Goal: Task Accomplishment & Management: Manage account settings

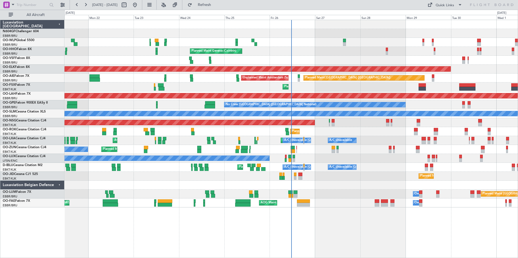
click at [315, 133] on div "Planned Maint Kortrijk-Wevelgem Planned Maint Kortrijk-Wevelgem" at bounding box center [290, 131] width 453 height 9
click at [350, 134] on div "Planned Maint Kortrijk-Wevelgem Planned Maint Kortrijk-Wevelgem" at bounding box center [290, 131] width 453 height 9
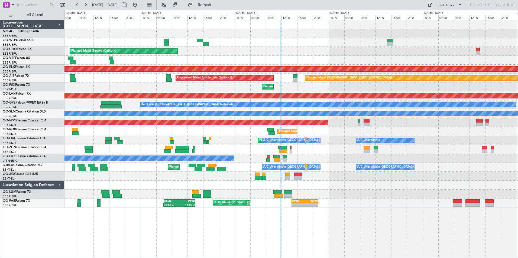
click at [318, 161] on div "No Crew Nancy (Essey)" at bounding box center [290, 158] width 453 height 9
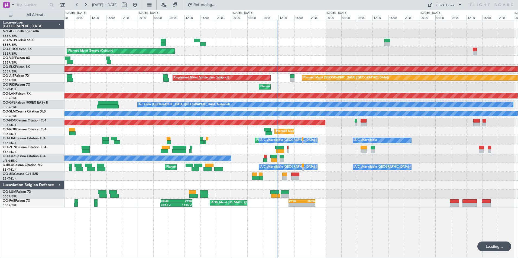
click at [328, 174] on div "Planned Maint Kortrijk-[GEOGRAPHIC_DATA]" at bounding box center [290, 176] width 453 height 9
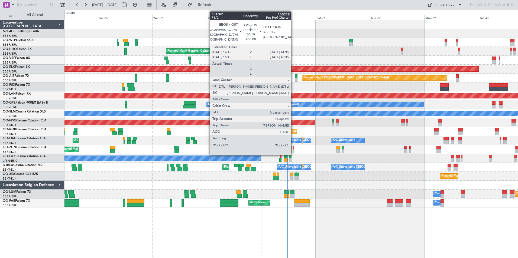
click at [293, 151] on div at bounding box center [293, 152] width 1 height 4
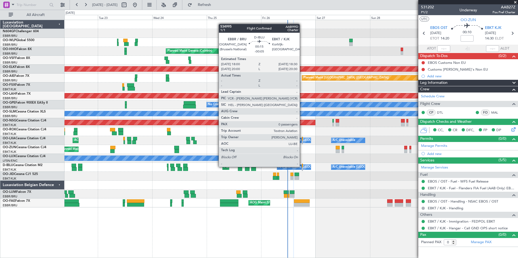
click at [302, 167] on div at bounding box center [302, 166] width 1 height 4
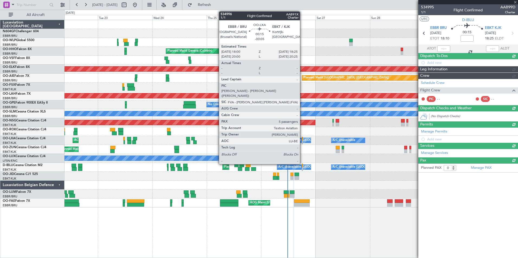
type input "-00:05"
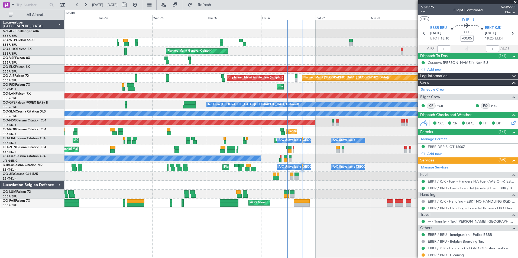
click at [267, 154] on div "No Crew Nancy (Essey)" at bounding box center [290, 158] width 453 height 9
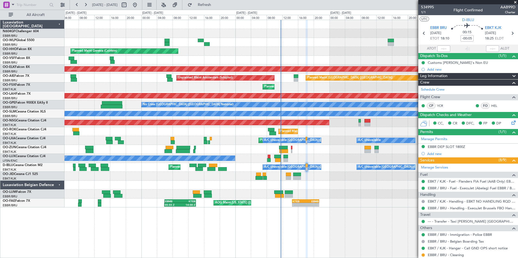
click at [290, 150] on div at bounding box center [290, 149] width 453 height 9
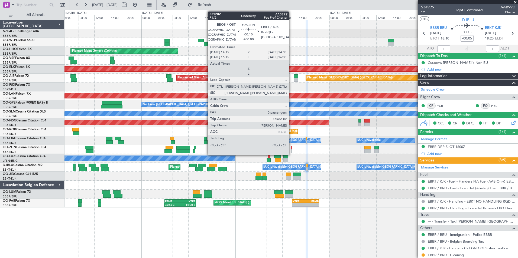
click at [291, 150] on div at bounding box center [291, 152] width 1 height 4
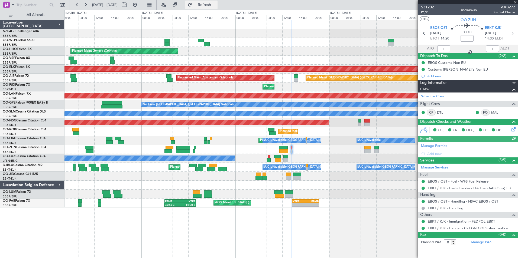
click at [216, 6] on span "Refresh" at bounding box center [204, 5] width 23 height 4
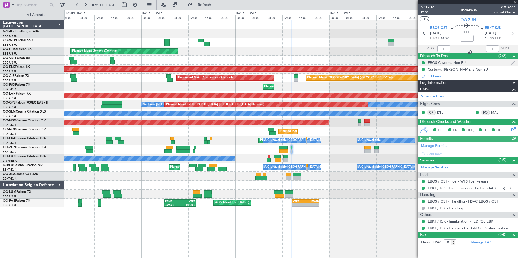
click at [436, 63] on div "EBOS Customs Non EU" at bounding box center [447, 62] width 38 height 5
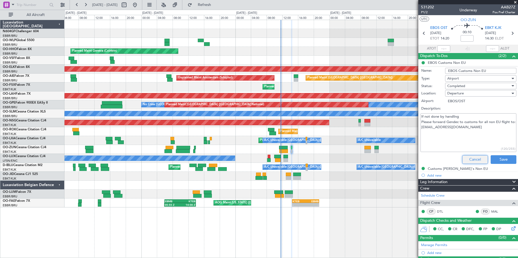
click at [471, 161] on button "Cancel" at bounding box center [475, 160] width 26 height 9
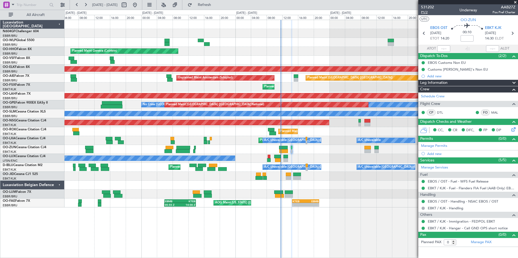
click at [427, 13] on span "P1/2" at bounding box center [427, 12] width 13 height 5
click at [426, 13] on span "P1/2" at bounding box center [427, 12] width 13 height 5
click at [214, 8] on button "Refresh" at bounding box center [201, 5] width 33 height 9
click at [427, 12] on span "P1/2" at bounding box center [427, 12] width 13 height 5
click at [214, 5] on span "Refresh" at bounding box center [204, 5] width 23 height 4
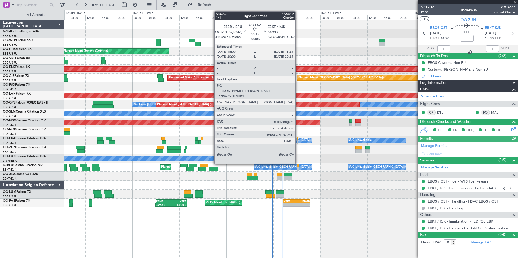
click at [298, 143] on div at bounding box center [298, 143] width 2 height 4
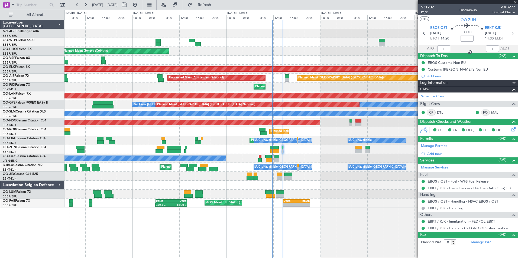
type input "-00:05"
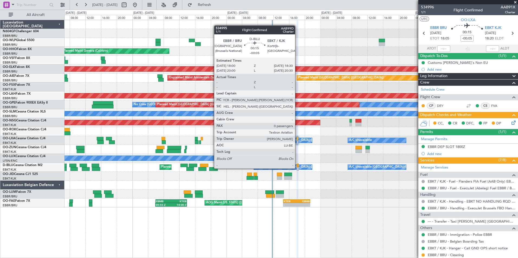
click at [298, 169] on div at bounding box center [298, 169] width 2 height 4
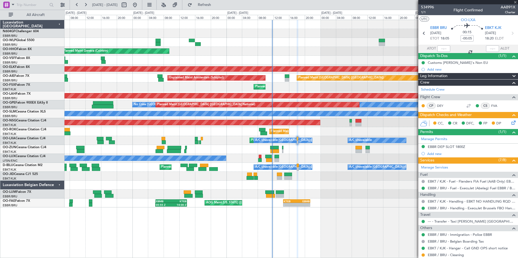
type input "0"
click at [329, 164] on div "Planned Maint Nice (Côte d'Azur Airport) A/C Unavailable Brussels (Brussels Nat…" at bounding box center [290, 167] width 453 height 9
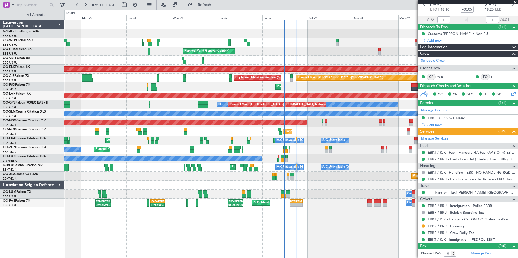
click at [329, 163] on div "Planned Maint Milan (Linate) Planned Maint Geneva (Cointrin) AOG Maint Brussels…" at bounding box center [290, 114] width 453 height 188
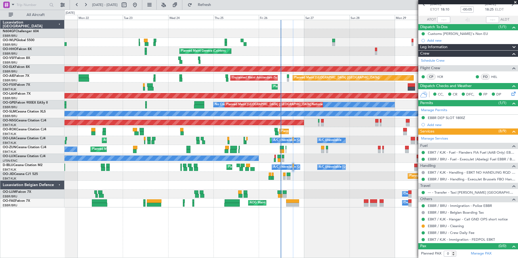
click at [254, 177] on div "Planned Maint Kortrijk-[GEOGRAPHIC_DATA]" at bounding box center [290, 176] width 453 height 9
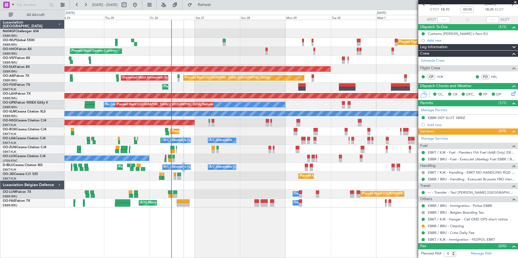
click at [289, 154] on div "Planned Maint Kortrijk-Wevelgem Owner" at bounding box center [290, 149] width 453 height 9
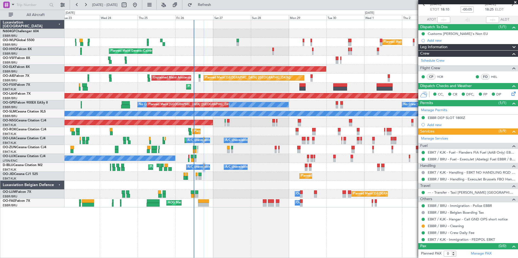
click at [213, 130] on div "Planned Maint Milan (Linate) Planned Maint Geneva (Cointrin) Planned Maint Kort…" at bounding box center [290, 114] width 453 height 188
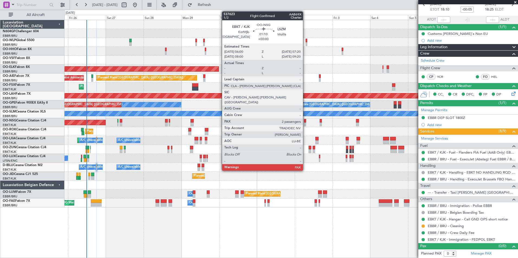
click at [305, 124] on div at bounding box center [305, 125] width 2 height 4
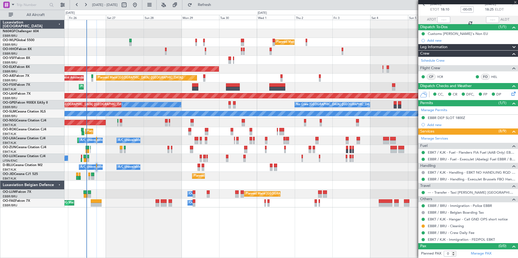
type input "2"
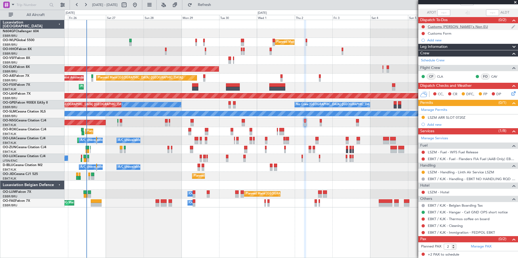
scroll to position [0, 0]
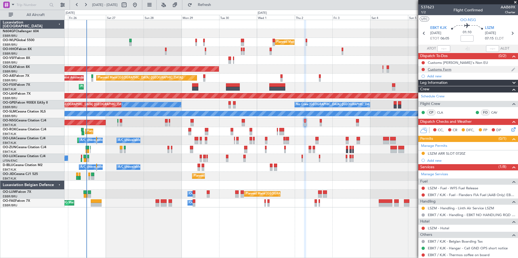
click at [446, 69] on div "Customs Form" at bounding box center [440, 69] width 24 height 5
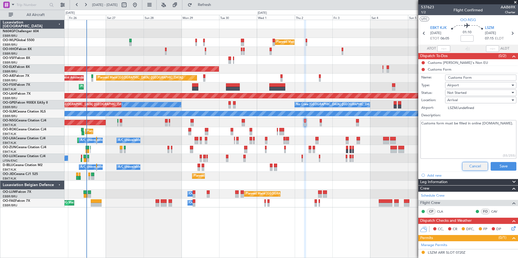
click at [470, 164] on button "Cancel" at bounding box center [475, 166] width 26 height 9
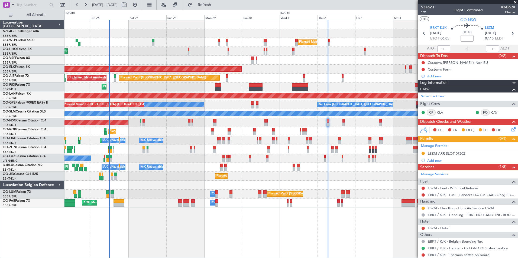
click at [269, 93] on div "Planned Maint Milan (Linate) Planned Maint Geneva (Cointrin) Planned Maint Kort…" at bounding box center [290, 114] width 453 height 188
click at [192, 130] on div "Planned Maint Milan (Linate) Planned Maint Geneva (Cointrin) Planned Maint Kort…" at bounding box center [290, 114] width 453 height 188
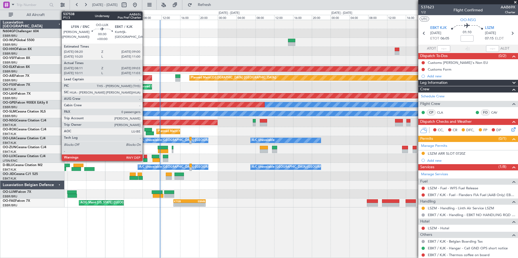
click at [145, 161] on div at bounding box center [145, 161] width 4 height 4
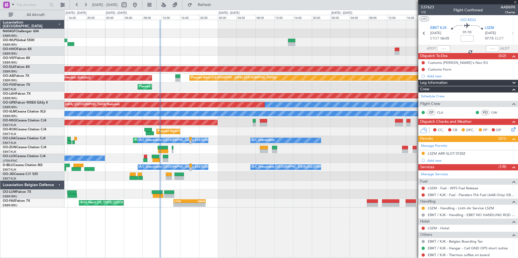
type input "08:16"
type input "08:58"
type input "0"
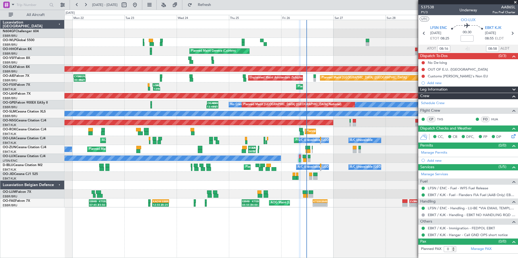
click at [274, 139] on div "Planned Maint Milan (Linate) Planned Maint Geneva (Cointrin) Planned Maint Kort…" at bounding box center [290, 114] width 453 height 188
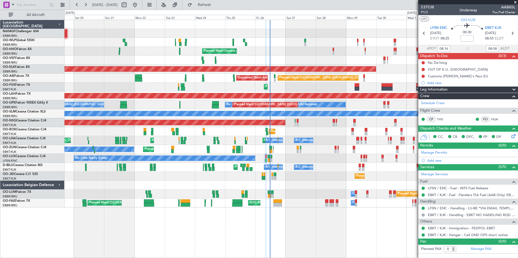
click at [301, 184] on div at bounding box center [290, 185] width 453 height 9
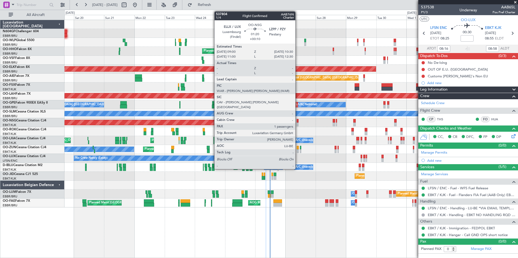
click at [298, 122] on div at bounding box center [298, 121] width 2 height 4
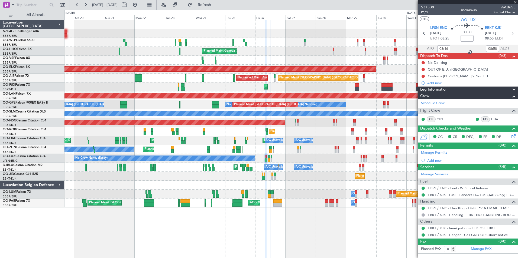
type input "+00:10"
type input "1"
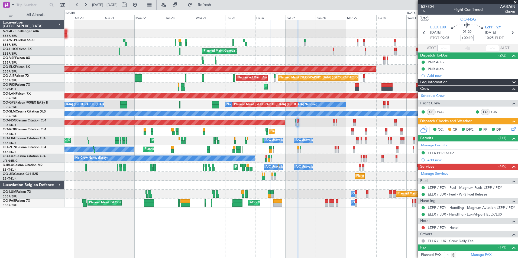
scroll to position [14, 0]
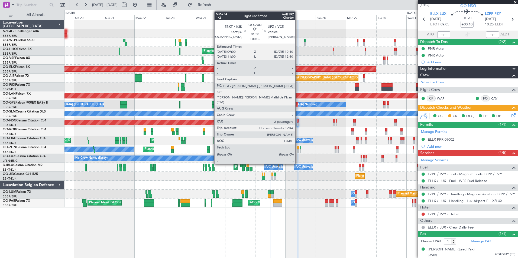
click at [298, 152] on div at bounding box center [298, 152] width 2 height 4
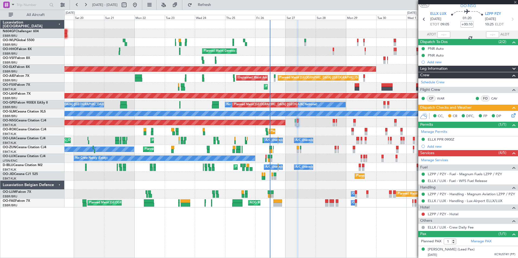
type input "+00:05"
type input "2"
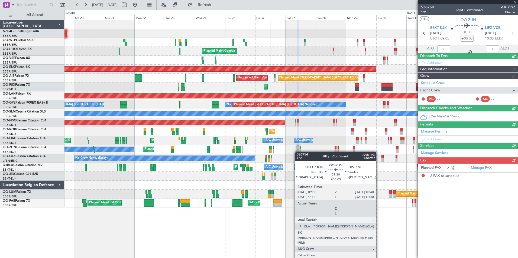
scroll to position [0, 0]
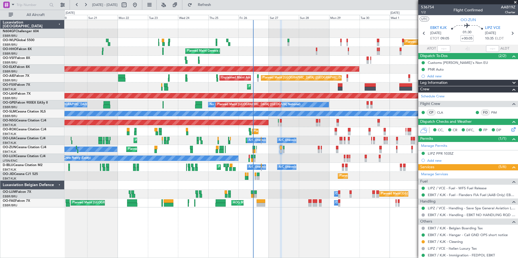
click at [300, 159] on div "No Crew Nancy (Essey)" at bounding box center [290, 158] width 453 height 9
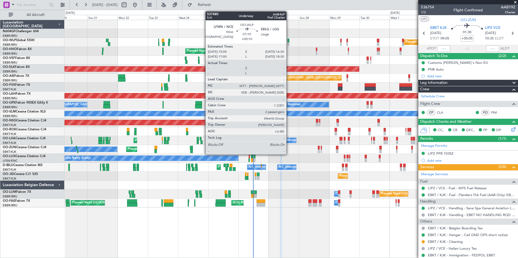
click at [289, 43] on div at bounding box center [288, 44] width 2 height 4
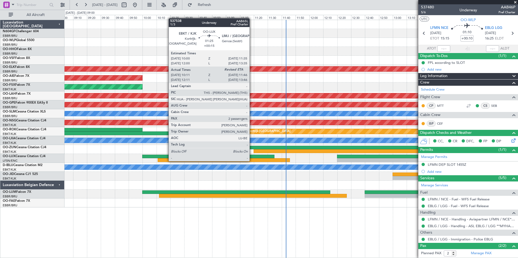
click at [252, 161] on div at bounding box center [224, 161] width 132 height 4
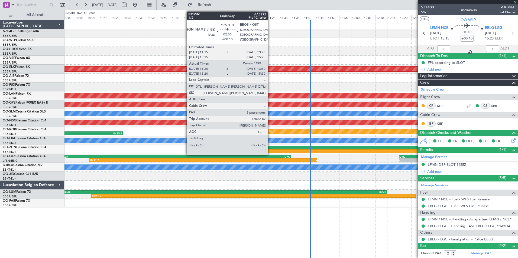
type input "+00:15"
type input "10:16"
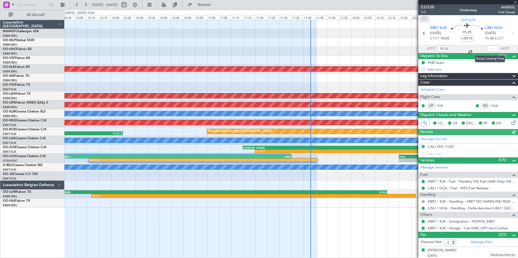
click at [490, 50] on div at bounding box center [492, 49] width 13 height 7
click at [489, 48] on input "text" at bounding box center [492, 49] width 13 height 7
click at [385, 49] on div at bounding box center [290, 51] width 453 height 9
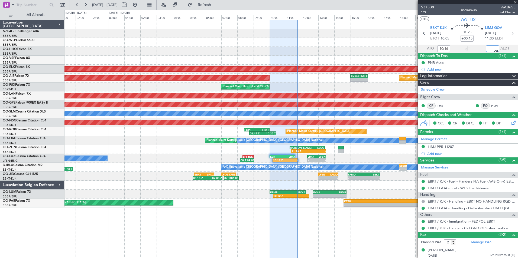
click at [282, 182] on div at bounding box center [290, 185] width 453 height 9
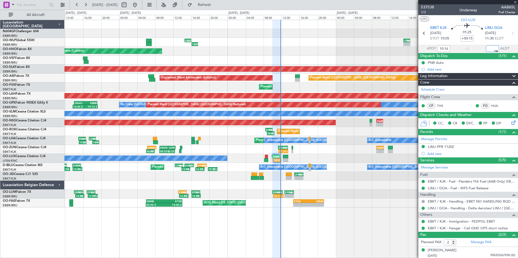
click at [296, 183] on div at bounding box center [290, 185] width 453 height 9
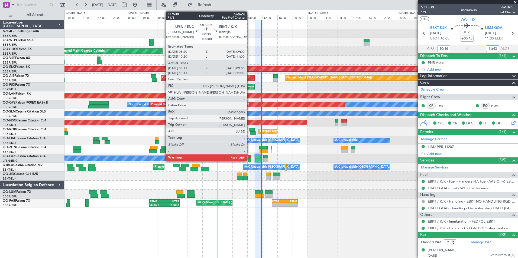
click at [249, 161] on div at bounding box center [250, 161] width 4 height 4
type input "11:43"
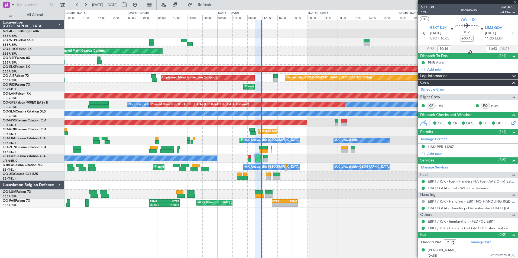
type input "08:16"
type input "08:58"
type input "0"
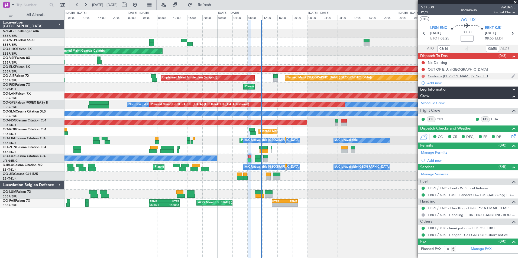
click at [422, 76] on button at bounding box center [423, 76] width 3 height 3
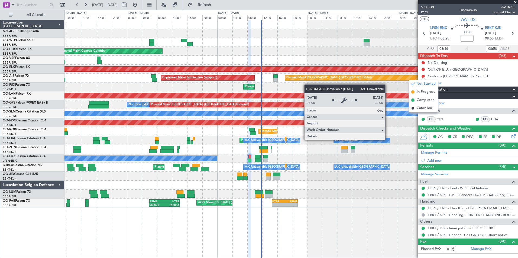
click at [388, 140] on div "A/C Unavailable" at bounding box center [362, 140] width 56 height 5
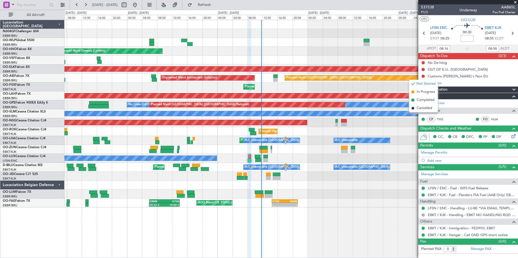
click at [387, 155] on div "No Crew Nancy (Essey)" at bounding box center [290, 158] width 453 height 9
click at [427, 12] on span "P1/3" at bounding box center [427, 12] width 13 height 5
click at [216, 3] on span "Refresh" at bounding box center [204, 5] width 23 height 4
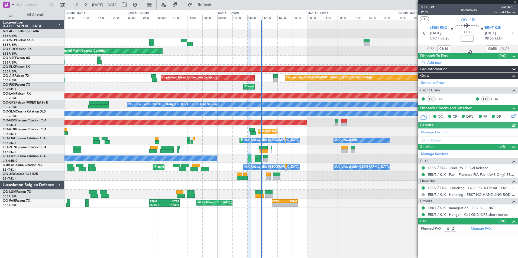
click at [304, 154] on div at bounding box center [290, 149] width 453 height 9
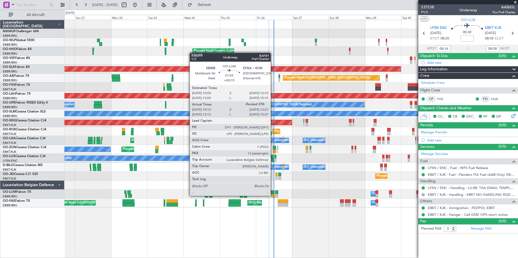
click at [273, 196] on div at bounding box center [273, 196] width 4 height 4
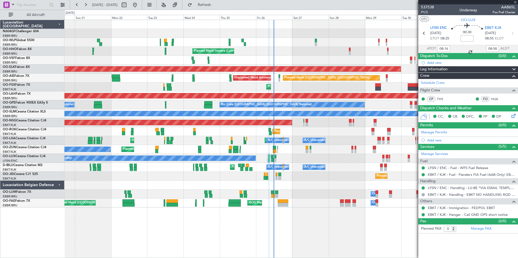
click at [273, 196] on div at bounding box center [273, 196] width 4 height 4
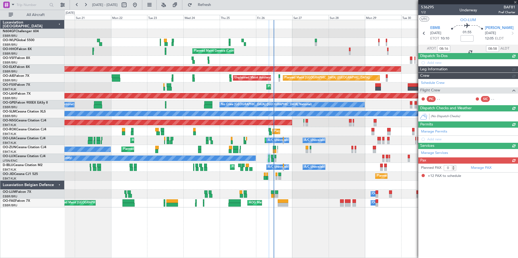
type input "+00:15"
type input "10:22"
type input "12"
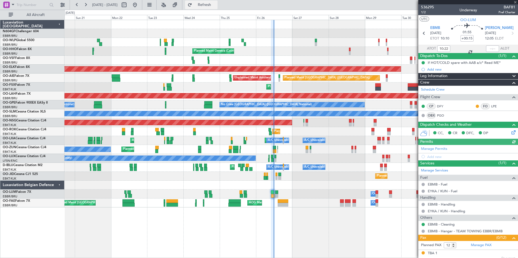
click at [218, 9] on button "Refresh" at bounding box center [201, 5] width 33 height 9
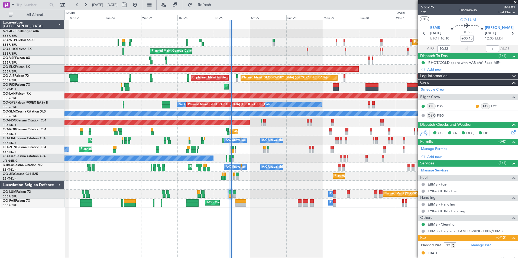
click at [235, 182] on div "Planned Maint Milan (Linate) Planned Maint Geneva (Cointrin) AOG Maint Brussels…" at bounding box center [290, 114] width 453 height 188
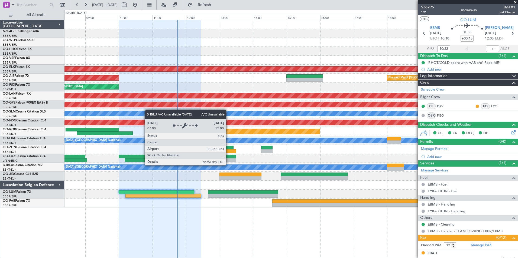
click at [258, 168] on div "A/C Unavailable [GEOGRAPHIC_DATA] ([GEOGRAPHIC_DATA] National)" at bounding box center [269, 167] width 503 height 5
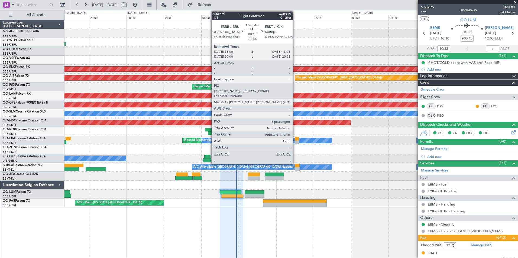
click at [260, 144] on div "A/C Unavailable Brussels (Brussels National) Planned Maint Kortrijk-Wevelgem A/…" at bounding box center [290, 140] width 453 height 9
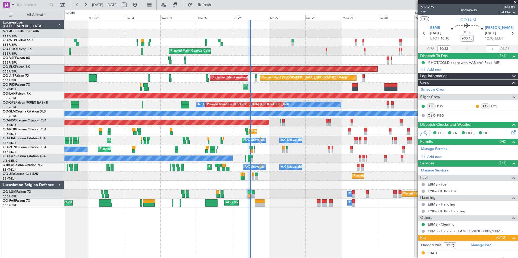
click at [249, 146] on div "Planned Maint Kortrijk-Wevelgem Owner Unplanned Maint Kortrijk-Wevelgem" at bounding box center [290, 149] width 453 height 9
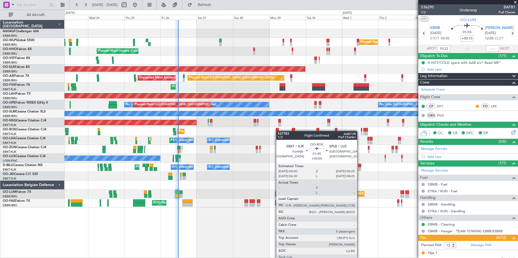
click at [278, 131] on div "Planned Maint Kortrijk-[GEOGRAPHIC_DATA]" at bounding box center [290, 131] width 453 height 9
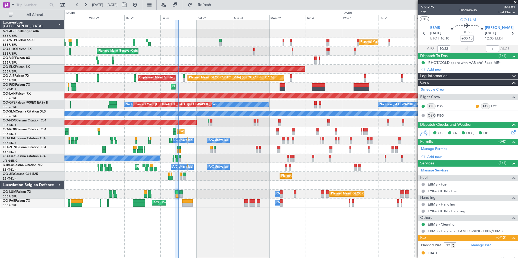
click at [131, 146] on div "Planned Maint Milan (Linate) Planned Maint Geneva (Cointrin) Planned Maint Kort…" at bounding box center [290, 114] width 453 height 188
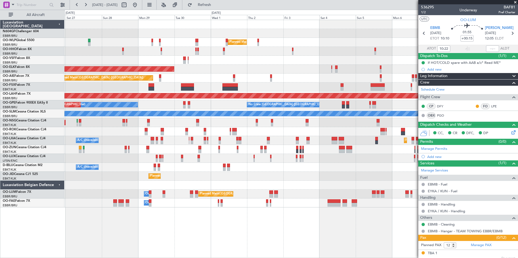
click at [122, 140] on div "Planned Maint Milan (Linate) Planned Maint Geneva (Cointrin) Planned Maint Kort…" at bounding box center [290, 114] width 453 height 188
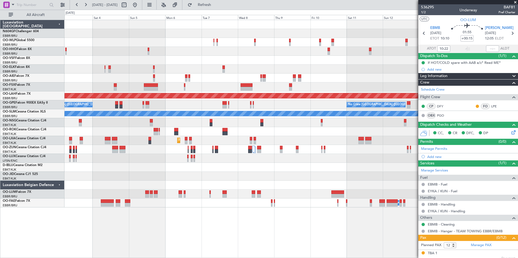
click at [124, 133] on div "Planned Maint Milan (Linate) Planned Maint Alton-st Louis (St Louis Regl) No Cr…" at bounding box center [290, 114] width 453 height 188
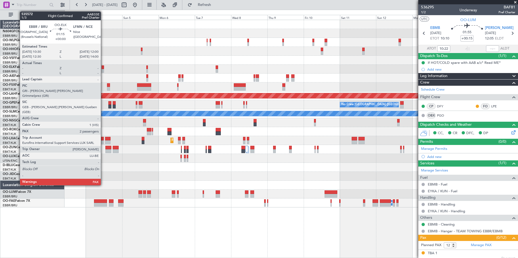
click at [103, 69] on div at bounding box center [103, 71] width 2 height 4
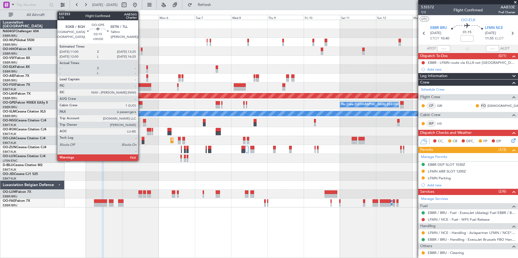
click at [141, 103] on div at bounding box center [141, 103] width 4 height 4
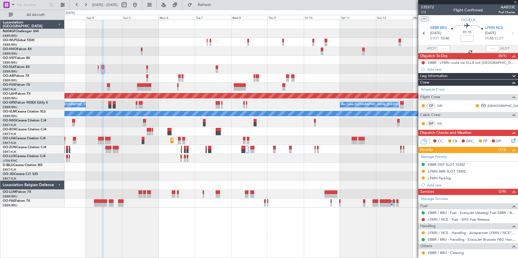
type input "7"
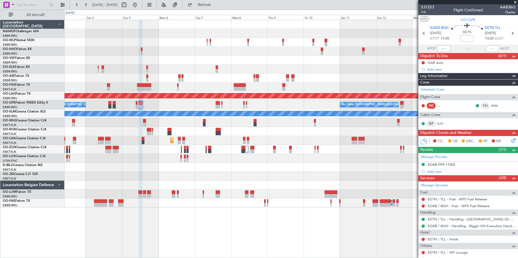
click at [300, 173] on div at bounding box center [290, 176] width 453 height 9
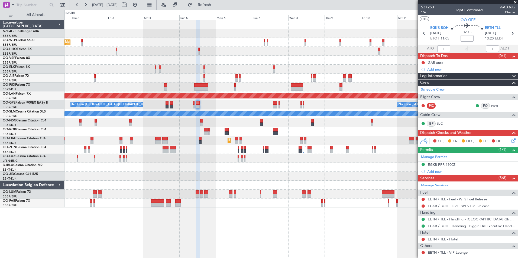
click at [288, 58] on div "Planned Maint Milan (Linate) Planned Maint Kortrijk-Wevelgem Planned Maint Lond…" at bounding box center [290, 114] width 453 height 188
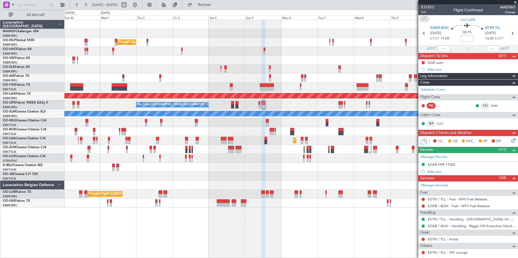
click at [284, 34] on div at bounding box center [290, 33] width 453 height 9
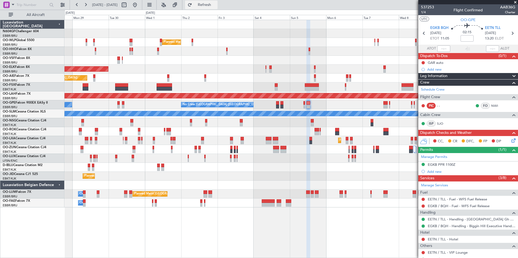
click at [212, 4] on span "Refresh" at bounding box center [204, 5] width 23 height 4
click at [139, 4] on button at bounding box center [135, 5] width 9 height 9
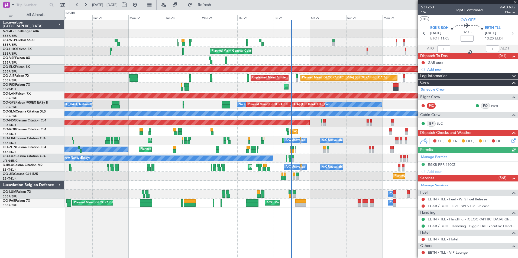
click at [315, 155] on div "No Crew Nancy (Essey)" at bounding box center [290, 158] width 453 height 9
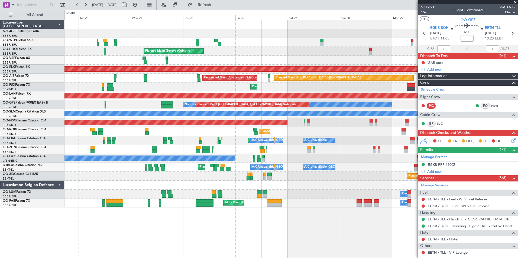
click at [285, 142] on div "Planned Maint Milan (Linate) Planned Maint Geneva (Cointrin) Planned Maint Kort…" at bounding box center [290, 114] width 453 height 188
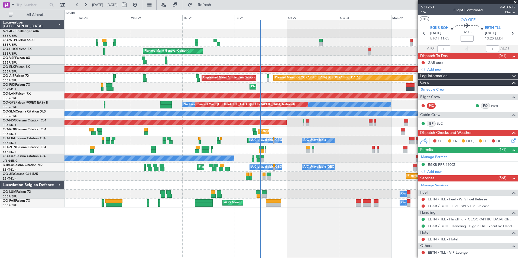
click at [263, 155] on div "No Crew Nancy (Essey)" at bounding box center [290, 158] width 453 height 9
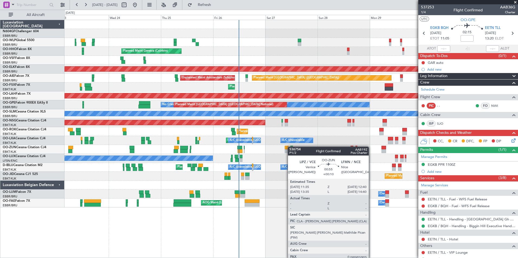
click at [273, 146] on div "Planned Maint Kortrijk-Wevelgem Owner" at bounding box center [290, 149] width 453 height 9
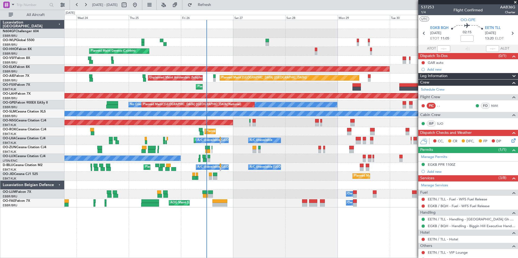
click at [182, 135] on div "Planned Maint Milan (Linate) Planned Maint Geneva (Cointrin) Planned Maint Kort…" at bounding box center [290, 114] width 453 height 188
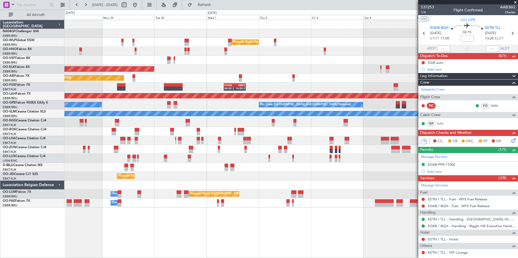
click at [214, 144] on div "Planned Maint Milan (Linate) Planned Maint Kortrijk-Wevelgem Planned Maint Lond…" at bounding box center [290, 114] width 453 height 188
click at [183, 126] on div "Planned Maint Milan (Linate) Planned Maint Kortrijk-Wevelgem Planned Maint Lond…" at bounding box center [290, 114] width 453 height 188
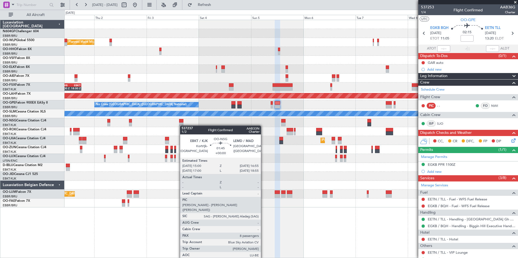
click at [166, 131] on div "Planned Maint Milan (Linate) Planned Maint Kortrijk-Wevelgem Planned Maint Lond…" at bounding box center [290, 114] width 453 height 188
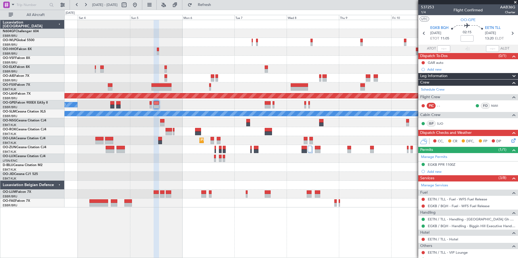
click at [183, 132] on div at bounding box center [290, 131] width 453 height 9
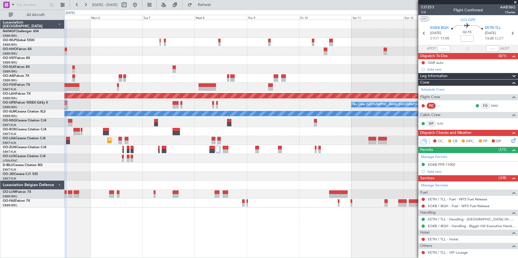
click at [169, 140] on div "LIMZ 07:00 Z KAUS 18:35 Z Planned Maint Alton-st Louis (St Louis Regl) No Crew …" at bounding box center [290, 114] width 453 height 188
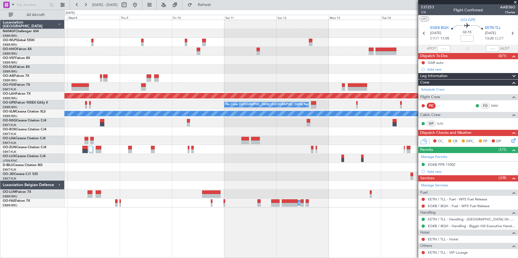
click at [234, 158] on div "- - LTCG 23:30 Z RJTT 09:35 Z - - EBBR 17:05 Z VRMU 03:10 Z LIMZ 07:00 Z KAUS 1…" at bounding box center [290, 114] width 453 height 188
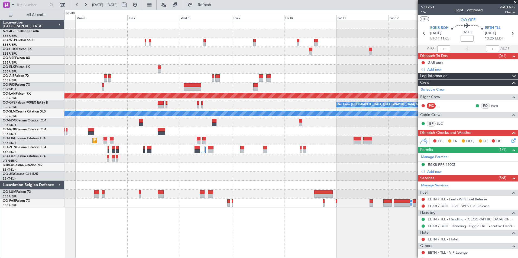
click at [260, 160] on div "LIMZ 07:00 Z KAUS 18:35 Z Planned Maint Alton-st Louis (St Louis Regl) No Crew …" at bounding box center [290, 114] width 453 height 188
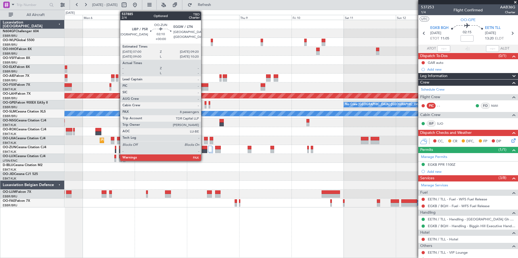
click at [245, 177] on div "LIMZ 07:00 Z KAUS 18:35 Z Planned Maint Alton-st Louis (St Louis Regl) No Crew …" at bounding box center [290, 114] width 453 height 188
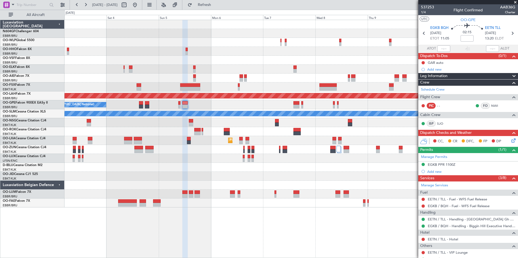
click at [177, 163] on div "Planned Maint Milan (Linate) FYWB 08:00 Z EBKT 18:00 Z Planned Maint Alton-st L…" at bounding box center [290, 114] width 453 height 188
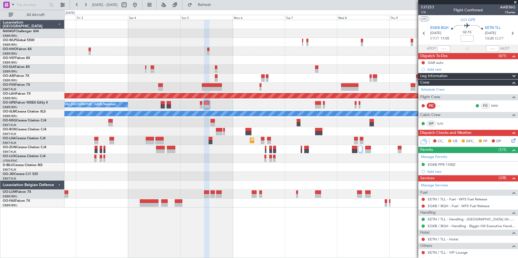
click at [198, 167] on div at bounding box center [290, 167] width 453 height 9
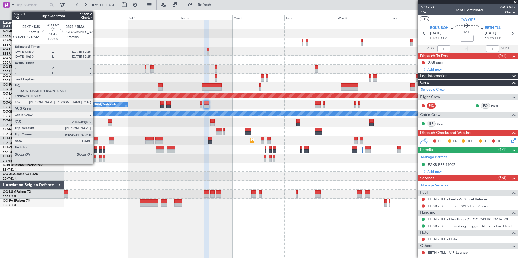
click at [96, 140] on div at bounding box center [96, 139] width 4 height 4
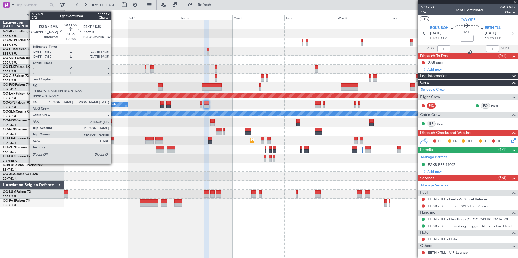
type input "2"
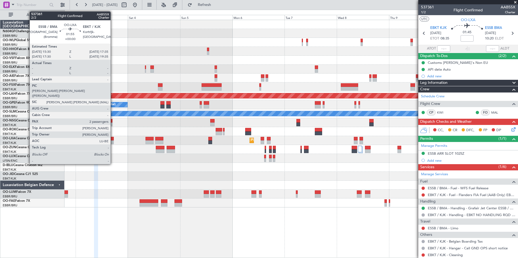
click at [113, 144] on div at bounding box center [111, 143] width 5 height 4
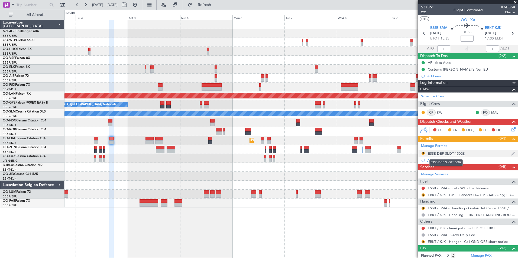
scroll to position [27, 0]
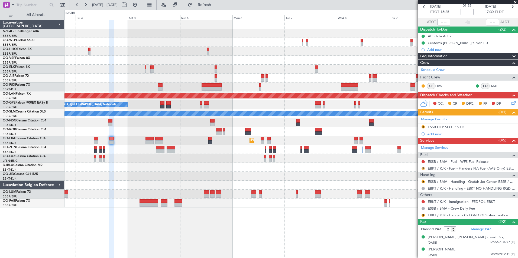
click at [424, 168] on button "R" at bounding box center [423, 168] width 3 height 3
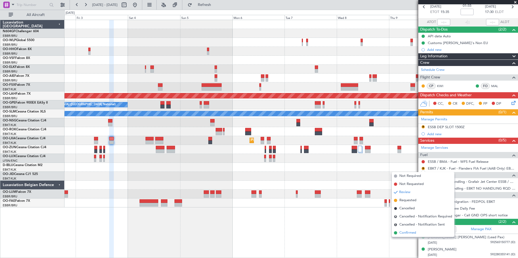
click at [410, 234] on span "Confirmed" at bounding box center [407, 233] width 17 height 5
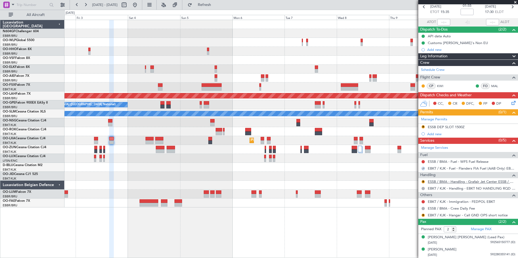
click at [438, 182] on link "ESSB / BMA - Handling - Grafair Jet Center ESSB / BMA" at bounding box center [472, 182] width 88 height 5
click at [463, 128] on div "ESSB DEP SLOT 1500Z" at bounding box center [446, 127] width 37 height 5
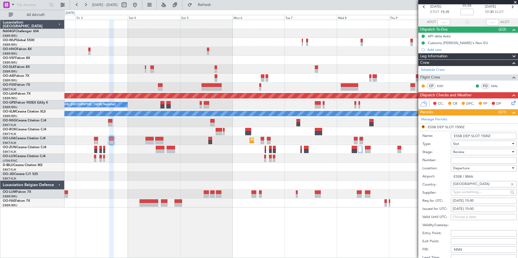
click at [490, 201] on div "23/09/2025 15:00" at bounding box center [484, 201] width 62 height 5
select select "9"
select select "2025"
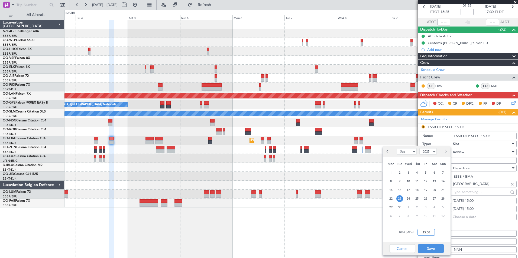
click at [427, 233] on input "15:00" at bounding box center [426, 233] width 17 height 7
type input "15:30"
click at [440, 249] on button "Save" at bounding box center [431, 249] width 26 height 9
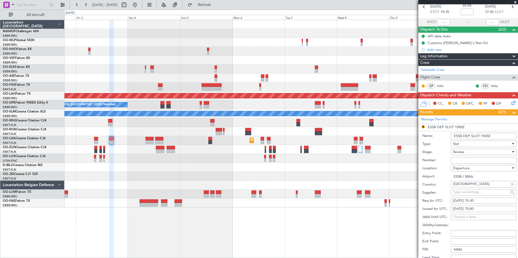
click at [485, 210] on div "23/09/2025 15:00" at bounding box center [484, 209] width 62 height 5
select select "9"
select select "2025"
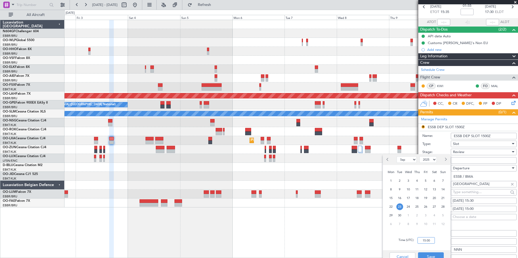
click at [428, 239] on input "15:00" at bounding box center [426, 241] width 17 height 7
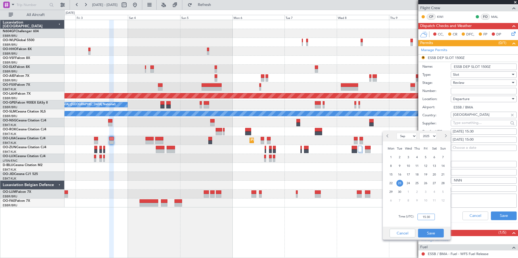
scroll to position [102, 0]
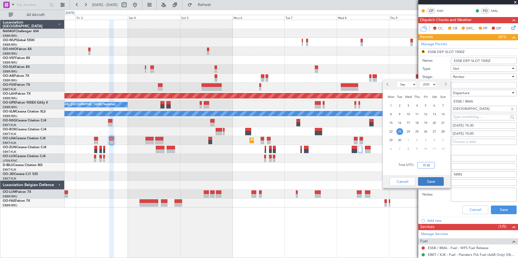
type input "15:30"
click at [438, 179] on button "Save" at bounding box center [431, 181] width 26 height 9
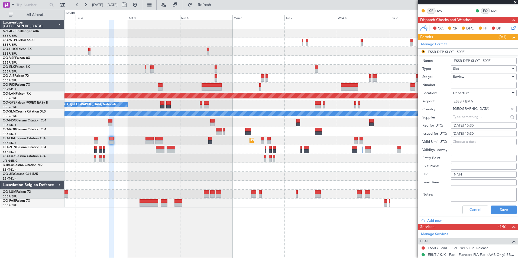
click at [471, 80] on div "Review" at bounding box center [482, 77] width 58 height 8
click at [467, 111] on span "Requested" at bounding box center [481, 112] width 57 height 8
click at [506, 216] on div "Cancel Save" at bounding box center [469, 210] width 94 height 14
click at [506, 211] on button "Save" at bounding box center [504, 210] width 26 height 9
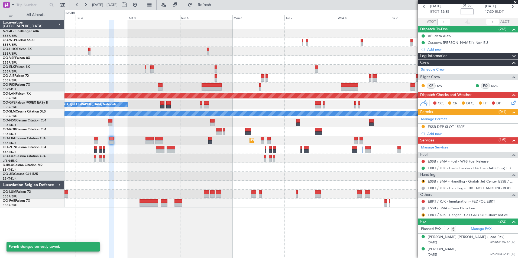
scroll to position [27, 0]
click at [424, 182] on button "R" at bounding box center [423, 181] width 3 height 3
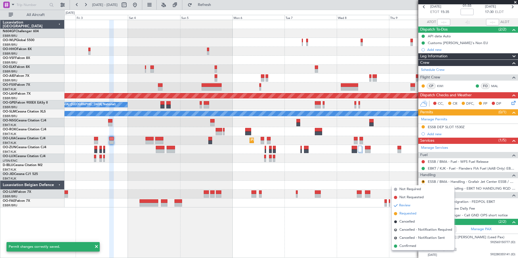
click at [411, 213] on span "Requested" at bounding box center [407, 213] width 17 height 5
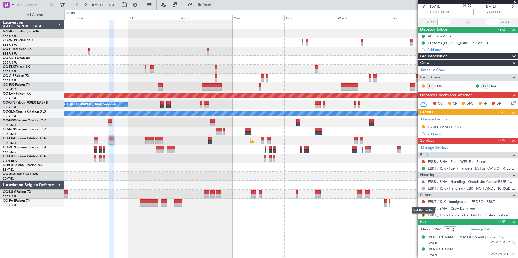
click at [424, 217] on mat-tooltip-component "Not Requested" at bounding box center [423, 210] width 31 height 14
click at [423, 216] on button "R" at bounding box center [423, 215] width 3 height 3
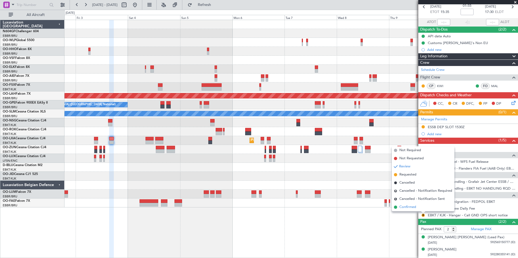
click at [415, 207] on span "Confirmed" at bounding box center [407, 207] width 17 height 5
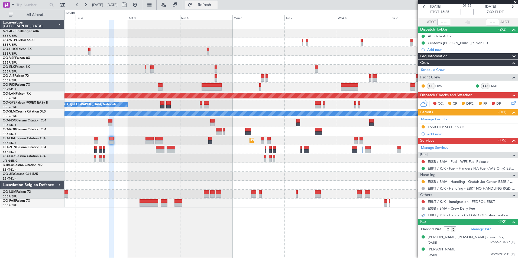
click at [210, 8] on button "Refresh" at bounding box center [201, 5] width 33 height 9
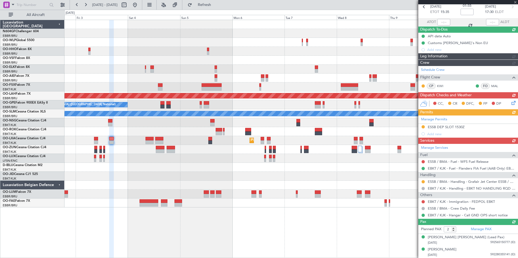
scroll to position [0, 0]
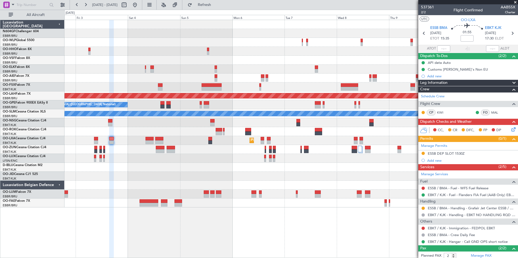
click at [203, 189] on div at bounding box center [290, 185] width 453 height 9
click at [314, 177] on div "Planned Maint Milan (Linate) FYWB 08:00 Z EBKT 18:00 Z Planned Maint Alton-st L…" at bounding box center [290, 114] width 453 height 188
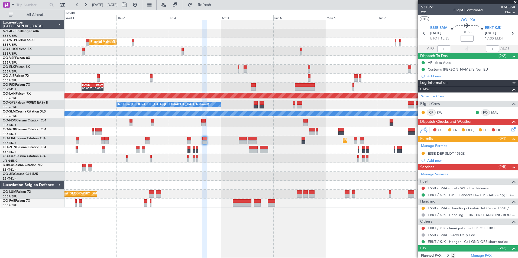
click at [251, 66] on div "Planned Maint Milan (Linate) Planned Maint Kortrijk-Wevelgem Planned Maint Lond…" at bounding box center [290, 114] width 453 height 188
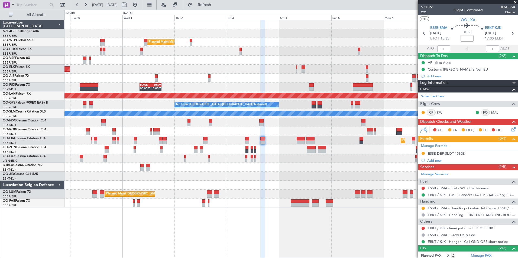
click at [248, 52] on div at bounding box center [290, 51] width 453 height 9
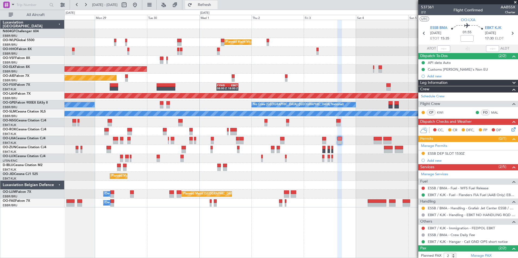
click at [216, 5] on span "Refresh" at bounding box center [204, 5] width 23 height 4
click at [139, 6] on button at bounding box center [135, 5] width 9 height 9
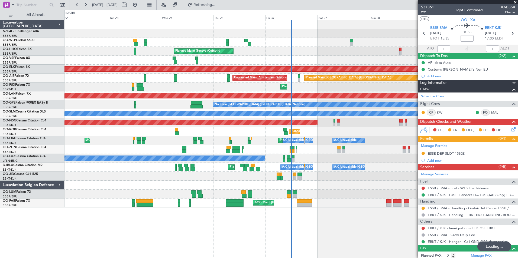
click at [194, 128] on div "Planned Maint Milan (Linate) Planned Maint Geneva (Cointrin) Planned Maint Kort…" at bounding box center [290, 114] width 453 height 188
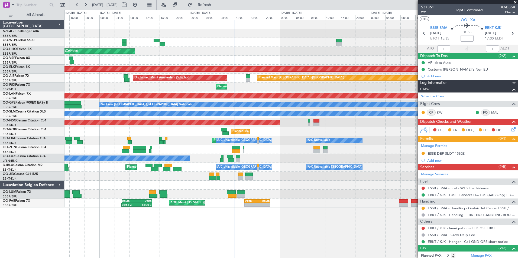
click at [283, 156] on div "No Crew Nancy (Essey)" at bounding box center [290, 158] width 453 height 9
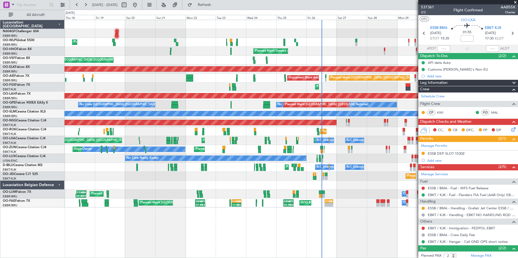
click at [248, 56] on div "Planned Maint Milan (Linate) Planned Maint Liege RJAA 02:30 Z UBBB 13:50 Z 02:3…" at bounding box center [290, 114] width 453 height 188
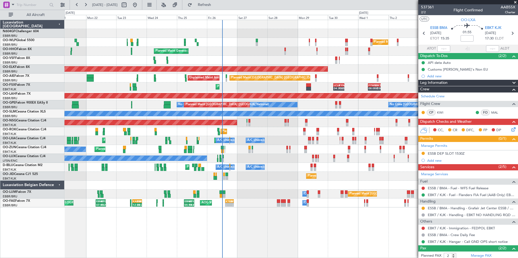
click at [244, 49] on div "Planned Maint Geneva (Cointrin)" at bounding box center [290, 51] width 453 height 9
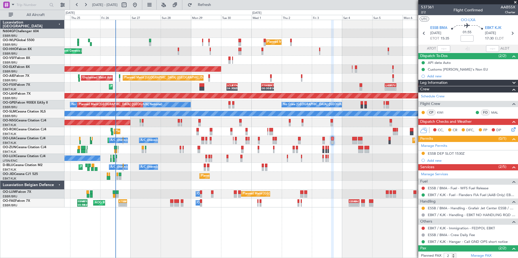
click at [267, 60] on div "Planned Maint Milan (Linate) Planned Maint Geneva (Cointrin) Planned Maint Kort…" at bounding box center [290, 114] width 453 height 188
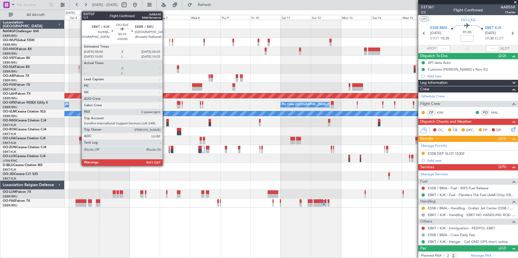
click at [79, 68] on div at bounding box center [79, 68] width 1 height 4
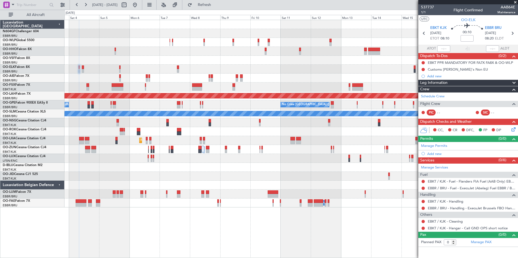
click at [207, 70] on div "Planned Maint Milan (Linate) Planned Maint Alton-st Louis (St Louis Regl) No Cr…" at bounding box center [290, 114] width 453 height 188
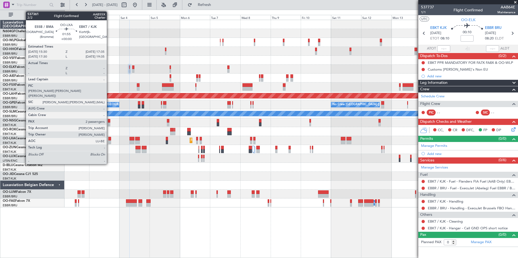
click at [109, 138] on div at bounding box center [109, 139] width 3 height 4
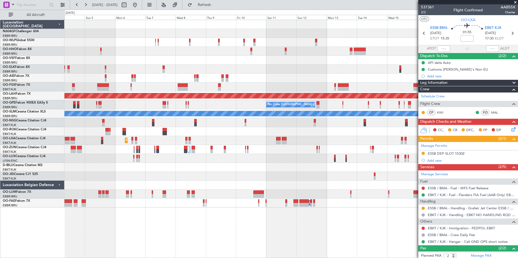
click at [194, 54] on div at bounding box center [290, 51] width 453 height 9
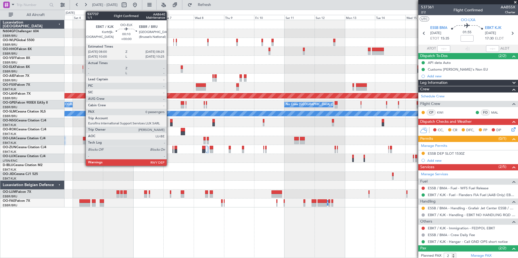
click at [83, 68] on div at bounding box center [83, 68] width 1 height 4
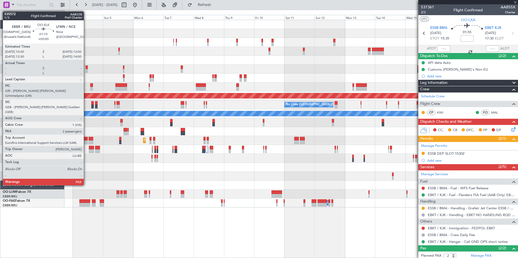
type input "0"
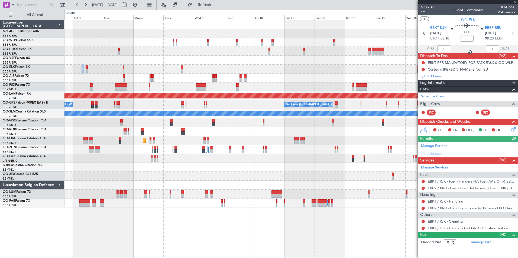
click at [447, 201] on link "EBKT / KJK - Handling" at bounding box center [445, 201] width 35 height 5
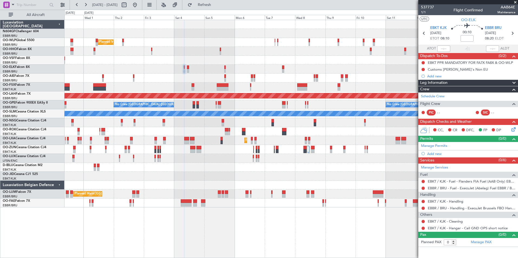
click at [320, 135] on div "Planned Maint Milan (Linate) Planned Maint Kortrijk-Wevelgem Planned Maint Lond…" at bounding box center [290, 114] width 453 height 188
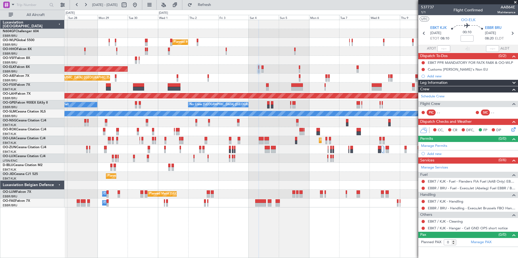
click at [256, 119] on div "Planned Maint Milan (Linate) Planned Maint Geneva ([GEOGRAPHIC_DATA]) Planned M…" at bounding box center [290, 114] width 453 height 188
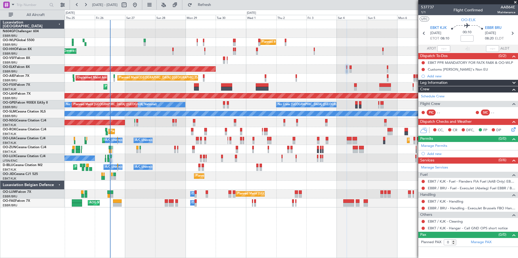
click at [282, 110] on div "Planned Maint Milan (Linate) Planned Maint Geneva (Cointrin) Planned Maint Kort…" at bounding box center [290, 114] width 453 height 188
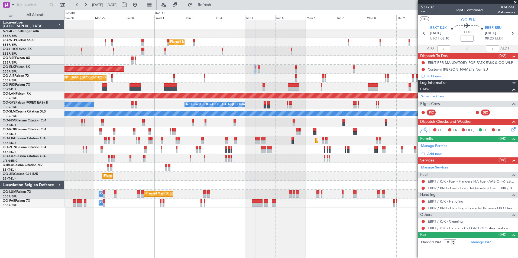
click at [203, 64] on div "Planned Maint Milan (Linate) Planned Maint Geneva (Cointrin) Planned Maint Kort…" at bounding box center [290, 114] width 453 height 188
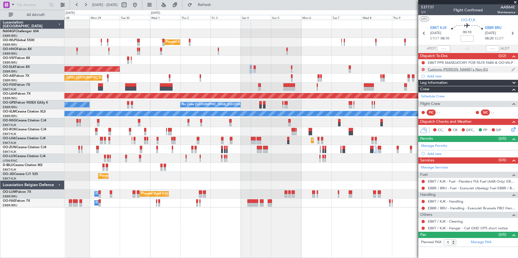
click at [424, 71] on mat-tooltip-component "Not Started" at bounding box center [423, 78] width 26 height 14
click at [424, 70] on button at bounding box center [423, 69] width 3 height 3
click at [422, 102] on span "Cancelled" at bounding box center [424, 101] width 15 height 5
click at [451, 201] on link "EBKT / KJK - Handling" at bounding box center [445, 201] width 35 height 5
click at [216, 5] on span "Refresh" at bounding box center [204, 5] width 23 height 4
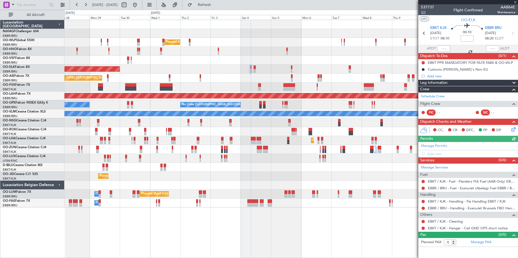
click at [426, 14] on span "1/1" at bounding box center [427, 12] width 13 height 5
click at [216, 7] on span "Refresh" at bounding box center [204, 5] width 23 height 4
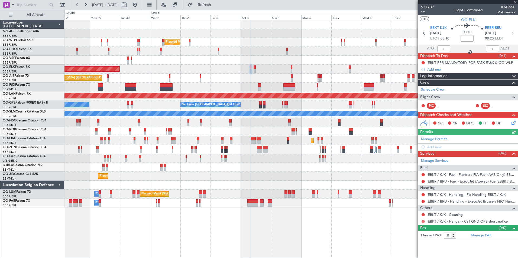
click at [423, 221] on button at bounding box center [423, 221] width 3 height 3
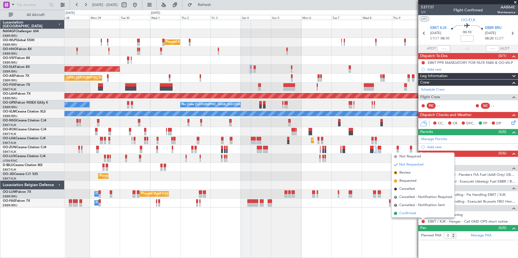
click at [416, 214] on span "Confirmed" at bounding box center [407, 213] width 17 height 5
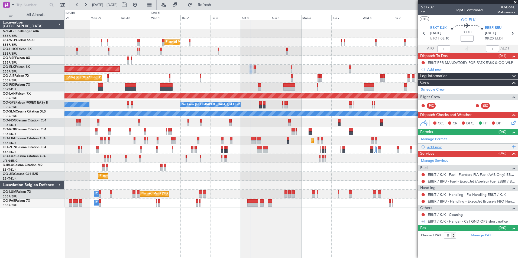
click at [435, 148] on div "Add new" at bounding box center [468, 147] width 83 height 5
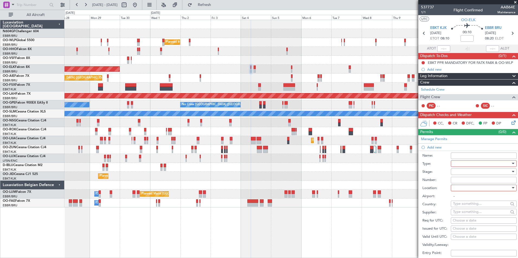
click at [462, 165] on div at bounding box center [482, 164] width 58 height 8
click at [476, 207] on span "PPR" at bounding box center [481, 206] width 57 height 8
click at [472, 188] on div at bounding box center [482, 188] width 58 height 8
click at [472, 199] on span "Departure" at bounding box center [481, 199] width 57 height 8
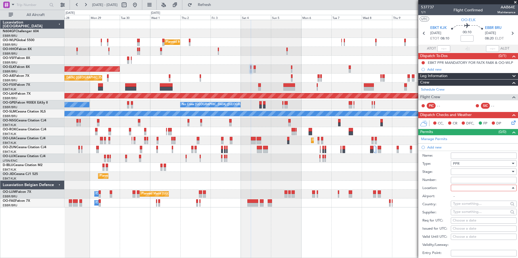
type input "EBKT / KJK"
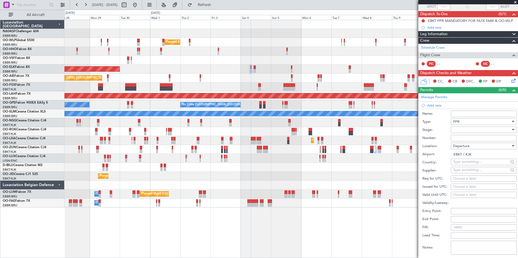
scroll to position [42, 0]
click at [472, 179] on div "Choose a date" at bounding box center [484, 178] width 62 height 5
select select "9"
select select "2025"
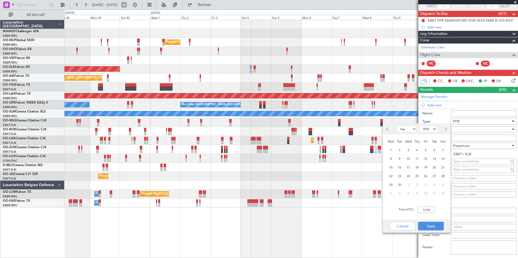
click at [442, 131] on button "Next month" at bounding box center [445, 129] width 6 height 9
select select "10"
click at [433, 150] on span "4" at bounding box center [434, 150] width 7 height 7
click at [427, 210] on input "00:00" at bounding box center [426, 210] width 17 height 7
type input "08:00"
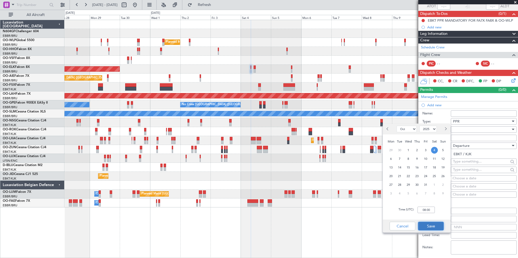
click at [436, 227] on button "Save" at bounding box center [431, 226] width 26 height 9
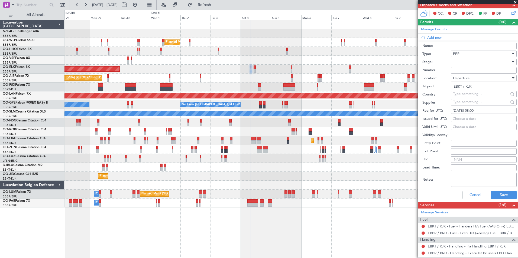
scroll to position [110, 0]
click at [496, 197] on button "Save" at bounding box center [504, 195] width 26 height 9
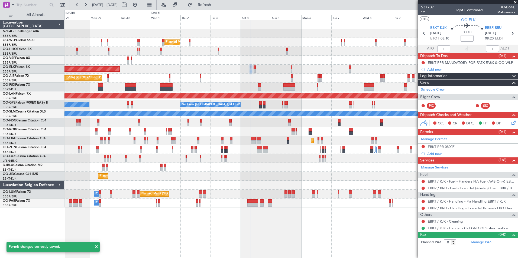
scroll to position [0, 0]
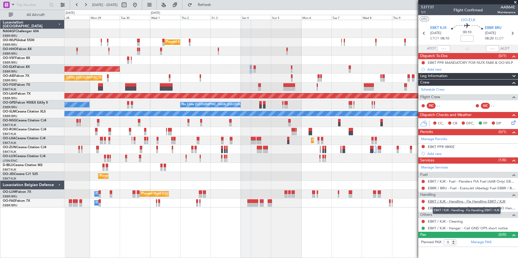
click at [450, 200] on link "EBKT / KJK - Handling - Fia Handling EBKT / KJK" at bounding box center [467, 201] width 78 height 5
click at [424, 62] on button at bounding box center [423, 62] width 3 height 3
click at [420, 80] on span "In Progress" at bounding box center [426, 78] width 18 height 5
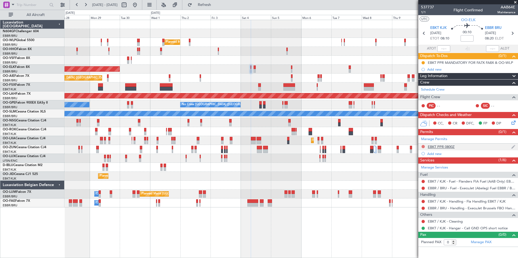
click at [422, 147] on button at bounding box center [423, 146] width 3 height 3
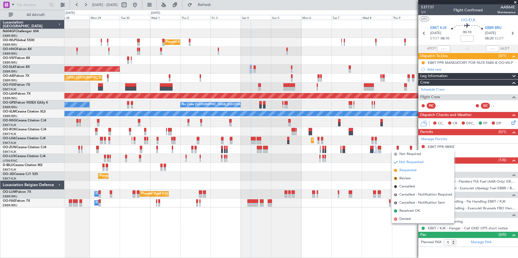
click at [416, 170] on span "Requested" at bounding box center [407, 170] width 17 height 5
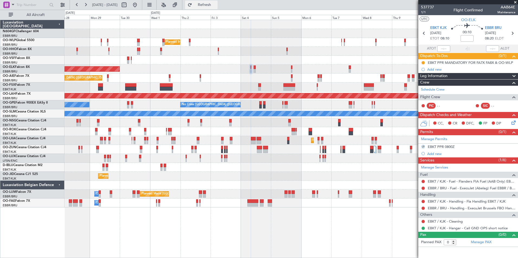
click at [218, 8] on button "Refresh" at bounding box center [201, 5] width 33 height 9
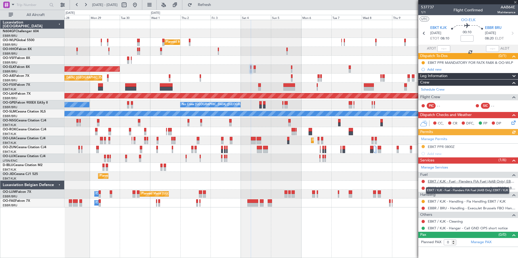
click at [454, 183] on link "EBKT / KJK - Fuel - Flanders FIA Fuel (AAB Only) EBKT / KJK" at bounding box center [472, 181] width 88 height 5
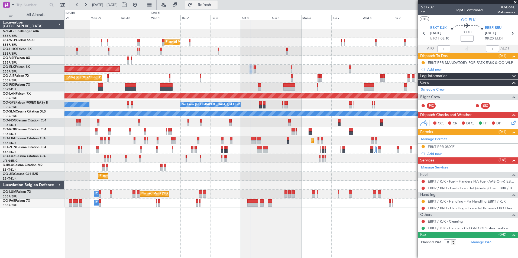
click at [218, 7] on button "Refresh" at bounding box center [201, 5] width 33 height 9
click at [246, 151] on div "Planned Maint Milan (Linate) Planned Maint Geneva ([GEOGRAPHIC_DATA]) Planned M…" at bounding box center [290, 114] width 453 height 188
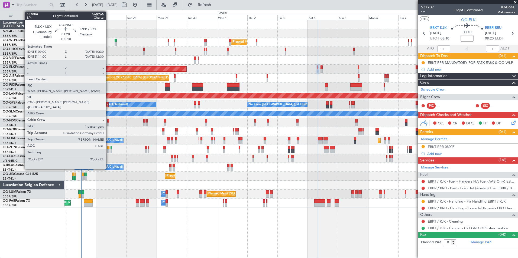
click at [108, 122] on div at bounding box center [108, 121] width 2 height 4
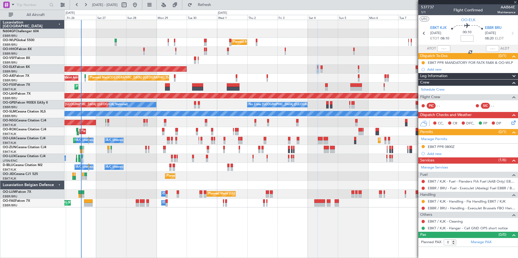
type input "+00:10"
type input "1"
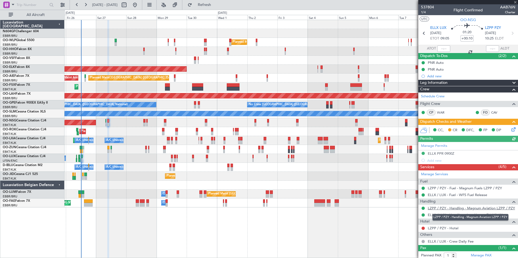
scroll to position [14, 0]
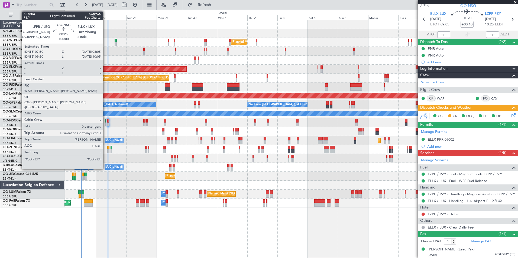
click at [105, 125] on div at bounding box center [105, 125] width 1 height 4
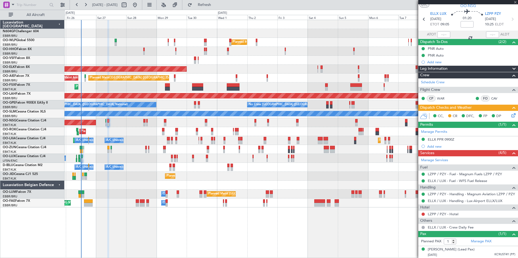
type input "0"
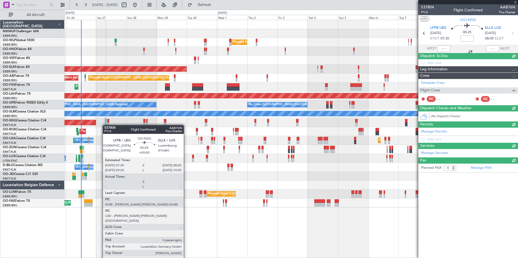
scroll to position [0, 0]
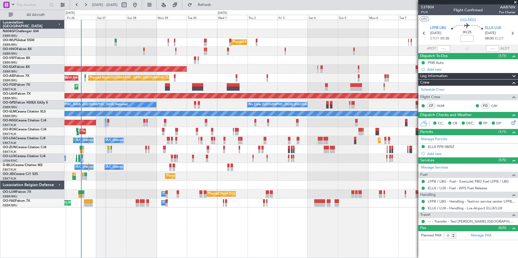
click at [160, 164] on div "Planned Maint Milan (Linate) Planned Maint Geneva ([GEOGRAPHIC_DATA]) Planned M…" at bounding box center [290, 114] width 453 height 188
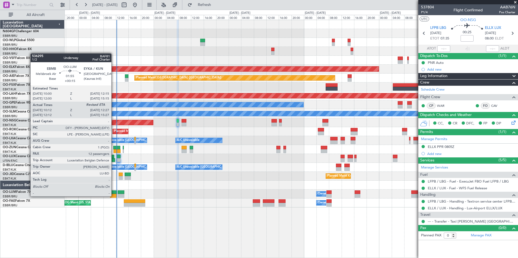
click at [114, 196] on div at bounding box center [113, 196] width 7 height 4
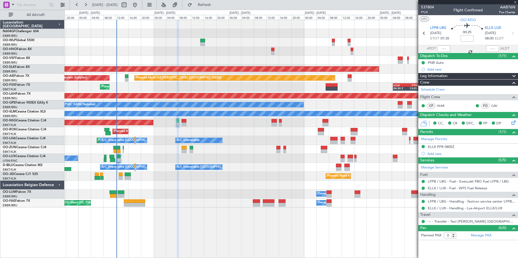
type input "+00:15"
type input "10:22"
type input "12"
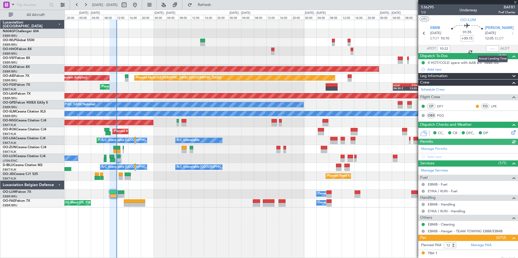
click at [488, 50] on div at bounding box center [492, 49] width 13 height 7
click at [486, 49] on div at bounding box center [492, 49] width 13 height 7
click at [487, 50] on input "text" at bounding box center [492, 49] width 13 height 7
click at [395, 41] on div "Planned Maint Milan (Linate)" at bounding box center [290, 42] width 453 height 9
type input "12:12"
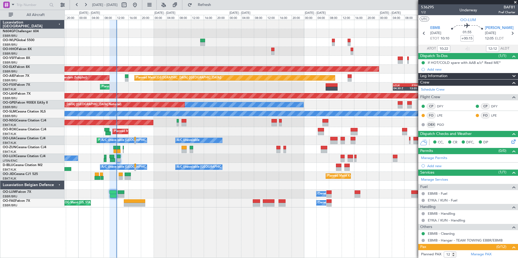
click at [144, 153] on div "Planned Maint Milan (Linate) Planned Maint Geneva ([GEOGRAPHIC_DATA]) Planned M…" at bounding box center [290, 114] width 453 height 188
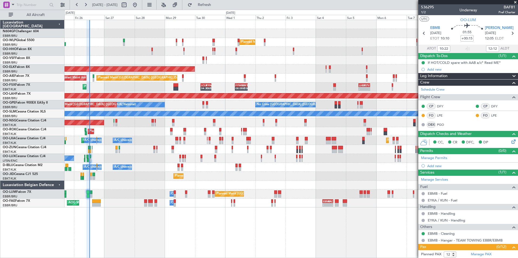
click at [139, 141] on div "Planned Maint Milan (Linate) Planned Maint Geneva ([GEOGRAPHIC_DATA]) - - LEZL …" at bounding box center [290, 114] width 453 height 188
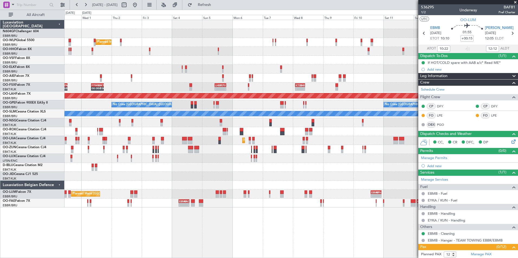
click at [141, 140] on div "Planned Maint Milan (Linate) - - LEZL 21:40 Z SKCG 07:10 Z - - SKCG 21:00 Z EGG…" at bounding box center [290, 114] width 453 height 188
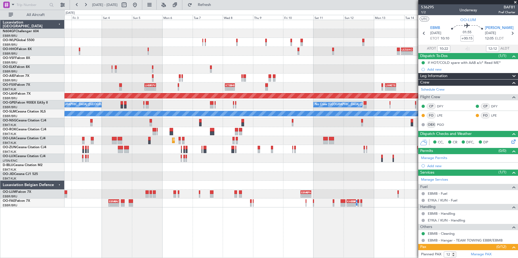
click at [125, 137] on div "Planned Maint Milan (Linate) - - LEZL 21:40 Z SKCG 07:10 Z - - SKCG 21:00 Z EGG…" at bounding box center [290, 114] width 453 height 188
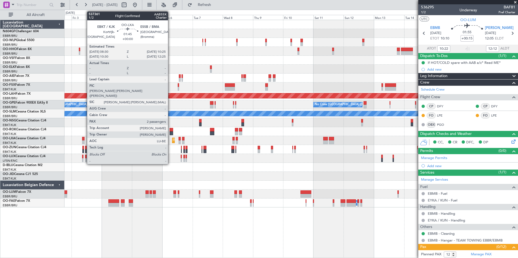
click at [84, 140] on div at bounding box center [83, 139] width 2 height 4
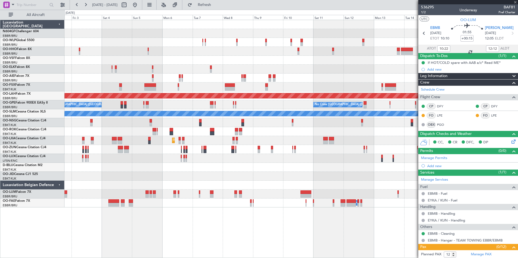
type input "2"
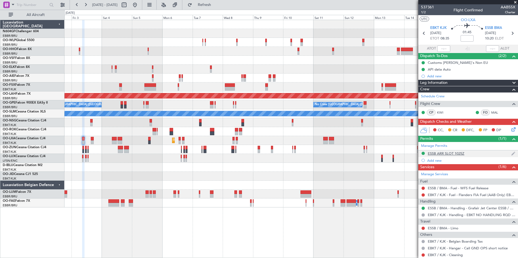
click at [434, 153] on div "ESSB ARR SLOT 1025Z" at bounding box center [446, 153] width 37 height 5
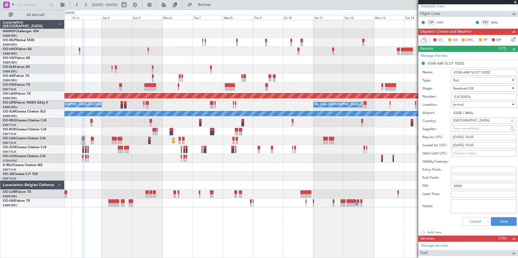
scroll to position [90, 0]
click at [479, 221] on button "Cancel" at bounding box center [476, 221] width 26 height 9
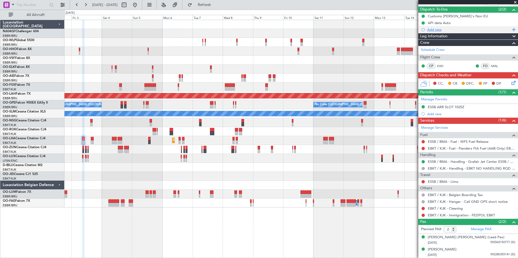
scroll to position [0, 0]
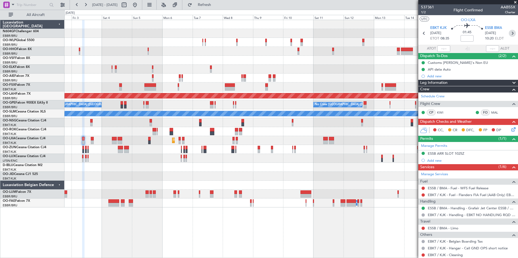
click at [510, 34] on icon at bounding box center [512, 33] width 7 height 7
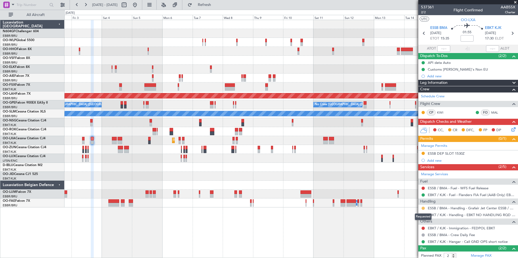
click at [423, 209] on button at bounding box center [423, 208] width 3 height 3
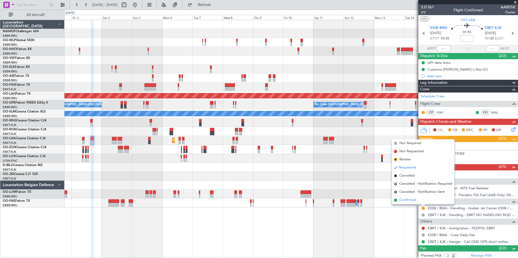
click at [413, 199] on span "Confirmed" at bounding box center [407, 200] width 17 height 5
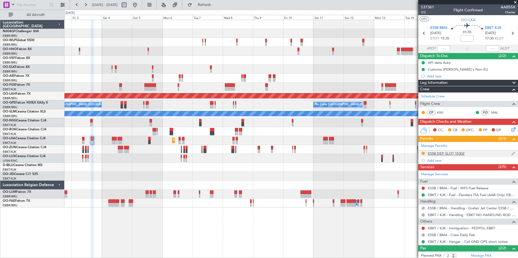
click at [447, 154] on div "ESSB DEP SLOT 1530Z" at bounding box center [446, 153] width 37 height 5
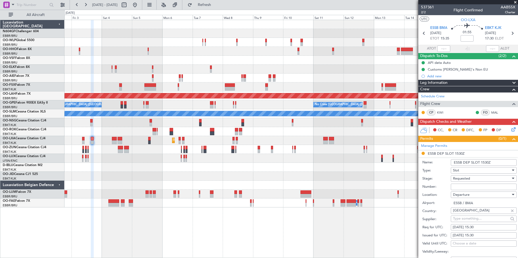
click at [475, 184] on input "Number:" at bounding box center [484, 187] width 66 height 7
click at [474, 188] on input "Number:" at bounding box center [484, 187] width 66 height 7
paste input "GJC9247D"
type input "GJC9247D"
click at [465, 180] on span "Requested" at bounding box center [461, 178] width 17 height 5
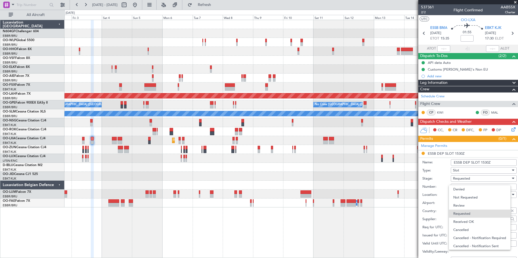
scroll to position [2, 0]
click at [471, 217] on span "Received OK" at bounding box center [481, 220] width 57 height 8
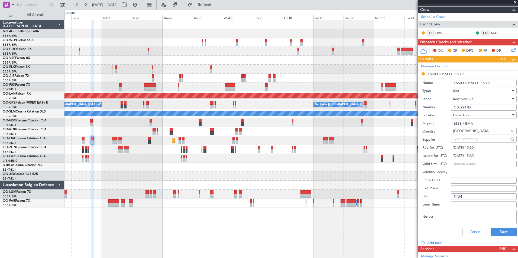
scroll to position [80, 0]
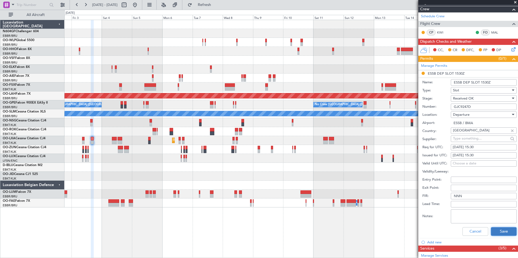
click at [503, 233] on button "Save" at bounding box center [504, 232] width 26 height 9
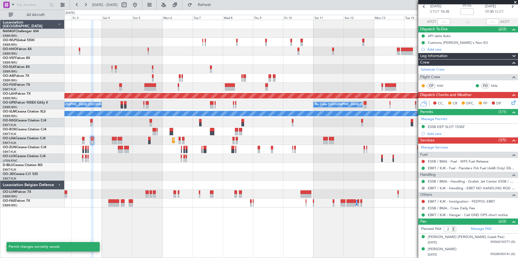
scroll to position [27, 0]
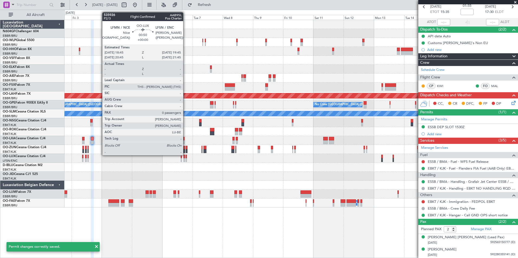
click at [245, 168] on div "Planned Maint Milan (Linate) Planned Maint [GEOGRAPHIC_DATA]-[GEOGRAPHIC_DATA] …" at bounding box center [290, 114] width 453 height 188
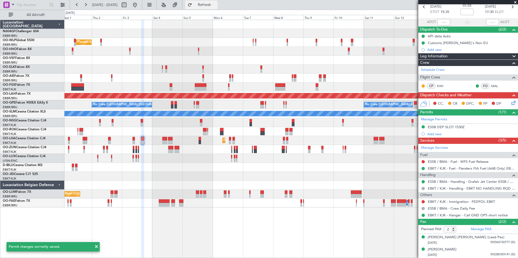
click at [216, 5] on span "Refresh" at bounding box center [204, 5] width 23 height 4
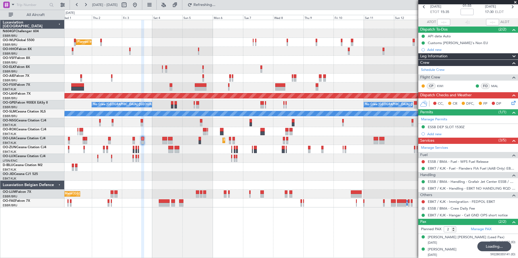
click at [229, 156] on div "Planned Maint Milan (Linate) Planned Maint [GEOGRAPHIC_DATA]-[GEOGRAPHIC_DATA] …" at bounding box center [290, 114] width 453 height 188
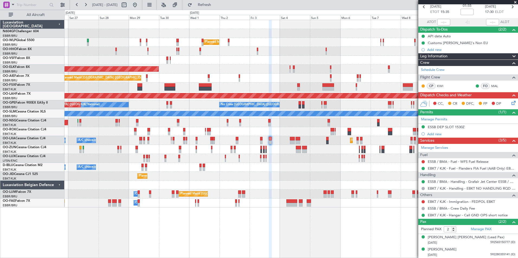
click at [277, 70] on div "Planned Maint Milan (Linate) Planned Maint Geneva ([GEOGRAPHIC_DATA]) Planned M…" at bounding box center [290, 114] width 453 height 188
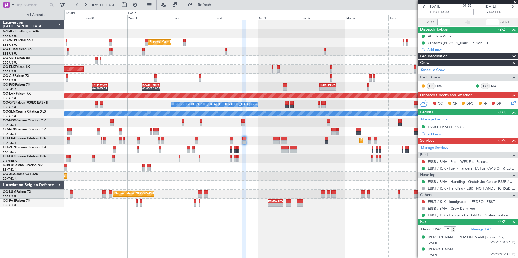
click at [122, 60] on div at bounding box center [290, 60] width 453 height 9
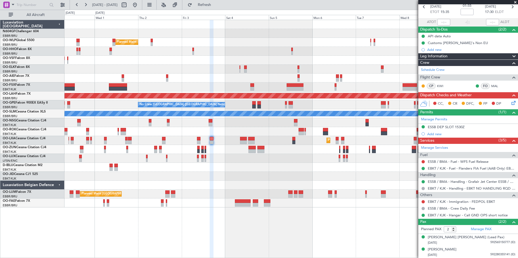
click at [172, 60] on div "Planned Maint Milan (Linate) Planned Maint [GEOGRAPHIC_DATA]-[GEOGRAPHIC_DATA] …" at bounding box center [290, 114] width 453 height 188
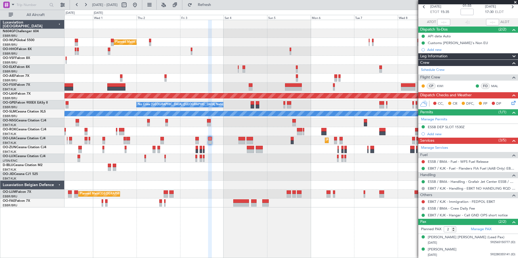
click at [99, 51] on div "Planned Maint Milan (Linate) Planned Maint [GEOGRAPHIC_DATA]-[GEOGRAPHIC_DATA] …" at bounding box center [290, 114] width 453 height 188
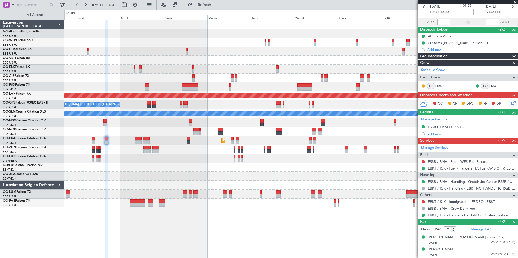
click at [135, 68] on div at bounding box center [290, 69] width 453 height 9
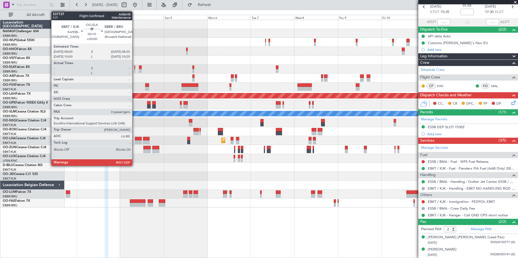
click at [135, 70] on div at bounding box center [134, 71] width 1 height 4
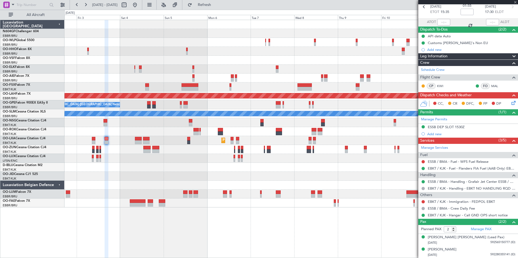
type input "0"
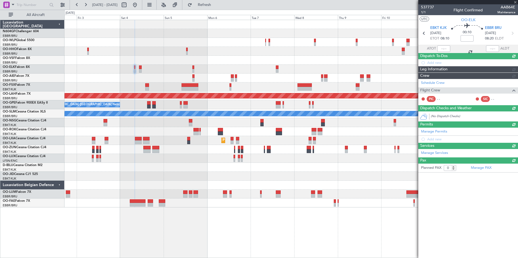
scroll to position [0, 0]
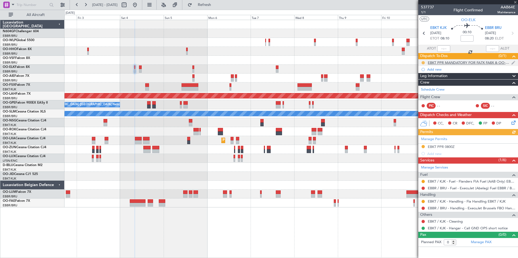
click at [423, 62] on button at bounding box center [423, 62] width 3 height 3
click at [420, 88] on span "Completed" at bounding box center [425, 86] width 18 height 5
click at [448, 146] on div "EBKT PPR 0800Z" at bounding box center [441, 147] width 27 height 5
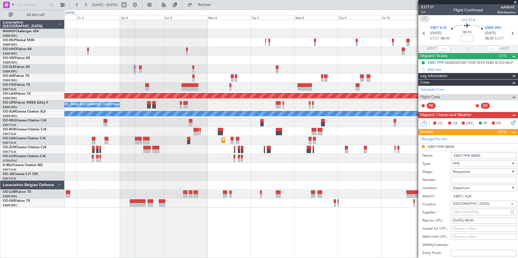
scroll to position [26, 0]
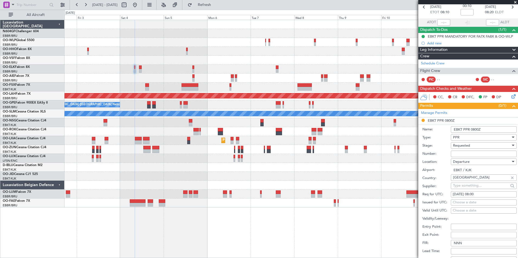
click at [455, 147] on span "Requested" at bounding box center [461, 145] width 17 height 5
click at [463, 186] on span "Received OK" at bounding box center [481, 187] width 57 height 8
click at [466, 152] on input "Number:" at bounding box center [484, 154] width 66 height 7
type input "Approved"
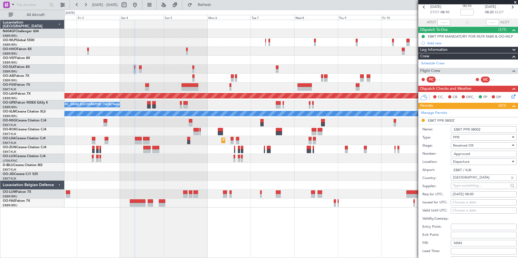
scroll to position [104, 0]
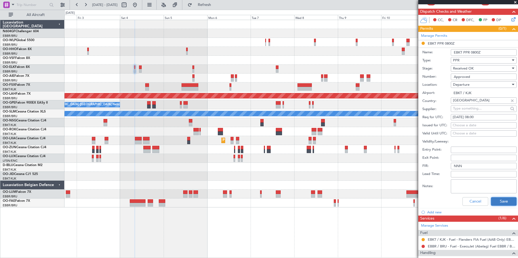
click at [499, 203] on button "Save" at bounding box center [504, 202] width 26 height 9
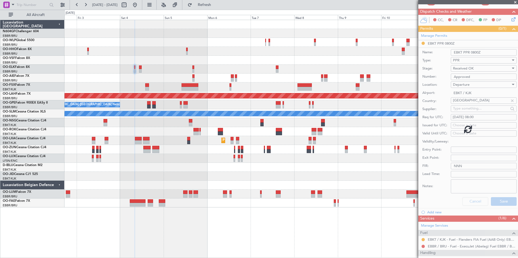
scroll to position [0, 0]
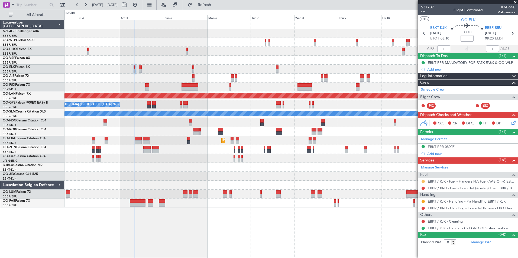
click at [423, 181] on button at bounding box center [423, 181] width 3 height 3
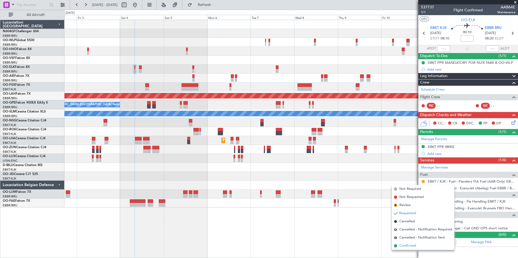
click at [410, 246] on span "Confirmed" at bounding box center [407, 246] width 17 height 5
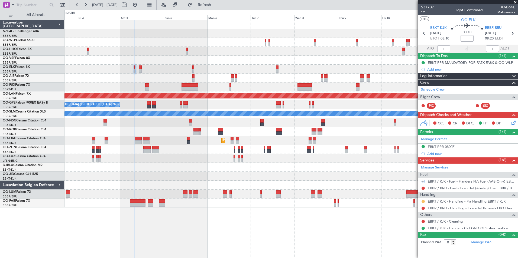
click at [423, 202] on button at bounding box center [423, 201] width 3 height 3
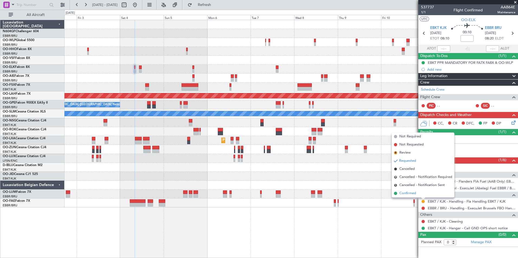
click at [413, 193] on span "Confirmed" at bounding box center [407, 193] width 17 height 5
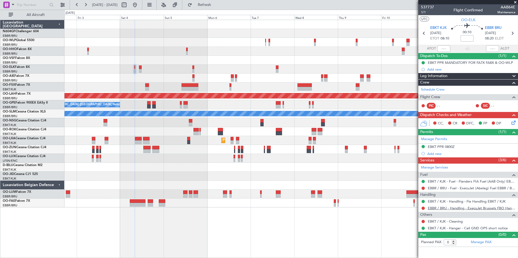
click at [444, 208] on link "EBBR / BRU - Handling - ExecuJet Brussels FBO Handling Abelag" at bounding box center [472, 208] width 88 height 5
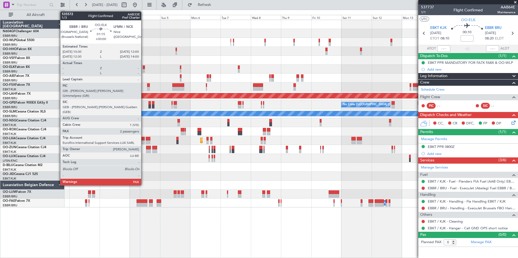
click at [144, 69] on div at bounding box center [144, 68] width 2 height 4
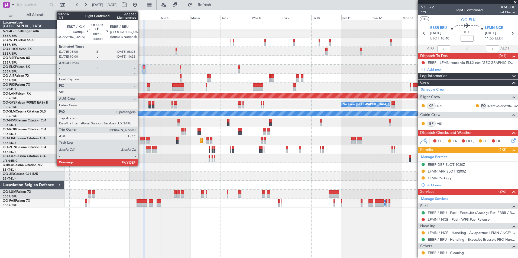
click at [140, 70] on div at bounding box center [140, 71] width 1 height 4
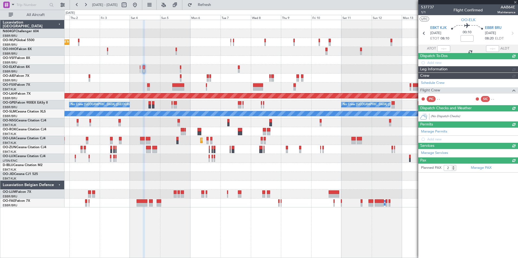
type input "0"
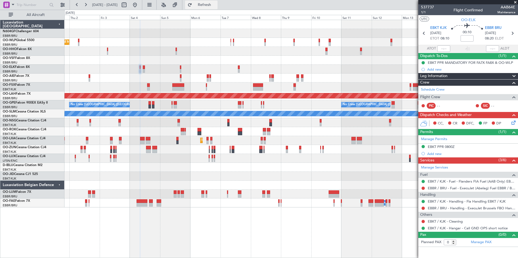
click at [211, 7] on span "Refresh" at bounding box center [204, 5] width 23 height 4
click at [224, 151] on div "Planned Maint Milan (Linate) Planned Maint Kortrijk-Wevelgem Planned Maint Lond…" at bounding box center [290, 114] width 453 height 188
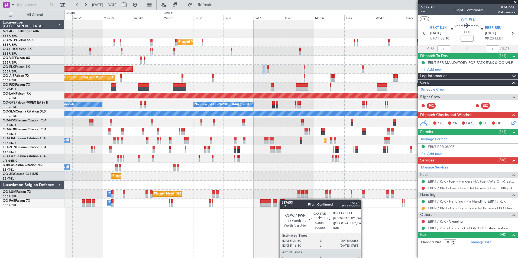
click at [282, 200] on div "Planned Maint Milan (Linate) Planned Maint Geneva (Cointrin) Planned Maint Kort…" at bounding box center [290, 114] width 453 height 188
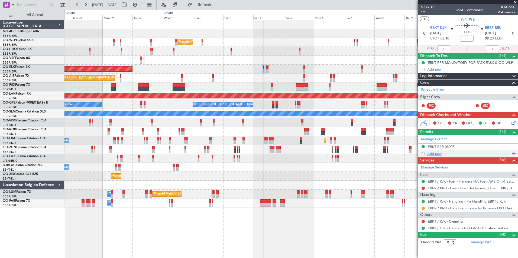
click at [435, 152] on div "Add new" at bounding box center [468, 154] width 83 height 5
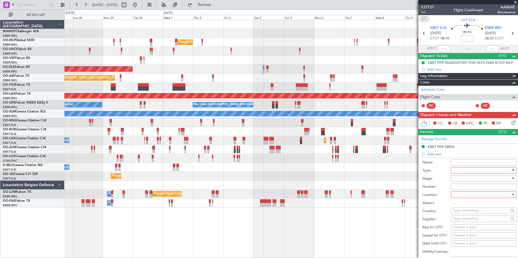
click at [468, 170] on div at bounding box center [482, 171] width 58 height 8
click at [470, 217] on span "Risk Assessment" at bounding box center [481, 213] width 57 height 8
click at [473, 171] on span "Risk Assessment" at bounding box center [466, 170] width 27 height 5
click at [474, 223] on span "Slot" at bounding box center [481, 222] width 57 height 8
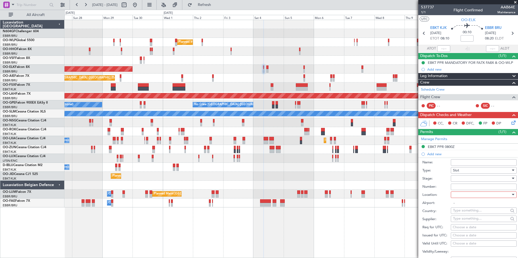
click at [474, 180] on div at bounding box center [482, 179] width 58 height 8
click at [479, 211] on span "Requested" at bounding box center [481, 214] width 57 height 8
click at [479, 196] on div at bounding box center [482, 195] width 58 height 8
click at [470, 223] on span "Arrival" at bounding box center [481, 222] width 57 height 8
type input "EBBR / BRU"
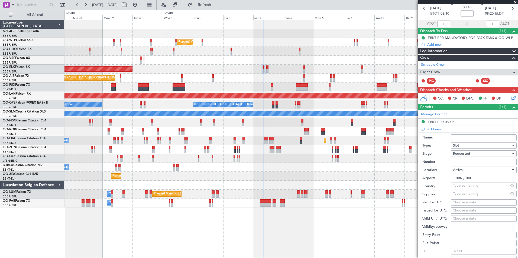
scroll to position [25, 0]
click at [470, 203] on div "Choose a date" at bounding box center [484, 202] width 62 height 5
select select "9"
select select "2025"
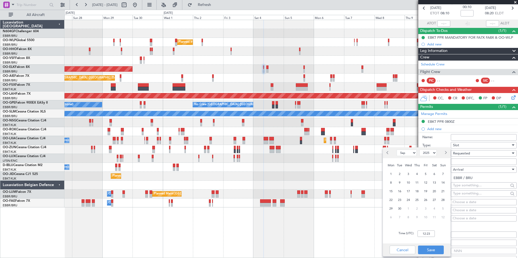
click at [449, 156] on div at bounding box center [444, 153] width 12 height 9
click at [447, 154] on button "Next month" at bounding box center [445, 153] width 6 height 9
select select "10"
click at [434, 175] on span "4" at bounding box center [434, 174] width 7 height 7
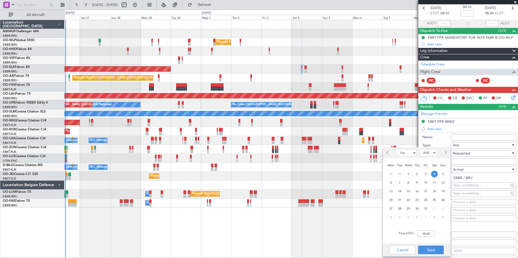
click at [174, 185] on div "Planned Maint Milan (Linate) Planned Maint Geneva (Cointrin) Planned Maint Kort…" at bounding box center [290, 114] width 453 height 188
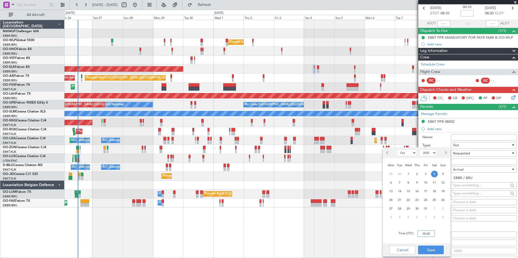
click at [432, 235] on input "00:00" at bounding box center [426, 234] width 17 height 7
type input "08:25"
click at [441, 253] on button "Save" at bounding box center [431, 250] width 26 height 9
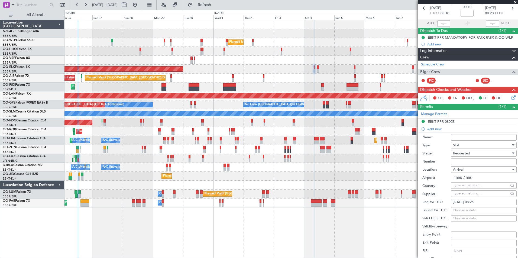
scroll to position [123, 0]
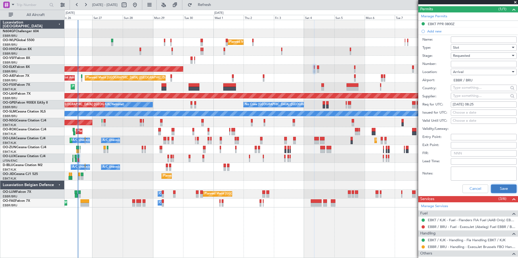
click at [493, 190] on button "Save" at bounding box center [504, 189] width 26 height 9
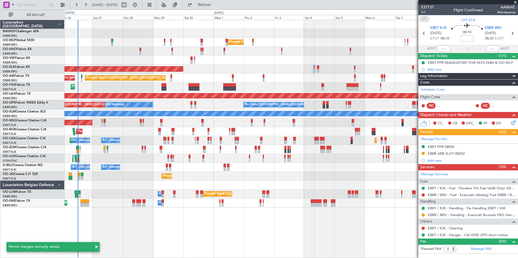
scroll to position [0, 0]
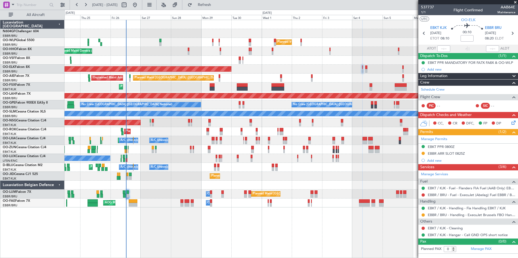
click at [225, 129] on div "Planned Maint Milan (Linate) Planned Maint Geneva (Cointrin) Planned Maint Kort…" at bounding box center [290, 114] width 453 height 188
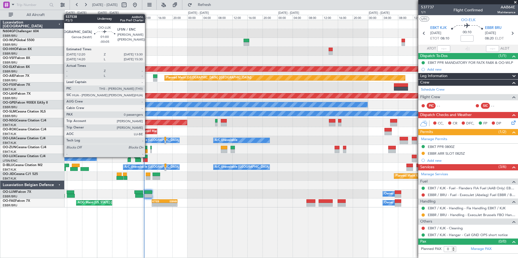
click at [147, 157] on div at bounding box center [145, 157] width 5 height 4
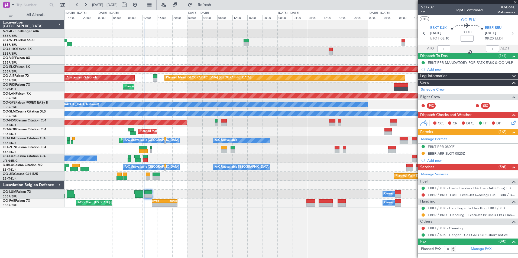
type input "-00:05"
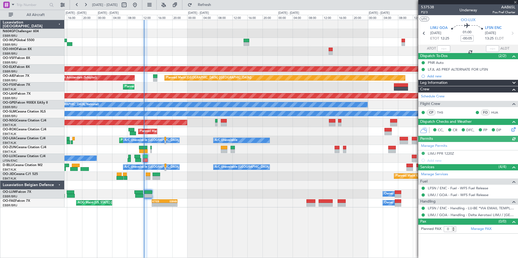
click at [445, 45] on div "Estimated Take-Off Time" at bounding box center [445, 45] width 0 height 0
click at [441, 49] on input "text" at bounding box center [443, 49] width 13 height 7
click at [356, 51] on div "Planned Maint Geneva (Cointrin)" at bounding box center [290, 51] width 453 height 9
type input "12:19"
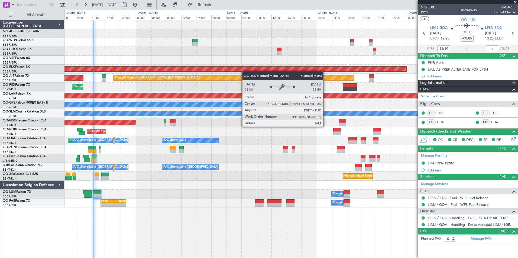
click at [209, 70] on div "Planned Maint Milan (Linate) Planned Maint Geneva (Cointrin) Planned Maint Kort…" at bounding box center [290, 114] width 453 height 188
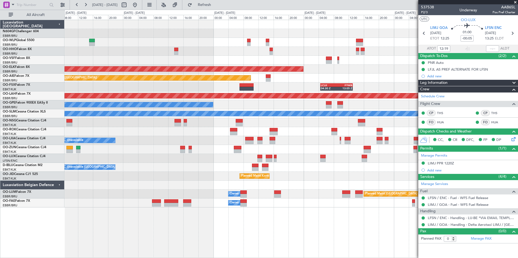
click at [218, 56] on div "Planned Maint Milan (Linate) Planned Maint Kortrijk-Wevelgem Planned Maint Lond…" at bounding box center [290, 114] width 453 height 188
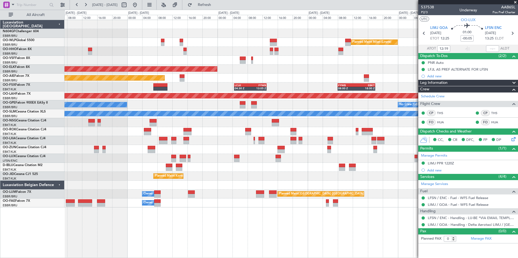
click at [189, 70] on div "Planned Maint Milan (Linate) Planned Maint Kortrijk-Wevelgem Planned Maint Lond…" at bounding box center [290, 114] width 453 height 188
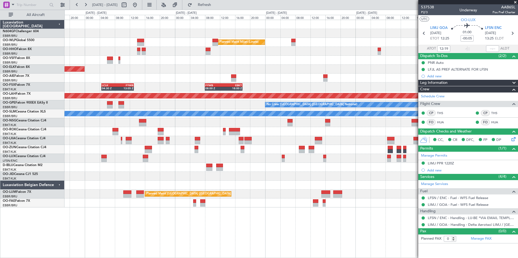
click at [198, 77] on div "Planned Maint [GEOGRAPHIC_DATA] ([GEOGRAPHIC_DATA])" at bounding box center [290, 78] width 453 height 9
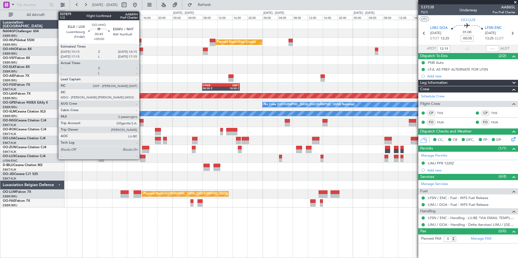
click at [142, 49] on div at bounding box center [141, 50] width 4 height 4
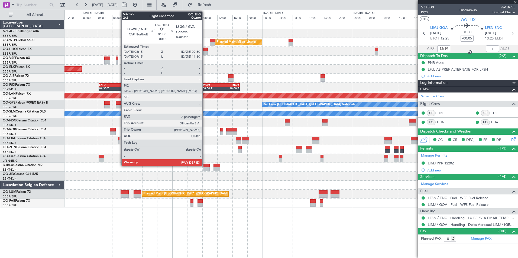
type input "2"
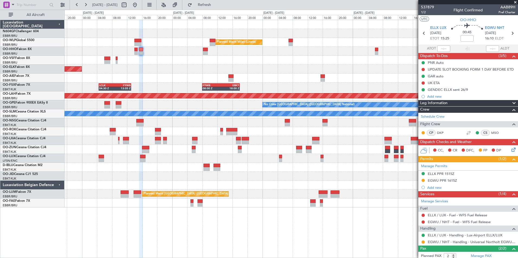
scroll to position [27, 0]
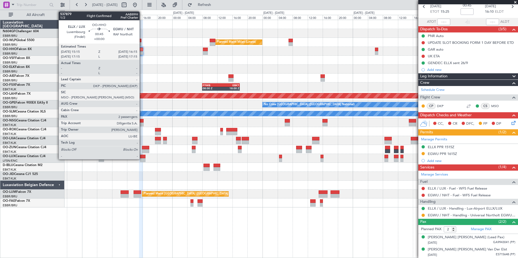
click at [142, 50] on div at bounding box center [141, 50] width 4 height 4
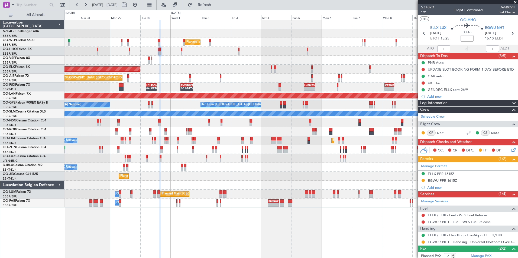
click at [270, 77] on div "Planned Maint Milan (Linate) Planned Maint Geneva (Cointrin) - - LEZL 21:40 Z S…" at bounding box center [290, 114] width 453 height 188
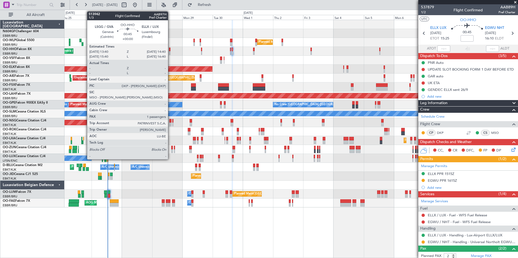
click at [170, 51] on div at bounding box center [169, 53] width 1 height 4
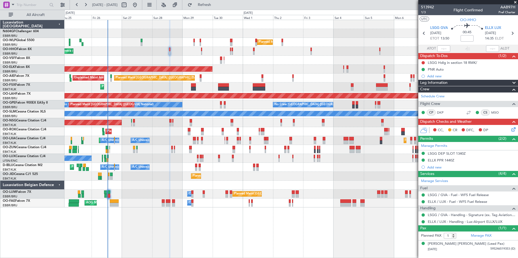
click at [223, 49] on div "Planned Maint Geneva (Cointrin)" at bounding box center [290, 51] width 453 height 9
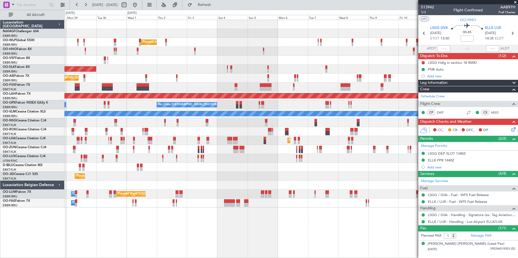
click at [97, 74] on div "Planned Maint Milan (Linate) Planned Maint Geneva ([GEOGRAPHIC_DATA]) Planned M…" at bounding box center [290, 114] width 453 height 188
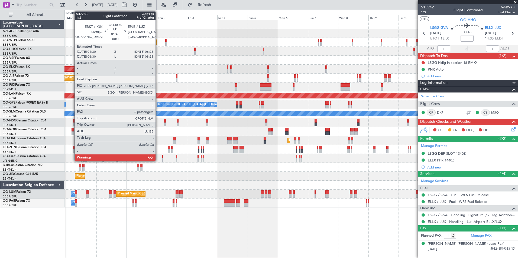
click at [72, 132] on div at bounding box center [73, 134] width 2 height 4
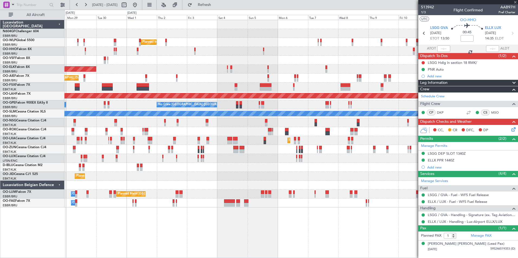
type input "5"
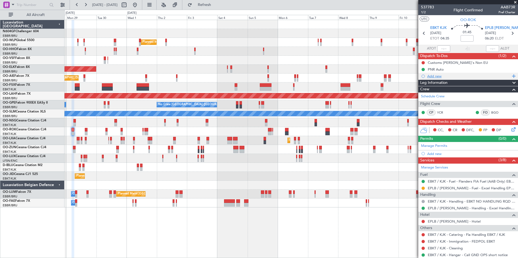
click at [440, 78] on div "Add new" at bounding box center [468, 76] width 83 height 5
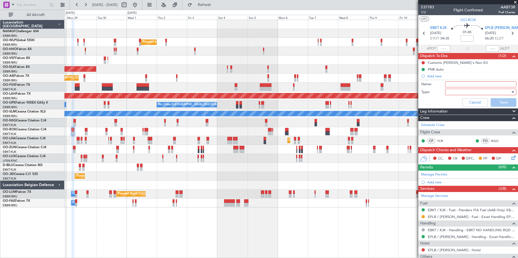
click at [458, 84] on input "Name:" at bounding box center [480, 85] width 71 height 6
type input "Fuel in EPLB by CC"
click at [462, 94] on div at bounding box center [478, 92] width 63 height 8
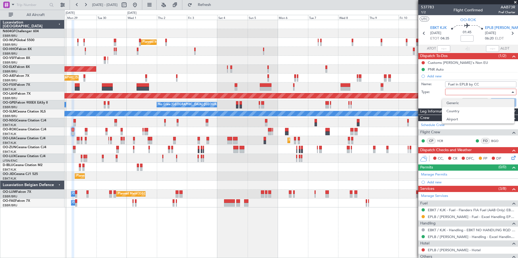
click at [463, 103] on span "Generic" at bounding box center [478, 103] width 63 height 8
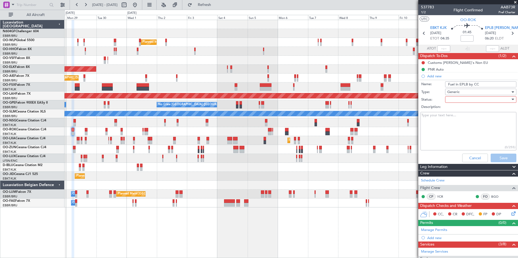
click at [462, 99] on div at bounding box center [478, 100] width 63 height 8
click at [465, 117] on span "In Progress" at bounding box center [478, 119] width 63 height 8
click at [465, 117] on textarea "Description:" at bounding box center [469, 131] width 96 height 39
type textarea "P"
click at [452, 123] on textarea "Description:" at bounding box center [469, 131] width 96 height 39
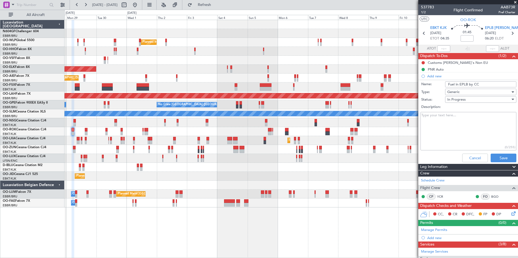
paste textarea "Crew will have to pay directly to fuel supplier"
type textarea "Crew will have to pay directly to fuel supplier"
click at [491, 155] on button "Save" at bounding box center [504, 158] width 26 height 9
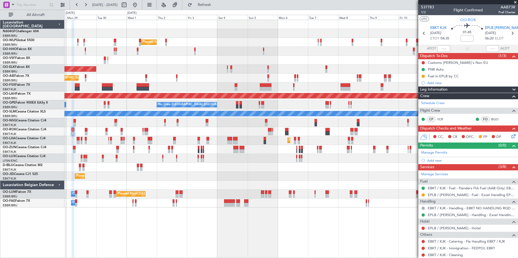
click at [399, 210] on div "Planned Maint Milan (Linate) Planned Maint Geneva ([GEOGRAPHIC_DATA]) Planned M…" at bounding box center [291, 139] width 454 height 239
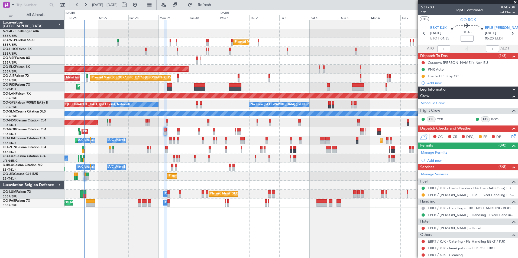
click at [360, 205] on div "Planned Maint Milan (Linate) Planned Maint Geneva (Cointrin) Planned Maint Kort…" at bounding box center [290, 114] width 453 height 188
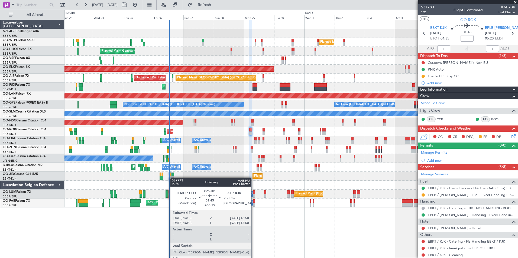
click at [174, 179] on div at bounding box center [173, 178] width 3 height 4
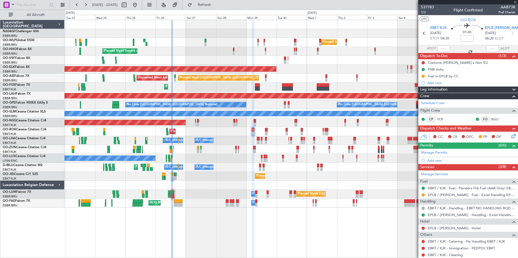
type input "+00:15"
type input "0"
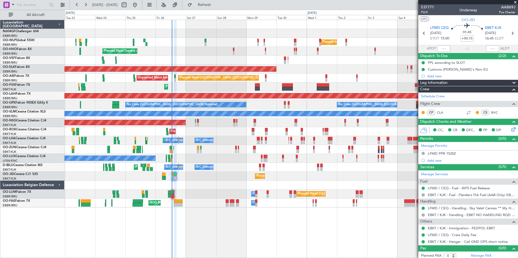
click at [170, 207] on div "AOG Maint New York (Teterboro) Owner Melsbroek Air Base Planned Maint Brussels …" at bounding box center [290, 203] width 453 height 9
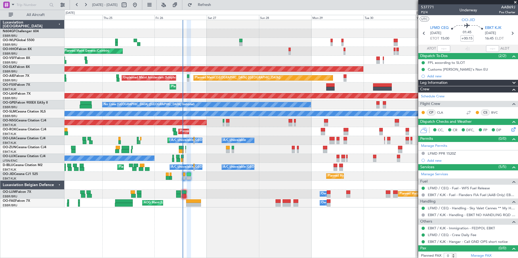
click at [173, 182] on div at bounding box center [290, 185] width 453 height 9
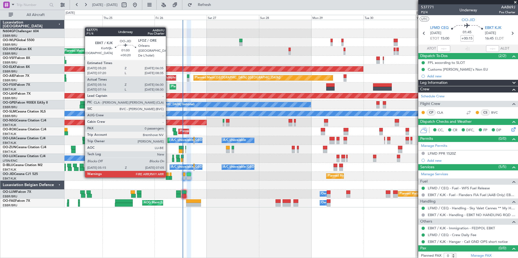
click at [168, 177] on div at bounding box center [168, 178] width 4 height 4
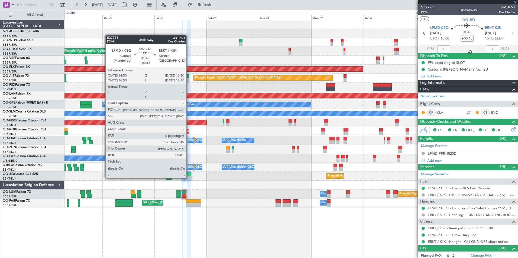
type input "+00:20"
type input "05:26"
type input "06:25"
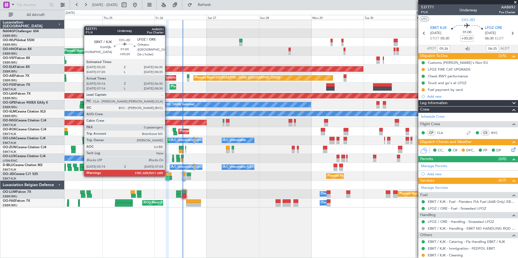
click at [167, 176] on div at bounding box center [167, 175] width 3 height 4
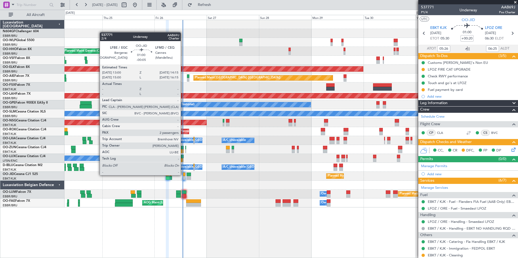
click at [183, 175] on div at bounding box center [184, 175] width 3 height 4
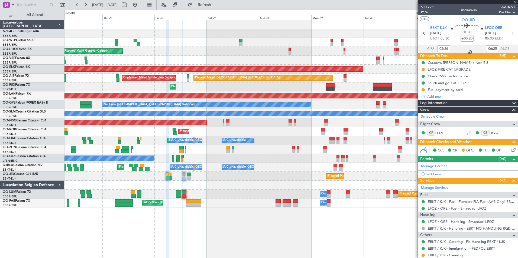
type input "-00:05"
type input "2"
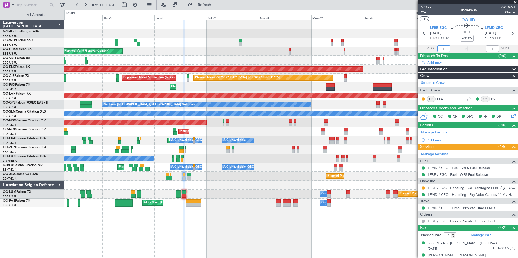
click at [440, 48] on input "text" at bounding box center [443, 49] width 13 height 7
click at [380, 34] on div at bounding box center [290, 33] width 453 height 9
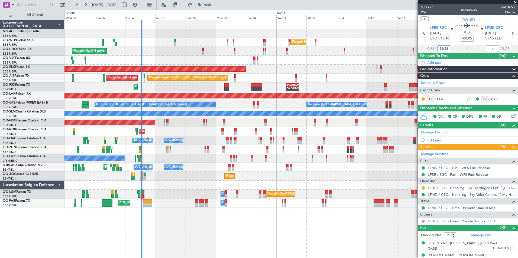
click at [198, 190] on div at bounding box center [290, 185] width 453 height 9
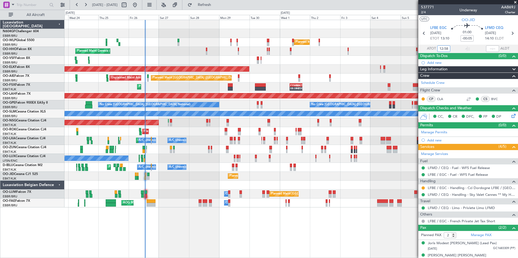
click at [231, 199] on div "Planned Maint Milan (Linate) Planned Maint Geneva (Cointrin) Planned Maint Kort…" at bounding box center [290, 114] width 453 height 188
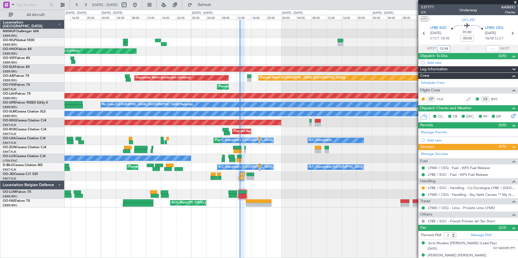
click at [243, 157] on div "Planned Maint Geneva (Cointrin) Planned Maint Kortrijk-Wevelgem Planned Maint L…" at bounding box center [290, 114] width 453 height 188
type input "12:58"
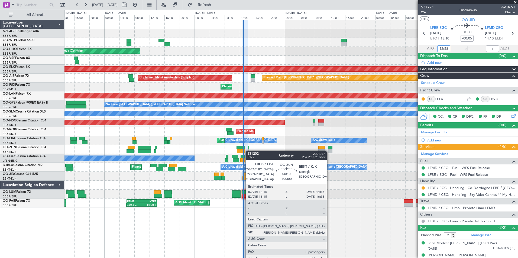
click at [249, 151] on div at bounding box center [248, 152] width 1 height 4
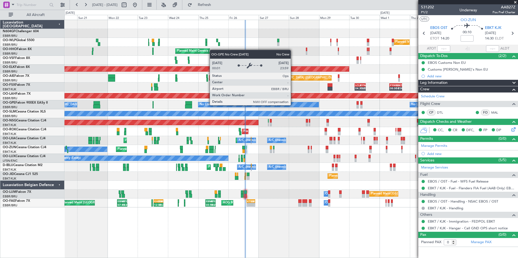
click at [229, 95] on div "Planned Maint Milan (Linate) Planned Maint Liege Planned Maint Geneva (Cointrin…" at bounding box center [290, 114] width 453 height 188
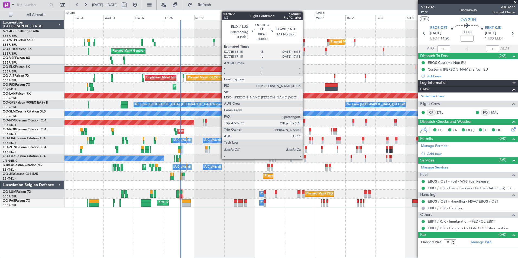
click at [305, 51] on div at bounding box center [304, 53] width 1 height 4
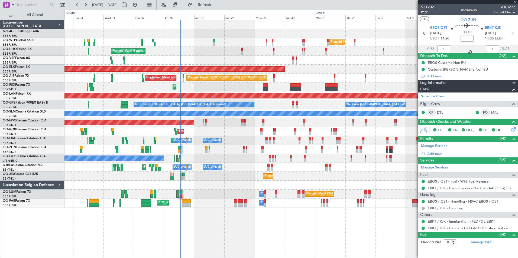
type input "2"
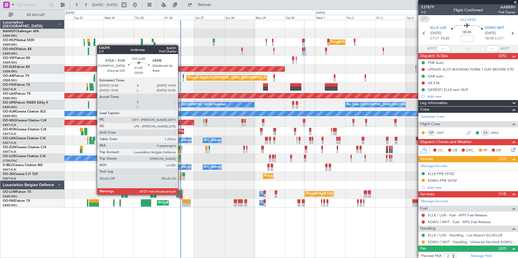
click at [180, 195] on div at bounding box center [181, 196] width 3 height 4
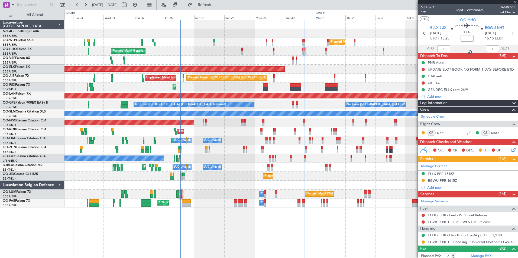
type input "-00:05"
type input "0"
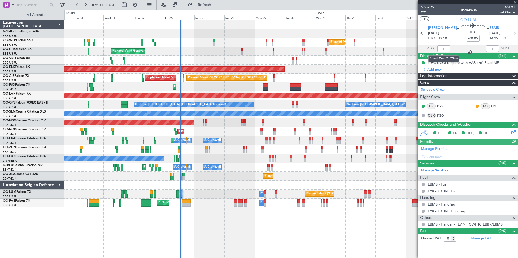
click at [440, 49] on div at bounding box center [443, 49] width 13 height 7
click at [443, 47] on div at bounding box center [443, 49] width 13 height 7
click at [442, 49] on input "text" at bounding box center [443, 49] width 13 height 7
click at [384, 79] on div "Planned Maint London (Farnborough) Unplanned Maint Amsterdam (Schiphol)" at bounding box center [290, 78] width 453 height 9
type input "13:11"
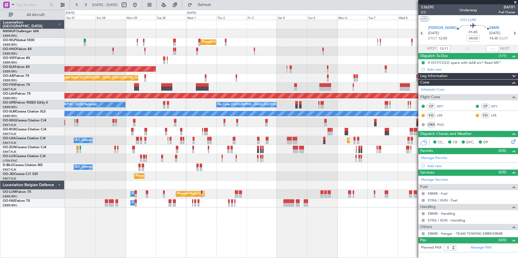
click at [208, 74] on div "Planned Maint Milan (Linate) Planned Maint Geneva (Cointrin) Planned Maint Kort…" at bounding box center [290, 114] width 453 height 188
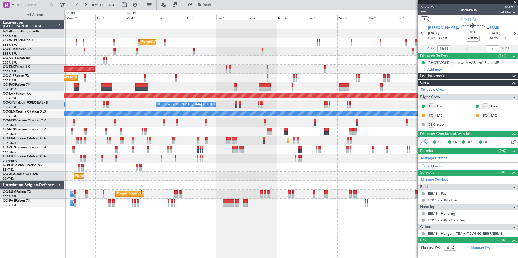
click at [92, 44] on div "Planned Maint Milan (Linate) Planned Maint Geneva ([GEOGRAPHIC_DATA]) Planned M…" at bounding box center [290, 114] width 453 height 188
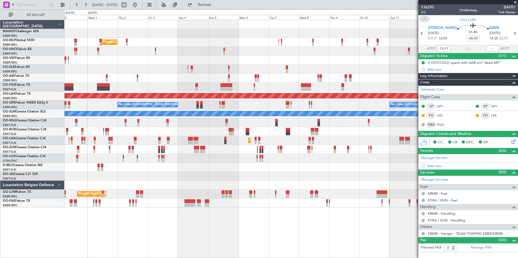
click at [101, 50] on div at bounding box center [290, 51] width 453 height 9
click at [218, 7] on button "Refresh" at bounding box center [201, 5] width 33 height 9
click at [139, 6] on button at bounding box center [135, 5] width 9 height 9
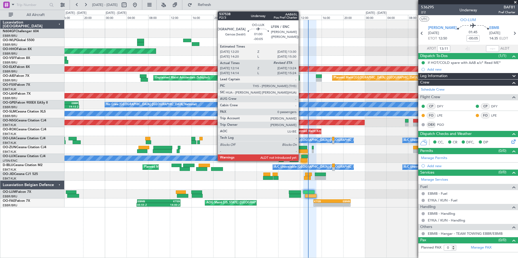
click at [301, 161] on div at bounding box center [304, 161] width 7 height 4
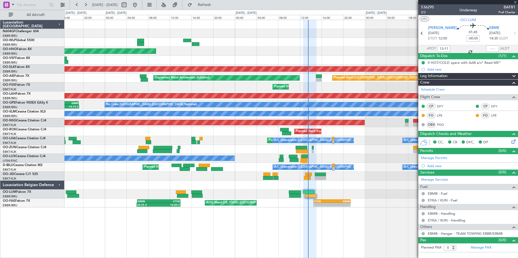
type input "12:19"
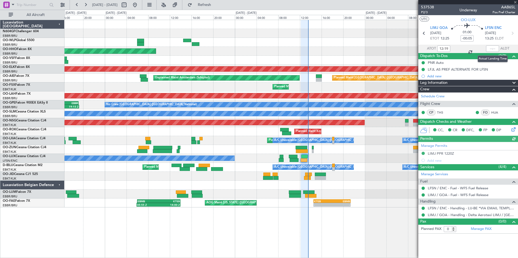
click at [490, 50] on div at bounding box center [492, 49] width 13 height 7
click at [490, 49] on div at bounding box center [492, 49] width 13 height 7
click at [490, 49] on input "text" at bounding box center [492, 49] width 13 height 7
click at [373, 159] on div "No Crew Nancy (Essey)" at bounding box center [290, 158] width 453 height 9
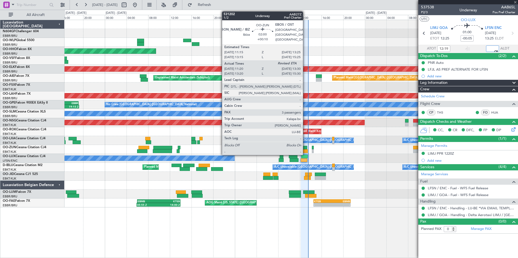
click at [305, 149] on div at bounding box center [302, 148] width 12 height 4
type input "13:20"
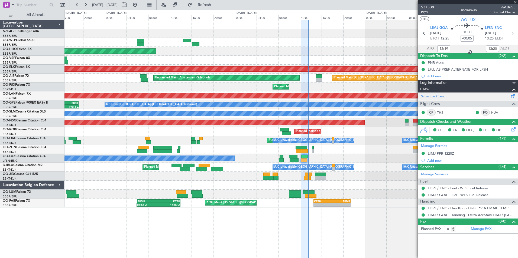
type input "+00:10"
type input "11:25"
type input "3"
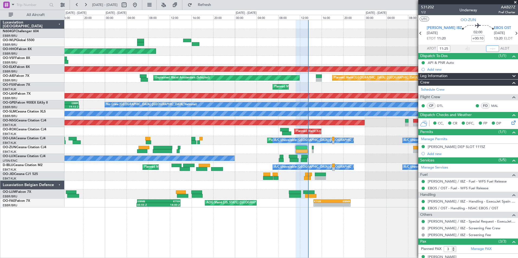
click at [487, 49] on input "text" at bounding box center [492, 49] width 13 height 7
click at [395, 44] on div at bounding box center [290, 42] width 453 height 9
type input "13:28"
click at [216, 5] on span "Refresh" at bounding box center [204, 5] width 23 height 4
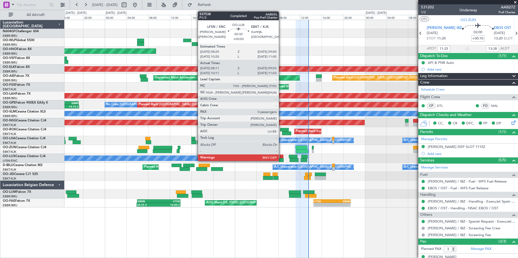
click at [280, 157] on div at bounding box center [282, 157] width 4 height 4
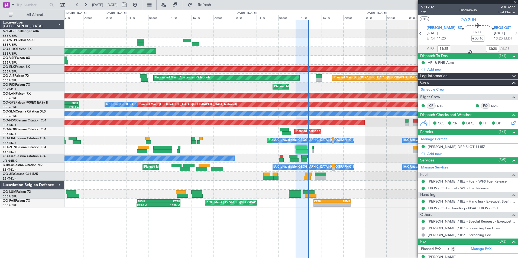
type input "08:16"
type input "08:58"
type input "0"
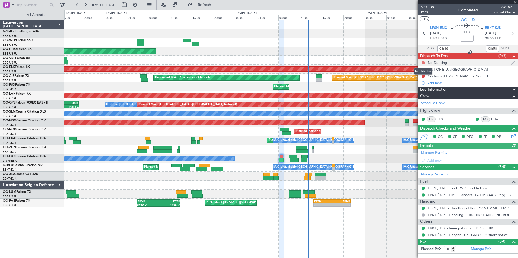
click at [422, 62] on button at bounding box center [423, 62] width 3 height 3
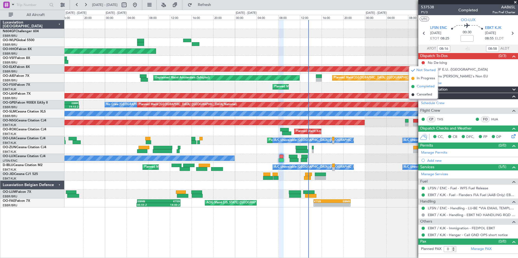
click at [424, 86] on span "Completed" at bounding box center [426, 86] width 18 height 5
click at [425, 69] on button at bounding box center [423, 69] width 3 height 3
click at [424, 92] on span "Completed" at bounding box center [426, 93] width 18 height 5
click at [424, 76] on button at bounding box center [423, 76] width 3 height 3
click at [424, 100] on span "Completed" at bounding box center [426, 100] width 18 height 5
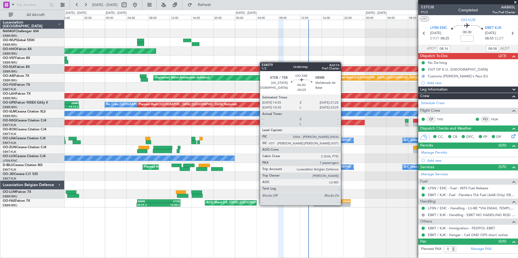
click at [344, 205] on div "-" at bounding box center [341, 204] width 18 height 3
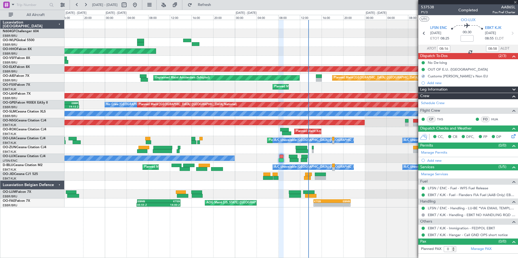
click at [340, 218] on div "Planned Maint Geneva (Cointrin) Planned Maint Kortrijk-Wevelgem Planned Maint L…" at bounding box center [291, 139] width 454 height 239
type input "-00:25"
type input "7"
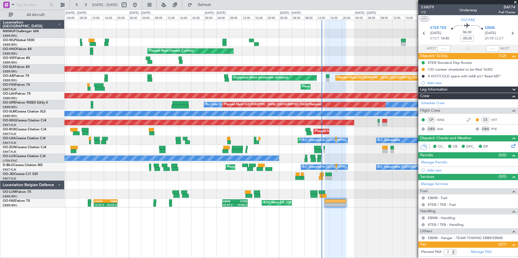
click at [240, 135] on div "Planned Maint Kortrijk-[GEOGRAPHIC_DATA]" at bounding box center [290, 131] width 453 height 9
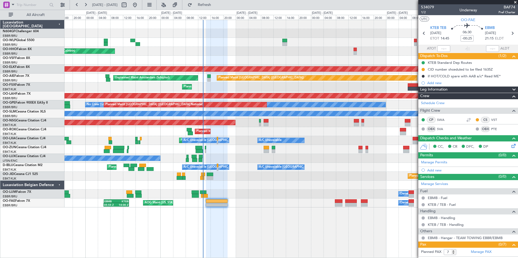
click at [254, 125] on div "Planned Maint Milan (Linate) Planned Maint Geneva (Cointrin) Planned Maint Kort…" at bounding box center [290, 114] width 453 height 188
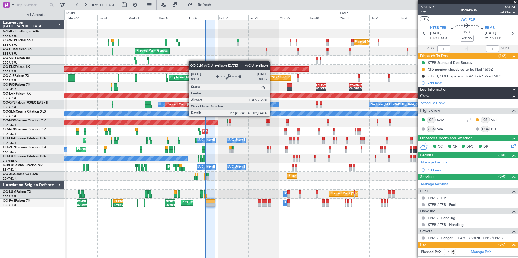
click at [231, 108] on div "Planned Maint Milan (Linate) Planned Maint Liege Planned Maint Geneva (Cointrin…" at bounding box center [290, 114] width 453 height 188
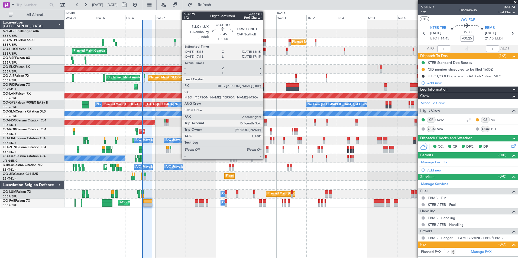
click at [266, 53] on div at bounding box center [265, 53] width 1 height 4
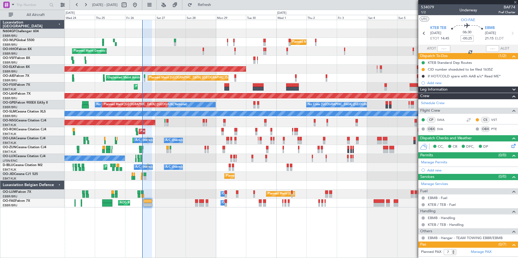
type input "2"
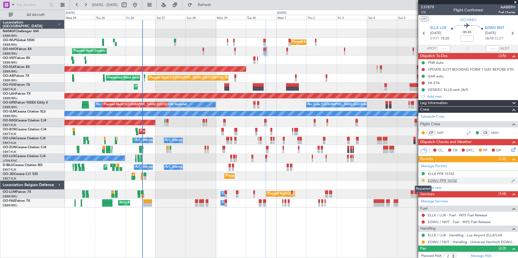
click at [423, 180] on button at bounding box center [423, 180] width 3 height 3
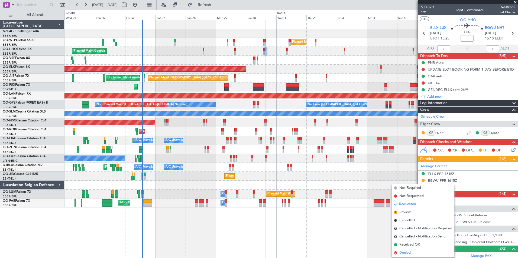
click at [411, 252] on span "Denied" at bounding box center [404, 253] width 11 height 5
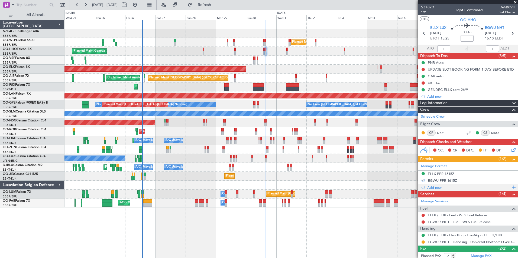
click at [435, 188] on div "Add new" at bounding box center [468, 188] width 83 height 5
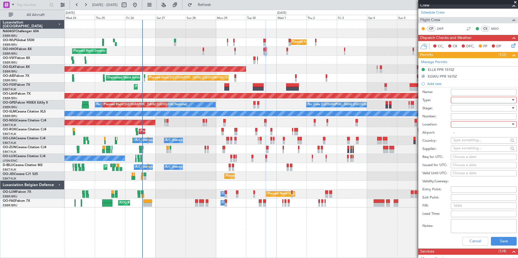
scroll to position [110, 0]
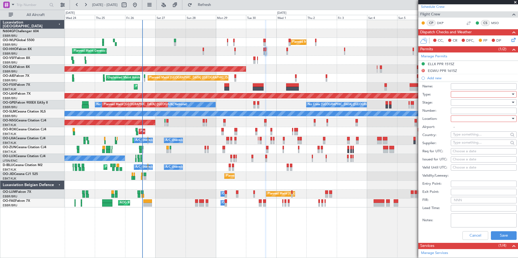
click at [474, 93] on div at bounding box center [482, 94] width 58 height 8
click at [471, 134] on span "PPR" at bounding box center [481, 134] width 57 height 8
click at [471, 104] on div at bounding box center [482, 103] width 58 height 8
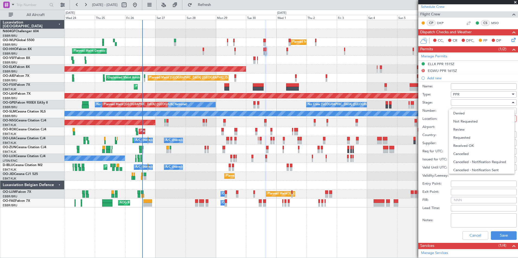
click at [471, 101] on div at bounding box center [259, 129] width 518 height 258
click at [471, 101] on div at bounding box center [482, 103] width 58 height 8
click at [475, 148] on span "Received OK" at bounding box center [481, 146] width 57 height 8
click at [474, 119] on div at bounding box center [482, 119] width 58 height 8
click at [474, 143] on span "Arrival" at bounding box center [481, 146] width 57 height 8
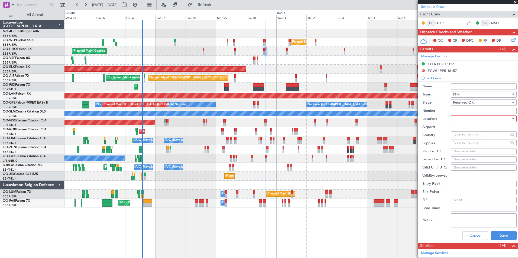
type input "EGWU / NHT"
click at [462, 152] on div "Choose a date" at bounding box center [484, 151] width 62 height 5
select select "9"
select select "2025"
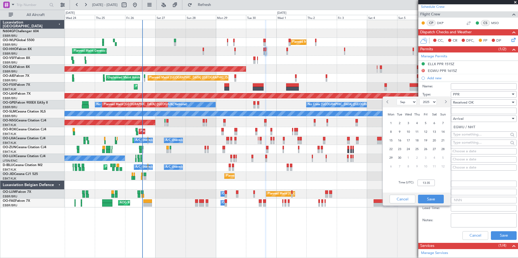
click at [445, 104] on span "Next month" at bounding box center [445, 101] width 3 height 3
click at [388, 105] on button "Previous month" at bounding box center [388, 102] width 6 height 9
select select "9"
click at [398, 156] on span "30" at bounding box center [399, 158] width 7 height 7
click at [425, 184] on input "00:00" at bounding box center [426, 183] width 17 height 7
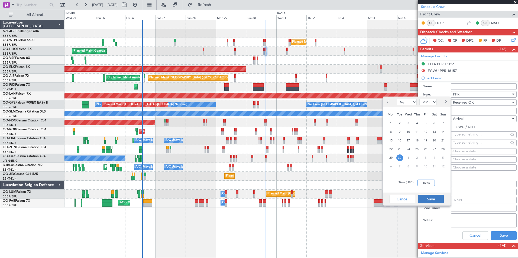
type input "15:45"
click at [432, 199] on button "Save" at bounding box center [431, 199] width 26 height 9
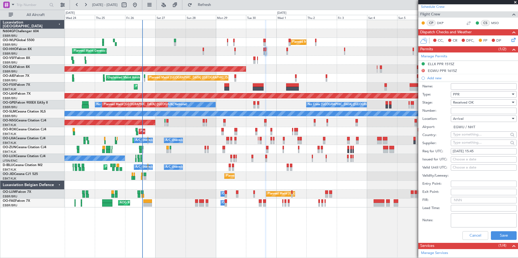
click at [487, 112] on input "Number:" at bounding box center [484, 111] width 66 height 7
click at [458, 111] on input "14Days prior of arrival" at bounding box center [484, 111] width 66 height 7
type input "1 Days prior of arrival"
click at [497, 236] on button "Save" at bounding box center [504, 236] width 26 height 9
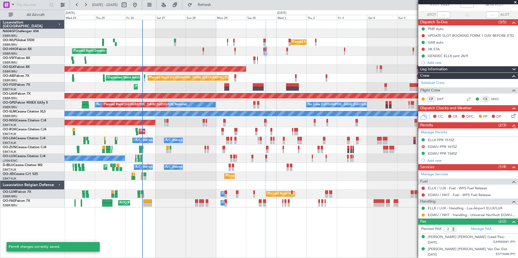
scroll to position [34, 0]
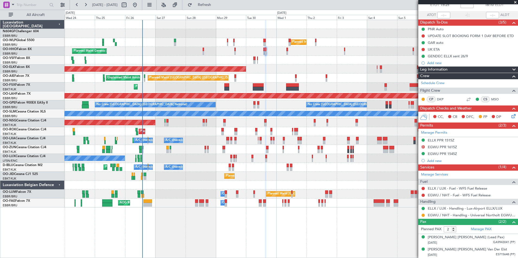
click at [205, 192] on div "Planned Maint Milan (Linate) Planned Maint Geneva (Cointrin) Planned Maint Kort…" at bounding box center [290, 114] width 453 height 188
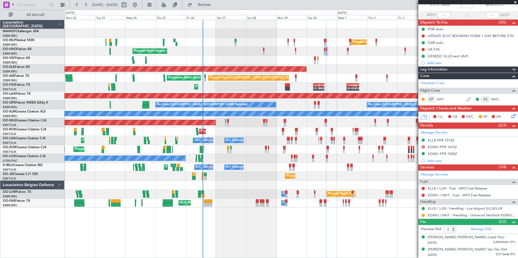
click at [243, 118] on div "Planned Maint Milan (Linate) Planned Maint Liege Planned Maint Geneva (Cointrin…" at bounding box center [290, 114] width 453 height 188
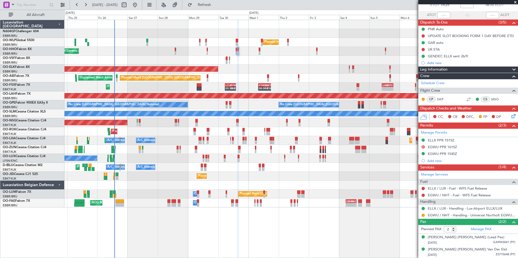
click at [203, 125] on div "Planned Maint Milan (Linate) Planned Maint Geneva (Cointrin) Planned Maint Kort…" at bounding box center [290, 114] width 453 height 188
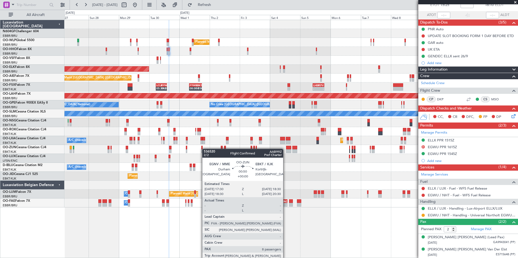
click at [204, 149] on div "Planned Maint Milan (Linate) Planned Maint Geneva (Cointrin) - - LEZL 21:40 Z S…" at bounding box center [290, 114] width 453 height 188
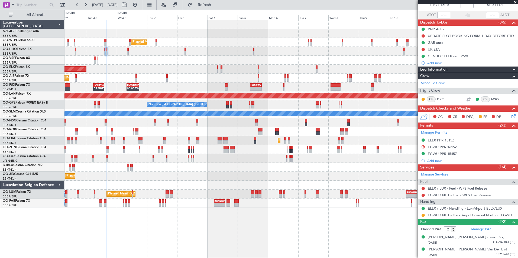
click at [148, 147] on div at bounding box center [290, 149] width 453 height 9
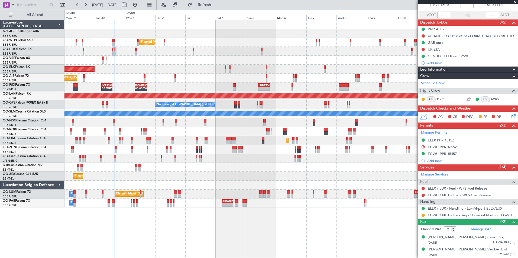
click at [157, 150] on div at bounding box center [290, 149] width 453 height 9
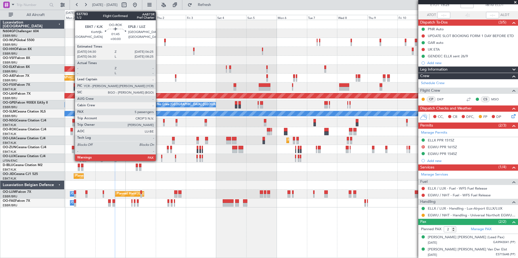
click at [72, 128] on div at bounding box center [71, 130] width 2 height 4
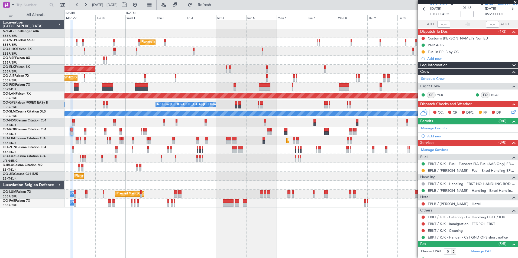
scroll to position [27, 0]
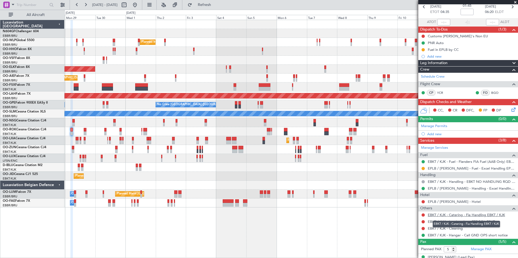
click at [486, 216] on link "EBKT / KJK - Catering - Fia Handling EBKT / KJK" at bounding box center [466, 215] width 77 height 5
click at [218, 8] on button "Refresh" at bounding box center [201, 5] width 33 height 9
click at [106, 132] on div at bounding box center [105, 134] width 2 height 4
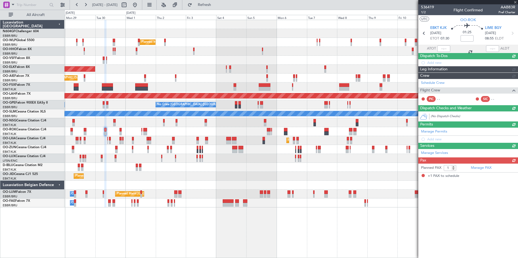
scroll to position [0, 0]
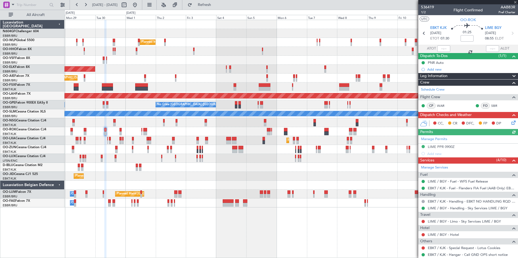
click at [229, 183] on div "Planned Maint Milan (Linate) Planned Maint Geneva (Cointrin) Planned Maint Kort…" at bounding box center [291, 139] width 454 height 239
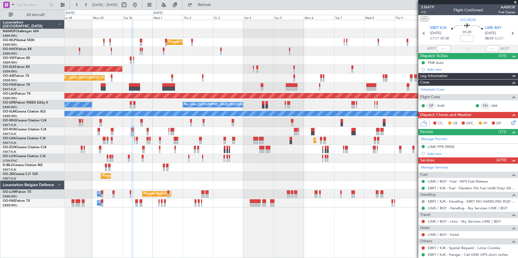
click at [193, 150] on div "Planned Maint Milan (Linate) Planned Maint Geneva (Cointrin) Planned Maint Kort…" at bounding box center [290, 114] width 453 height 188
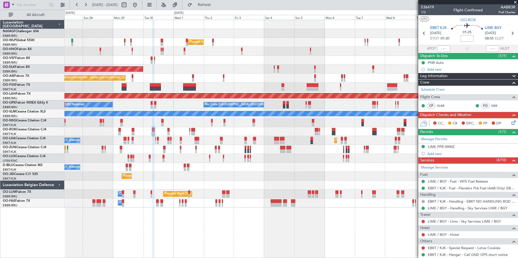
click at [154, 134] on div "Planned Maint Kortrijk-[GEOGRAPHIC_DATA]" at bounding box center [290, 131] width 453 height 9
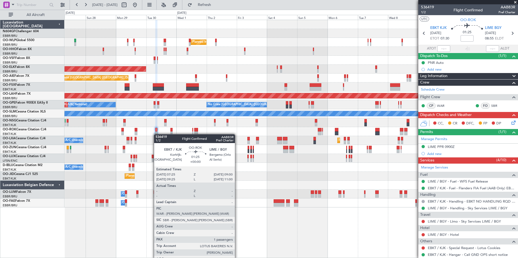
click at [157, 134] on div at bounding box center [156, 134] width 2 height 4
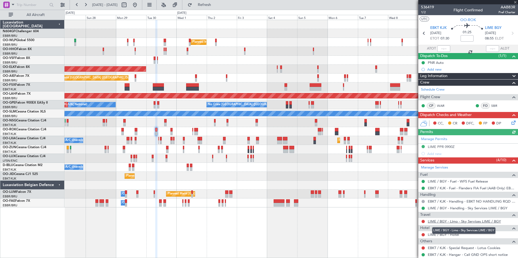
click at [461, 221] on link "LIME / BGY - Limo - Sky Services LIME / BGY" at bounding box center [464, 221] width 73 height 5
click at [216, 3] on span "Refresh" at bounding box center [204, 5] width 23 height 4
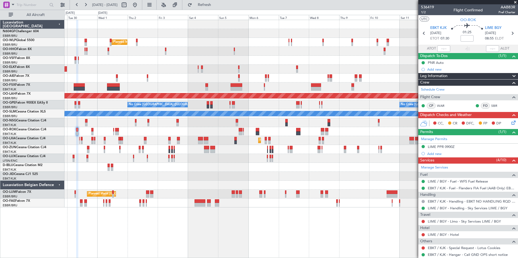
click at [153, 61] on div at bounding box center [290, 60] width 453 height 9
click at [467, 221] on link "LIME / BGY - Limo - Sky Services LIME / BGY" at bounding box center [464, 221] width 73 height 5
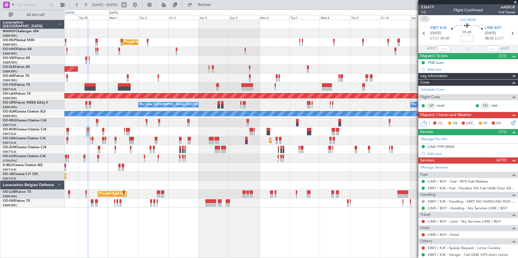
click at [114, 119] on div "Planned Maint Milan (Linate) Planned Maint Kortrijk-Wevelgem Planned Maint Lond…" at bounding box center [290, 114] width 453 height 188
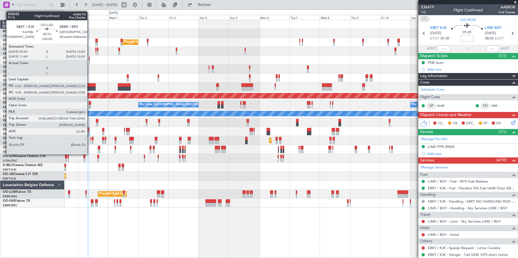
click at [90, 143] on div at bounding box center [90, 143] width 1 height 4
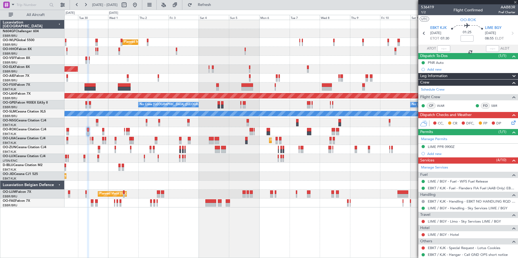
click at [105, 145] on div "Planned Maint Kortrijk-Wevelgem A/C Unavailable A/C Unavailable Brussels (Bruss…" at bounding box center [290, 140] width 453 height 9
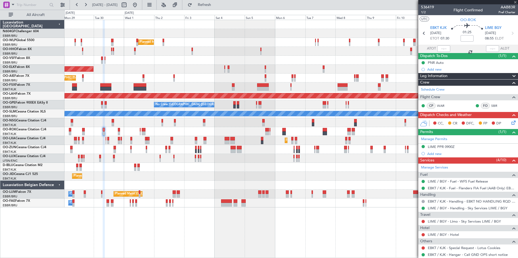
type input "0"
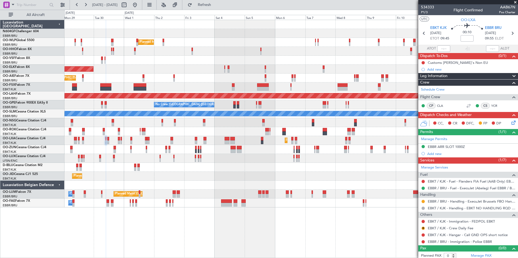
click at [136, 164] on div "A/C Unavailable Kortrijk-Wevelgem A/C Unavailable Brussels (Brussels National) …" at bounding box center [290, 167] width 453 height 9
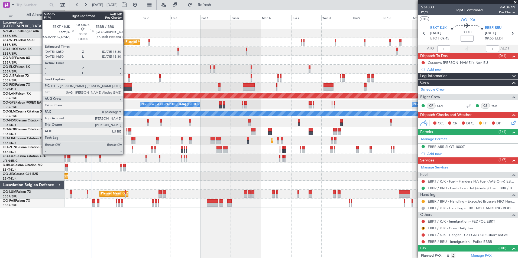
click at [126, 132] on div at bounding box center [126, 134] width 1 height 4
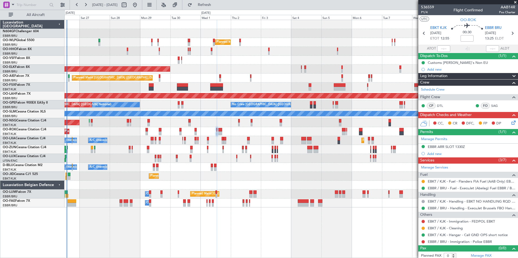
click at [308, 164] on div "Planned Maint Milan (Linate) Planned Maint Geneva (Cointrin) Planned Maint Kort…" at bounding box center [290, 114] width 453 height 188
click at [238, 70] on div "Planned Maint Milan (Linate) Planned Maint Geneva (Cointrin) Planned Maint Kort…" at bounding box center [290, 114] width 453 height 188
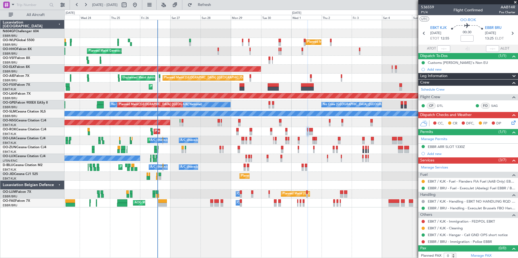
click at [220, 92] on div "Planned Maint Milan (Linate) Planned Maint Geneva (Cointrin) Planned Maint Kort…" at bounding box center [290, 114] width 453 height 188
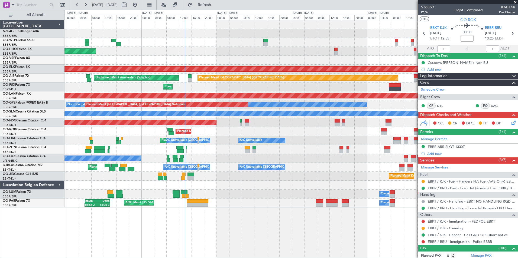
click at [183, 90] on div "LCLK 05:30 Z FYWB 14:05 Z Planned Maint Kortrijk-Wevelgem FYWB 08:00 Z EBKT 18:…" at bounding box center [290, 87] width 453 height 9
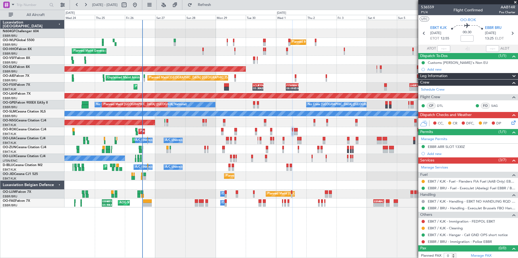
click at [164, 98] on div "Planned Maint Milan (Linate) Planned Maint Geneva (Cointrin) Planned Maint Kort…" at bounding box center [290, 114] width 453 height 188
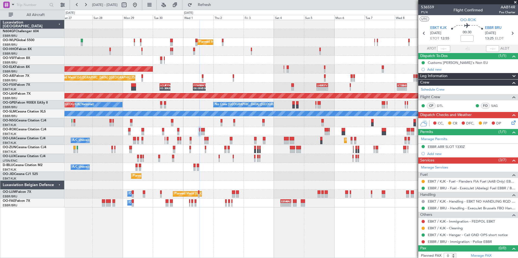
click at [214, 120] on div "Planned Maint [GEOGRAPHIC_DATA] ([GEOGRAPHIC_DATA])" at bounding box center [290, 122] width 453 height 9
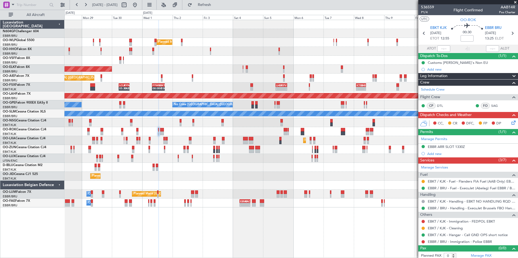
click at [228, 124] on div "Planned Maint [GEOGRAPHIC_DATA] ([GEOGRAPHIC_DATA])" at bounding box center [290, 122] width 453 height 9
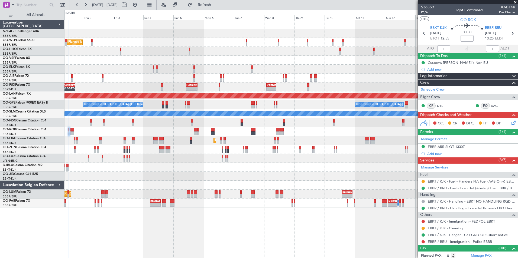
click at [128, 117] on div "Planned Maint Milan (Linate) - - LEZL 21:40 Z SKCG 07:10 Z - - SKCG 21:00 Z EGG…" at bounding box center [290, 114] width 453 height 188
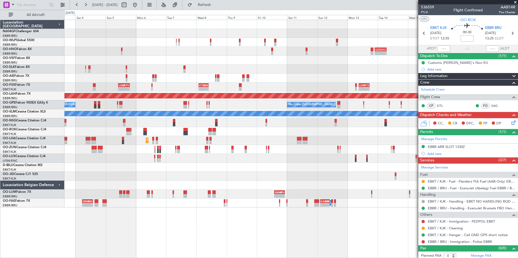
click at [146, 123] on div "Planned Maint Milan (Linate) - - LEZL 21:40 Z SKCG 07:10 Z - - SKCG 21:00 Z EGG…" at bounding box center [290, 114] width 453 height 188
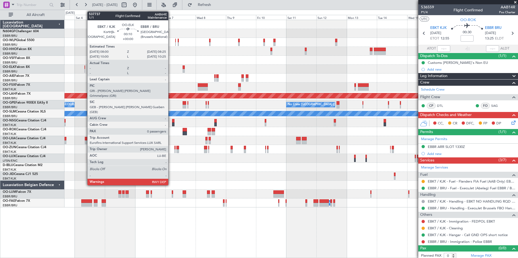
click at [85, 69] on div at bounding box center [85, 71] width 1 height 4
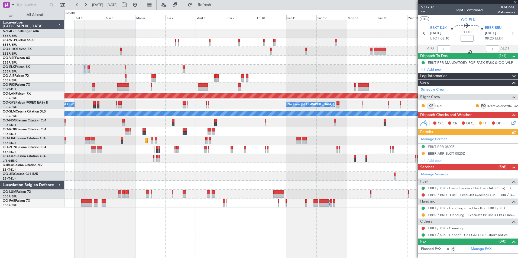
click at [423, 153] on div "Manage Permits EBKT PPR 0800Z EBBR ARR SLOT 0825Z Add new" at bounding box center [468, 149] width 100 height 29
click at [442, 154] on div "EBBR ARR SLOT 0825Z" at bounding box center [446, 153] width 37 height 5
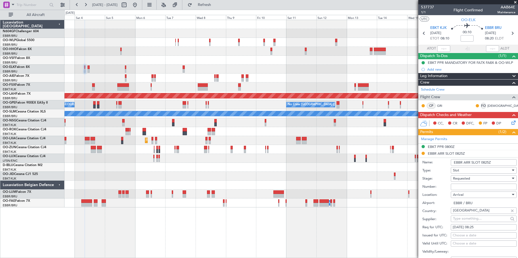
click at [464, 187] on input "Number:" at bounding box center [484, 187] width 66 height 7
paste input "EBBRAAB5408A"
type input "EBBRAAB5408A00"
click at [492, 180] on div "Requested" at bounding box center [482, 179] width 58 height 8
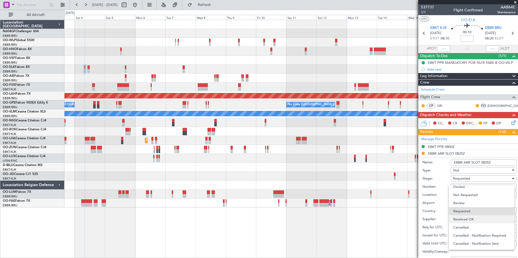
click at [464, 218] on span "Received OK" at bounding box center [481, 220] width 57 height 8
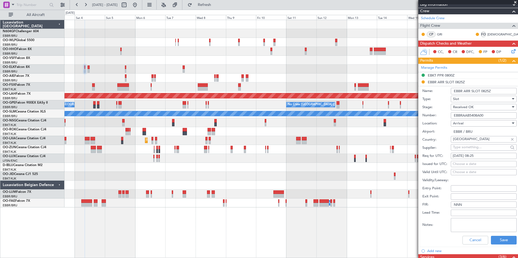
scroll to position [72, 0]
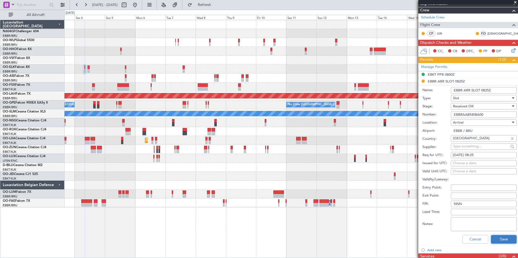
click at [491, 242] on button "Save" at bounding box center [504, 239] width 26 height 9
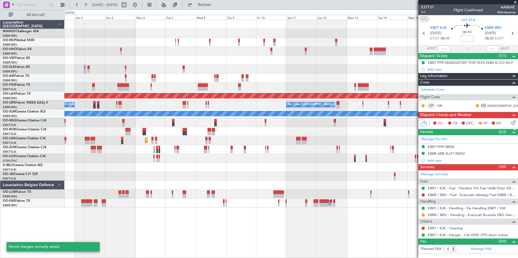
scroll to position [0, 0]
click at [424, 216] on button at bounding box center [423, 215] width 3 height 3
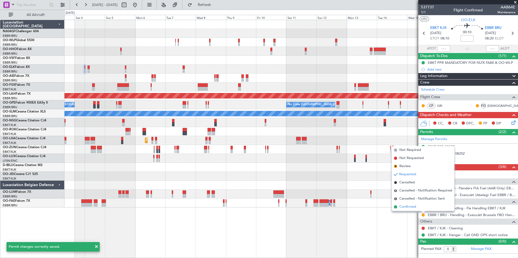
click at [421, 207] on li "Confirmed" at bounding box center [423, 207] width 63 height 8
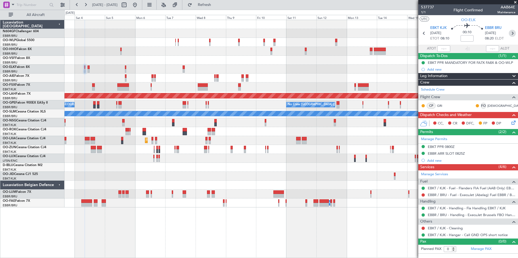
click at [513, 33] on icon at bounding box center [512, 33] width 7 height 7
type input "2"
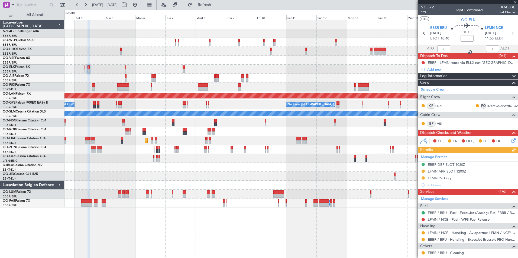
click at [455, 167] on div "Manage Permits EBBR DEP SLOT 1030Z LFMN ARR SLOT 1200Z LFMN Parking Add new" at bounding box center [468, 170] width 100 height 35
click at [455, 167] on mat-tooltip-component "EBBR DEP SLOT 1030Z" at bounding box center [446, 174] width 41 height 14
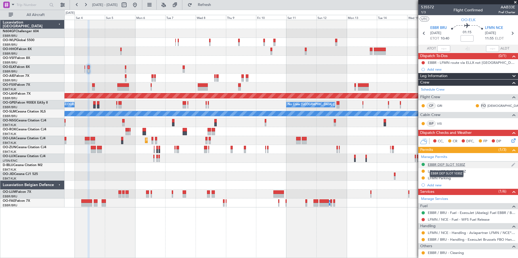
click at [456, 165] on div "EBBR DEP SLOT 1030Z" at bounding box center [446, 165] width 37 height 5
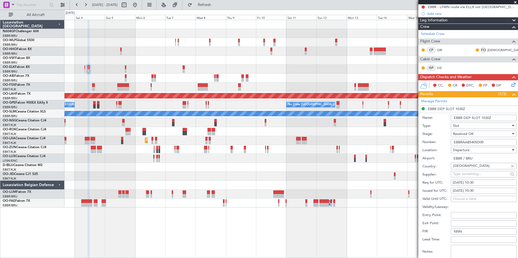
scroll to position [63, 0]
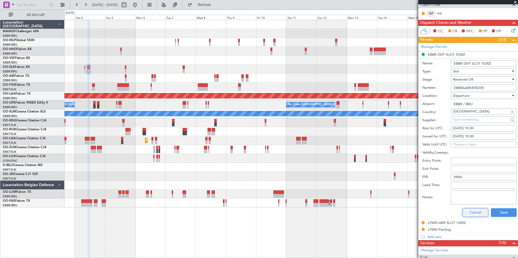
click at [475, 214] on button "Cancel" at bounding box center [476, 213] width 26 height 9
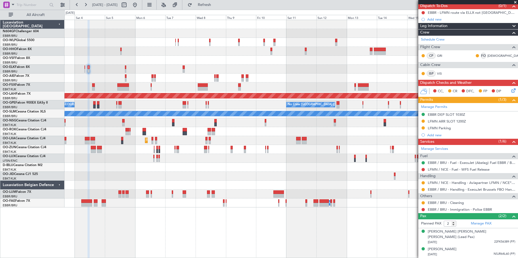
scroll to position [44, 0]
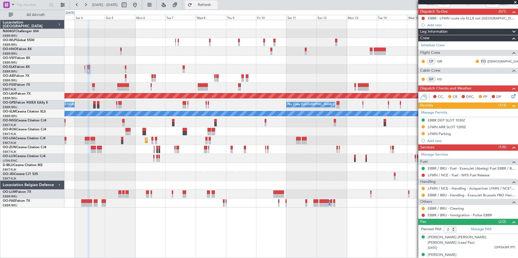
click at [216, 4] on span "Refresh" at bounding box center [204, 5] width 23 height 4
click at [139, 2] on button at bounding box center [135, 5] width 9 height 9
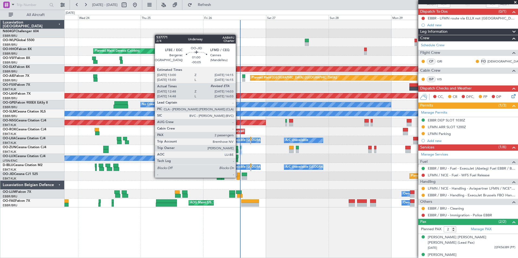
click at [238, 177] on div at bounding box center [239, 178] width 4 height 4
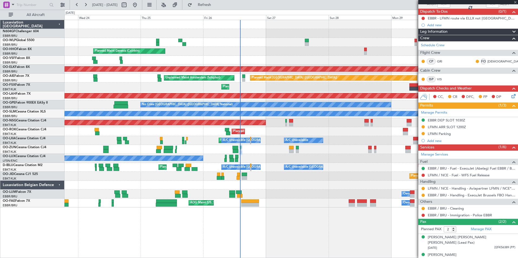
type input "-00:05"
type input "12:58"
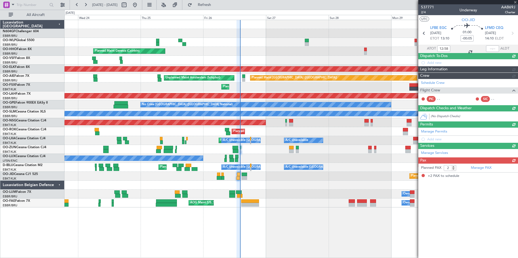
scroll to position [0, 0]
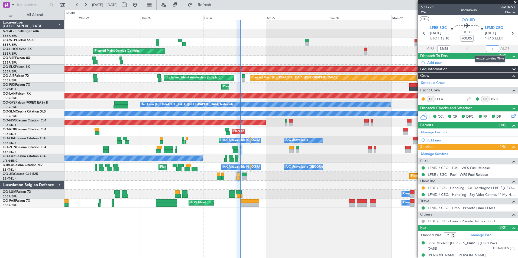
click at [486, 50] on input "text" at bounding box center [492, 49] width 13 height 7
click at [387, 41] on div "Planned Maint Milan (Linate)" at bounding box center [290, 42] width 453 height 9
type input "13:57"
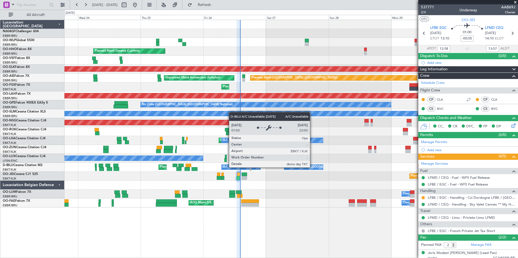
click at [333, 169] on div "A/C Unavailable [GEOGRAPHIC_DATA]-[GEOGRAPHIC_DATA]" at bounding box center [329, 167] width 86 height 8
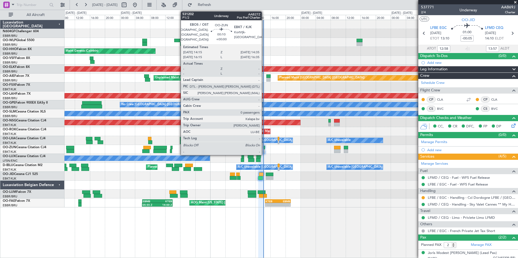
click at [264, 148] on div at bounding box center [264, 148] width 1 height 4
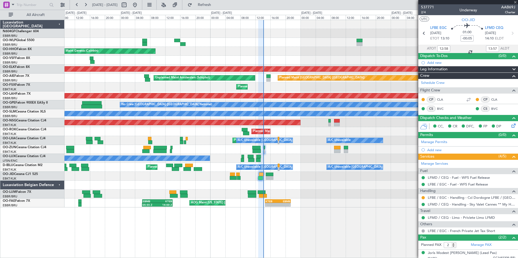
type input "0"
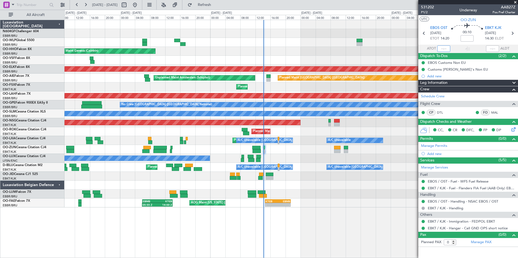
click at [441, 47] on input "text" at bounding box center [443, 49] width 13 height 7
click at [443, 49] on input "text" at bounding box center [443, 49] width 13 height 7
click at [492, 48] on div at bounding box center [492, 49] width 13 height 7
type input "13:48"
click at [489, 49] on input "text" at bounding box center [492, 49] width 13 height 7
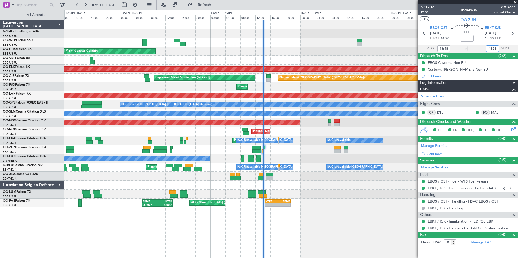
click at [379, 145] on div at bounding box center [290, 149] width 453 height 9
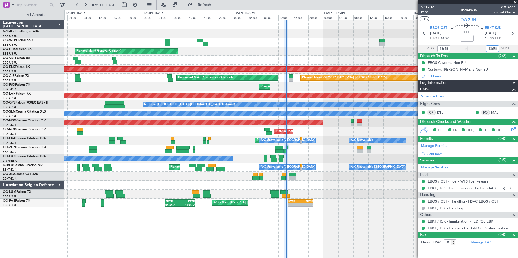
click at [312, 164] on div "Planned Maint Nice (Côte d'Azur Airport) A/C Unavailable Brussels (Brussels Nat…" at bounding box center [290, 167] width 453 height 9
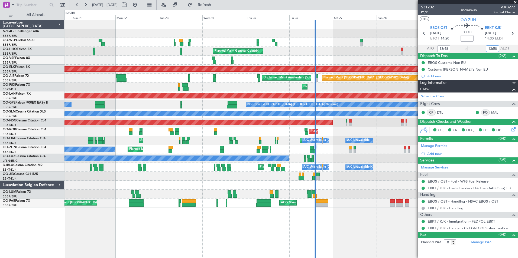
type input "13:58"
click at [516, 2] on span at bounding box center [515, 2] width 5 height 5
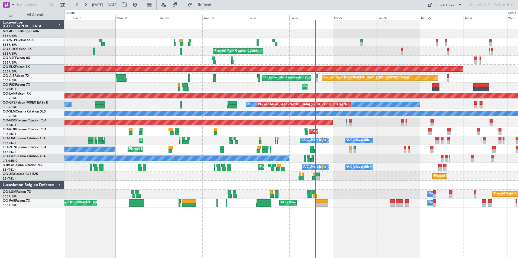
click at [226, 103] on div "No Crew Brussels (Brussels National) No Crew Brussels (Brussels National) Plann…" at bounding box center [290, 105] width 453 height 9
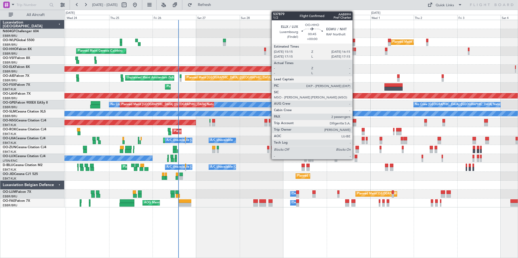
click at [355, 50] on div at bounding box center [355, 50] width 2 height 4
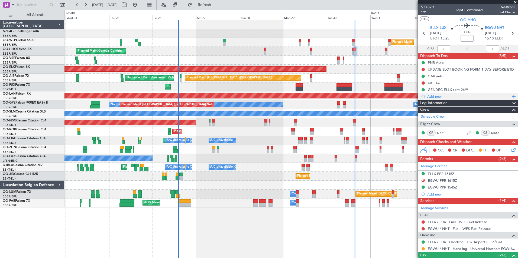
click at [438, 95] on div "Add new" at bounding box center [468, 96] width 83 height 5
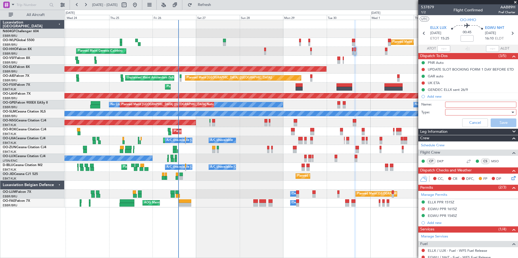
click at [448, 105] on input "Name:" at bounding box center [480, 105] width 71 height 6
click at [475, 104] on input "Name:" at bounding box center [480, 105] width 71 height 6
type input "Slot mismatch EGWU"
click at [472, 110] on div at bounding box center [478, 112] width 63 height 8
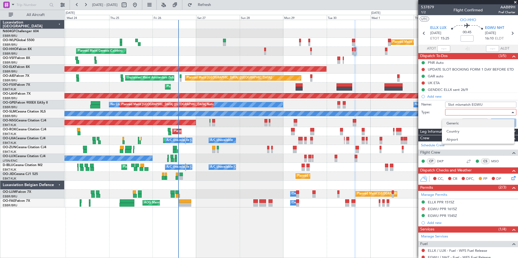
click at [472, 124] on span "Generic" at bounding box center [478, 123] width 63 height 8
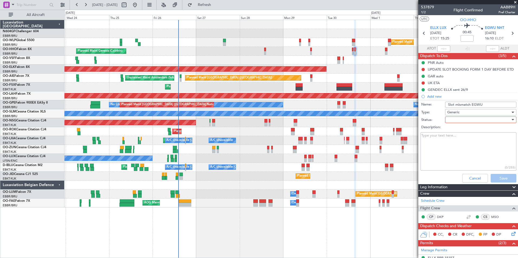
click at [472, 121] on div at bounding box center [478, 120] width 63 height 8
click at [471, 138] on span "In Progress" at bounding box center [478, 139] width 63 height 8
click at [471, 138] on textarea "Description:" at bounding box center [469, 151] width 96 height 39
type textarea "Marina informed. Please keep pushing for improvement."
click at [495, 179] on button "Save" at bounding box center [504, 178] width 26 height 9
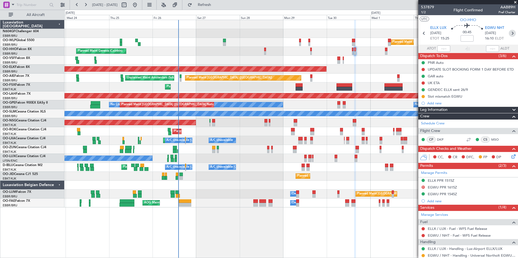
click at [509, 34] on icon at bounding box center [512, 33] width 7 height 7
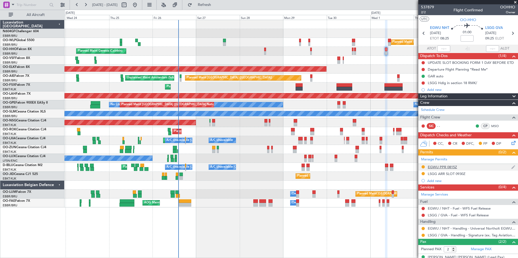
click at [436, 167] on div "EGWU PPR 0815Z" at bounding box center [442, 167] width 29 height 5
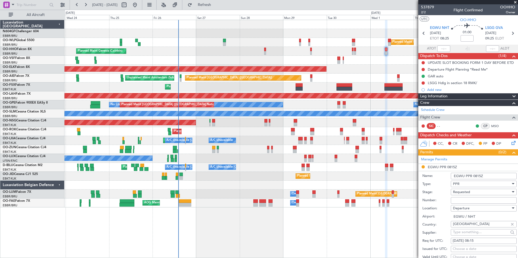
click at [471, 202] on input "Number:" at bounding box center [484, 201] width 66 height 7
type input "1"
click at [471, 194] on div "Requested" at bounding box center [482, 192] width 58 height 8
click at [472, 233] on span "Received OK" at bounding box center [481, 236] width 57 height 8
click at [469, 199] on input "Number:" at bounding box center [484, 201] width 66 height 7
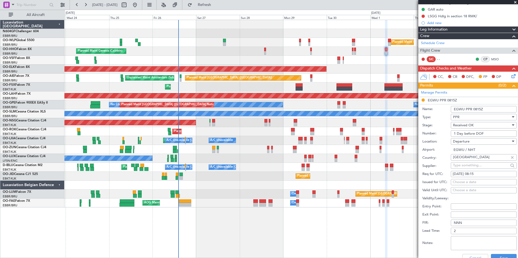
scroll to position [80, 0]
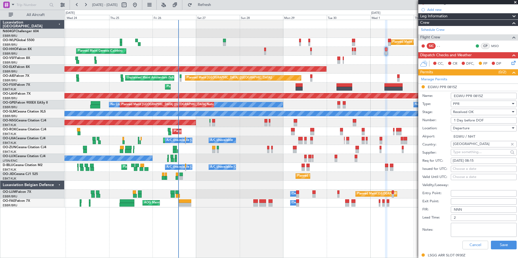
type input "1 Day before DOF"
click at [478, 168] on div "Choose a date" at bounding box center [484, 169] width 62 height 5
select select "9"
select select "2025"
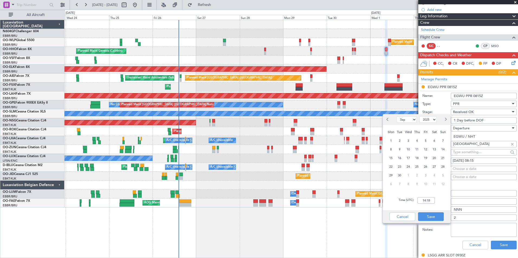
click at [446, 121] on button "Next month" at bounding box center [445, 119] width 6 height 9
select select "10"
click at [406, 143] on span "1" at bounding box center [408, 141] width 7 height 7
click at [426, 202] on input "00:00" at bounding box center [426, 201] width 17 height 7
type input "08:20"
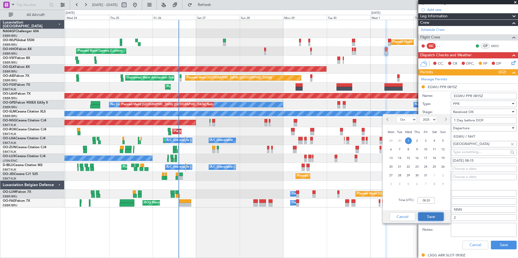
click at [436, 217] on button "Save" at bounding box center [431, 217] width 26 height 9
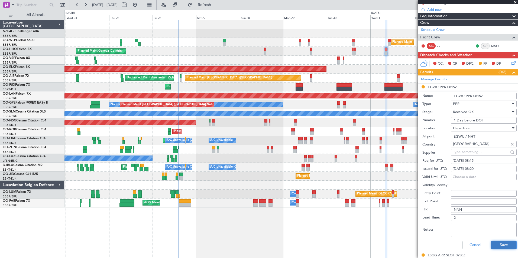
click at [499, 244] on button "Save" at bounding box center [504, 245] width 26 height 9
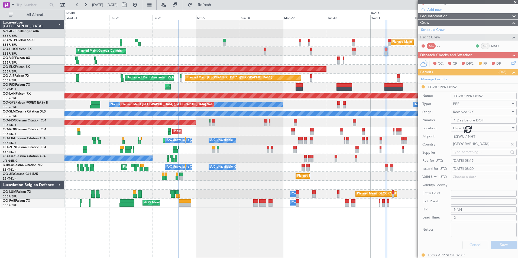
scroll to position [20, 0]
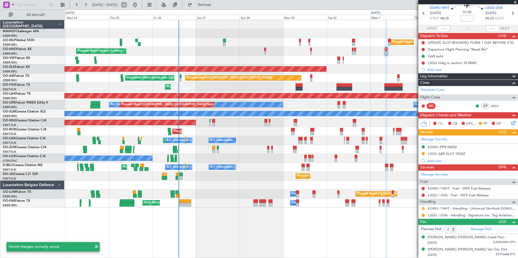
click at [424, 208] on button at bounding box center [423, 208] width 3 height 3
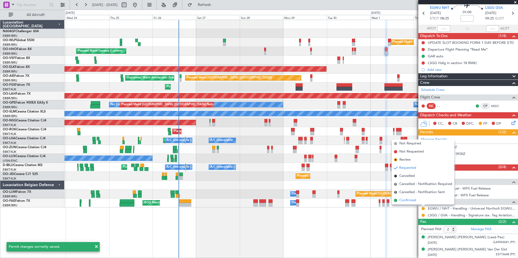
click at [417, 199] on li "Confirmed" at bounding box center [423, 201] width 63 height 8
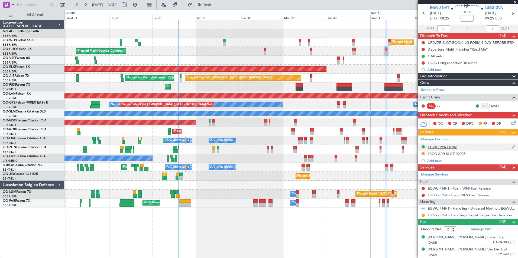
click at [438, 149] on div "EGWU PPR 0820Z" at bounding box center [442, 147] width 29 height 5
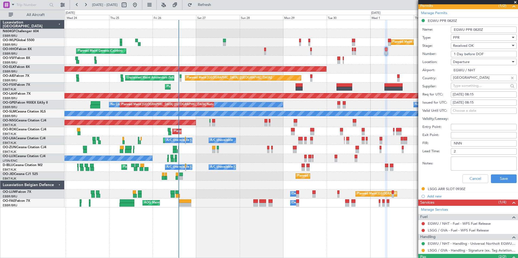
scroll to position [154, 0]
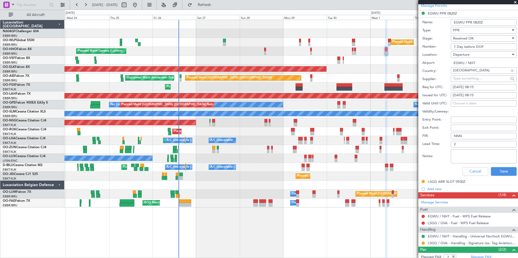
click at [456, 153] on textarea "Notes:" at bounding box center [484, 157] width 66 height 14
type textarea "Slot tolerance +/- 15 min."
click at [503, 174] on button "Save" at bounding box center [504, 171] width 26 height 9
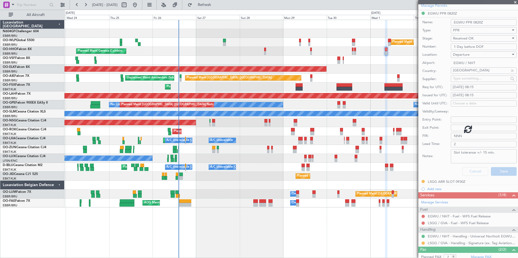
scroll to position [20, 0]
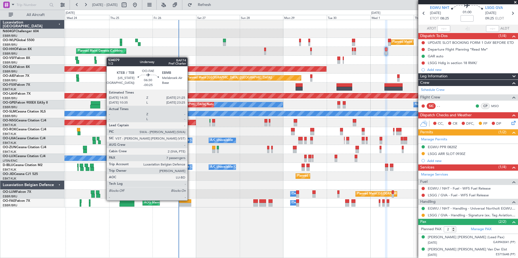
click at [190, 200] on div at bounding box center [185, 202] width 12 height 4
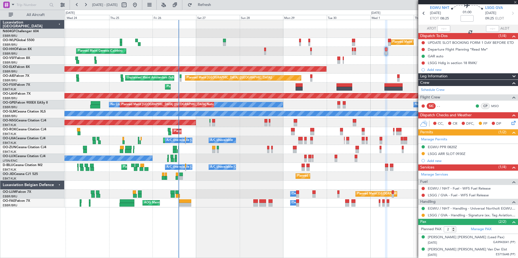
type input "-00:25"
type input "7"
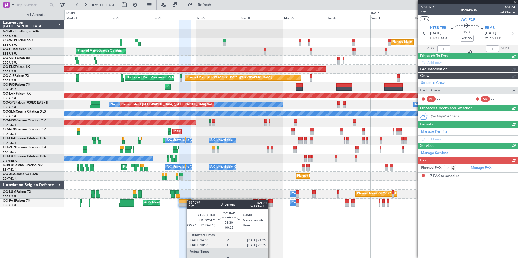
scroll to position [0, 0]
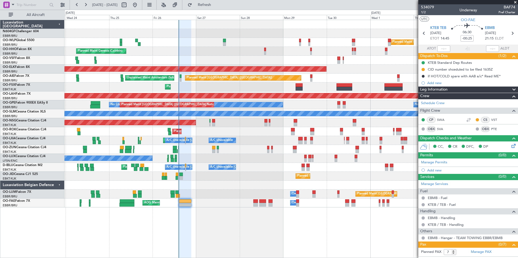
click at [182, 206] on div at bounding box center [185, 205] width 12 height 4
click at [440, 50] on div at bounding box center [443, 49] width 13 height 7
click at [442, 49] on div at bounding box center [443, 49] width 13 height 7
click at [439, 47] on input "text" at bounding box center [443, 49] width 13 height 7
click at [389, 63] on div at bounding box center [290, 60] width 453 height 9
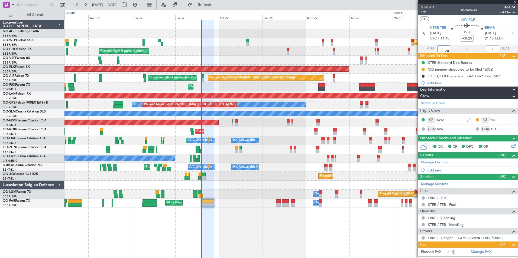
click at [229, 195] on div "Planned Maint Brussels (Brussels National) Owner Melsbroek Air Base" at bounding box center [290, 194] width 453 height 9
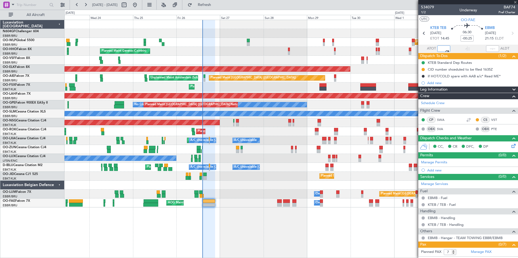
click at [234, 187] on div at bounding box center [290, 185] width 453 height 9
type input "14:18"
click at [449, 72] on div "CID number shceduled to be filed 1635Z" at bounding box center [468, 69] width 100 height 7
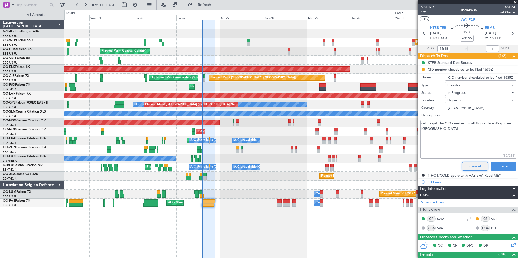
click at [474, 164] on button "Cancel" at bounding box center [475, 166] width 26 height 9
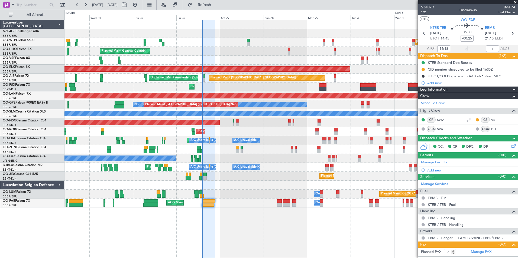
click at [267, 225] on div "Planned Maint Milan (Linate) Planned Maint Geneva (Cointrin) Planned Maint Kort…" at bounding box center [291, 139] width 454 height 239
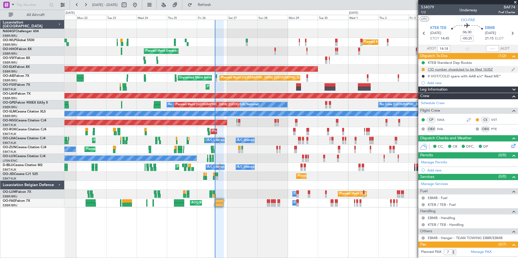
click at [462, 70] on div "CID number shceduled to be filed 1635Z" at bounding box center [460, 69] width 65 height 5
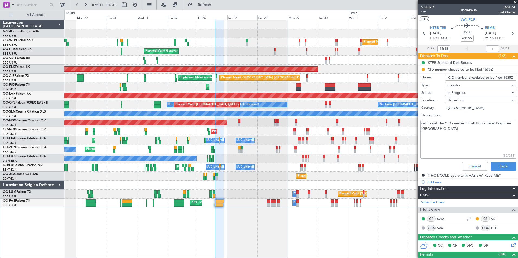
click at [448, 141] on textarea "call to get the CID number for all flights departing from US" at bounding box center [469, 139] width 96 height 39
type textarea "call to get the CID number for all flights departing from US CID139"
click at [495, 166] on button "Save" at bounding box center [504, 166] width 26 height 9
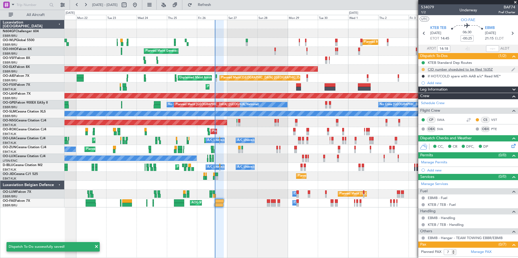
click at [423, 70] on button at bounding box center [423, 69] width 3 height 3
click at [424, 94] on span "Completed" at bounding box center [425, 93] width 18 height 5
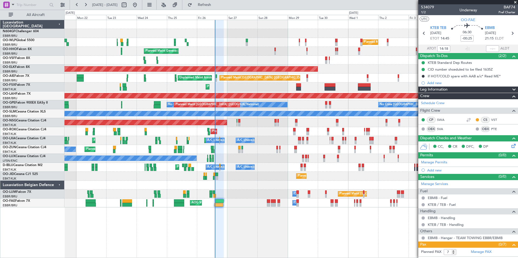
click at [277, 188] on div at bounding box center [290, 185] width 453 height 9
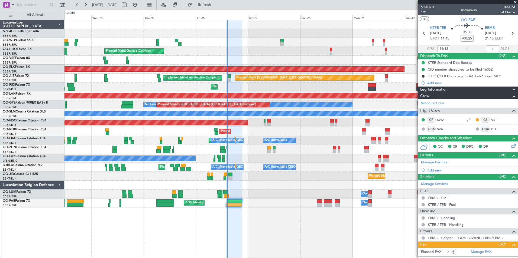
click at [261, 183] on div "Planned Maint Milan (Linate) Planned Maint Geneva (Cointrin) Planned Maint Kort…" at bounding box center [290, 114] width 453 height 188
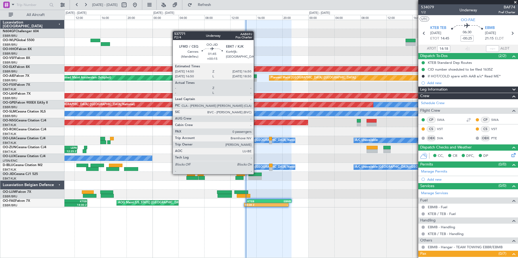
click at [256, 174] on div at bounding box center [254, 175] width 13 height 4
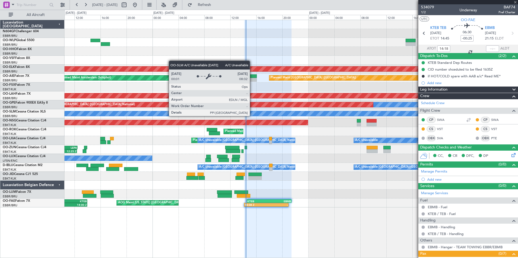
type input "+00:15"
type input "0"
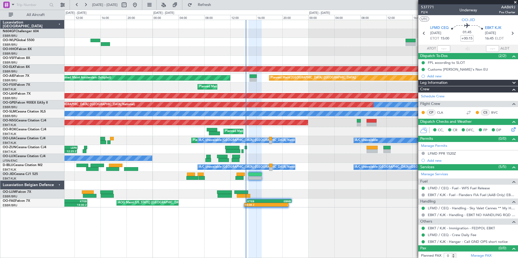
click at [239, 160] on div "Planned Maint Geneva (Cointrin) Planned Maint [GEOGRAPHIC_DATA]-[GEOGRAPHIC_DAT…" at bounding box center [290, 114] width 453 height 188
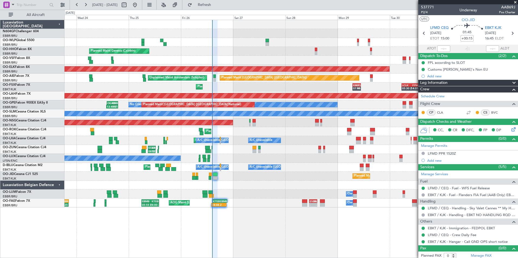
click at [200, 142] on div "Planned Maint Milan (Linate) Planned Maint Geneva ([GEOGRAPHIC_DATA]) Planned M…" at bounding box center [290, 114] width 453 height 188
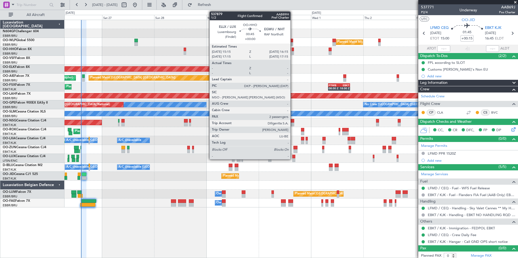
click at [293, 53] on div at bounding box center [293, 53] width 2 height 4
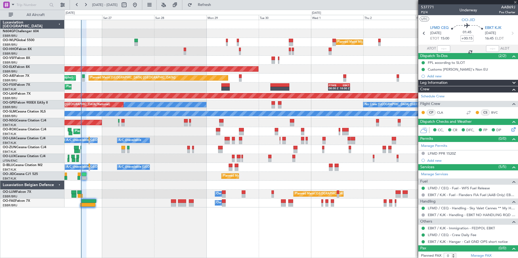
type input "2"
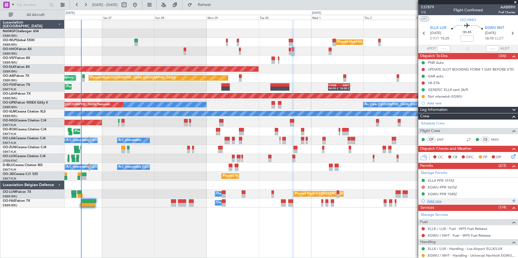
scroll to position [40, 0]
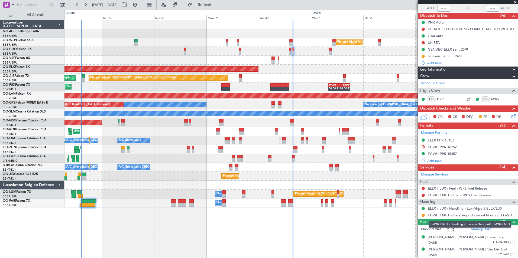
click at [450, 215] on link "EGWU / NHT - Handling - Universal Northolt EGWU / NHT" at bounding box center [472, 215] width 88 height 5
click at [439, 63] on div "Add new" at bounding box center [468, 63] width 83 height 5
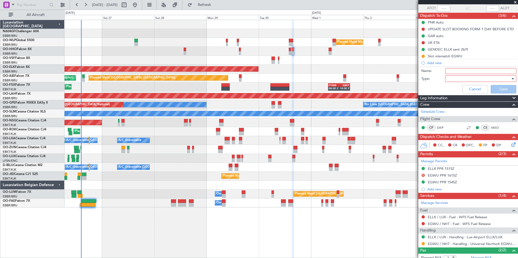
click at [460, 72] on input "Name:" at bounding box center [480, 71] width 71 height 6
type input "Backup EGLF"
click at [459, 75] on div at bounding box center [478, 79] width 63 height 8
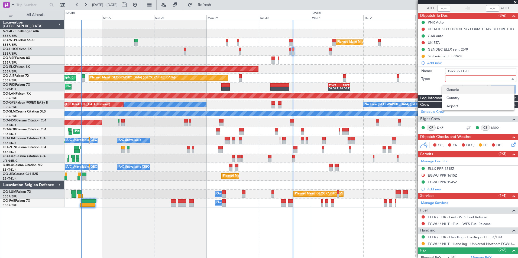
click at [457, 90] on span "Generic" at bounding box center [478, 90] width 63 height 8
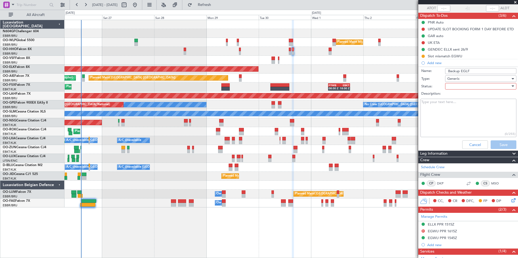
click at [457, 87] on div at bounding box center [478, 86] width 63 height 8
click at [459, 106] on span "In Progress" at bounding box center [478, 105] width 63 height 8
click at [494, 145] on button "Save" at bounding box center [504, 145] width 26 height 9
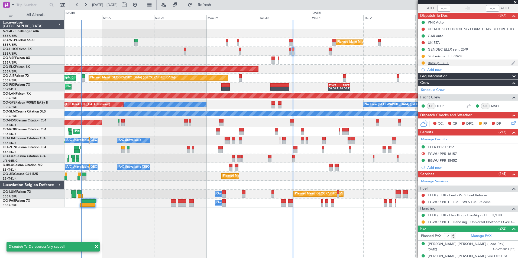
scroll to position [0, 0]
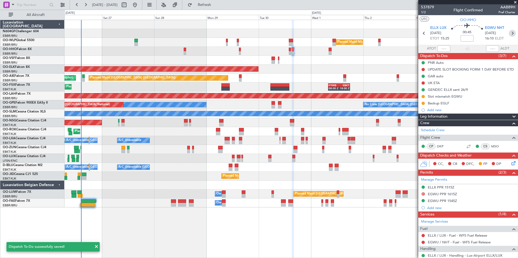
click at [509, 34] on icon at bounding box center [512, 33] width 7 height 7
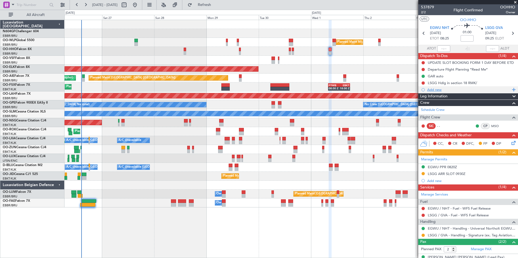
click at [439, 90] on div "Add new" at bounding box center [468, 90] width 83 height 5
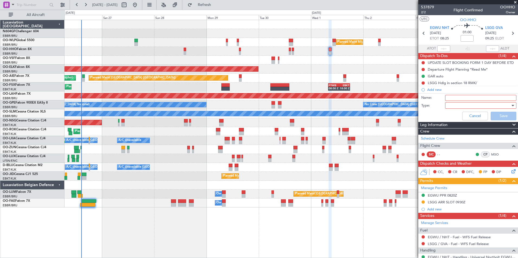
click at [458, 100] on input "Name:" at bounding box center [480, 98] width 71 height 6
type input "E"
type input "Backup EGLF"
click at [463, 105] on div at bounding box center [478, 106] width 63 height 8
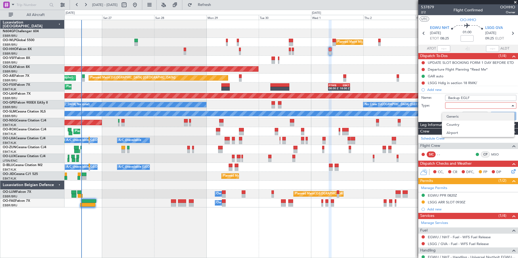
click at [456, 117] on span "Generic" at bounding box center [478, 117] width 63 height 8
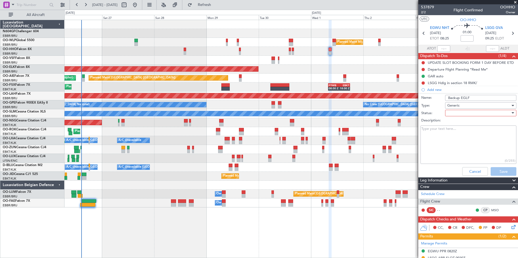
click at [455, 111] on div at bounding box center [478, 113] width 63 height 8
click at [460, 129] on span "In Progress" at bounding box center [478, 132] width 63 height 8
click at [493, 171] on button "Save" at bounding box center [504, 171] width 26 height 9
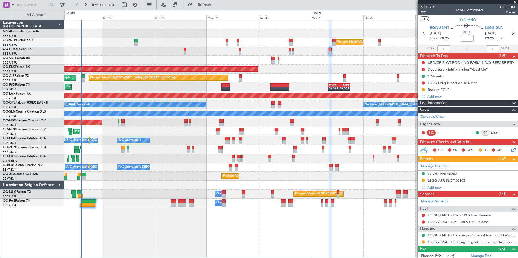
click at [223, 179] on div "Planned Maint Kortrijk-[GEOGRAPHIC_DATA]" at bounding box center [290, 176] width 453 height 9
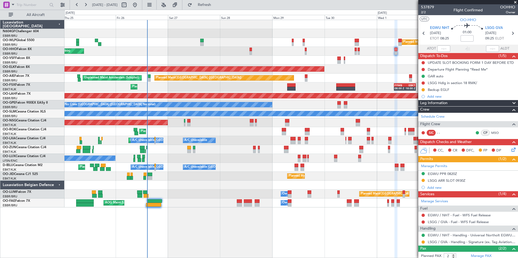
click at [169, 171] on div "A/C Unavailable Brussels (Brussels National) A/C Unavailable Kortrijk-Wevelgem …" at bounding box center [290, 167] width 453 height 9
click at [217, 132] on div "Planned Maint Kortrijk-[GEOGRAPHIC_DATA]" at bounding box center [290, 131] width 453 height 9
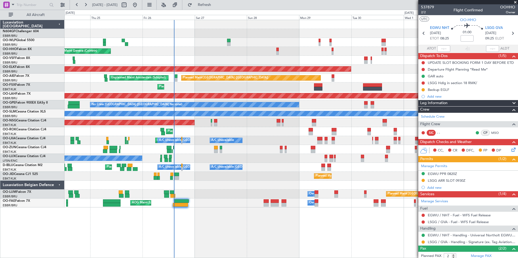
click at [241, 135] on div "Planned Maint Kortrijk-[GEOGRAPHIC_DATA]" at bounding box center [290, 131] width 453 height 9
click at [135, 133] on div "Planned Maint Milan (Linate) Planned Maint Geneva (Cointrin) Planned Maint Kort…" at bounding box center [290, 114] width 453 height 188
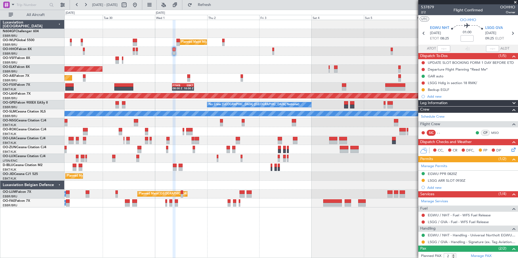
click at [150, 129] on div at bounding box center [290, 131] width 453 height 9
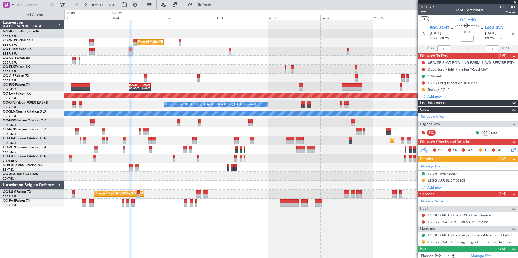
click at [179, 136] on div at bounding box center [290, 131] width 453 height 9
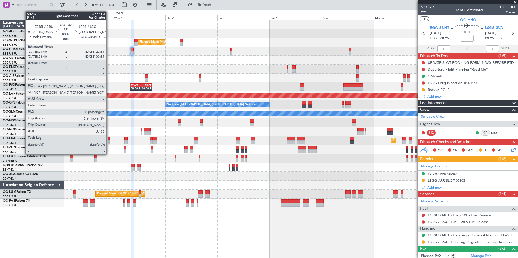
click at [109, 141] on div at bounding box center [109, 143] width 2 height 4
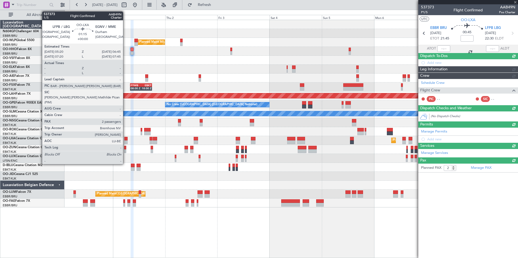
type input "0"
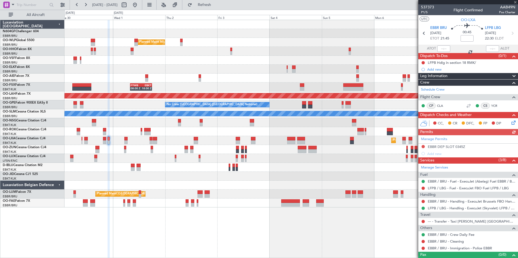
scroll to position [9, 0]
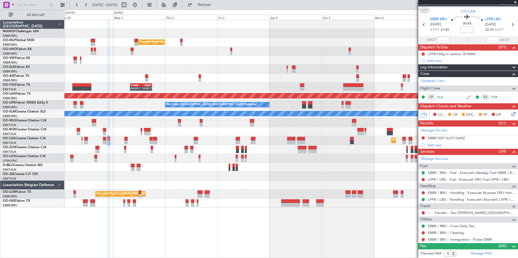
click at [274, 196] on div "Planned Maint Brussels (Brussels National) Owner Melsbroek Air Base" at bounding box center [290, 194] width 453 height 9
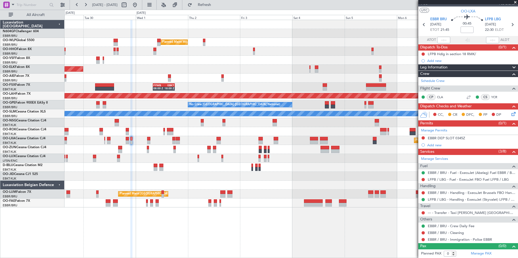
click at [302, 71] on div "Planned Maint Milan (Linate) Planned Maint Kortrijk-Wevelgem Planned Maint Lond…" at bounding box center [290, 114] width 453 height 188
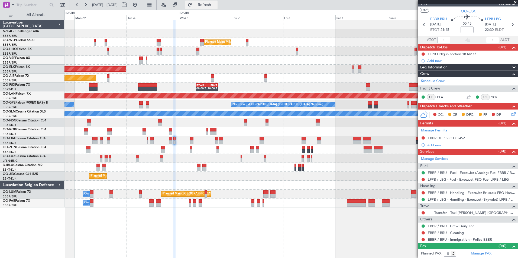
click at [216, 5] on span "Refresh" at bounding box center [204, 5] width 23 height 4
click at [255, 72] on div "Planned Maint Milan (Linate) Planned Maint Kortrijk-Wevelgem Planned Maint Lond…" at bounding box center [290, 114] width 453 height 188
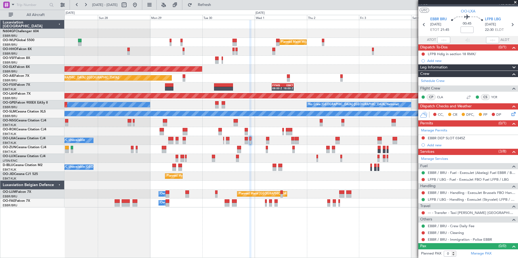
click at [248, 76] on div "Planned Maint Milan (Linate) Planned Maint Geneva (Cointrin) Planned Maint Kort…" at bounding box center [290, 114] width 453 height 188
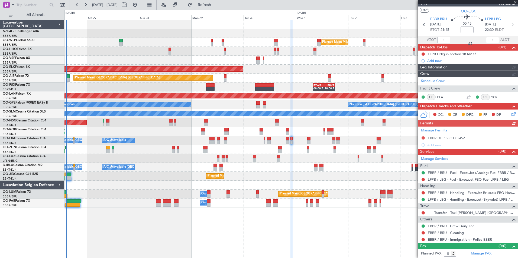
click at [227, 94] on div "Planned Maint Milan (Linate) Planned Maint Geneva (Cointrin) Planned Maint Kort…" at bounding box center [290, 114] width 453 height 188
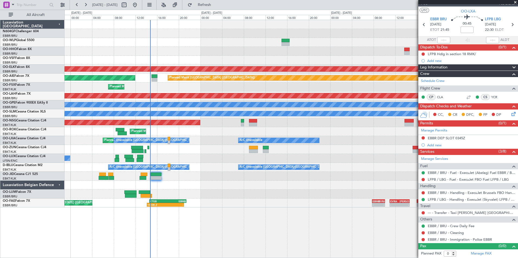
click at [218, 171] on div "A/C Unavailable Brussels (Brussels National) A/C Unavailable Kortrijk-Wevelgem …" at bounding box center [290, 167] width 453 height 9
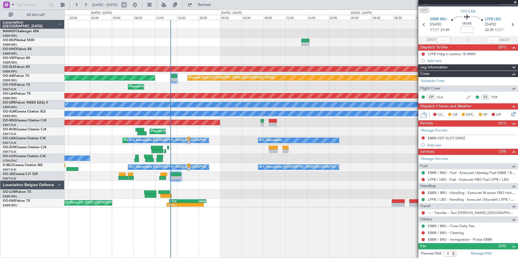
drag, startPoint x: 274, startPoint y: 180, endPoint x: 301, endPoint y: 182, distance: 27.8
click at [231, 178] on div "Planned Maint Kortrijk-[GEOGRAPHIC_DATA]" at bounding box center [290, 176] width 453 height 9
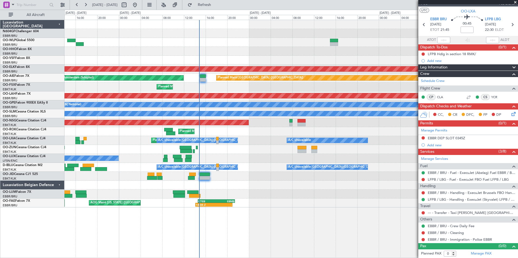
click at [254, 182] on div "Planned Maint Geneva (Cointrin) Planned Maint Kortrijk-Wevelgem Planned Maint L…" at bounding box center [290, 114] width 453 height 188
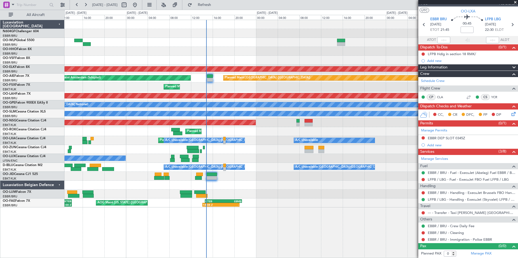
click at [239, 182] on div at bounding box center [290, 185] width 453 height 9
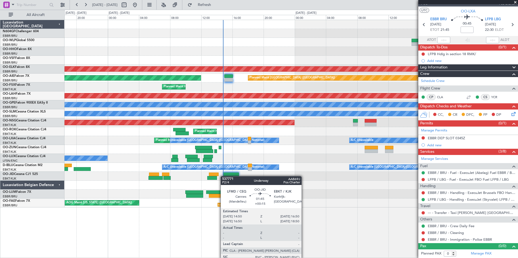
click at [231, 177] on div at bounding box center [290, 176] width 453 height 9
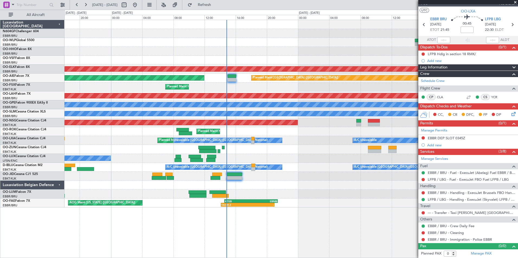
click at [299, 168] on div "Planned Maint Geneva (Cointrin) Planned Maint Kortrijk-Wevelgem Planned Maint L…" at bounding box center [290, 114] width 453 height 188
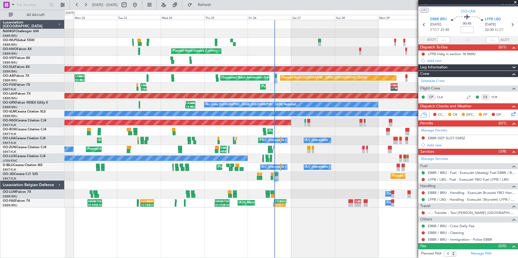
click at [320, 152] on div "ESKN 09:00 Z LEPA 12:30 Z 08:55 Z 12:25 Z Planned Maint Kortrijk-Wevelgem Owner…" at bounding box center [290, 149] width 453 height 9
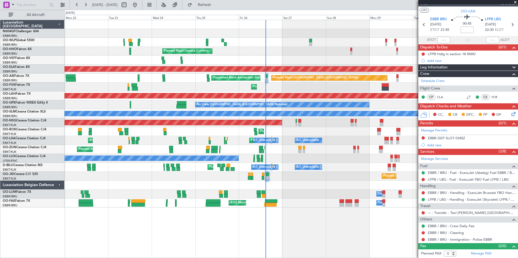
click at [216, 12] on div "0 0 Mon 22 Tue 23 Wed 24 Thu 25 Fri 26 Sat 27 Sun 28 Oct 2025 Mon 29 Tue 30 Wed…" at bounding box center [291, 15] width 453 height 10
click at [216, 6] on span "Refresh" at bounding box center [204, 5] width 23 height 4
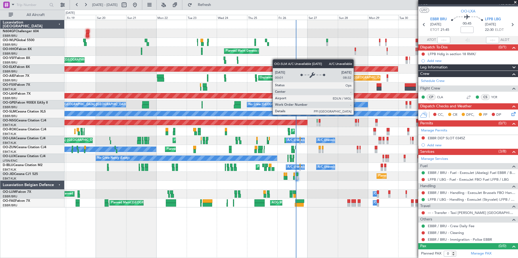
click at [273, 97] on div "Planned Maint Milan (Linate) Planned Maint Liege Planned Maint Geneva (Cointrin…" at bounding box center [290, 114] width 453 height 188
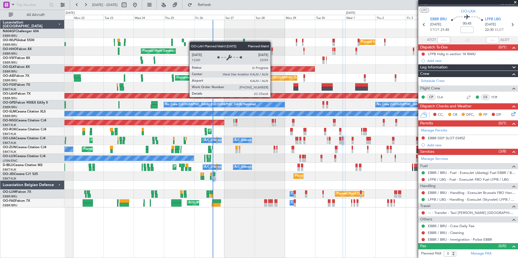
click at [273, 108] on div "Planned Maint Milan (Linate) Planned Maint Liege Planned Maint Geneva (Cointrin…" at bounding box center [290, 114] width 453 height 188
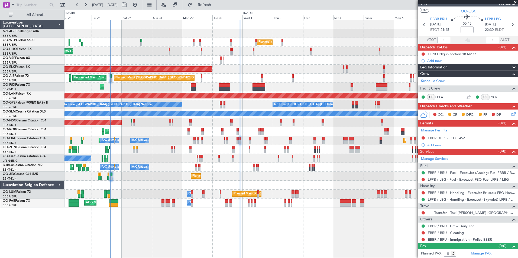
click at [276, 114] on div "Planned Maint Milan (Linate) Planned Maint Geneva (Cointrin) Planned Maint Kort…" at bounding box center [290, 114] width 453 height 188
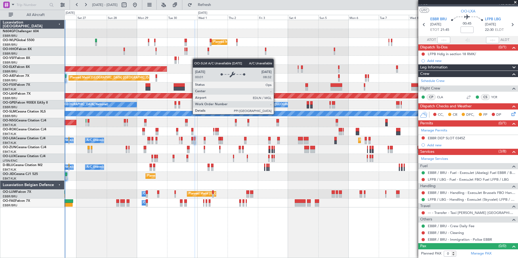
click at [265, 108] on div "Planned Maint Milan (Linate) Planned Maint Geneva (Cointrin) Planned Maint Kort…" at bounding box center [290, 114] width 453 height 188
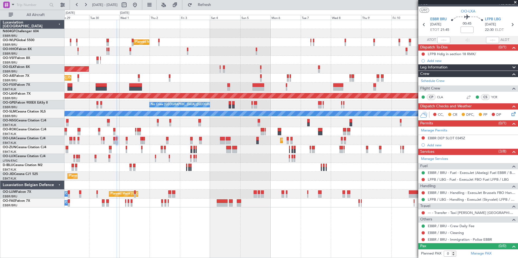
click at [264, 112] on div "Planned Maint Milan (Linate) Planned Maint Kortrijk-Wevelgem Planned Maint Lond…" at bounding box center [290, 114] width 453 height 188
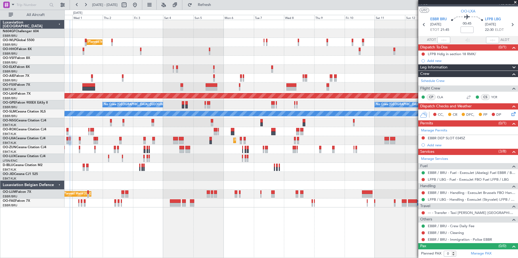
click at [264, 112] on div "A/C Unavailable [GEOGRAPHIC_DATA]" at bounding box center [290, 113] width 453 height 9
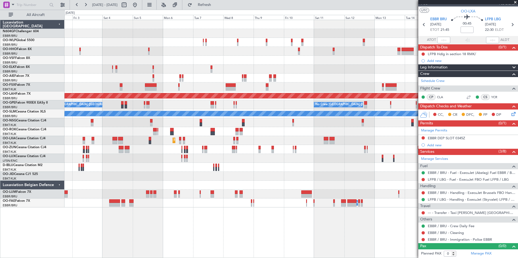
click at [229, 111] on div "Planned Maint Milan (Linate) Planned Maint Kortrijk-Wevelgem Planned Maint Lond…" at bounding box center [290, 114] width 453 height 188
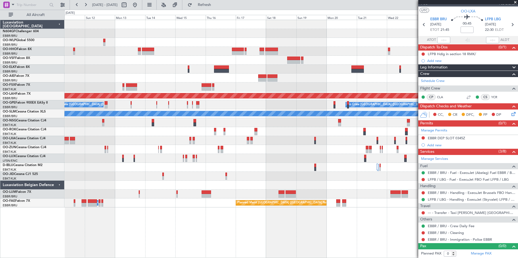
click at [212, 124] on div "Planned Maint Alton-st Louis (St Louis Regl) Planned Maint Nurnberg No Crew Bru…" at bounding box center [290, 114] width 453 height 188
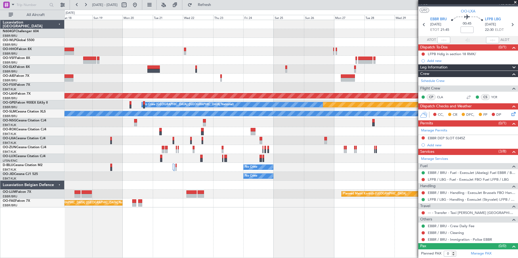
click at [197, 122] on div "Planned Maint Alton-st Louis (St Louis Regl) Planned Maint Nurnberg No Crew Bru…" at bounding box center [290, 114] width 453 height 188
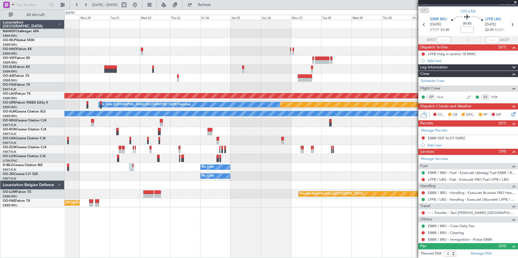
click at [267, 145] on div "Planned Maint Alton-st Louis (St Louis Regl) Planned Maint Nurnberg No Crew Bru…" at bounding box center [290, 114] width 453 height 188
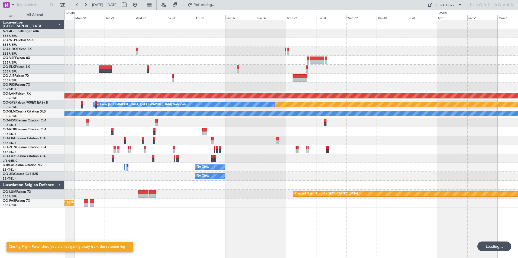
scroll to position [0, 0]
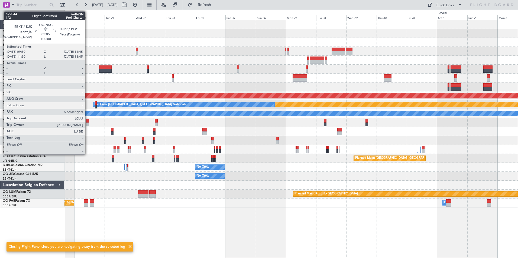
click at [88, 122] on div at bounding box center [87, 121] width 3 height 4
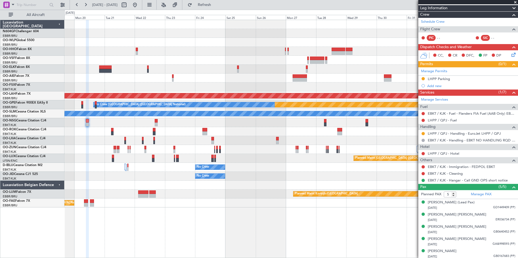
scroll to position [63, 0]
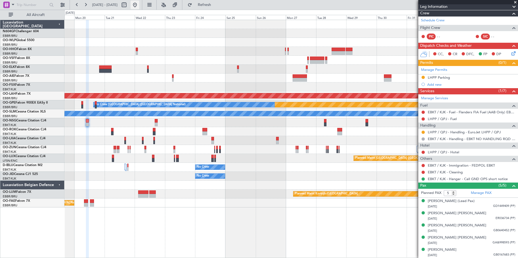
click at [139, 8] on button at bounding box center [135, 5] width 9 height 9
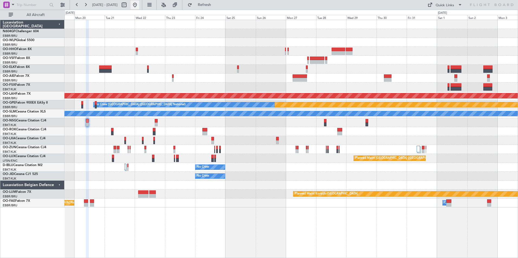
scroll to position [0, 0]
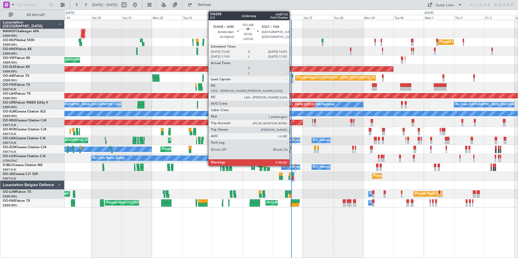
click at [292, 79] on div at bounding box center [292, 80] width 2 height 4
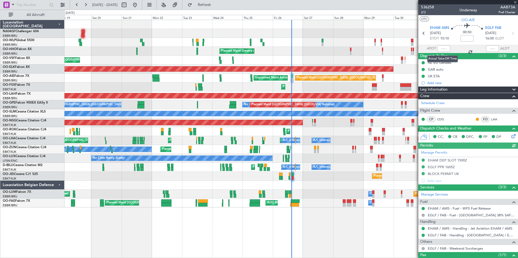
click at [438, 49] on div at bounding box center [443, 49] width 13 height 7
click at [442, 49] on input "text" at bounding box center [443, 49] width 13 height 7
click at [367, 50] on div "Planned Maint Geneva (Cointrin)" at bounding box center [290, 51] width 453 height 9
click at [342, 55] on div "Planned Maint Geneva (Cointrin)" at bounding box center [290, 51] width 453 height 9
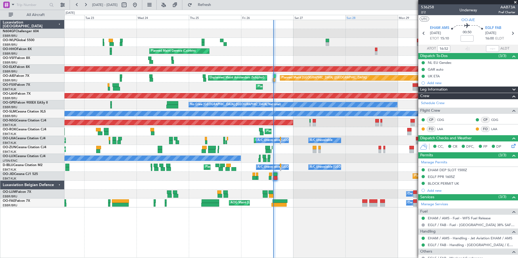
type input "14:52"
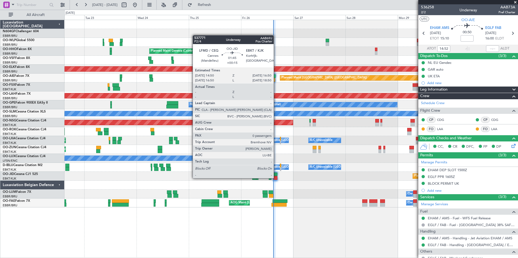
click at [276, 178] on div at bounding box center [275, 178] width 5 height 4
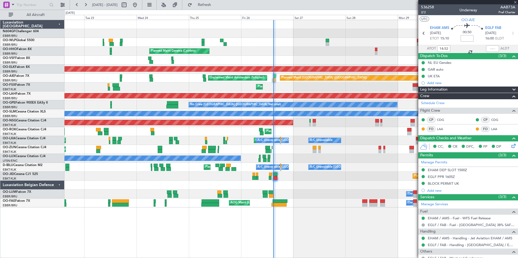
type input "+00:15"
type input "0"
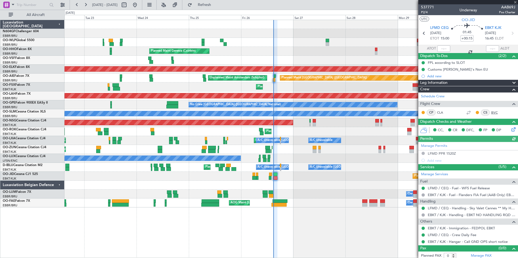
click at [491, 113] on link "BVC" at bounding box center [497, 112] width 12 height 5
click at [216, 9] on button "Refresh" at bounding box center [201, 5] width 33 height 9
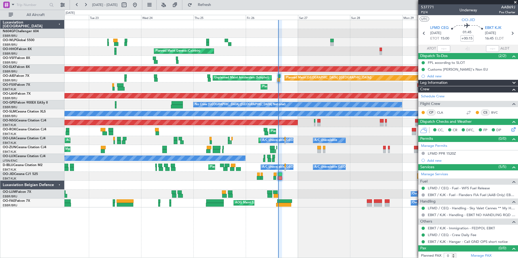
click at [286, 183] on div at bounding box center [290, 185] width 453 height 9
click at [491, 113] on link "BVC" at bounding box center [497, 112] width 12 height 5
click at [215, 7] on span "Refresh" at bounding box center [204, 5] width 23 height 4
click at [293, 187] on div at bounding box center [290, 185] width 453 height 9
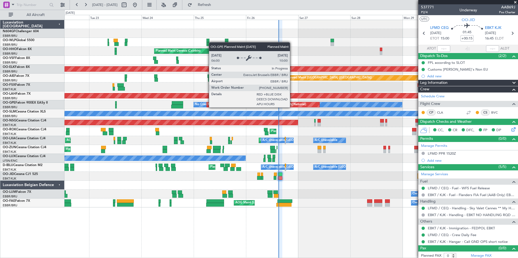
click at [209, 109] on div "Planned Maint Milan (Linate) Planned Maint Geneva (Cointrin) Planned Maint Kort…" at bounding box center [290, 114] width 453 height 188
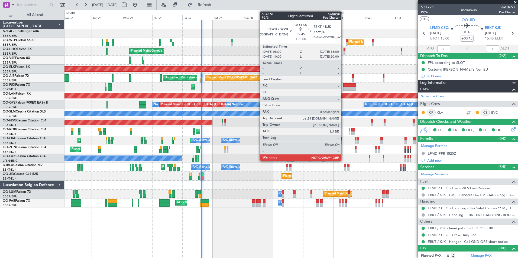
click at [344, 86] on div at bounding box center [349, 85] width 13 height 4
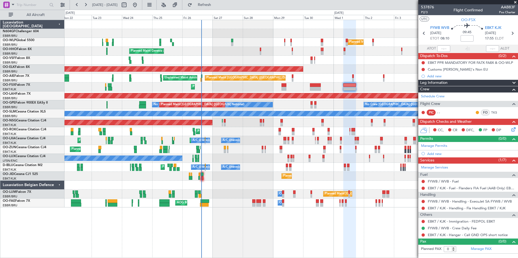
click at [217, 159] on div "No Crew Nancy (Essey)" at bounding box center [290, 158] width 453 height 9
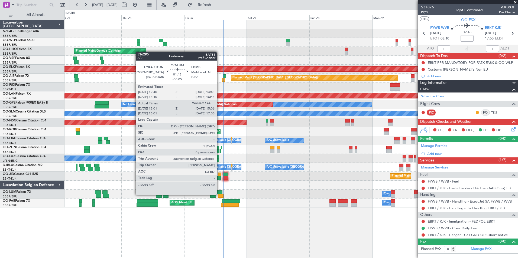
click at [219, 195] on div at bounding box center [221, 196] width 6 height 4
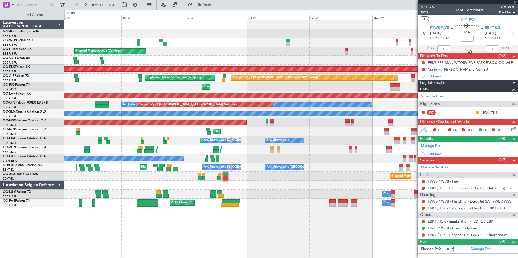
type input "-00:05"
type input "13:11"
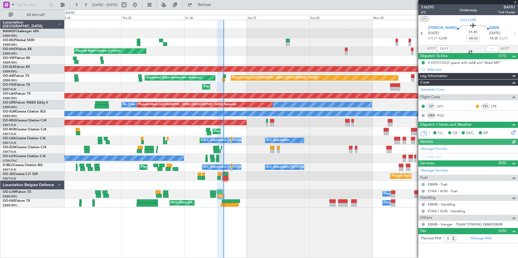
click at [490, 49] on div at bounding box center [492, 49] width 13 height 7
click at [492, 49] on input "text" at bounding box center [492, 49] width 13 height 7
click at [390, 53] on div "Planned Maint Geneva (Cointrin)" at bounding box center [290, 51] width 453 height 9
type input "15:04"
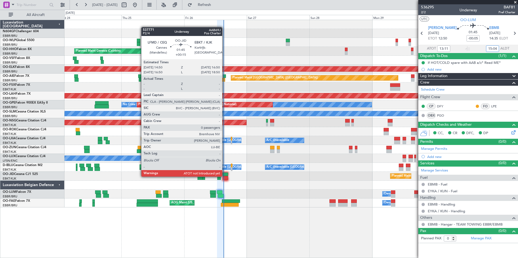
click at [225, 177] on div at bounding box center [225, 178] width 5 height 4
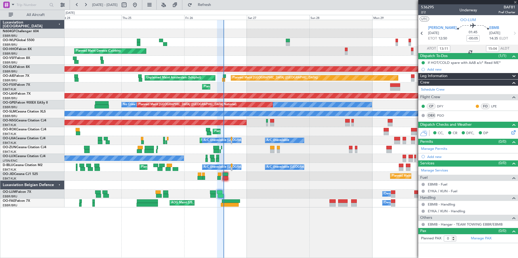
type input "+00:15"
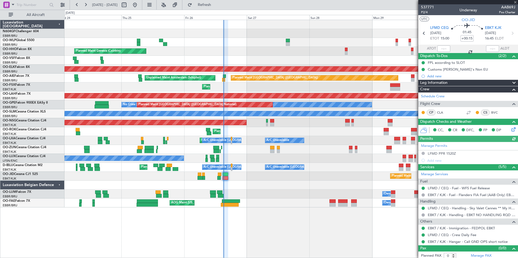
click at [438, 49] on div at bounding box center [443, 49] width 13 height 7
click at [440, 49] on div at bounding box center [443, 49] width 13 height 7
click at [443, 49] on input "text" at bounding box center [443, 49] width 13 height 7
click at [341, 54] on div "Planned Maint Geneva (Cointrin)" at bounding box center [290, 51] width 453 height 9
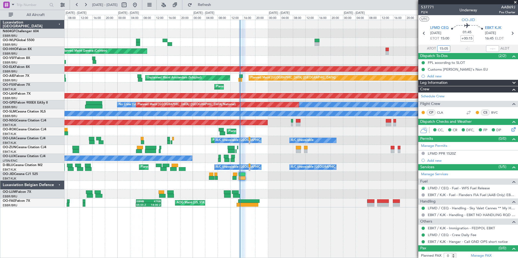
type input "15:05"
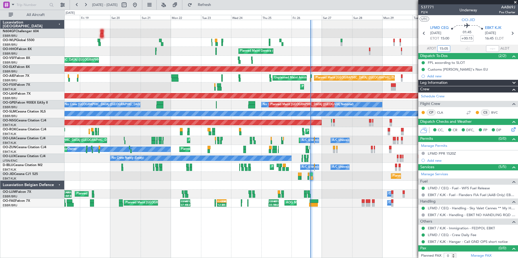
click at [292, 170] on div "Planned Maint Milan (Linate) Planned Maint Liege RJAA 02:30 Z UBBB 13:50 Z 02:3…" at bounding box center [290, 114] width 453 height 188
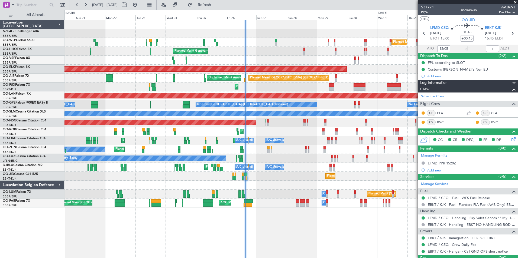
click at [267, 71] on div "Planned Maint Kortrijk-[GEOGRAPHIC_DATA]" at bounding box center [290, 69] width 453 height 9
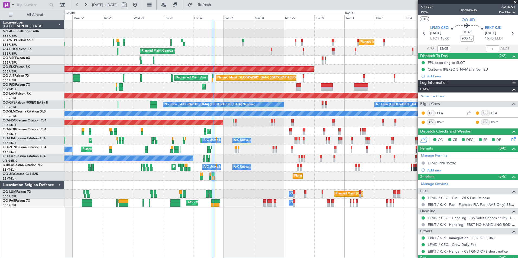
click at [274, 42] on div "Planned Maint Milan (Linate) Planned Maint Liege" at bounding box center [290, 42] width 453 height 9
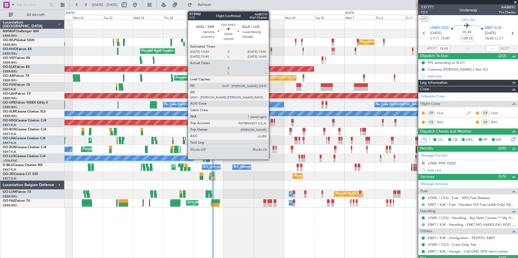
click at [271, 52] on div at bounding box center [271, 53] width 1 height 4
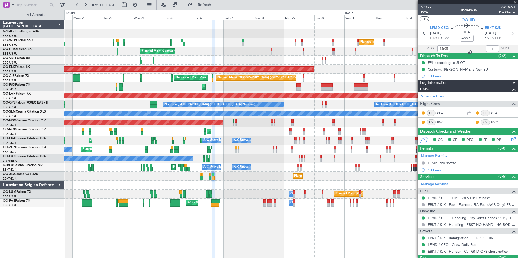
type input "1"
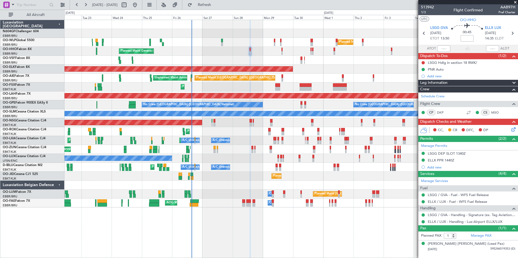
click at [282, 58] on div "Planned Maint Milan (Linate) Planned Maint Geneva (Cointrin) AOG Maint Brussels…" at bounding box center [290, 114] width 453 height 188
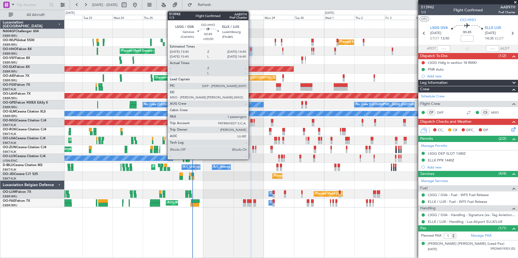
click at [251, 53] on div at bounding box center [250, 53] width 1 height 4
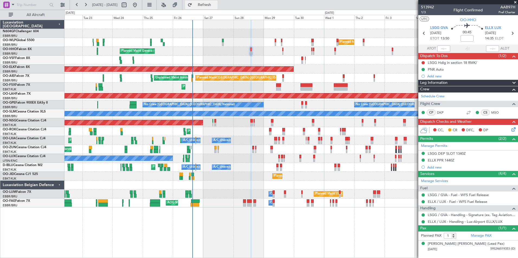
click at [218, 9] on button "Refresh" at bounding box center [201, 5] width 33 height 9
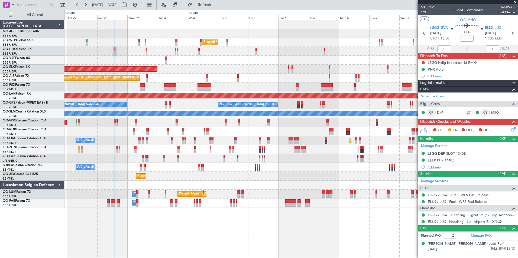
click at [86, 127] on div "Planned Maint [GEOGRAPHIC_DATA] ([GEOGRAPHIC_DATA])" at bounding box center [290, 122] width 453 height 9
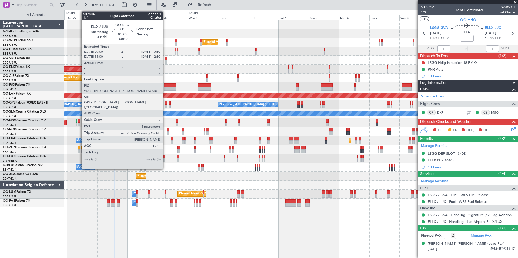
click at [79, 123] on div at bounding box center [79, 125] width 2 height 4
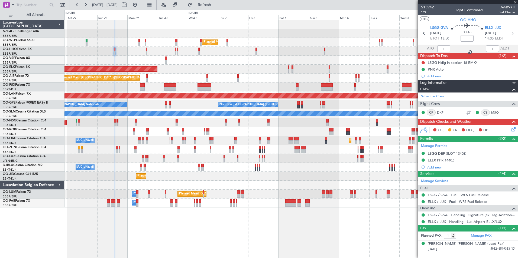
type input "+00:10"
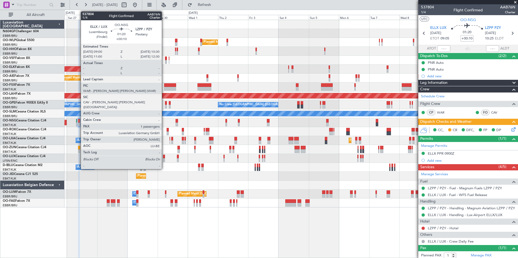
click at [78, 123] on div at bounding box center [79, 125] width 2 height 4
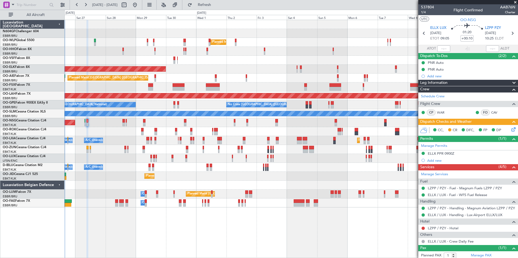
click at [107, 127] on div "Planned Maint [GEOGRAPHIC_DATA] ([GEOGRAPHIC_DATA])" at bounding box center [290, 122] width 453 height 9
click at [89, 123] on div "Planned Maint [GEOGRAPHIC_DATA] ([GEOGRAPHIC_DATA])" at bounding box center [290, 122] width 453 height 9
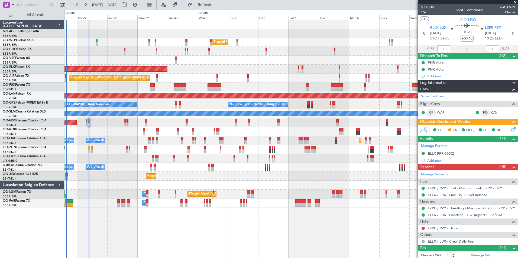
click at [248, 174] on div "Planned Maint Kortrijk-[GEOGRAPHIC_DATA]" at bounding box center [290, 176] width 453 height 9
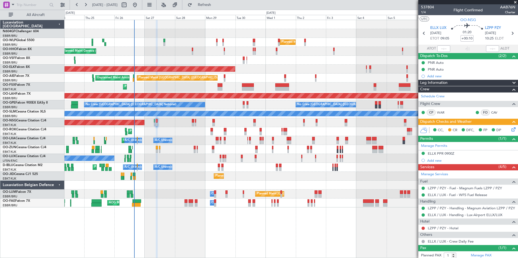
scroll to position [14, 0]
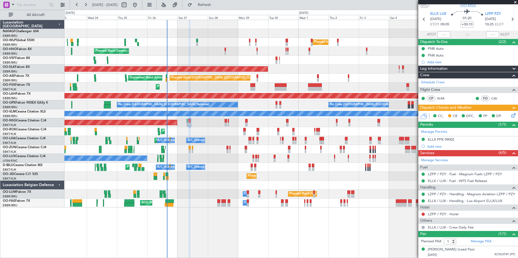
click at [214, 184] on div at bounding box center [290, 185] width 453 height 9
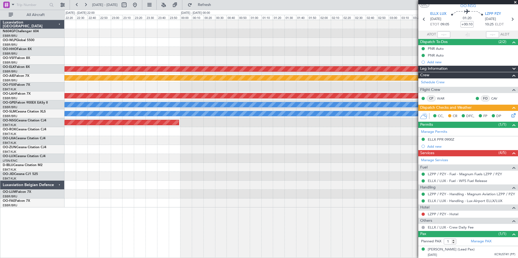
click at [256, 173] on div "Planned Maint Kortrijk-Wevelgem Planned Maint London (Farnborough) Planned Main…" at bounding box center [290, 114] width 453 height 188
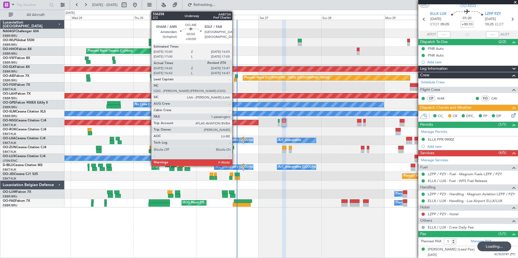
click at [235, 79] on div at bounding box center [235, 80] width 3 height 4
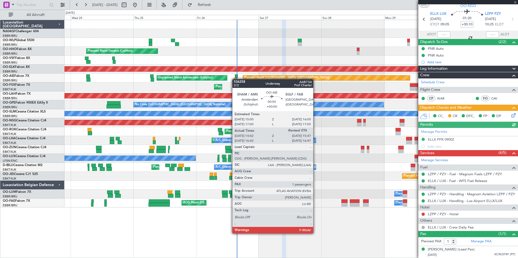
type input "14:52"
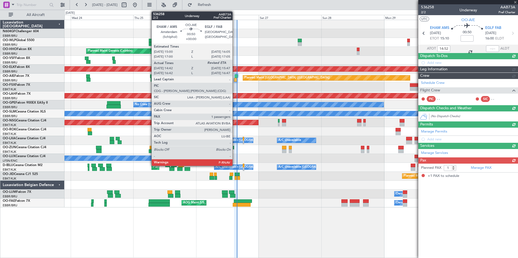
scroll to position [0, 0]
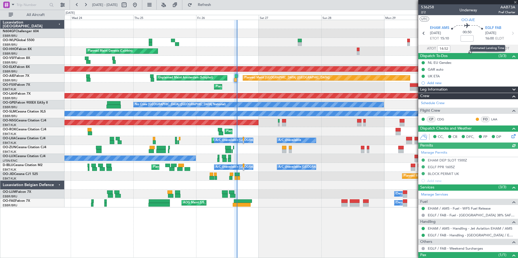
click at [488, 48] on div "Estimated Landing Time" at bounding box center [487, 48] width 35 height 7
click at [488, 50] on input "text" at bounding box center [492, 49] width 13 height 7
click at [353, 56] on div at bounding box center [290, 60] width 453 height 9
type input "15:36"
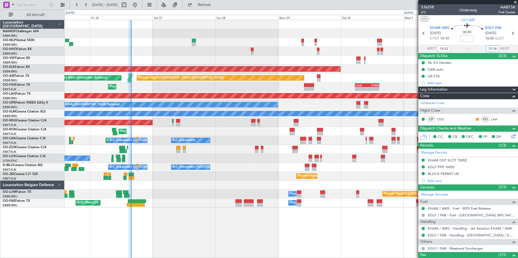
click at [148, 127] on div "Planned Maint Milan (Linate) Planned Maint Geneva (Cointrin) Planned Maint Kort…" at bounding box center [290, 114] width 453 height 188
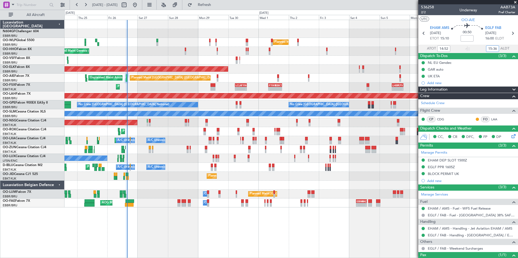
click at [150, 112] on div "Planned Maint Milan (Linate) Planned Maint Geneva (Cointrin) Planned Maint Kort…" at bounding box center [290, 114] width 453 height 188
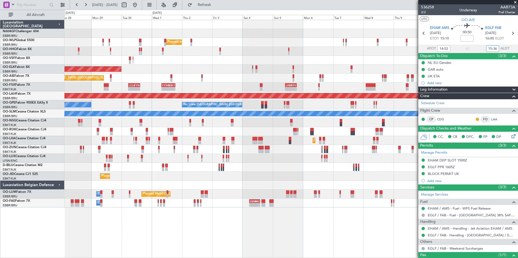
click at [130, 115] on div "Planned Maint Milan (Linate) - - LEZL 21:40 Z SKCG 07:10 Z Planned Maint Geneva…" at bounding box center [290, 114] width 453 height 188
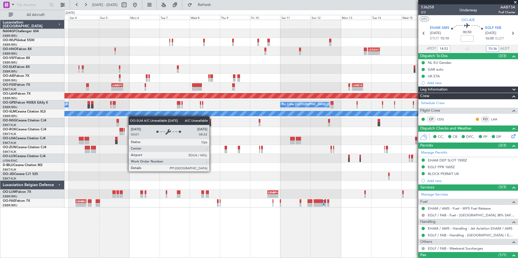
click at [130, 115] on div "Planned Maint Milan (Linate) - - LEZL 21:40 Z SKCG 07:10 Z - - SKCG 21:00 Z EGG…" at bounding box center [290, 114] width 453 height 188
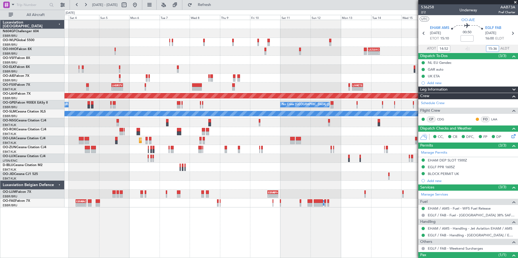
click at [144, 121] on div at bounding box center [290, 122] width 453 height 9
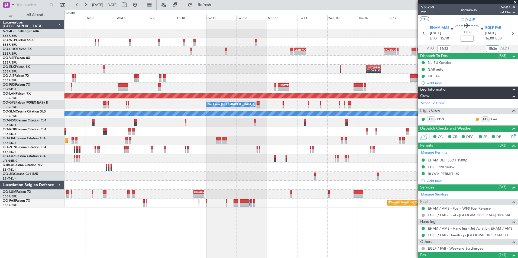
click at [98, 128] on div "- - LEZL 21:40 Z SKCG 07:10 Z - - SKCG 21:00 Z EGGD 06:25 Z - - LTCG 23:30 Z RJ…" at bounding box center [290, 114] width 453 height 188
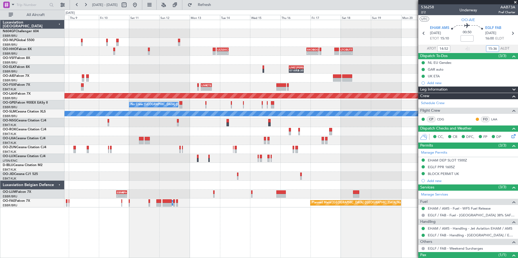
click at [188, 131] on div "- - LEZL 21:40 Z SKCG 07:10 Z - - SKCG 21:00 Z EGGD 06:25 Z - - LTCG 23:30 Z RJ…" at bounding box center [290, 114] width 453 height 188
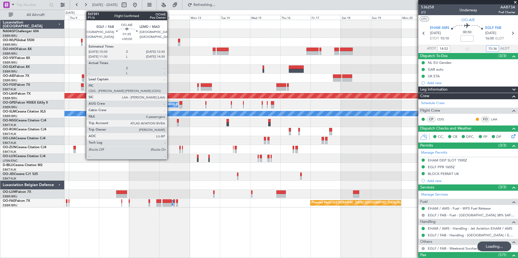
click at [83, 77] on div at bounding box center [83, 77] width 3 height 4
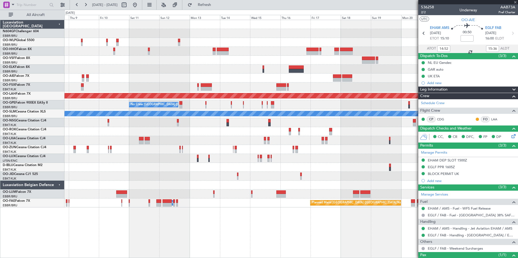
type input "0"
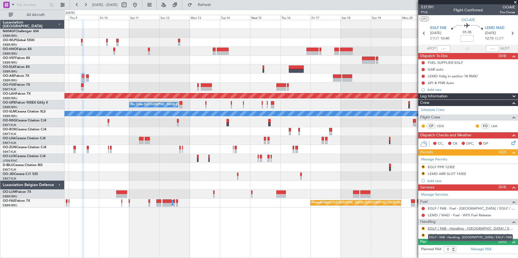
click at [444, 230] on link "EGLF / FAB - Handling - [GEOGRAPHIC_DATA] / EGLF / FAB" at bounding box center [472, 229] width 88 height 5
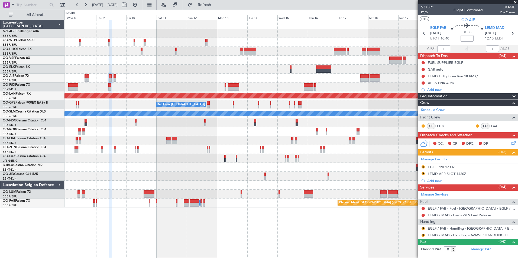
click at [164, 185] on div at bounding box center [290, 185] width 453 height 9
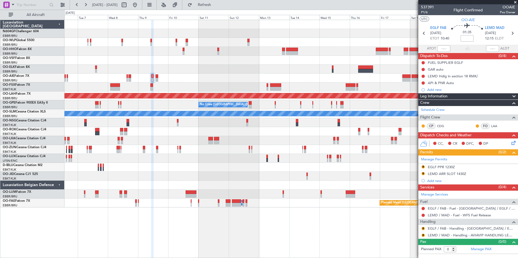
click at [204, 146] on div "Planned Maint Alton-st Louis (St Louis Regl) No Crew Brussels (Brussels Nationa…" at bounding box center [290, 114] width 453 height 188
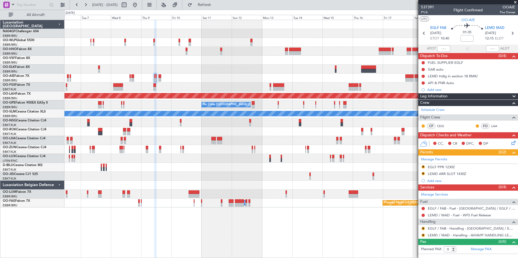
click at [211, 147] on div at bounding box center [290, 149] width 453 height 9
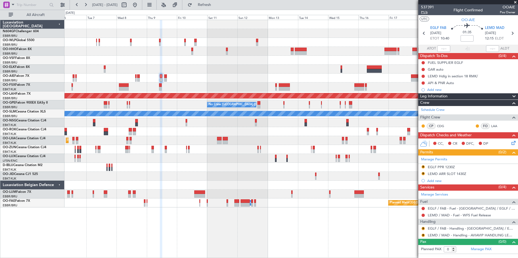
click at [423, 11] on span "P1/6" at bounding box center [427, 12] width 13 height 5
click at [448, 173] on div "LEMD ARR SLOT 1430Z" at bounding box center [447, 174] width 38 height 5
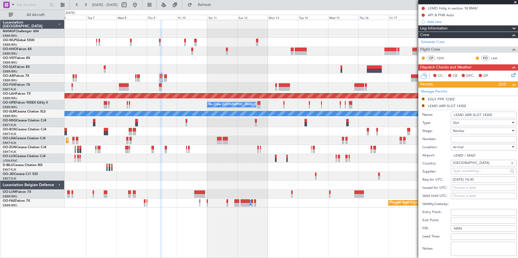
scroll to position [68, 0]
click at [486, 182] on div "09/10/2025 14:30" at bounding box center [484, 179] width 62 height 5
select select "10"
select select "2025"
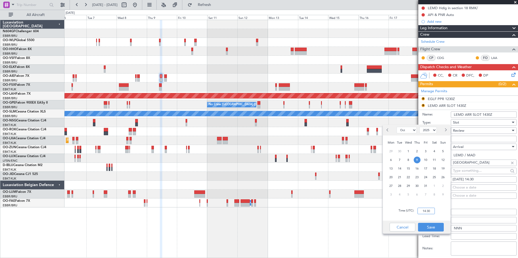
click at [423, 210] on input "14:30" at bounding box center [426, 211] width 17 height 7
type input "12:30"
click at [438, 228] on button "Save" at bounding box center [431, 227] width 26 height 9
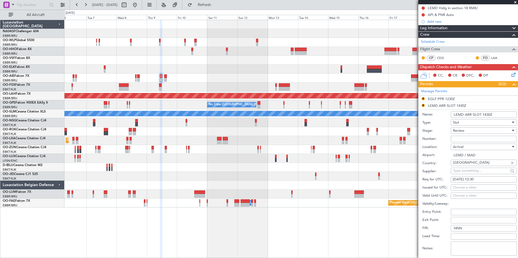
click at [474, 129] on div "Review" at bounding box center [482, 131] width 58 height 8
click at [463, 168] on span "Requested" at bounding box center [481, 166] width 57 height 8
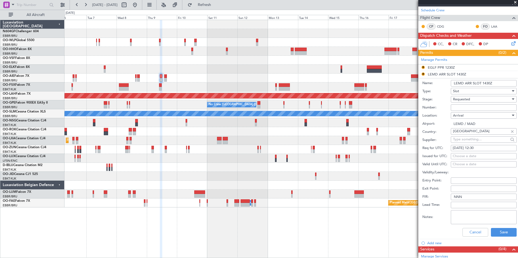
scroll to position [100, 0]
click at [497, 231] on button "Save" at bounding box center [504, 232] width 26 height 9
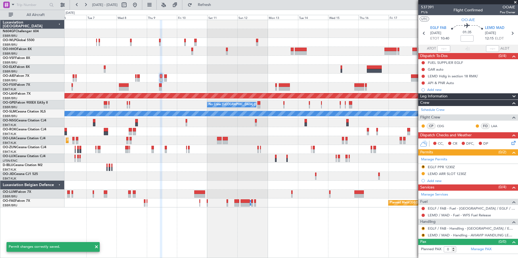
scroll to position [0, 0]
click at [443, 168] on div "EGLF PPR 1230Z" at bounding box center [441, 167] width 27 height 5
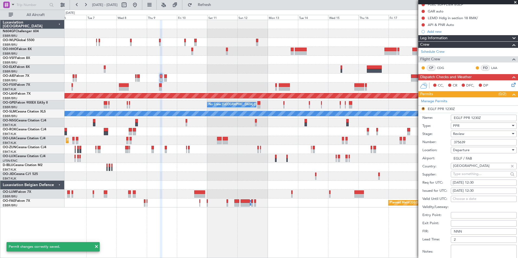
scroll to position [59, 0]
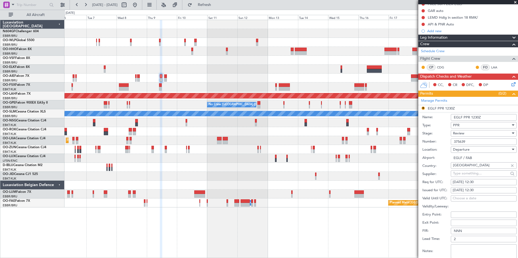
click at [475, 135] on div "Review" at bounding box center [482, 134] width 58 height 8
click at [463, 169] on span "Requested" at bounding box center [481, 169] width 57 height 8
click at [485, 183] on div "09/10/2025 12:30" at bounding box center [484, 182] width 62 height 5
select select "10"
select select "2025"
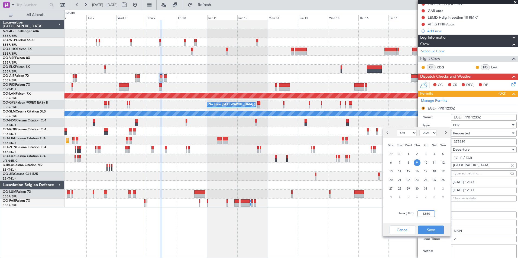
click at [430, 215] on input "12:30" at bounding box center [426, 214] width 17 height 7
type input "10:30"
click at [432, 231] on button "Save" at bounding box center [431, 230] width 26 height 9
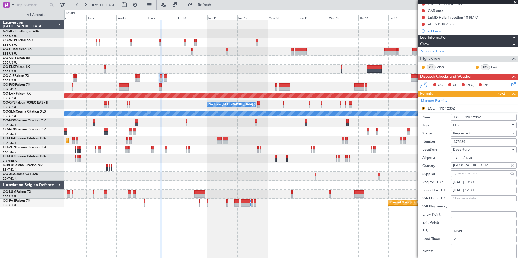
click at [486, 191] on div "09/10/2025 12:30" at bounding box center [484, 190] width 62 height 5
select select "10"
select select "2025"
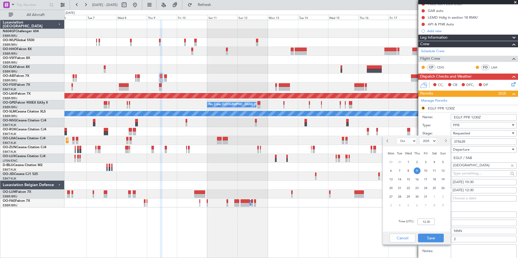
click at [428, 226] on div "Time (UTC): 12:30" at bounding box center [417, 222] width 68 height 20
click at [429, 223] on input "12:30" at bounding box center [426, 222] width 17 height 7
type input "1030"
click at [431, 237] on button "Save" at bounding box center [431, 238] width 26 height 9
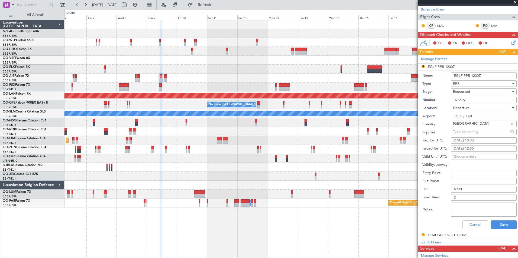
scroll to position [104, 0]
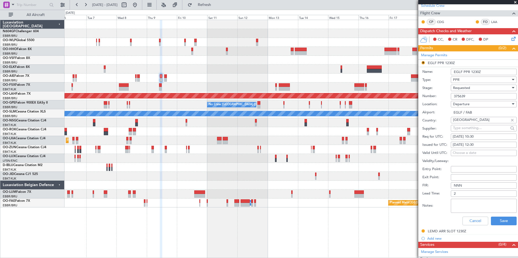
click at [487, 144] on div "[DATE] 12:30" at bounding box center [484, 145] width 62 height 5
select select "10"
select select "2025"
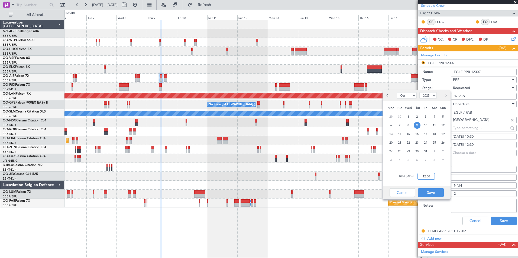
click at [429, 175] on input "12:30" at bounding box center [426, 176] width 17 height 7
click at [411, 192] on button "Cancel" at bounding box center [403, 193] width 26 height 9
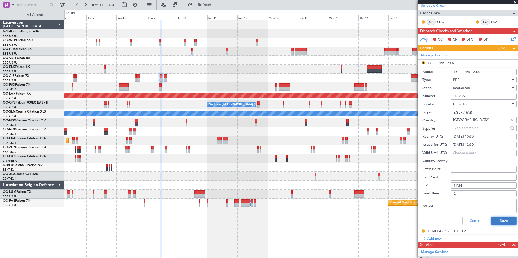
click at [504, 224] on button "Save" at bounding box center [504, 221] width 26 height 9
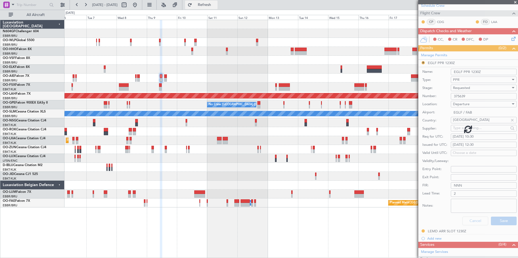
click at [216, 3] on span "Refresh" at bounding box center [204, 5] width 23 height 4
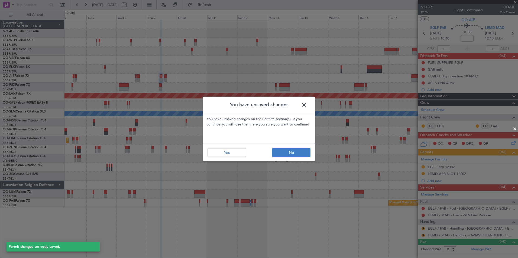
scroll to position [0, 0]
click at [297, 154] on button "No" at bounding box center [291, 152] width 38 height 9
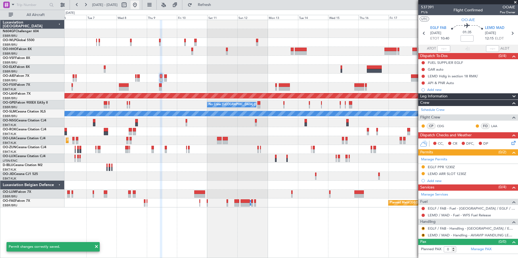
click at [139, 7] on button at bounding box center [135, 5] width 9 height 9
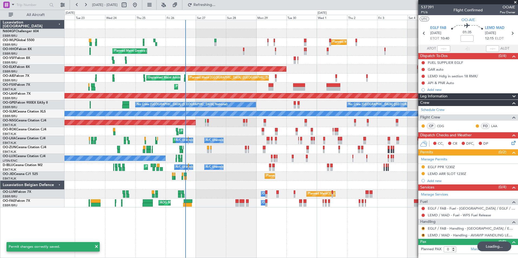
click at [181, 140] on div "Planned Maint Milan (Linate) Planned Maint Geneva (Cointrin) AOG Maint Brussels…" at bounding box center [290, 114] width 453 height 188
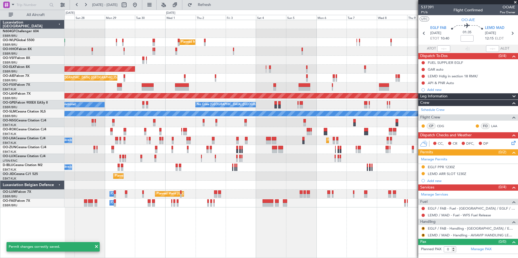
click at [176, 145] on div "Planned Maint Milan (Linate) Planned Maint Geneva (Cointrin) Planned Maint Kort…" at bounding box center [290, 114] width 453 height 188
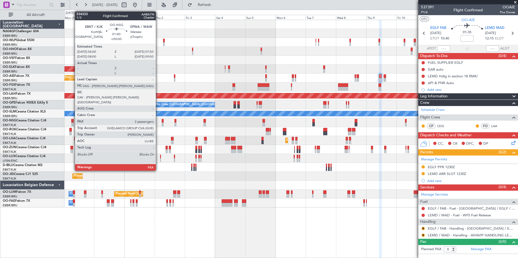
click at [72, 124] on div at bounding box center [72, 125] width 2 height 4
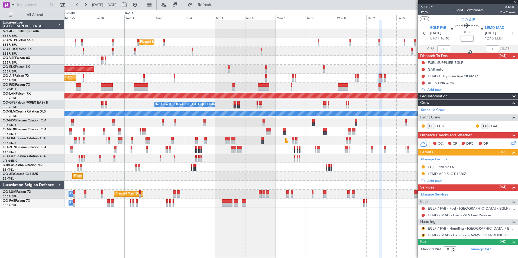
type input "2"
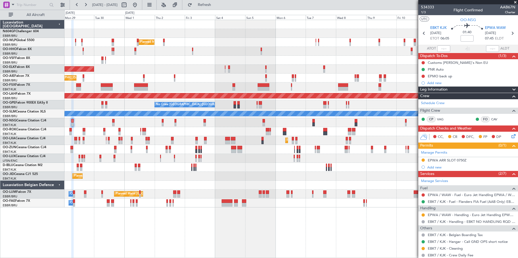
scroll to position [36, 0]
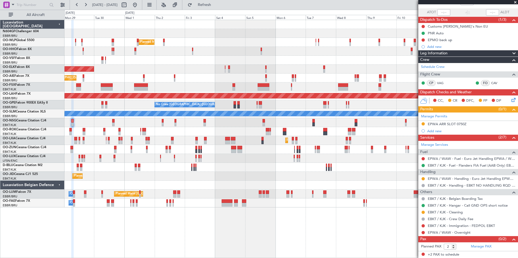
click at [240, 137] on div "Planned Maint Kortrijk-Wevelgem A/C Unavailable A/C Unavailable Brussels (Bruss…" at bounding box center [290, 140] width 453 height 9
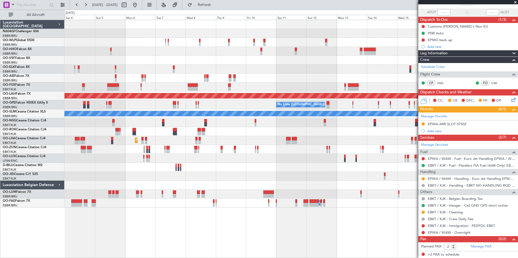
click at [170, 102] on div "Planned Maint Milan (Linate) Planned Maint Alton-st Louis (St Louis Regl) No Cr…" at bounding box center [290, 114] width 453 height 188
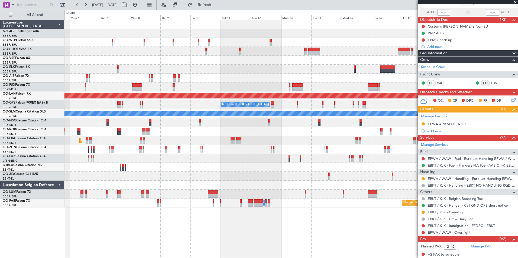
click at [224, 130] on div at bounding box center [290, 131] width 453 height 9
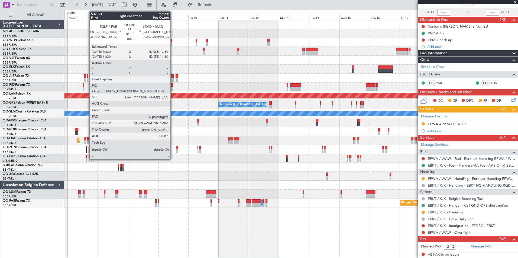
click at [173, 77] on div at bounding box center [172, 77] width 3 height 4
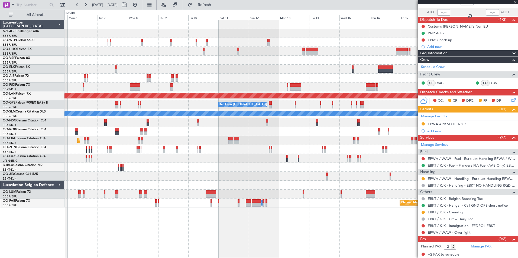
type input "0"
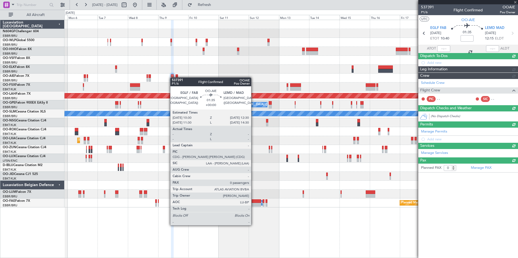
scroll to position [0, 0]
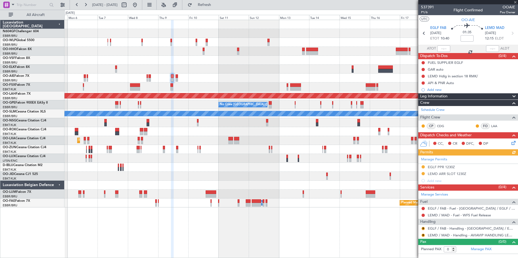
click at [423, 167] on div "Manage Permits EGLF PPR 1230Z LEMD ARR SLOT 1230Z Add new" at bounding box center [468, 170] width 100 height 29
click at [435, 168] on div "EGLF PPR 1230Z" at bounding box center [441, 167] width 27 height 5
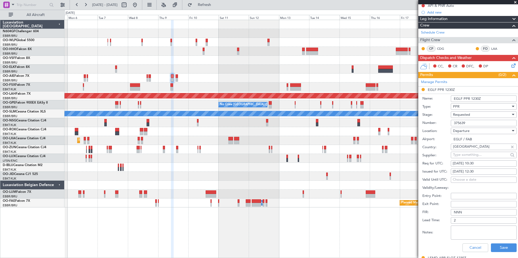
scroll to position [78, 0]
click at [486, 171] on div "09/10/2025 12:30" at bounding box center [484, 171] width 62 height 5
select select "10"
select select "2025"
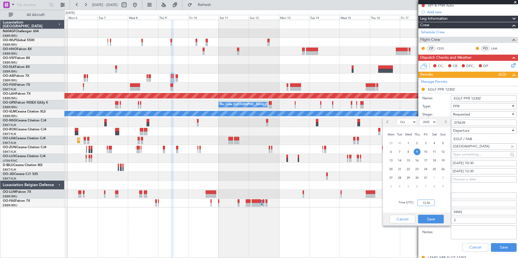
click at [428, 202] on input "12:30" at bounding box center [426, 203] width 17 height 7
type input "10:30"
click at [429, 219] on button "Save" at bounding box center [431, 219] width 26 height 9
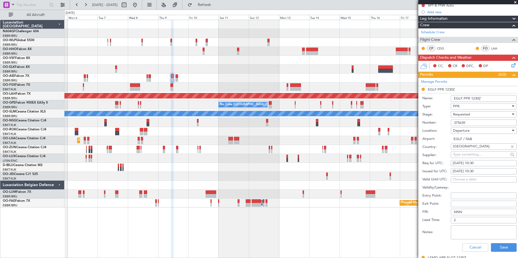
click at [484, 114] on div "Requested" at bounding box center [482, 115] width 58 height 8
click at [482, 156] on span "Received OK" at bounding box center [481, 155] width 57 height 8
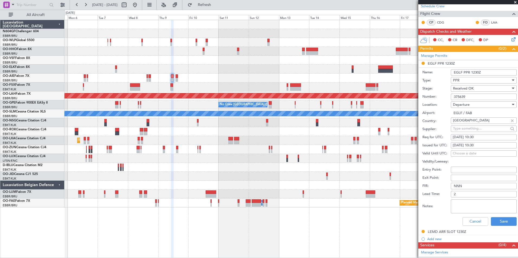
scroll to position [105, 0]
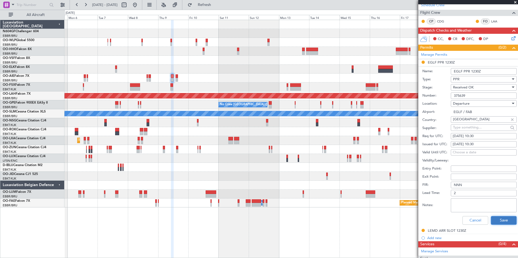
click at [497, 219] on button "Save" at bounding box center [504, 220] width 26 height 9
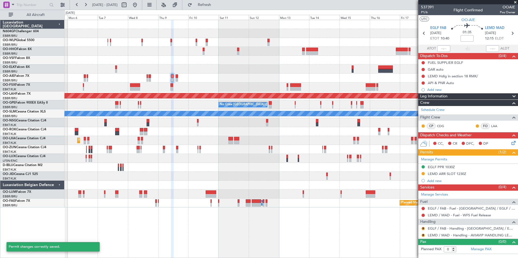
scroll to position [0, 0]
click at [423, 228] on button "R" at bounding box center [423, 228] width 3 height 3
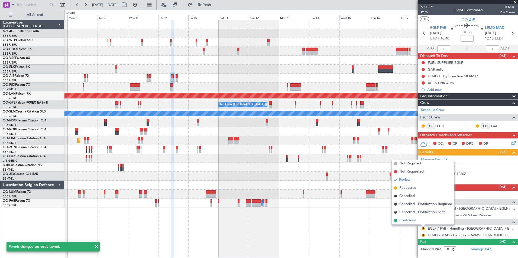
click at [415, 219] on span "Confirmed" at bounding box center [407, 220] width 17 height 5
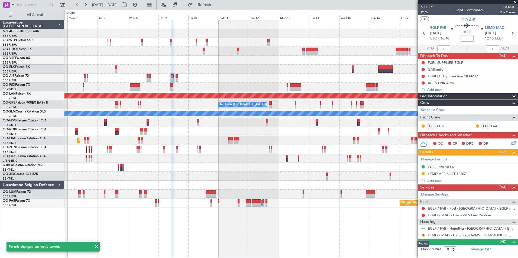
click at [424, 236] on button "R" at bounding box center [423, 235] width 3 height 3
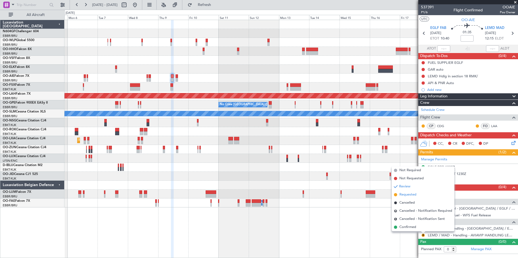
click at [406, 195] on span "Requested" at bounding box center [407, 194] width 17 height 5
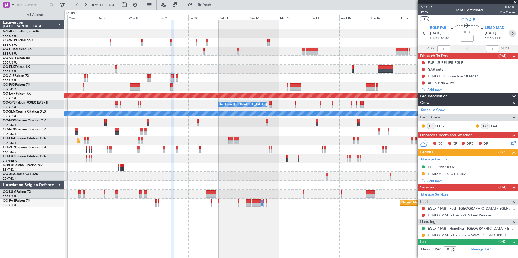
click at [512, 30] on icon at bounding box center [512, 33] width 7 height 7
type input "1"
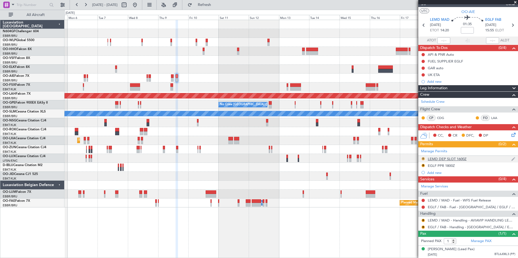
click at [423, 157] on button "R" at bounding box center [423, 158] width 3 height 3
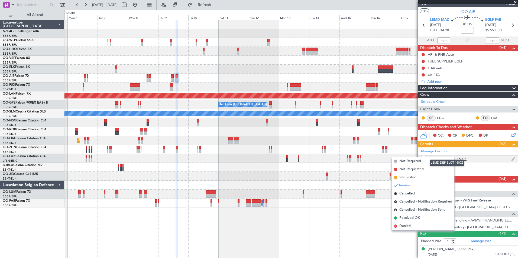
click at [462, 157] on div "LEMD DEP SLOT 1600Z" at bounding box center [447, 159] width 39 height 5
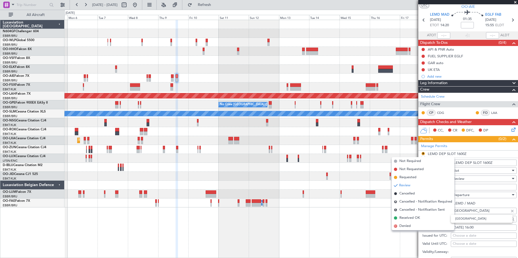
click at [489, 209] on input "Spain" at bounding box center [481, 211] width 56 height 8
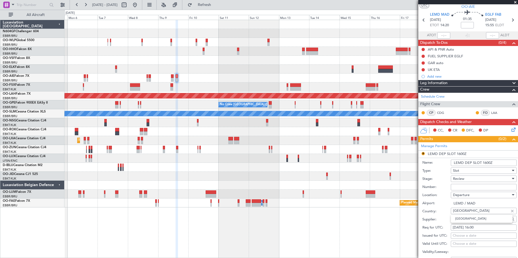
click at [484, 227] on div "09/10/2025 16:00" at bounding box center [484, 227] width 62 height 5
select select "10"
select select "2025"
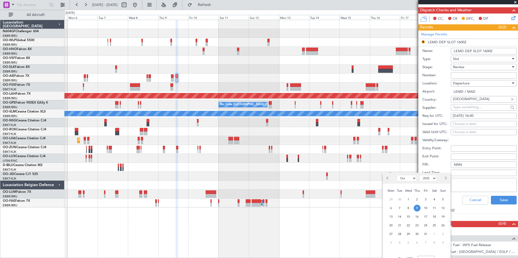
scroll to position [127, 0]
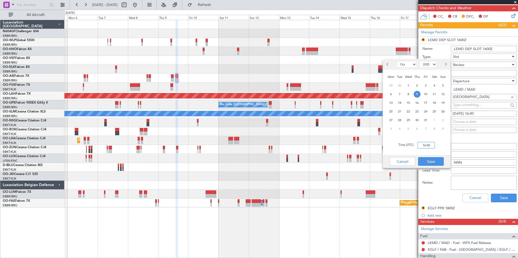
click at [433, 145] on input "16:00" at bounding box center [426, 145] width 17 height 7
type input "1400"
click at [435, 159] on button "Save" at bounding box center [431, 161] width 26 height 9
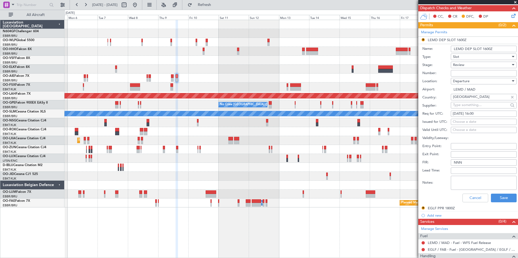
click at [484, 114] on div "09/10/2025 16:00" at bounding box center [484, 113] width 62 height 5
select select "10"
select select "2025"
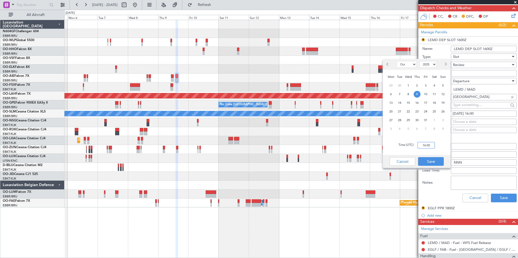
click at [422, 144] on input "16:00" at bounding box center [426, 145] width 17 height 7
type input "14:00"
click at [433, 163] on button "Save" at bounding box center [431, 161] width 26 height 9
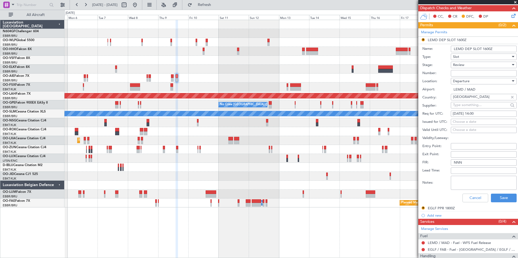
click at [467, 62] on div "Review" at bounding box center [482, 65] width 58 height 8
click at [469, 99] on span "Requested" at bounding box center [481, 100] width 57 height 8
click at [506, 198] on button "Save" at bounding box center [504, 198] width 26 height 9
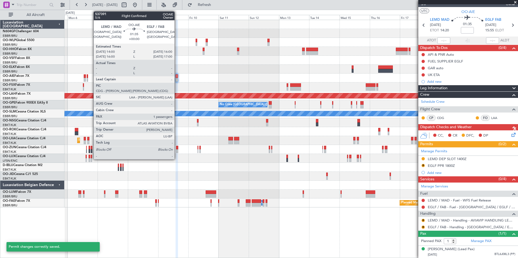
scroll to position [13, 0]
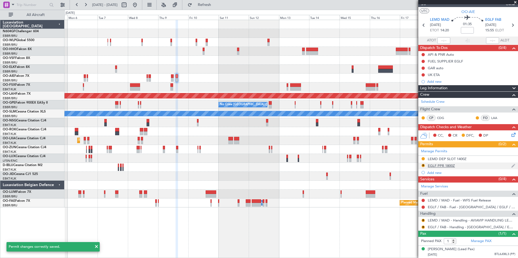
click at [451, 163] on div "R EGLF PPR 1800Z" at bounding box center [468, 166] width 100 height 7
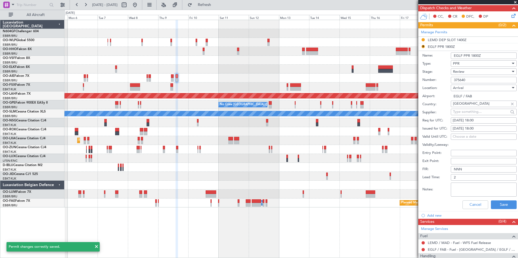
click at [492, 122] on div "09/10/2025 18:00" at bounding box center [484, 120] width 62 height 5
select select "10"
select select "2025"
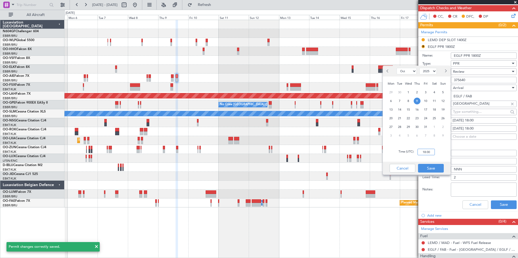
click at [425, 152] on input "18:00" at bounding box center [426, 152] width 17 height 7
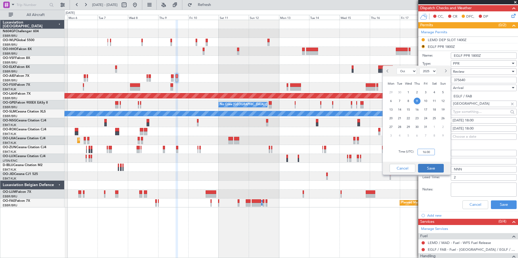
type input "16:00"
click at [431, 169] on button "Save" at bounding box center [431, 168] width 26 height 9
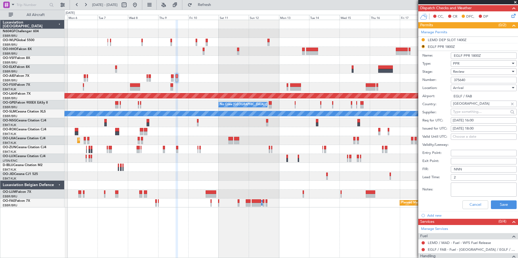
click at [484, 129] on div "09/10/2025 18:00" at bounding box center [484, 128] width 62 height 5
select select "10"
select select "2025"
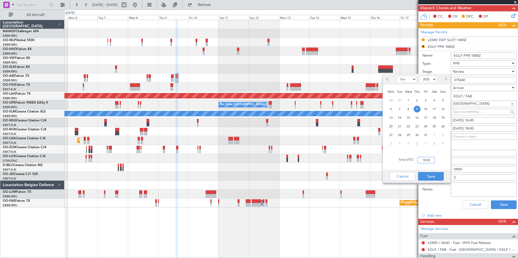
click at [424, 162] on input "18:00" at bounding box center [426, 160] width 17 height 7
type input "16:00"
click at [430, 176] on button "Save" at bounding box center [431, 176] width 26 height 9
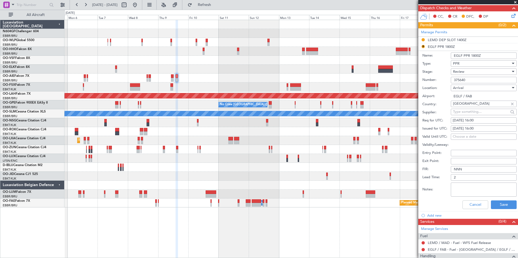
click at [478, 71] on div "Review" at bounding box center [482, 72] width 58 height 8
click at [476, 115] on span "Received OK" at bounding box center [481, 115] width 57 height 8
click at [503, 204] on button "Save" at bounding box center [504, 205] width 26 height 9
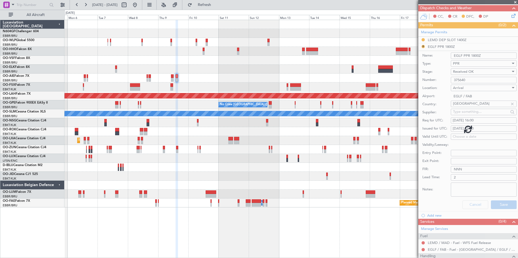
scroll to position [13, 0]
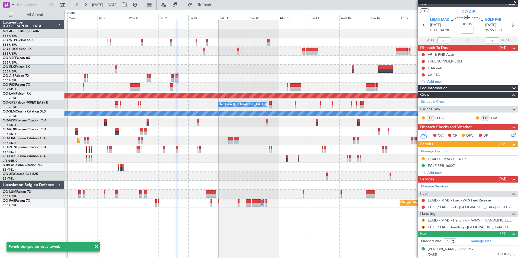
click at [424, 219] on button "R" at bounding box center [423, 220] width 3 height 3
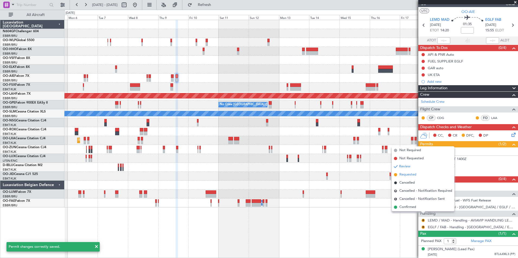
click at [412, 174] on span "Requested" at bounding box center [407, 174] width 17 height 5
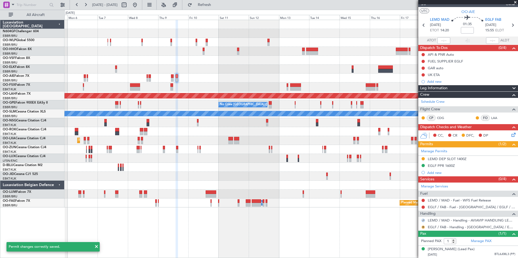
click at [423, 226] on button "R" at bounding box center [423, 227] width 3 height 3
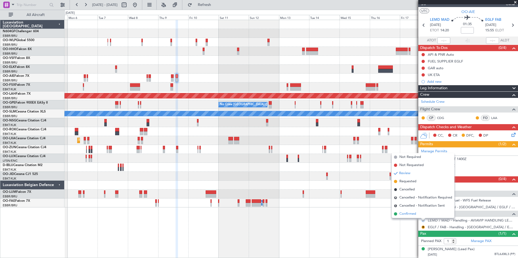
click at [409, 214] on span "Confirmed" at bounding box center [407, 214] width 17 height 5
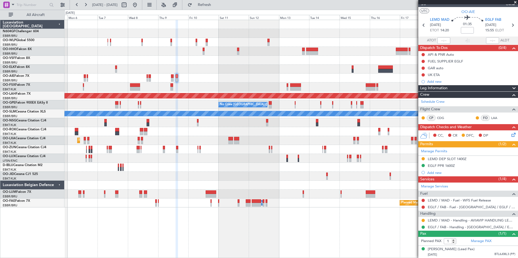
click at [180, 122] on div "Planned Maint Alton-st Louis (St Louis Regl) No Crew Brussels (Brussels Nationa…" at bounding box center [290, 114] width 453 height 188
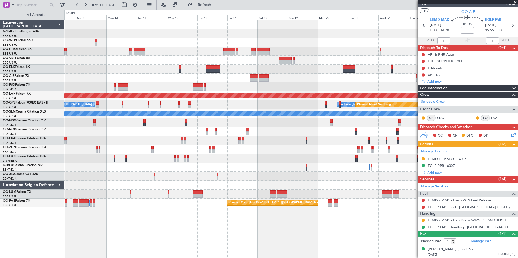
click at [185, 130] on div "Planned Maint Alton-st Louis (St Louis Regl) No Crew Brussels (Brussels Nationa…" at bounding box center [290, 114] width 453 height 188
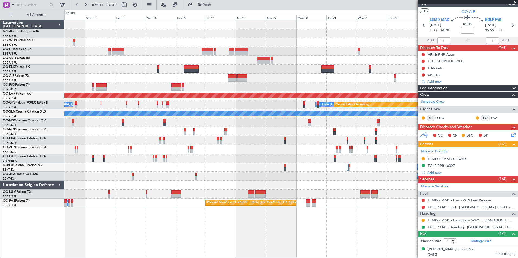
click at [171, 126] on div "Planned Maint Alton-st Louis (St Louis Regl) No Crew Brussels (Brussels Nationa…" at bounding box center [290, 114] width 453 height 188
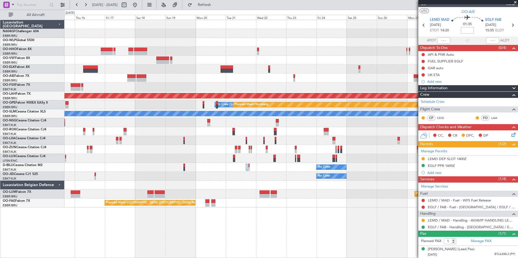
click at [156, 118] on div "Planned Maint Alton-st Louis (St Louis Regl) No Crew Brussels (Brussels Nationa…" at bounding box center [290, 114] width 453 height 188
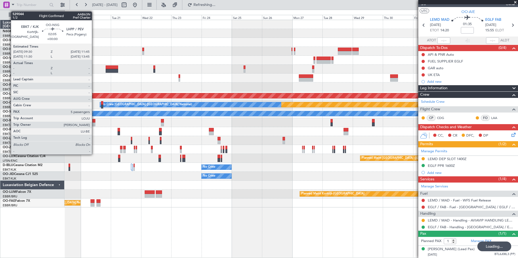
click at [95, 123] on div at bounding box center [93, 125] width 3 height 4
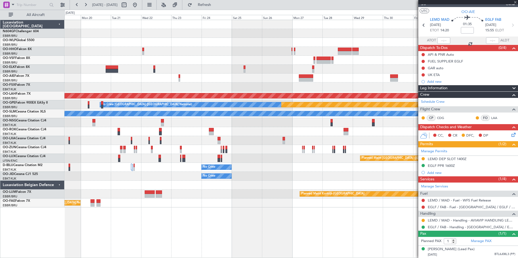
type input "5"
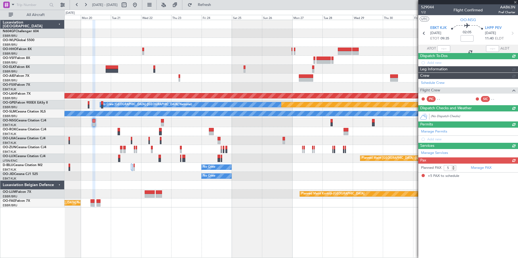
scroll to position [0, 0]
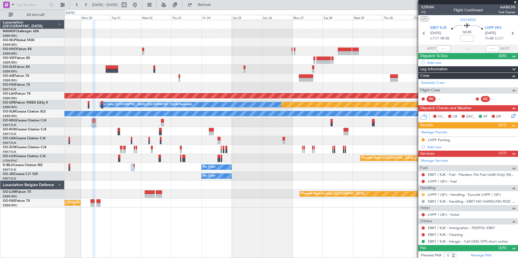
click at [423, 195] on button at bounding box center [423, 194] width 3 height 3
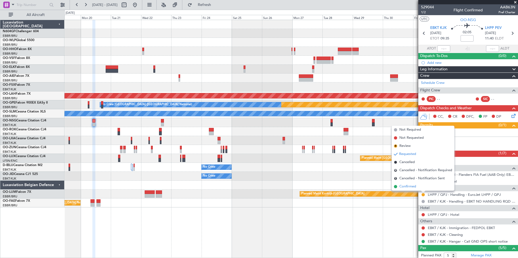
click at [410, 187] on span "Confirmed" at bounding box center [407, 186] width 17 height 5
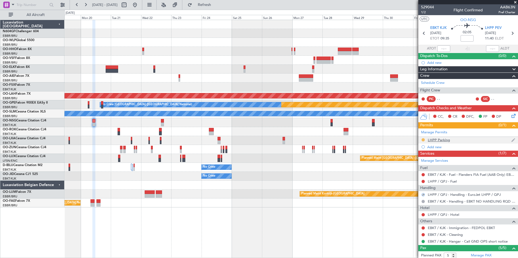
click at [423, 138] on button at bounding box center [423, 139] width 3 height 3
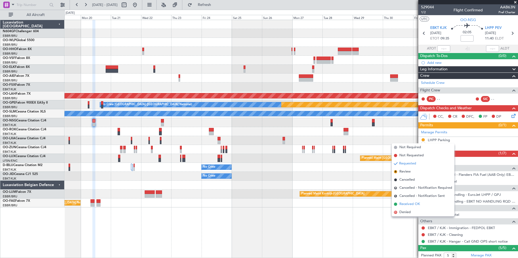
click at [413, 202] on span "Received OK" at bounding box center [409, 204] width 21 height 5
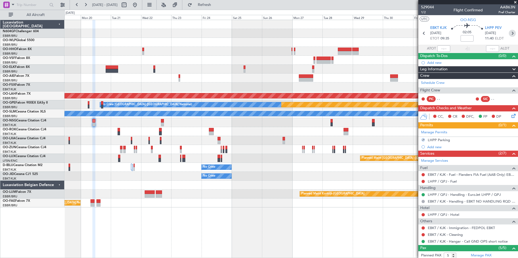
click at [509, 34] on icon at bounding box center [512, 33] width 7 height 7
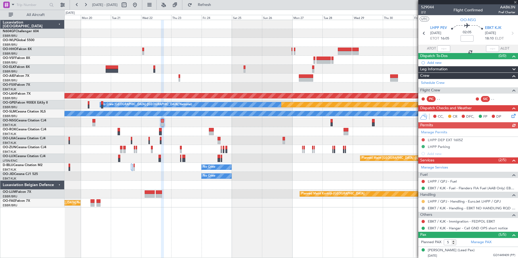
click at [422, 202] on button at bounding box center [423, 201] width 3 height 3
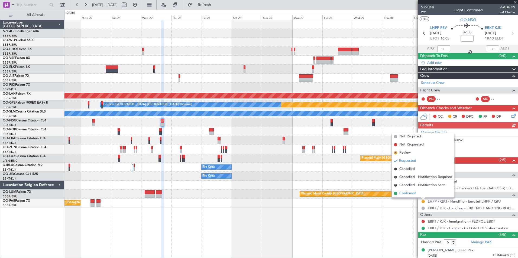
click at [417, 195] on li "Confirmed" at bounding box center [423, 194] width 63 height 8
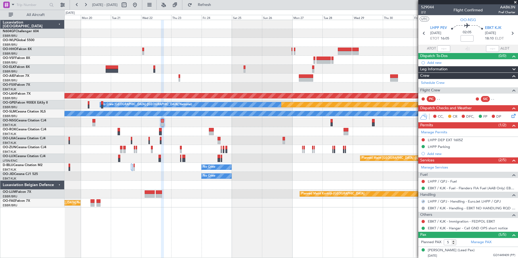
click at [369, 226] on div "Planned Maint Alton-st Louis (St Louis Regl) Planned Maint Nurnberg No Crew Bru…" at bounding box center [291, 139] width 454 height 239
click at [422, 140] on button at bounding box center [423, 139] width 3 height 3
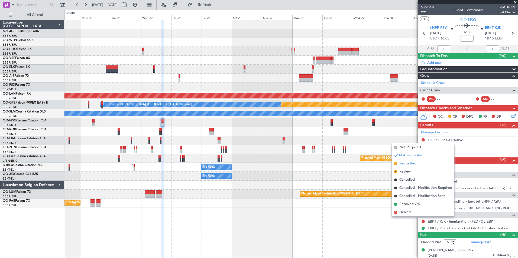
click at [409, 163] on span "Requested" at bounding box center [407, 163] width 17 height 5
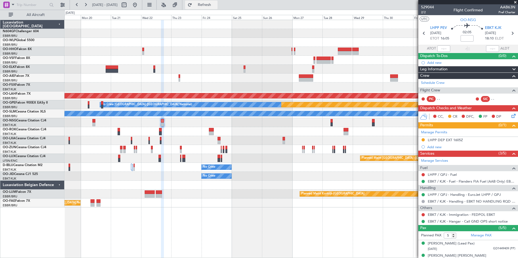
click at [216, 5] on span "Refresh" at bounding box center [204, 5] width 23 height 4
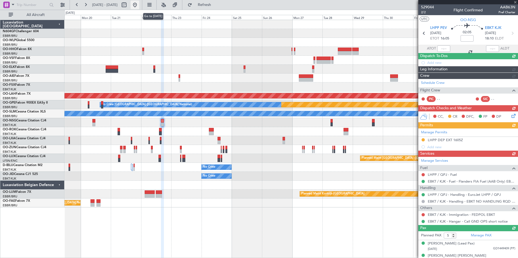
click at [139, 7] on button at bounding box center [135, 5] width 9 height 9
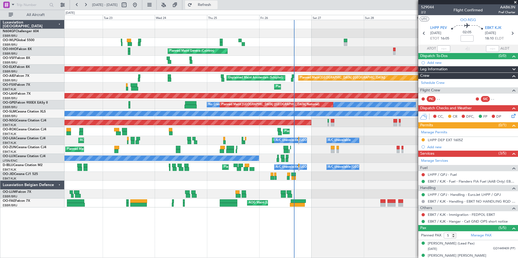
click at [209, 7] on button "Refresh" at bounding box center [201, 5] width 33 height 9
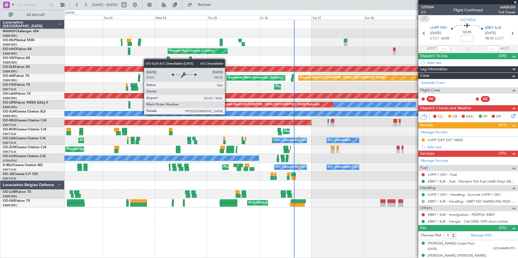
click at [135, 131] on div "Planned Maint Kortrijk-[GEOGRAPHIC_DATA]" at bounding box center [290, 131] width 453 height 9
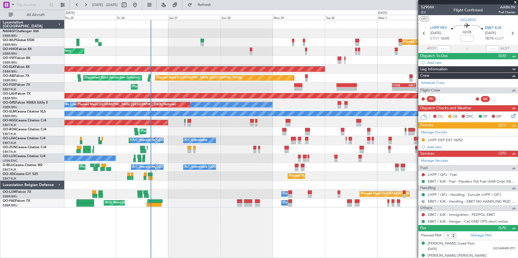
click at [89, 130] on div "Planned Maint Milan (Linate) Planned Maint Geneva (Cointrin) Planned Maint Kort…" at bounding box center [290, 114] width 453 height 188
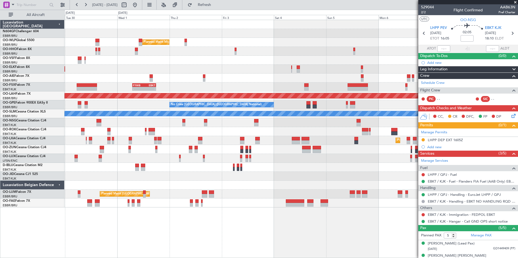
click at [95, 145] on div "Planned Maint Milan (Linate) Planned Maint Kortrijk-Wevelgem Planned Maint Lond…" at bounding box center [290, 114] width 453 height 188
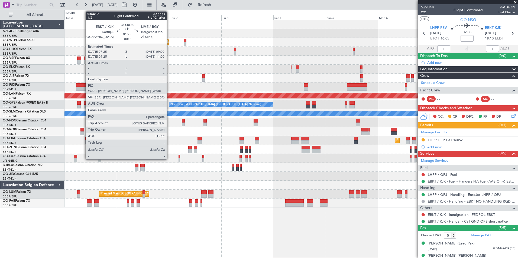
click at [83, 130] on div at bounding box center [82, 130] width 4 height 4
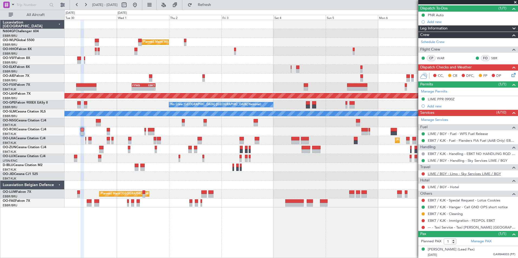
scroll to position [47, 0]
click at [139, 5] on button at bounding box center [135, 5] width 9 height 9
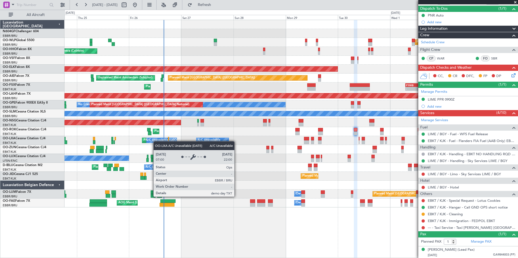
click at [127, 139] on div "Planned Maint Milan (Linate) Planned Maint Geneva (Cointrin) Planned Maint Kort…" at bounding box center [290, 114] width 453 height 188
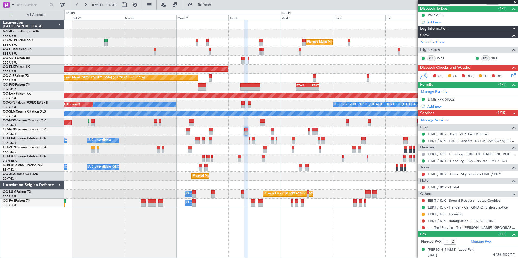
click at [169, 149] on div "Planned Maint Milan (Linate) Planned Maint Geneva (Cointrin) Planned Maint Kort…" at bounding box center [290, 114] width 453 height 188
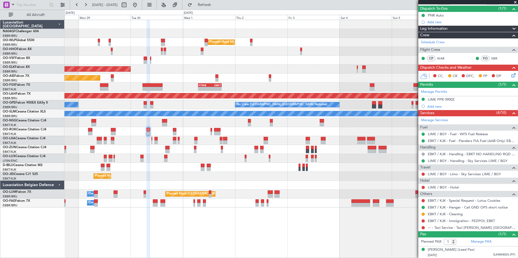
click at [190, 126] on div "Planned Maint [GEOGRAPHIC_DATA] ([GEOGRAPHIC_DATA])" at bounding box center [290, 122] width 453 height 9
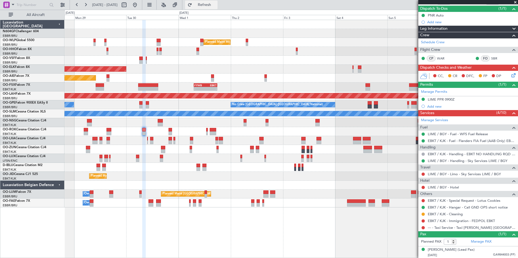
click at [215, 7] on span "Refresh" at bounding box center [204, 5] width 23 height 4
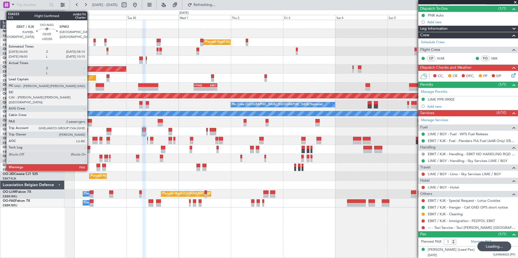
click at [90, 123] on div at bounding box center [89, 125] width 5 height 4
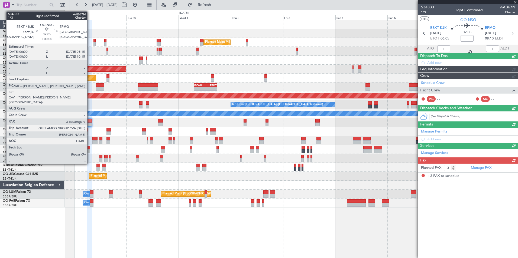
scroll to position [0, 0]
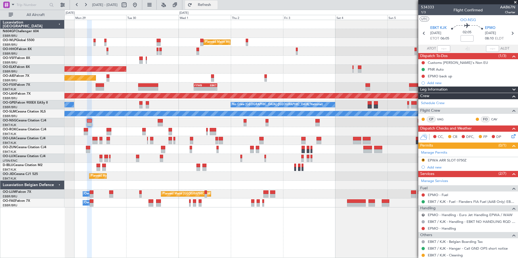
click at [217, 9] on button "Refresh" at bounding box center [201, 5] width 33 height 9
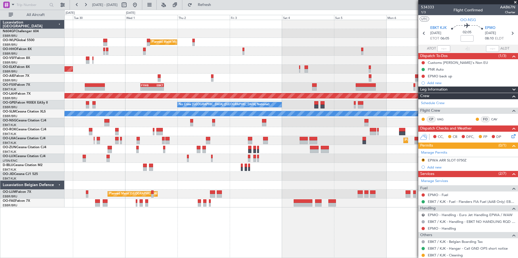
click at [219, 137] on div "Planned Maint Kortrijk-Wevelgem A/C Unavailable" at bounding box center [290, 140] width 453 height 9
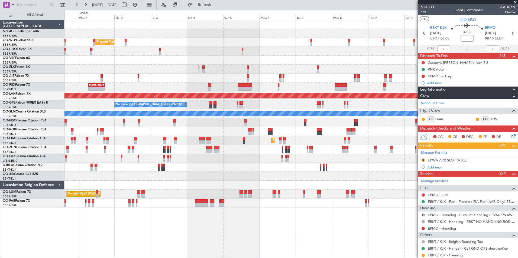
click at [155, 117] on div "Planned Maint Milan (Linate) Planned Maint Kortrijk-Wevelgem Planned Maint Lond…" at bounding box center [290, 114] width 453 height 188
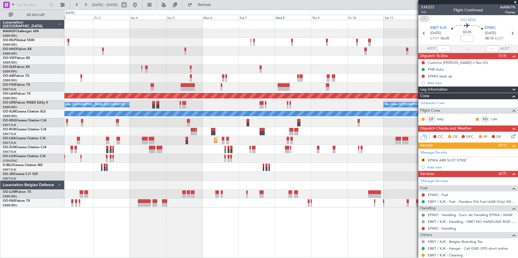
click at [260, 109] on div "No Crew Brussels (Brussels National) No Crew Brussels (Brussels National)" at bounding box center [290, 105] width 453 height 9
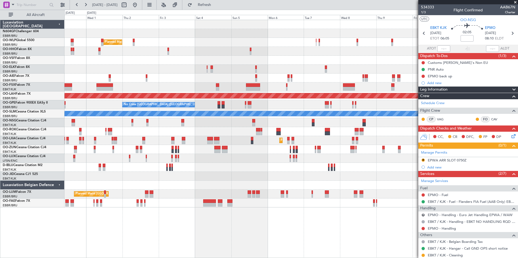
click at [192, 99] on div "Planned Maint Milan (Linate) Planned Maint Kortrijk-Wevelgem Planned Maint Lond…" at bounding box center [290, 114] width 453 height 188
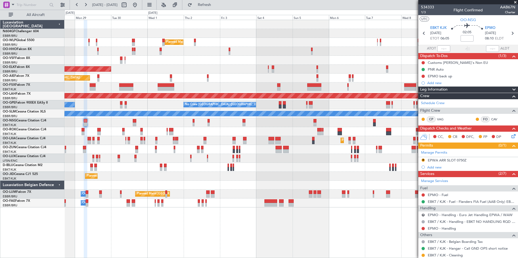
click at [149, 99] on div "Planned Maint Milan (Linate) Planned Maint Kortrijk-Wevelgem Planned Maint Lond…" at bounding box center [290, 114] width 453 height 188
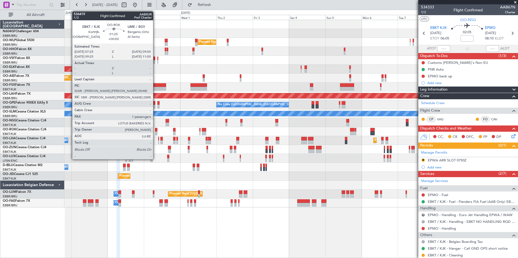
click at [156, 131] on div at bounding box center [156, 130] width 2 height 4
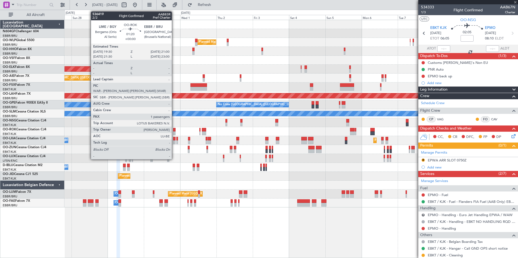
type input "1"
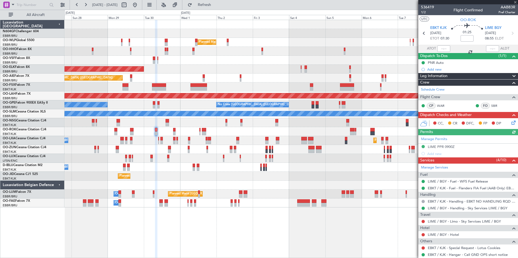
scroll to position [48, 0]
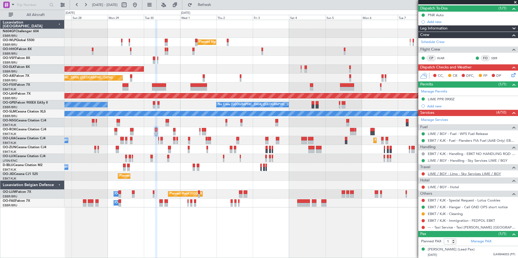
click at [436, 174] on link "LIME / BGY - Limo - Sky Services LIME / BGY" at bounding box center [464, 174] width 73 height 5
click at [424, 173] on button at bounding box center [423, 174] width 3 height 3
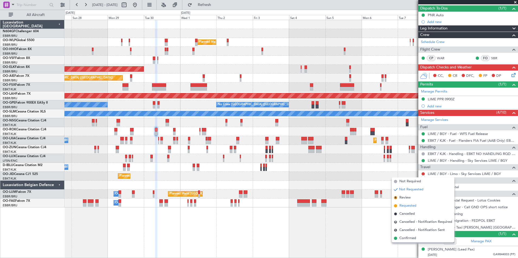
click at [417, 206] on li "Requested" at bounding box center [423, 206] width 63 height 8
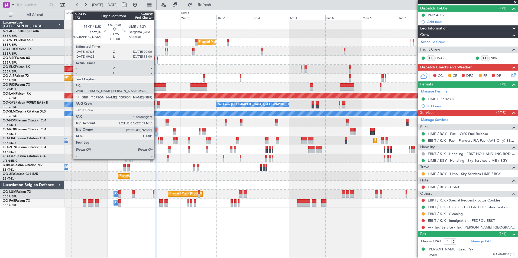
click at [157, 129] on div at bounding box center [156, 130] width 2 height 4
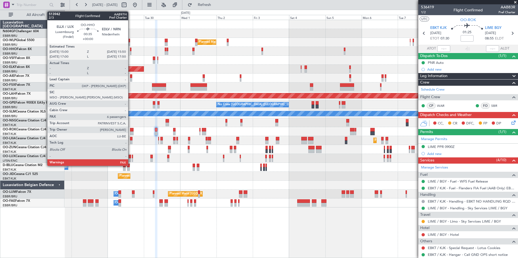
click at [157, 56] on div "Planned Maint Milan (Linate) Planned Maint Geneva (Cointrin) Planned Maint Kort…" at bounding box center [290, 114] width 453 height 188
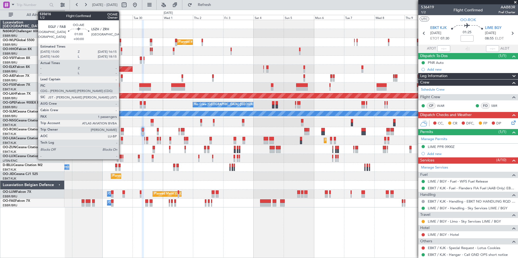
click at [121, 78] on div at bounding box center [122, 77] width 2 height 4
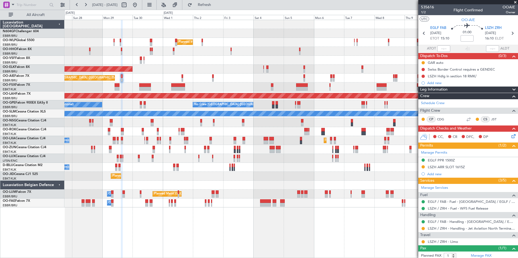
click at [191, 181] on div "Planned Maint Milan (Linate) Planned Maint Geneva (Cointrin) Planned Maint Kort…" at bounding box center [290, 114] width 453 height 188
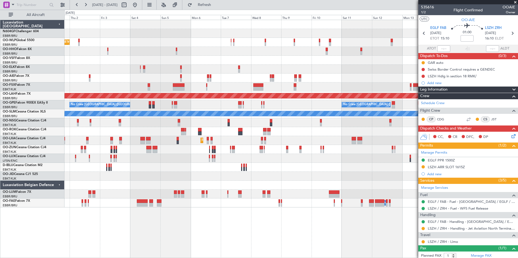
click at [186, 160] on div "Planned Maint Milan (Linate) Planned Maint Kortrijk-Wevelgem Planned Maint Lond…" at bounding box center [290, 114] width 453 height 188
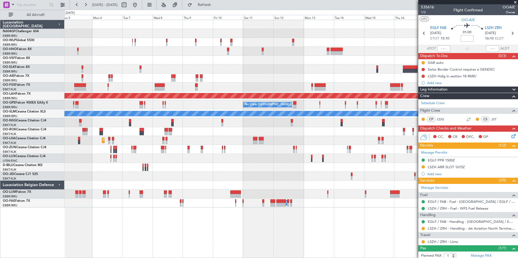
click at [189, 151] on div "Planned Maint Milan (Linate) Planned Maint Alton-st Louis (St Louis Regl) No Cr…" at bounding box center [290, 114] width 453 height 188
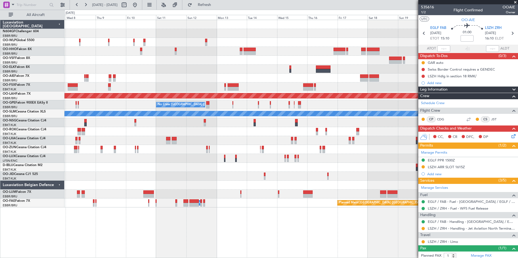
click at [196, 143] on div "Planned Maint Alton-st Louis (St Louis Regl) No Crew Brussels (Brussels Nationa…" at bounding box center [290, 114] width 453 height 188
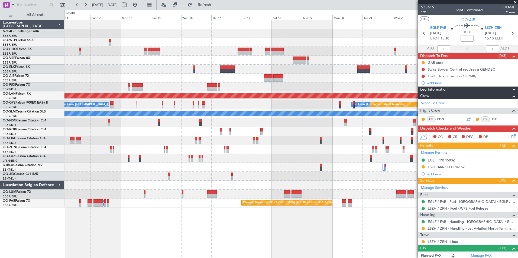
click at [169, 144] on div "Planned Maint Alton-st Louis (St Louis Regl) No Crew Brussels (Brussels Nationa…" at bounding box center [290, 114] width 453 height 188
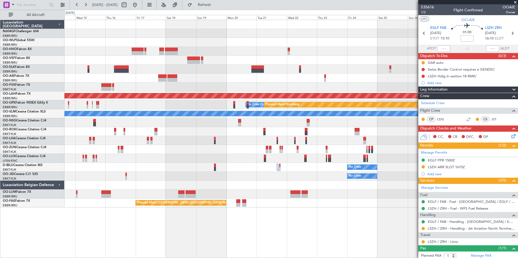
click at [160, 137] on div "Planned Maint Alton-st Louis (St Louis Regl) No Crew Brussels (Brussels Nationa…" at bounding box center [290, 114] width 453 height 188
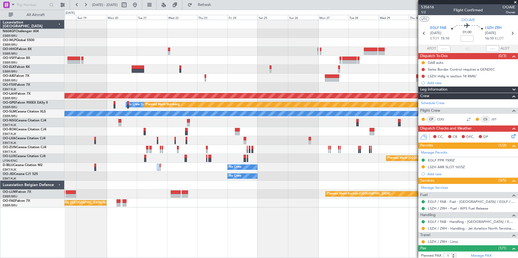
click at [169, 127] on div "Planned Maint Alton-st Louis (St Louis Regl) No Crew Brussels (Brussels Nationa…" at bounding box center [290, 114] width 453 height 188
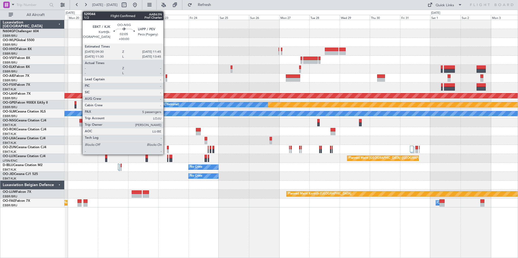
click at [80, 122] on div at bounding box center [80, 121] width 3 height 4
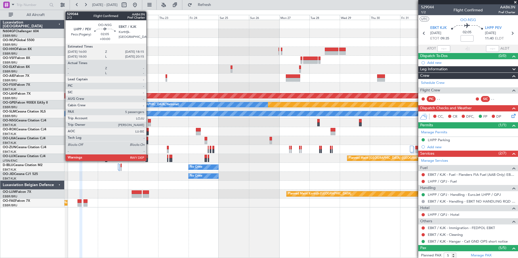
click at [149, 125] on div at bounding box center [149, 125] width 3 height 4
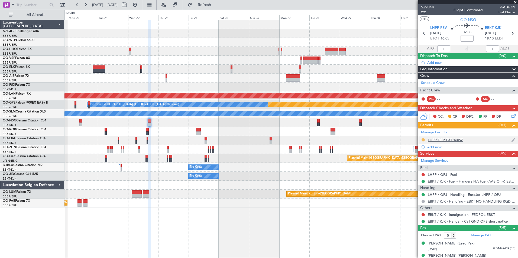
click at [425, 140] on button at bounding box center [423, 139] width 3 height 3
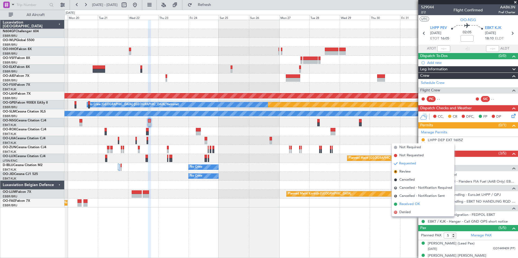
click at [414, 206] on span "Received OK" at bounding box center [409, 204] width 21 height 5
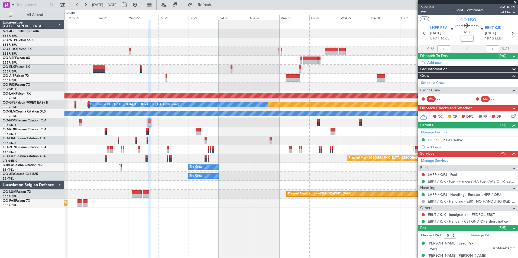
click at [142, 5] on fb-range-datepicker "19 Oct 2025 - 03 Nov 2025" at bounding box center [106, 5] width 73 height 10
click at [139, 5] on button at bounding box center [135, 5] width 9 height 9
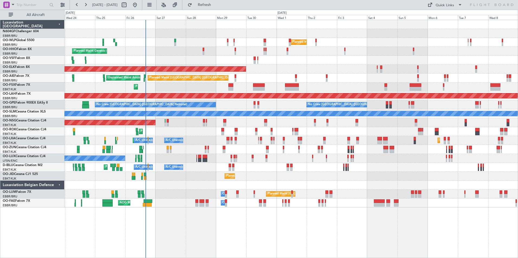
click at [239, 35] on div at bounding box center [290, 33] width 453 height 9
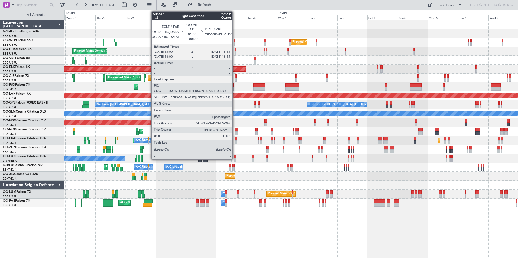
click at [235, 78] on div at bounding box center [236, 77] width 2 height 4
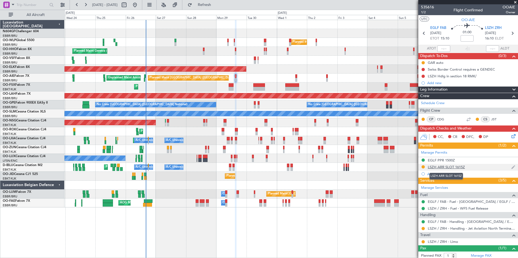
click at [457, 168] on div "LSZH ARR SLOT 1615Z" at bounding box center [446, 167] width 37 height 5
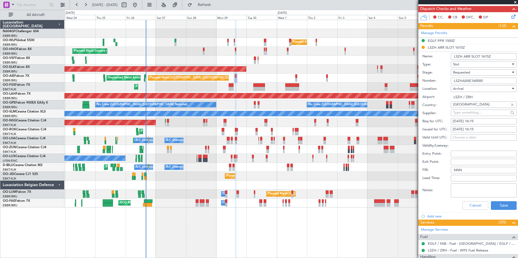
scroll to position [120, 0]
click at [473, 207] on button "Cancel" at bounding box center [476, 205] width 26 height 9
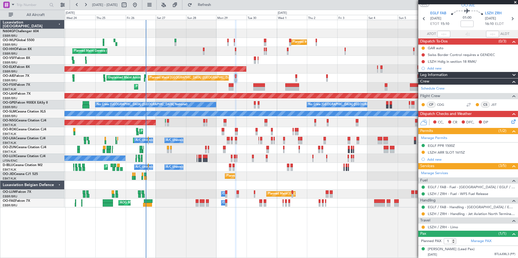
scroll to position [20, 0]
click at [424, 149] on mat-tooltip-component "Requested" at bounding box center [423, 156] width 24 height 14
click at [423, 151] on button at bounding box center [423, 152] width 3 height 3
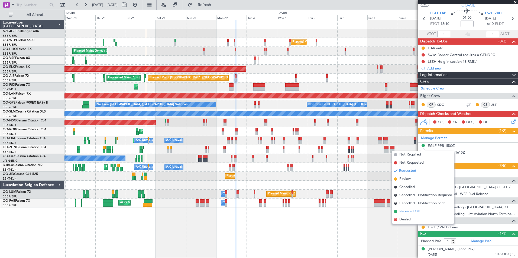
click at [413, 211] on span "Received OK" at bounding box center [409, 211] width 21 height 5
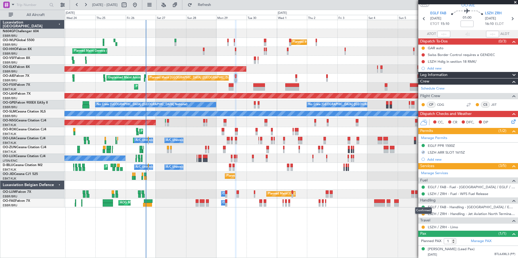
click at [424, 210] on div "Confirmed" at bounding box center [423, 211] width 17 height 7
click at [423, 213] on button at bounding box center [423, 214] width 3 height 3
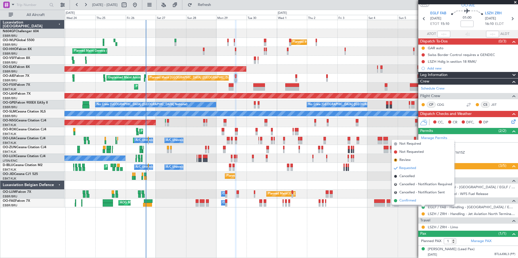
click at [415, 202] on span "Confirmed" at bounding box center [407, 200] width 17 height 5
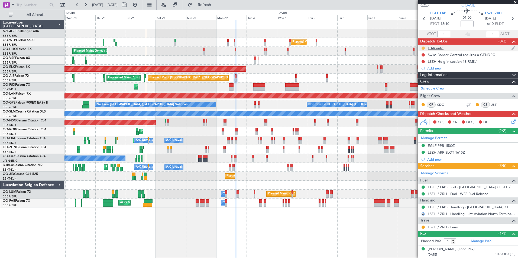
click at [422, 47] on button at bounding box center [423, 48] width 3 height 3
click at [422, 67] on span "Completed" at bounding box center [425, 66] width 18 height 5
click at [509, 16] on icon at bounding box center [512, 18] width 7 height 7
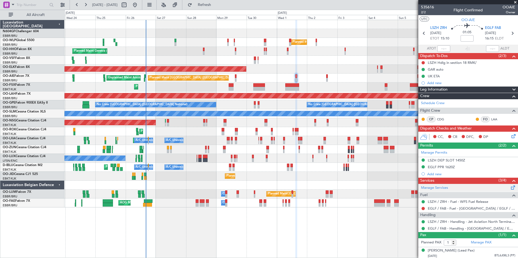
scroll to position [7, 0]
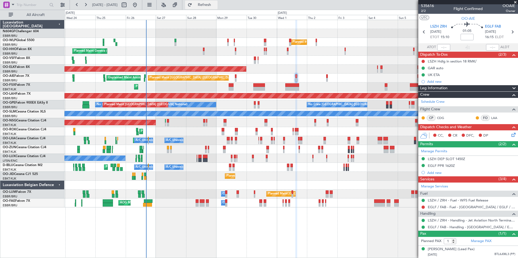
click at [213, 7] on button "Refresh" at bounding box center [201, 5] width 33 height 9
click at [139, 6] on button at bounding box center [135, 5] width 9 height 9
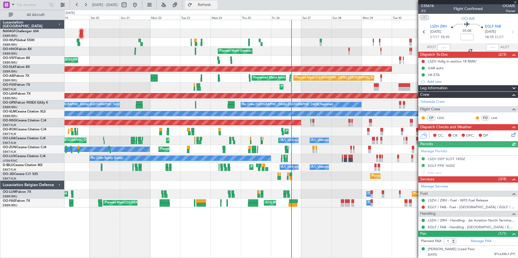
click at [218, 1] on button "Refresh" at bounding box center [201, 5] width 33 height 9
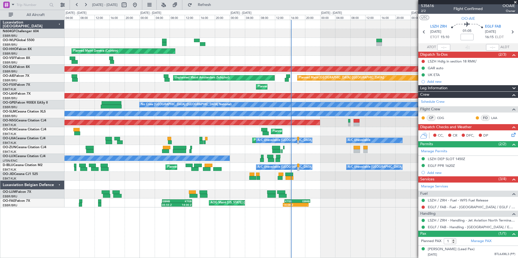
click at [382, 77] on div "Planned Maint [GEOGRAPHIC_DATA] ([GEOGRAPHIC_DATA])" at bounding box center [418, 78] width 240 height 5
click at [515, 4] on span at bounding box center [515, 2] width 5 height 5
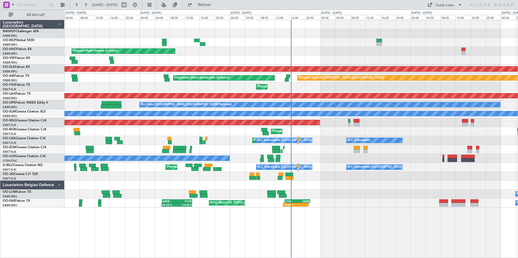
type input "0"
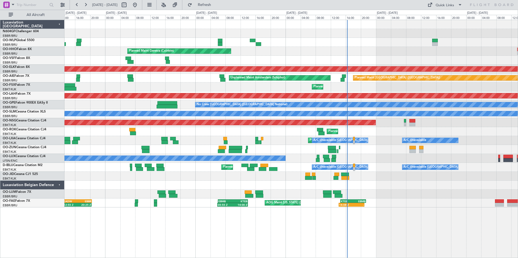
click at [339, 106] on div "Planned Maint Geneva (Cointrin) Planned Maint Kortrijk-Wevelgem Planned Maint L…" at bounding box center [290, 114] width 453 height 188
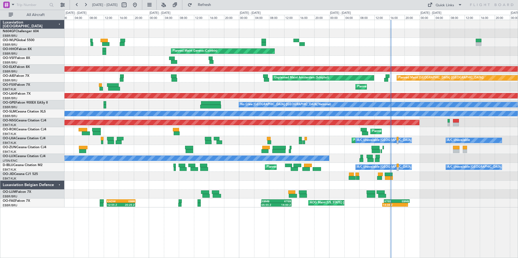
click at [243, 108] on div "Planned Maint Geneva (Cointrin) Planned Maint Kortrijk-Wevelgem Planned Maint L…" at bounding box center [290, 114] width 453 height 188
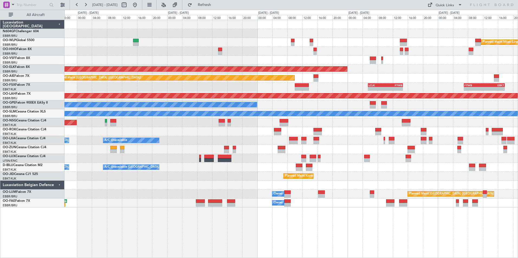
click at [201, 101] on div "Planned Maint Milan (Linate) Planned Maint Kortrijk-Wevelgem Planned Maint Lond…" at bounding box center [290, 114] width 453 height 188
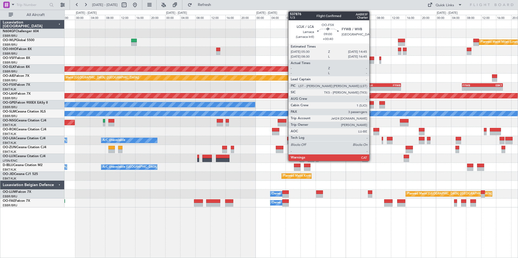
click at [372, 88] on div "-" at bounding box center [375, 88] width 17 height 3
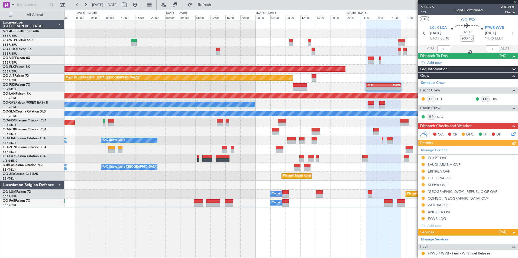
click at [429, 8] on span "537876" at bounding box center [427, 7] width 13 height 6
click at [220, 9] on fb-refresh-button "Refresh" at bounding box center [201, 5] width 38 height 10
click at [216, 7] on span "Refresh" at bounding box center [204, 5] width 23 height 4
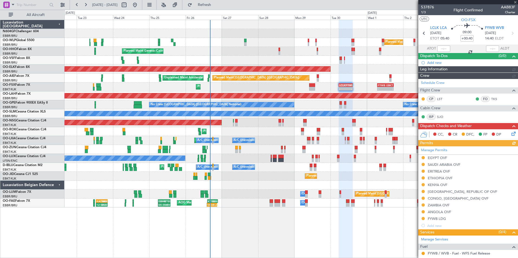
click at [344, 122] on div "Planned Maint [GEOGRAPHIC_DATA] ([GEOGRAPHIC_DATA])" at bounding box center [290, 122] width 453 height 9
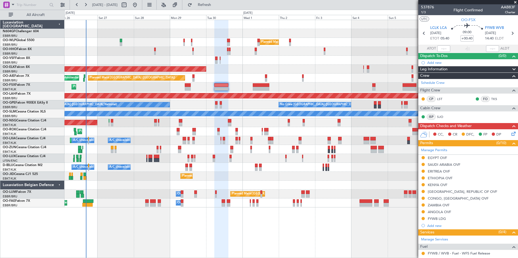
click at [132, 126] on div "Planned Maint [GEOGRAPHIC_DATA] ([GEOGRAPHIC_DATA])" at bounding box center [290, 122] width 453 height 9
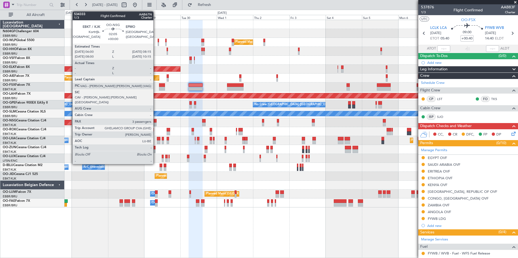
click at [156, 126] on div at bounding box center [155, 125] width 4 height 4
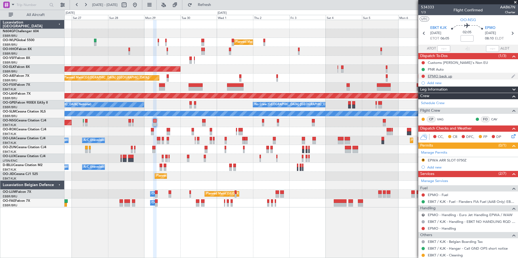
click at [436, 76] on div "EPMO back up" at bounding box center [440, 76] width 24 height 5
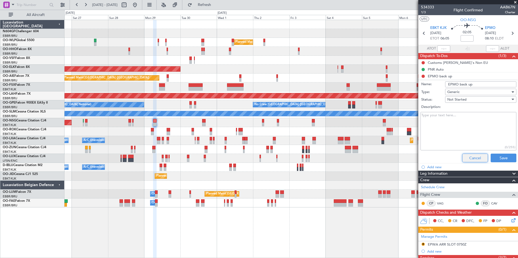
click at [476, 158] on button "Cancel" at bounding box center [475, 158] width 26 height 9
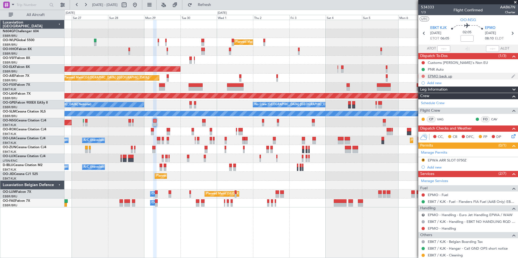
click at [424, 75] on button at bounding box center [423, 76] width 3 height 3
click at [425, 93] on span "In Progress" at bounding box center [426, 91] width 18 height 5
click at [510, 34] on icon at bounding box center [512, 33] width 7 height 7
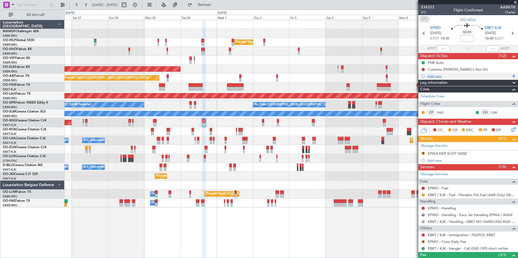
click at [439, 76] on div "Add new" at bounding box center [468, 76] width 83 height 5
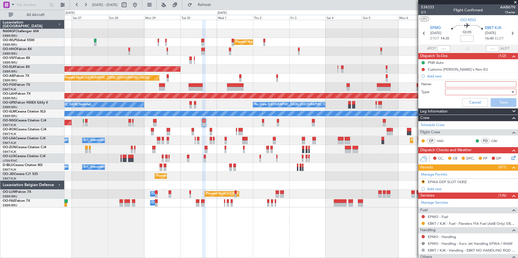
click at [450, 83] on input "Name:" at bounding box center [480, 85] width 71 height 6
type input "EPMO as back up"
click at [470, 95] on div at bounding box center [478, 92] width 63 height 8
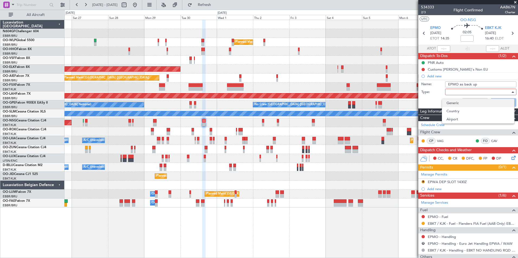
click at [461, 105] on span "Generic" at bounding box center [478, 103] width 63 height 8
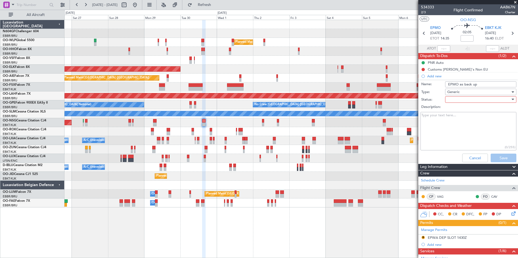
click at [462, 99] on div at bounding box center [478, 100] width 63 height 8
click at [462, 118] on span "In Progress" at bounding box center [478, 119] width 63 height 8
click at [494, 155] on button "Save" at bounding box center [504, 158] width 26 height 9
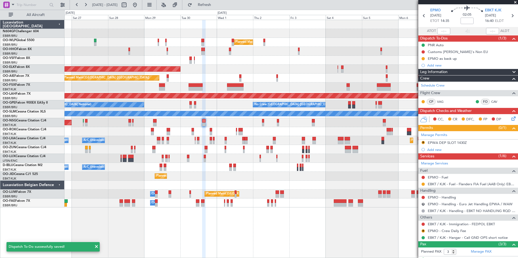
scroll to position [18, 0]
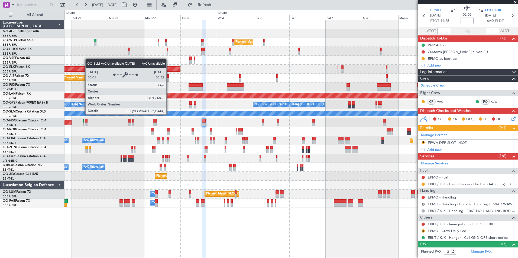
click at [276, 146] on div "Planned Maint Milan (Linate) Planned Maint Geneva (Cointrin) Planned Maint Kort…" at bounding box center [290, 114] width 453 height 188
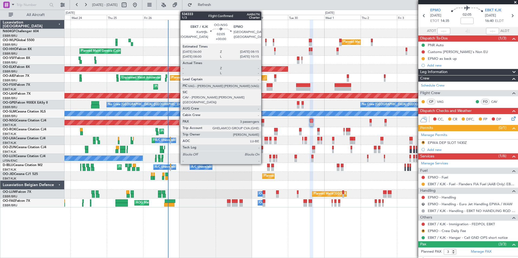
click at [264, 122] on div "Planned Maint [GEOGRAPHIC_DATA] ([GEOGRAPHIC_DATA])" at bounding box center [290, 122] width 453 height 9
click at [262, 122] on div at bounding box center [263, 121] width 4 height 4
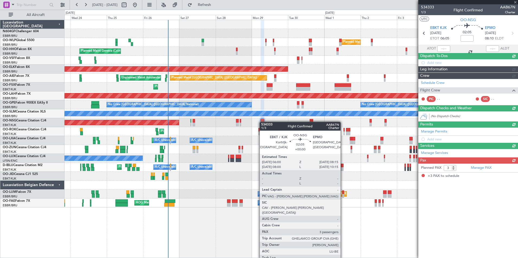
scroll to position [0, 0]
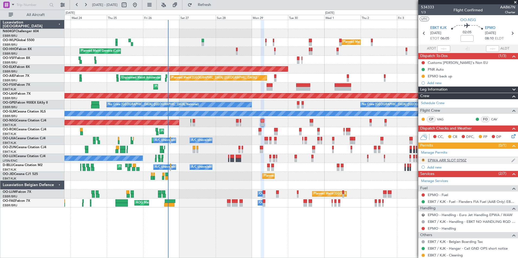
click at [422, 160] on button "R" at bounding box center [423, 160] width 3 height 3
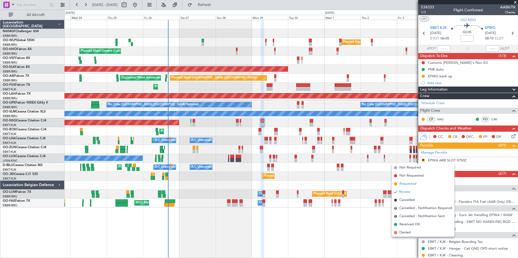
click at [415, 186] on span "Requested" at bounding box center [407, 184] width 17 height 5
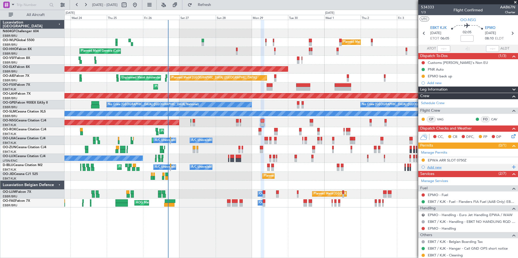
click at [435, 167] on div "Add new" at bounding box center [468, 167] width 83 height 5
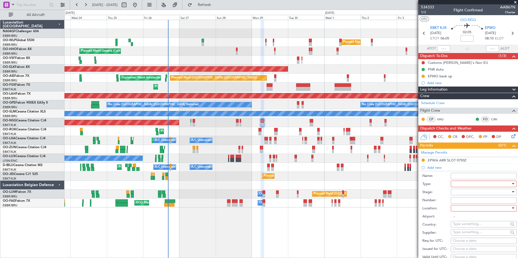
click at [469, 186] on div at bounding box center [482, 184] width 58 height 8
click at [434, 190] on div at bounding box center [259, 129] width 518 height 258
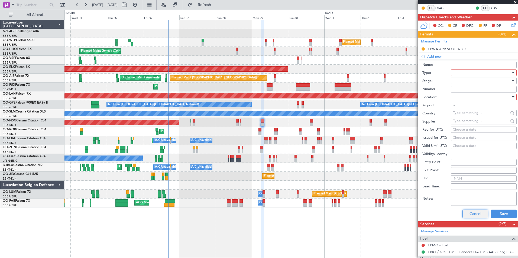
click at [472, 213] on button "Cancel" at bounding box center [476, 214] width 26 height 9
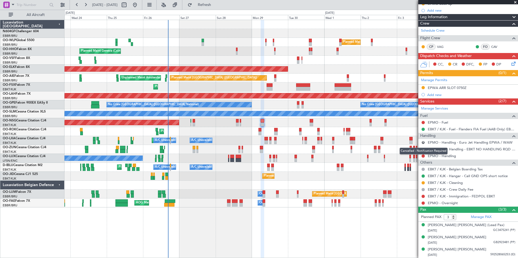
click at [423, 144] on mat-tooltip-component "Cancelled - Notification Required" at bounding box center [424, 151] width 56 height 14
click at [423, 142] on button "R" at bounding box center [423, 142] width 3 height 3
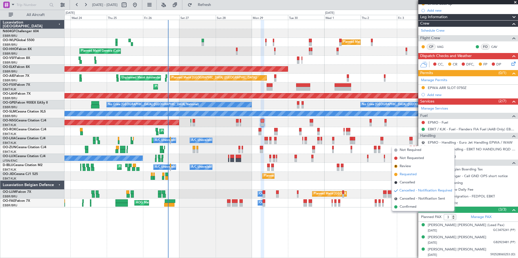
click at [415, 173] on span "Requested" at bounding box center [408, 174] width 17 height 5
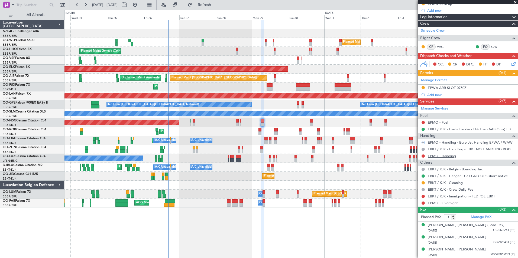
click at [451, 156] on link "EPMO - Handling" at bounding box center [442, 156] width 28 height 5
click at [211, 2] on button "Refresh" at bounding box center [201, 5] width 33 height 9
click at [423, 156] on button at bounding box center [423, 156] width 3 height 3
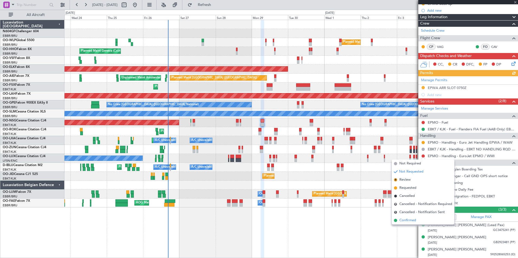
click at [418, 219] on li "Confirmed" at bounding box center [423, 221] width 63 height 8
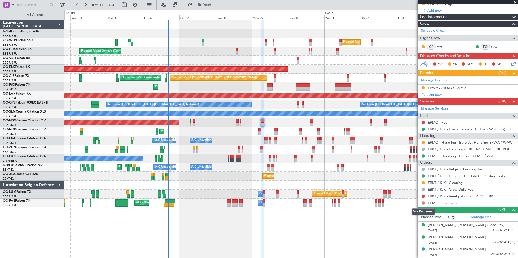
click at [423, 204] on button at bounding box center [423, 203] width 3 height 3
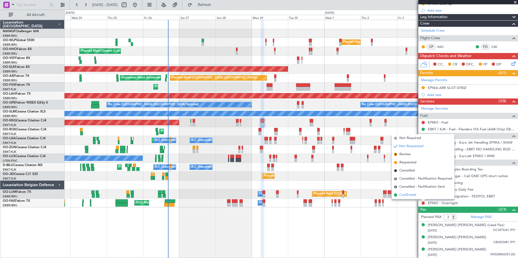
click at [416, 196] on span "Confirmed" at bounding box center [407, 195] width 17 height 5
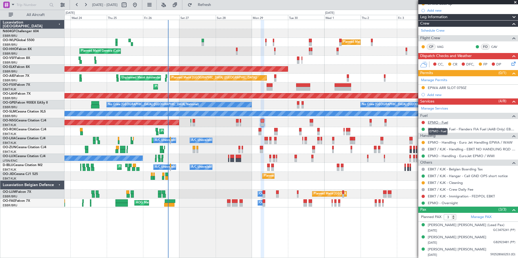
click at [445, 123] on link "EPMO - Fuel" at bounding box center [438, 122] width 20 height 5
click at [211, 2] on button "Refresh" at bounding box center [201, 5] width 33 height 9
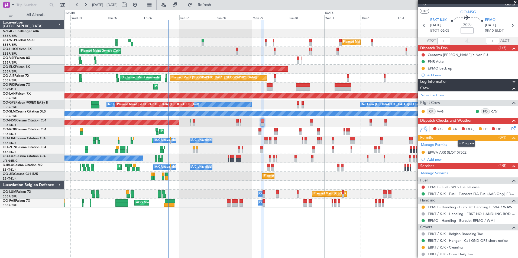
scroll to position [0, 0]
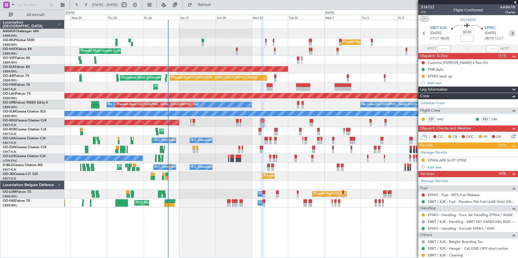
click at [509, 36] on icon at bounding box center [512, 33] width 7 height 7
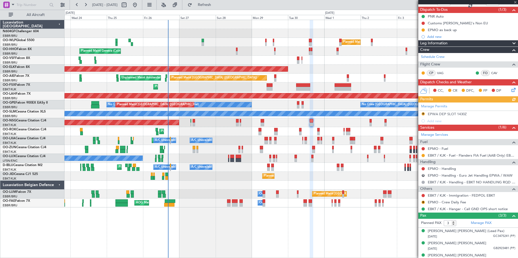
scroll to position [52, 0]
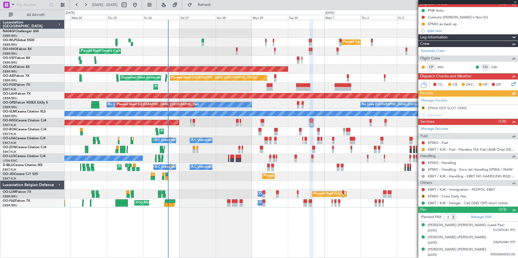
click at [423, 108] on div "Manage Permits R EPWA DEP SLOT 1430Z Add new" at bounding box center [468, 108] width 100 height 22
click at [422, 107] on button "R" at bounding box center [423, 107] width 3 height 3
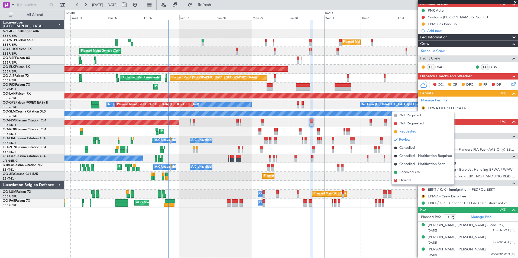
click at [415, 131] on span "Requested" at bounding box center [407, 131] width 17 height 5
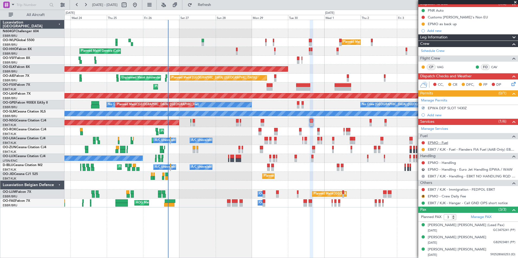
click at [437, 142] on link "EPMO - Fuel" at bounding box center [438, 143] width 20 height 5
click at [216, 4] on span "Refresh" at bounding box center [204, 5] width 23 height 4
click at [424, 171] on button "R" at bounding box center [423, 169] width 3 height 3
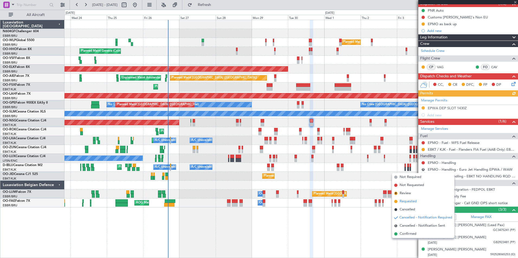
click at [415, 200] on span "Requested" at bounding box center [408, 201] width 17 height 5
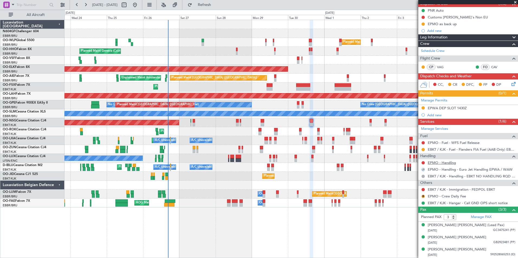
click at [439, 164] on link "EPMO - Handling" at bounding box center [442, 163] width 28 height 5
click at [218, 7] on button "Refresh" at bounding box center [201, 5] width 33 height 9
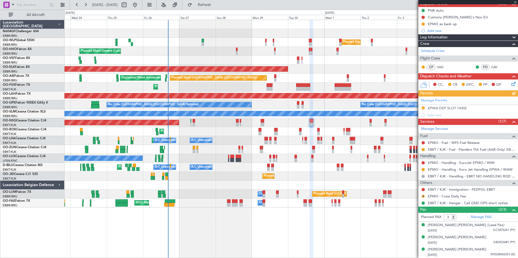
click at [424, 196] on button "R" at bounding box center [423, 196] width 3 height 3
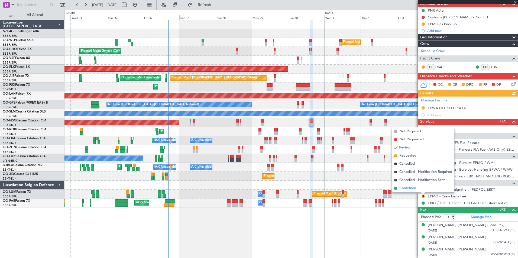
click at [422, 189] on li "Confirmed" at bounding box center [423, 189] width 63 height 8
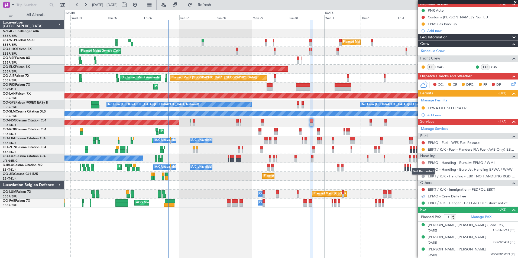
click at [424, 161] on button at bounding box center [423, 162] width 3 height 3
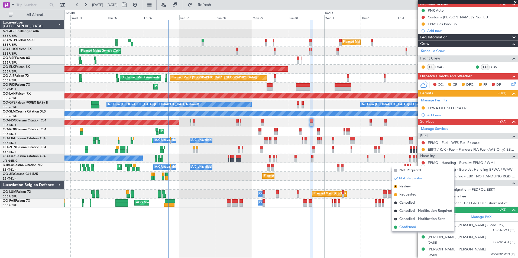
click at [419, 226] on li "Confirmed" at bounding box center [423, 228] width 63 height 8
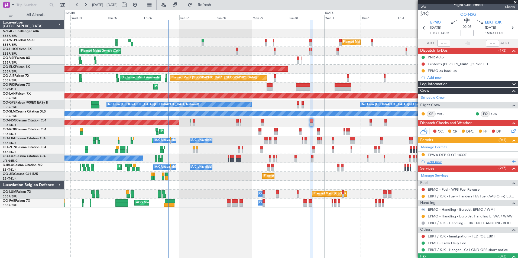
scroll to position [0, 0]
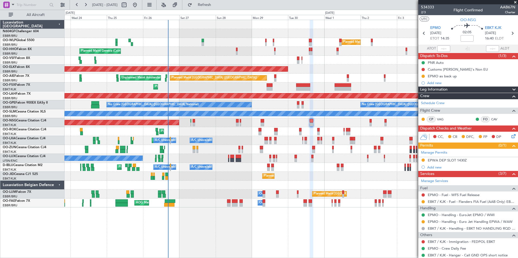
click at [216, 13] on div "0 0 Tue 23 Wed 24 Thu 25 Fri 26 Sat 27 Sun 28 Mon 29 Oct 2025 Tue 30 Sep 2025 W…" at bounding box center [291, 15] width 453 height 10
click at [217, 9] on fb-refresh-button "Refresh" at bounding box center [201, 5] width 38 height 10
click at [216, 5] on span "Refresh" at bounding box center [204, 5] width 23 height 4
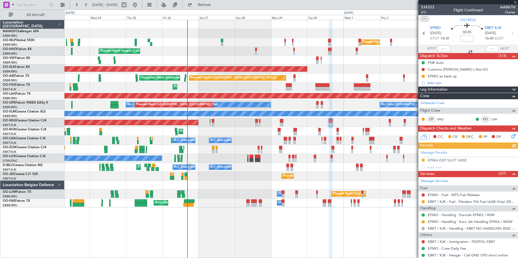
click at [226, 131] on div "Planned Maint Kortrijk-[GEOGRAPHIC_DATA]" at bounding box center [290, 131] width 453 height 9
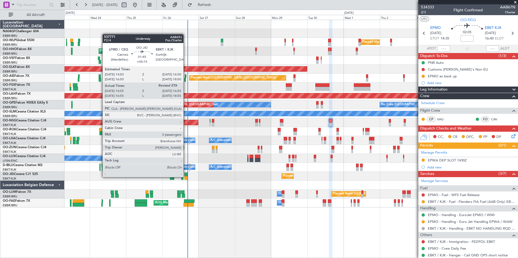
click at [186, 177] on div at bounding box center [186, 178] width 3 height 4
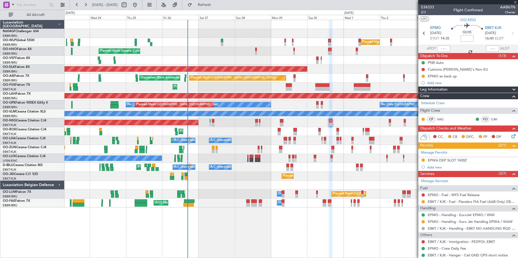
type input "+00:15"
type input "15:05"
type input "0"
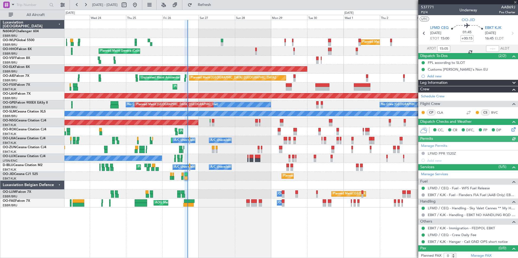
click at [488, 50] on div at bounding box center [492, 49] width 13 height 7
click at [487, 48] on div at bounding box center [492, 49] width 13 height 7
click at [487, 49] on input "text" at bounding box center [492, 49] width 13 height 7
click at [337, 72] on div "Planned Maint Kortrijk-[GEOGRAPHIC_DATA]" at bounding box center [290, 69] width 453 height 9
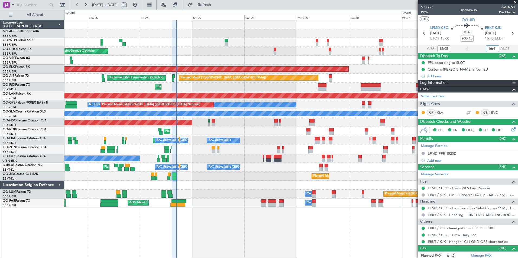
click at [236, 160] on div "No Crew Nancy (Essey)" at bounding box center [290, 158] width 453 height 9
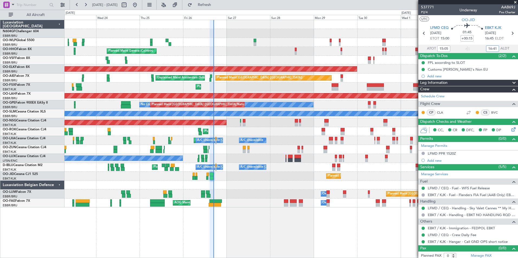
type input "16:41"
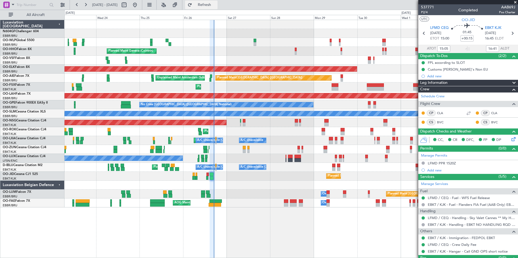
click at [216, 3] on span "Refresh" at bounding box center [204, 5] width 23 height 4
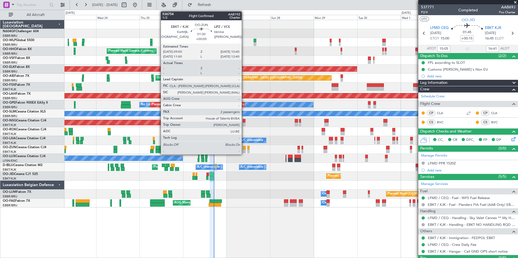
click at [244, 150] on div at bounding box center [244, 152] width 3 height 4
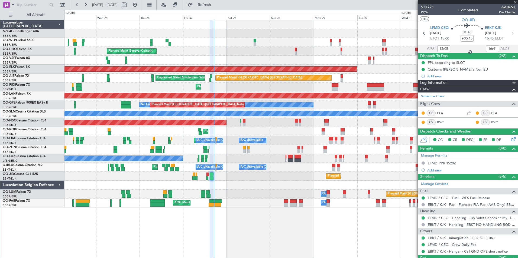
type input "+00:05"
type input "2"
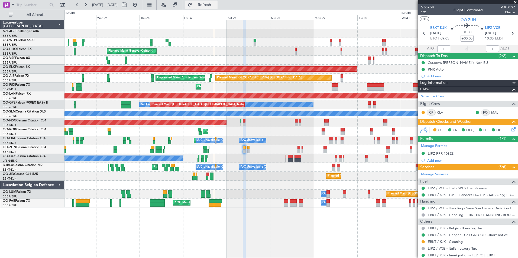
click at [216, 6] on span "Refresh" at bounding box center [204, 5] width 23 height 4
click at [258, 129] on div "Planned Maint Milan (Linate) Planned Maint Geneva ([GEOGRAPHIC_DATA]) Planned M…" at bounding box center [290, 114] width 453 height 188
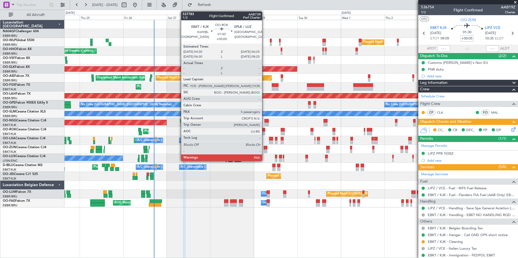
click at [264, 134] on div at bounding box center [264, 134] width 4 height 4
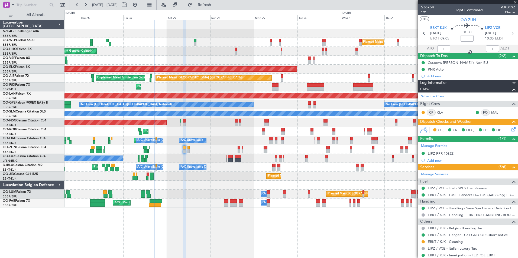
type input "5"
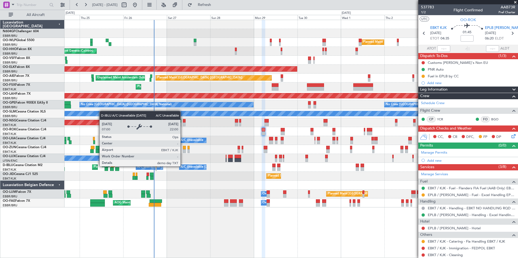
click at [189, 169] on div "A/C Unavailable [GEOGRAPHIC_DATA]-[GEOGRAPHIC_DATA]" at bounding box center [224, 167] width 86 height 8
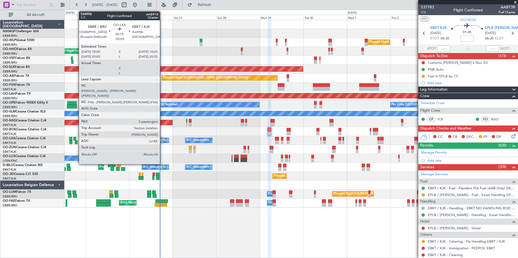
click at [162, 140] on div at bounding box center [161, 139] width 1 height 4
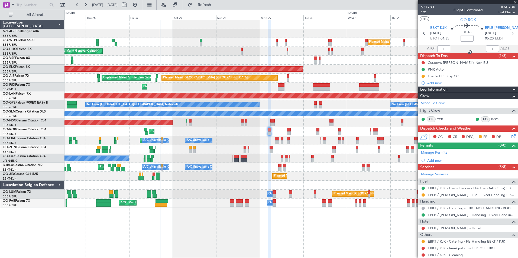
type input "-00:05"
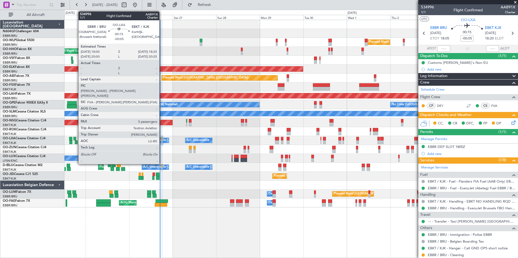
click at [162, 140] on div at bounding box center [161, 139] width 1 height 4
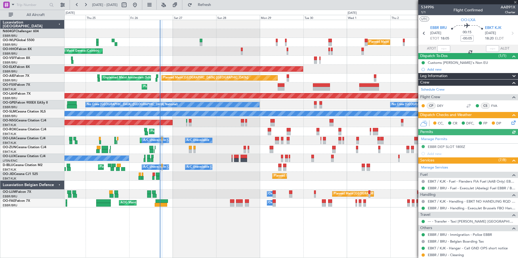
scroll to position [90, 0]
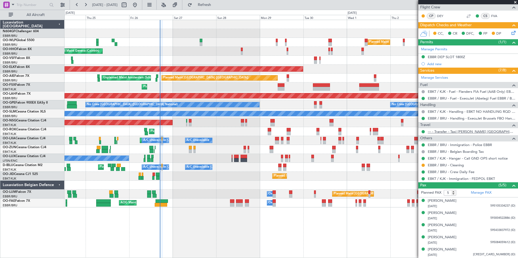
click at [437, 132] on link "--- - Transfer - Taxi [PERSON_NAME] [GEOGRAPHIC_DATA]" at bounding box center [472, 132] width 88 height 5
click at [218, 2] on button "Refresh" at bounding box center [201, 5] width 33 height 9
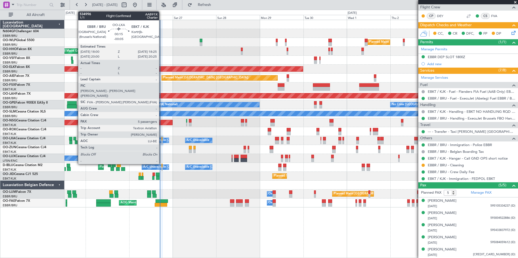
click at [161, 139] on div at bounding box center [161, 139] width 1 height 4
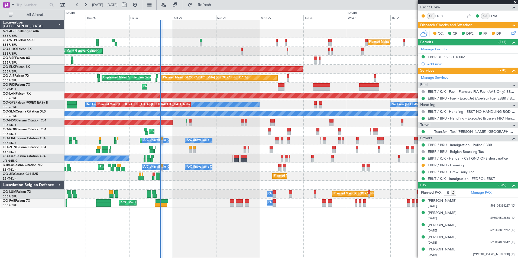
click at [131, 38] on div "Planned Maint Milan (Linate) Planned Maint Geneva ([GEOGRAPHIC_DATA]) Planned M…" at bounding box center [290, 114] width 453 height 188
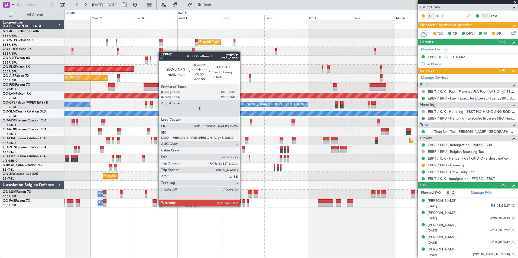
click at [144, 55] on div at bounding box center [290, 51] width 453 height 9
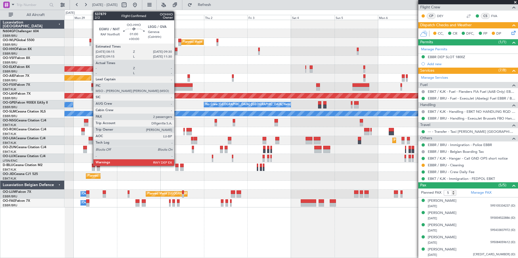
click at [177, 50] on div at bounding box center [176, 50] width 2 height 4
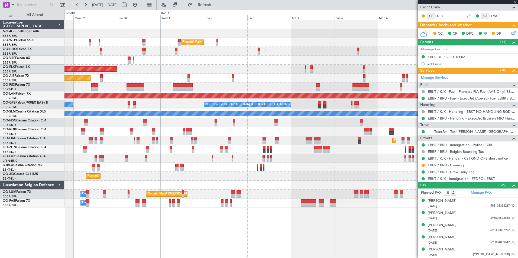
type input "2"
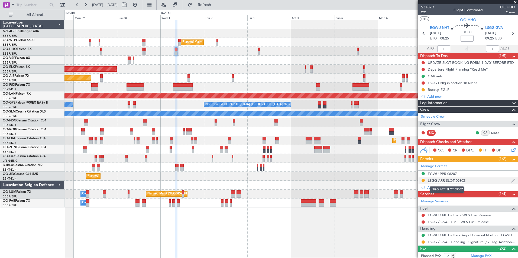
click at [444, 179] on div "LSGG ARR SLOT 0930Z" at bounding box center [447, 181] width 38 height 5
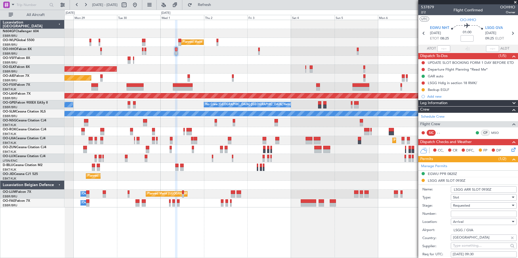
click at [470, 206] on div "Requested" at bounding box center [482, 206] width 58 height 8
click at [466, 250] on span "Received OK" at bounding box center [481, 249] width 57 height 8
click at [468, 214] on input "Number:" at bounding box center [484, 214] width 66 height 7
paste input "100109203A"
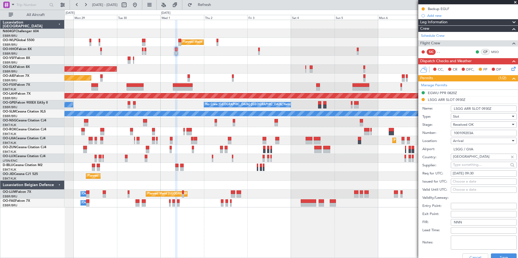
scroll to position [107, 0]
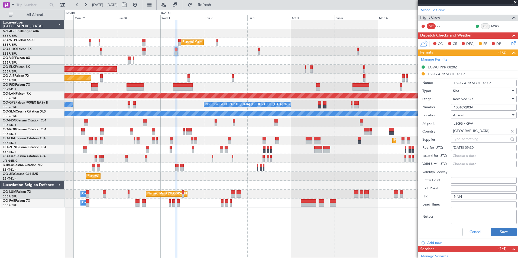
type input "100109203A"
click at [511, 231] on button "Save" at bounding box center [504, 232] width 26 height 9
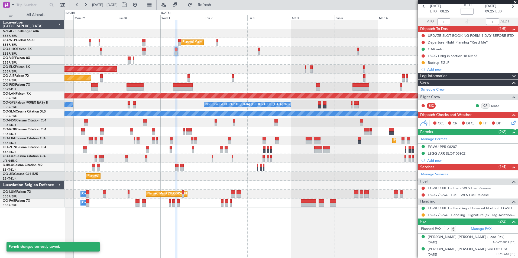
scroll to position [27, 0]
click at [424, 216] on button at bounding box center [423, 215] width 3 height 3
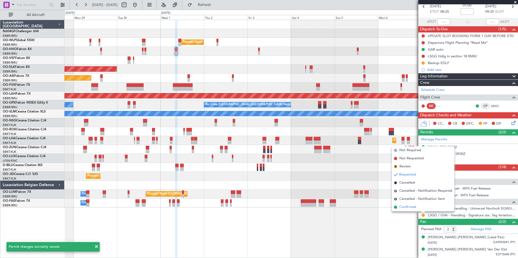
click at [422, 208] on li "Confirmed" at bounding box center [423, 207] width 63 height 8
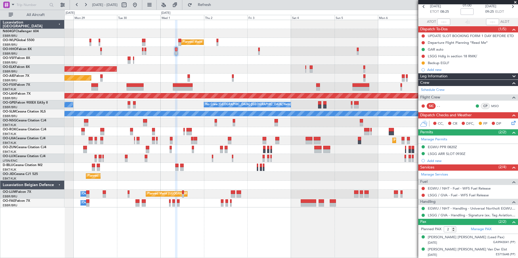
click at [274, 131] on div "Planned Maint Milan (Linate) Planned Maint [GEOGRAPHIC_DATA]-[GEOGRAPHIC_DATA] …" at bounding box center [290, 114] width 453 height 188
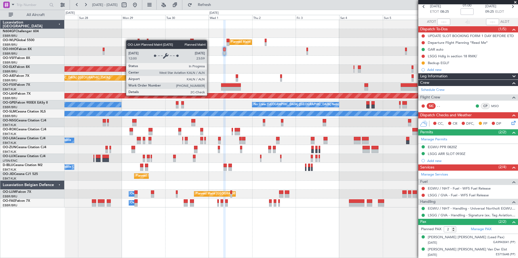
click at [265, 96] on div "Planned Maint [PERSON_NAME]-[GEOGRAPHIC_DATA][PERSON_NAME] ([GEOGRAPHIC_DATA][P…" at bounding box center [291, 95] width 1360 height 5
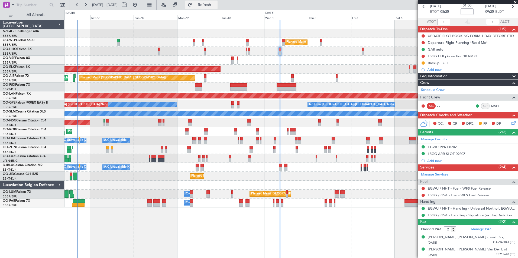
click at [218, 8] on button "Refresh" at bounding box center [201, 5] width 33 height 9
click at [344, 121] on div "Planned Maint [GEOGRAPHIC_DATA] ([GEOGRAPHIC_DATA])" at bounding box center [290, 122] width 453 height 9
drag, startPoint x: 217, startPoint y: 147, endPoint x: 239, endPoint y: 151, distance: 22.2
click at [151, 148] on div at bounding box center [290, 149] width 453 height 9
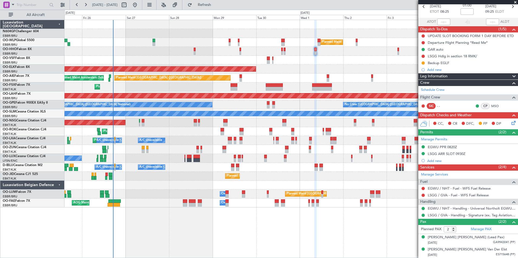
click at [151, 162] on div "No Crew Nancy (Essey)" at bounding box center [290, 158] width 453 height 9
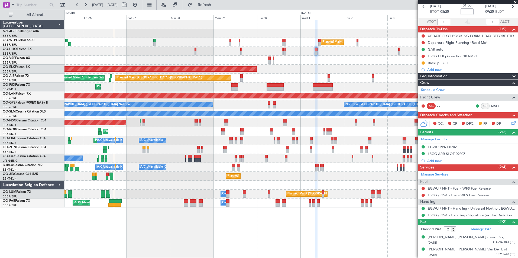
click at [109, 173] on div "Planned Maint Kortrijk-[GEOGRAPHIC_DATA]" at bounding box center [290, 176] width 453 height 9
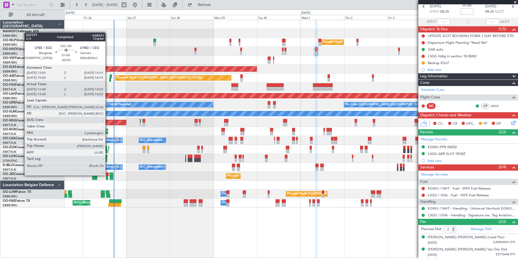
click at [108, 175] on div at bounding box center [107, 175] width 2 height 4
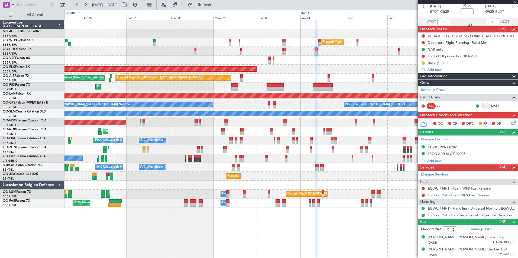
type input "-00:05"
type input "12:58"
type input "13:57"
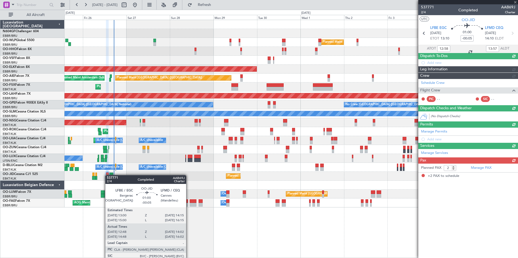
scroll to position [0, 0]
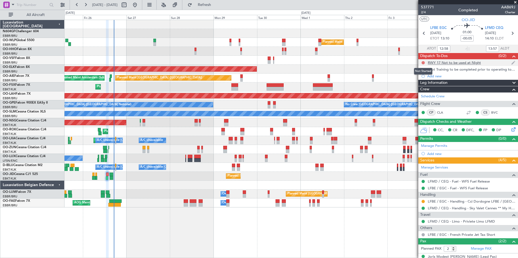
click at [423, 63] on button at bounding box center [423, 62] width 3 height 3
click at [424, 87] on span "Completed" at bounding box center [426, 86] width 18 height 5
click at [423, 70] on button at bounding box center [423, 69] width 3 height 3
click at [419, 95] on span "Completed" at bounding box center [426, 93] width 18 height 5
click at [368, 185] on div at bounding box center [290, 185] width 453 height 9
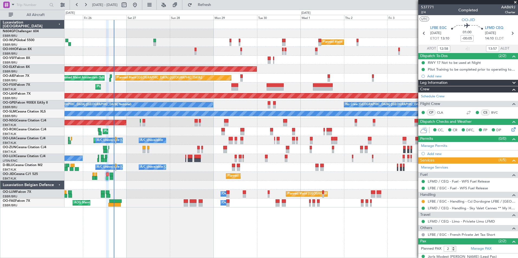
click at [332, 184] on div at bounding box center [290, 185] width 453 height 9
click at [424, 202] on button at bounding box center [423, 201] width 3 height 3
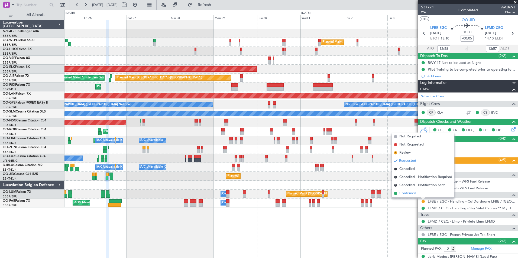
click at [415, 194] on span "Confirmed" at bounding box center [407, 193] width 17 height 5
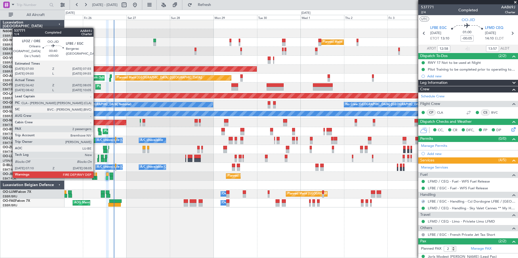
click at [96, 178] on div at bounding box center [97, 178] width 2 height 4
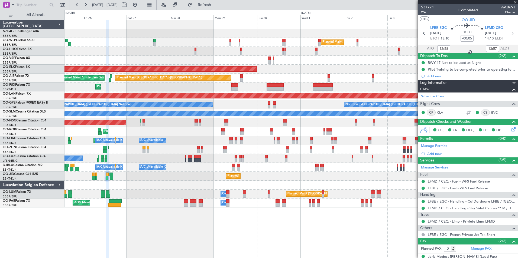
type input "06:52"
type input "08:00"
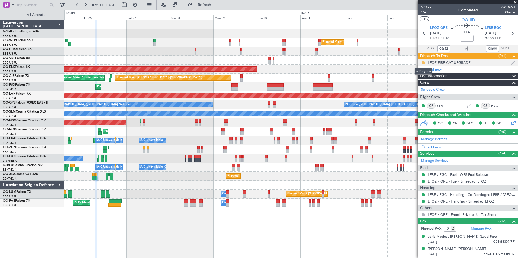
click at [424, 63] on button at bounding box center [423, 62] width 3 height 3
click at [421, 86] on span "Completed" at bounding box center [425, 86] width 18 height 5
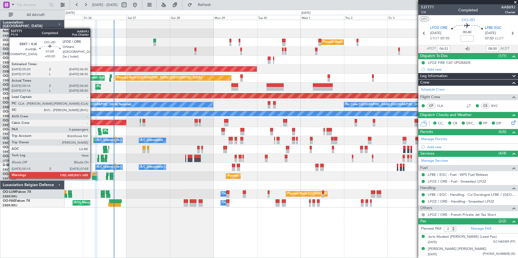
click at [93, 178] on div at bounding box center [94, 178] width 4 height 4
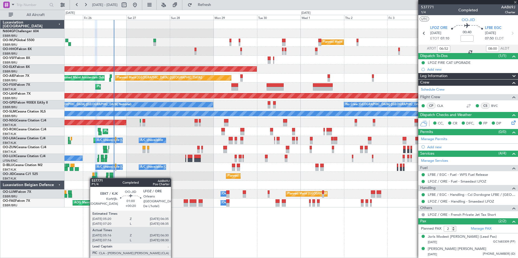
type input "+00:20"
type input "05:26"
type input "06:25"
type input "0"
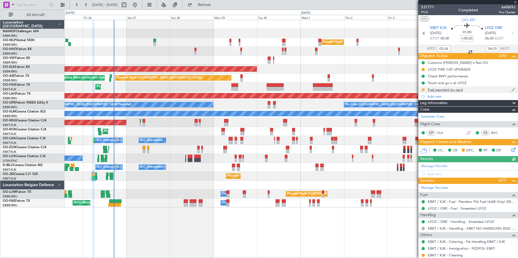
click at [424, 90] on button at bounding box center [423, 89] width 3 height 3
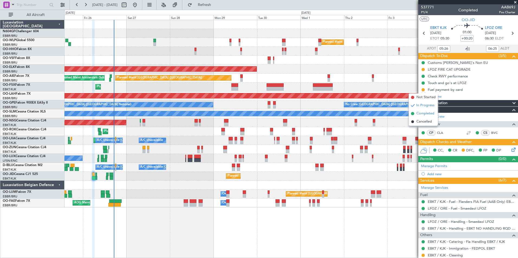
click at [419, 114] on span "Completed" at bounding box center [425, 113] width 18 height 5
click at [424, 70] on button at bounding box center [423, 69] width 3 height 3
click at [419, 92] on span "Completed" at bounding box center [425, 93] width 18 height 5
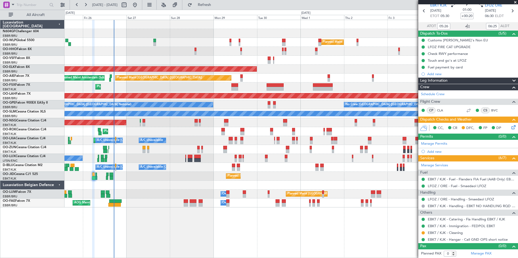
click at [374, 225] on div "Planned Maint Milan (Linate) Planned Maint Geneva ([GEOGRAPHIC_DATA]) Planned M…" at bounding box center [291, 139] width 454 height 239
click at [516, 3] on span at bounding box center [515, 2] width 5 height 5
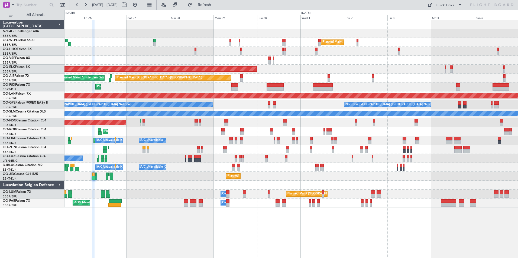
scroll to position [0, 0]
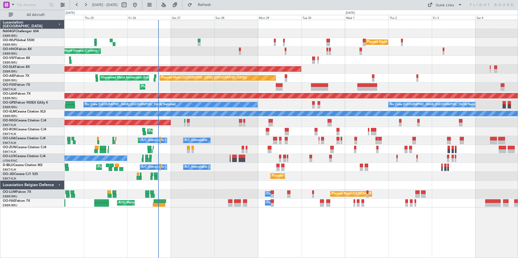
click at [425, 150] on div "Planned Maint Milan (Linate) Planned Maint Geneva ([GEOGRAPHIC_DATA]) Planned M…" at bounding box center [290, 114] width 453 height 188
click at [278, 189] on div at bounding box center [290, 185] width 453 height 9
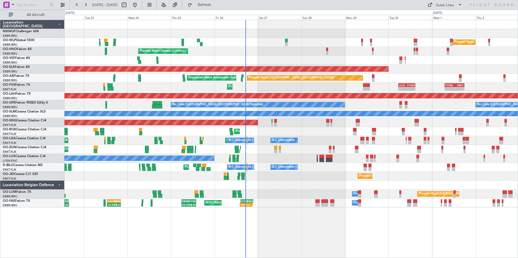
click at [280, 146] on div "Planned Maint Kortrijk-[GEOGRAPHIC_DATA] Owner" at bounding box center [290, 149] width 453 height 9
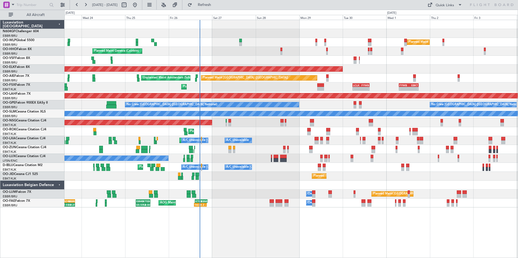
click at [264, 152] on div "Planned Maint Kortrijk-[GEOGRAPHIC_DATA] Owner" at bounding box center [290, 149] width 453 height 9
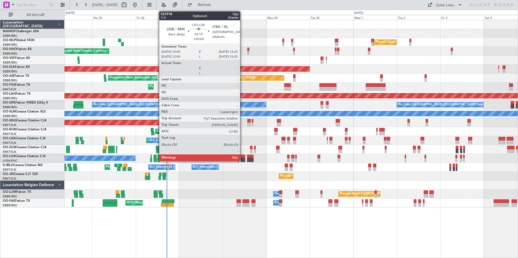
click at [243, 160] on div at bounding box center [243, 161] width 5 height 4
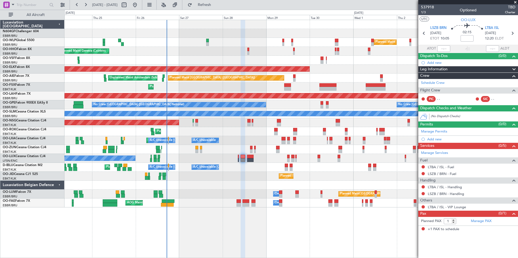
click at [256, 160] on div "No Crew Nancy (Essey)" at bounding box center [290, 158] width 453 height 9
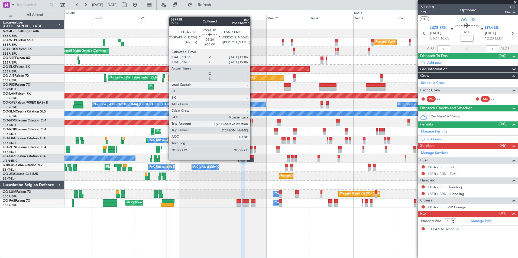
click at [266, 163] on div "No Crew Nancy (Essey)" at bounding box center [290, 158] width 453 height 9
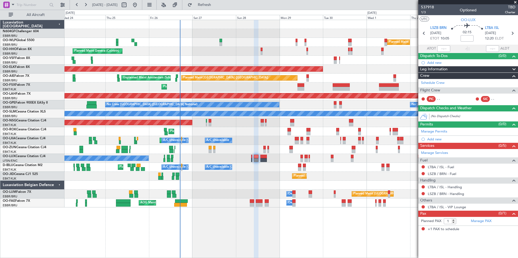
click at [276, 137] on div "Planned Maint Milan (Linate) Planned Maint Geneva ([GEOGRAPHIC_DATA]) Planned M…" at bounding box center [290, 114] width 453 height 188
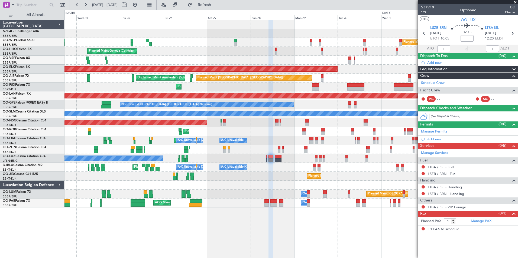
click at [251, 150] on div "Planned Maint Kortrijk-[GEOGRAPHIC_DATA] Owner" at bounding box center [290, 149] width 453 height 9
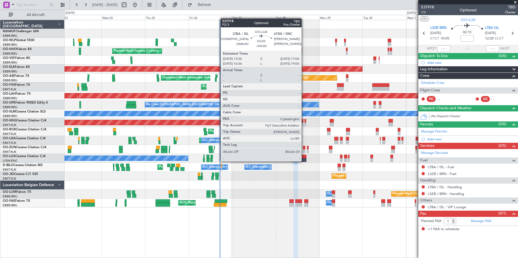
click at [304, 161] on div at bounding box center [303, 161] width 7 height 4
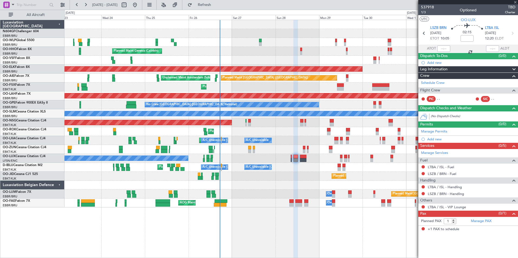
type input "0"
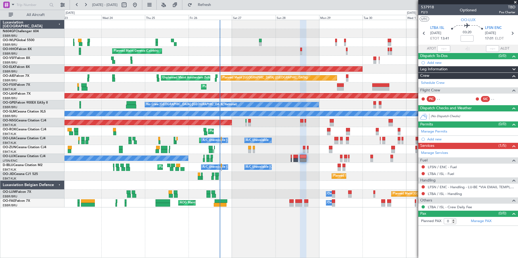
click at [290, 160] on div "No Crew Nancy (Essey)" at bounding box center [290, 158] width 453 height 9
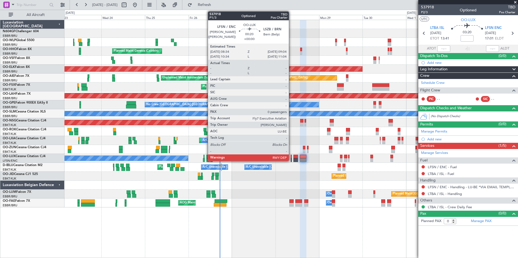
click at [291, 160] on div at bounding box center [291, 161] width 1 height 4
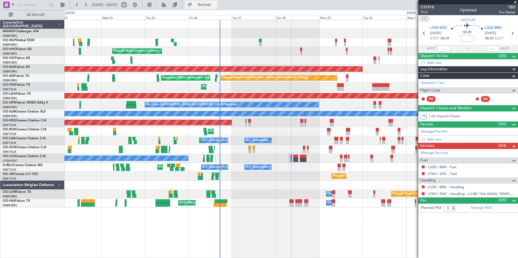
click at [212, 2] on button "Refresh" at bounding box center [201, 5] width 33 height 9
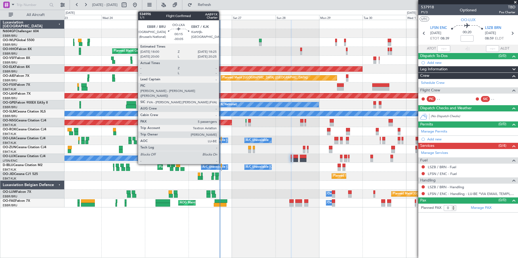
click at [221, 140] on div at bounding box center [221, 139] width 1 height 4
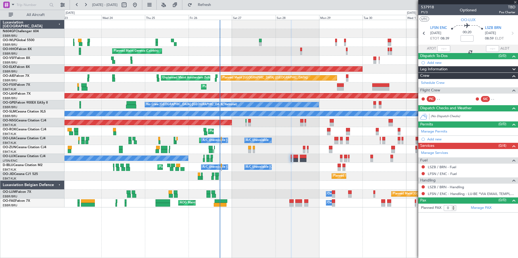
type input "-00:05"
type input "5"
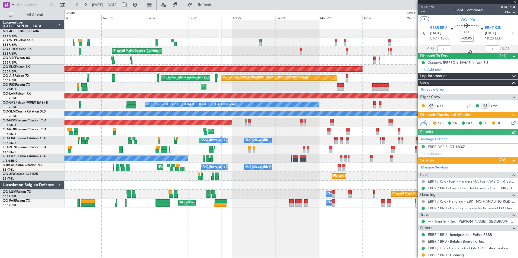
scroll to position [90, 0]
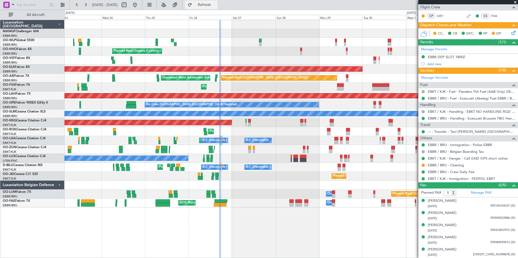
click at [216, 5] on span "Refresh" at bounding box center [204, 5] width 23 height 4
click at [216, 4] on span "Refresh" at bounding box center [204, 5] width 23 height 4
click at [512, 31] on icon at bounding box center [512, 32] width 4 height 4
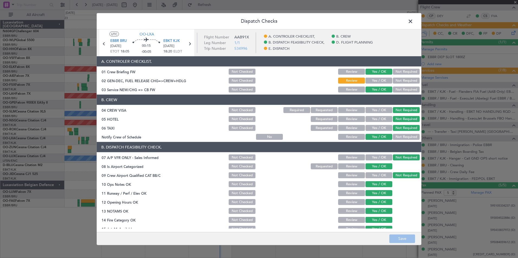
scroll to position [100, 0]
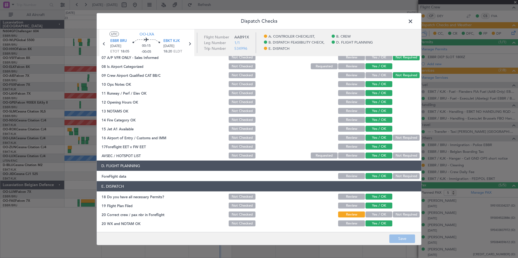
click at [407, 26] on header "Dispatch Checks" at bounding box center [259, 21] width 325 height 16
click at [413, 24] on span at bounding box center [413, 22] width 0 height 11
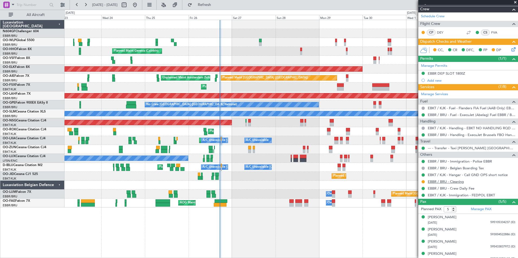
scroll to position [90, 0]
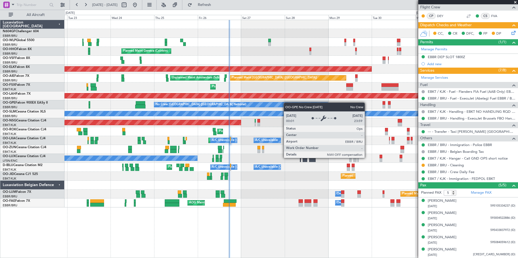
click at [289, 104] on div "Planned Maint Milan (Linate) Planned Maint Geneva ([GEOGRAPHIC_DATA]) Planned M…" at bounding box center [290, 114] width 453 height 188
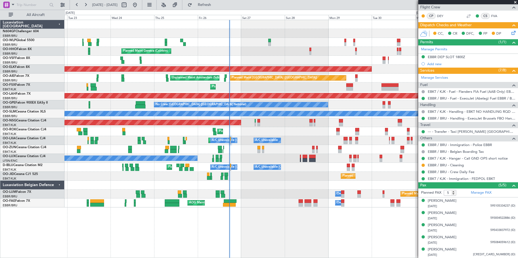
click at [292, 165] on div "Planned Maint Nice ([GEOGRAPHIC_DATA]) A/C Unavailable [GEOGRAPHIC_DATA] ([GEOG…" at bounding box center [290, 167] width 453 height 9
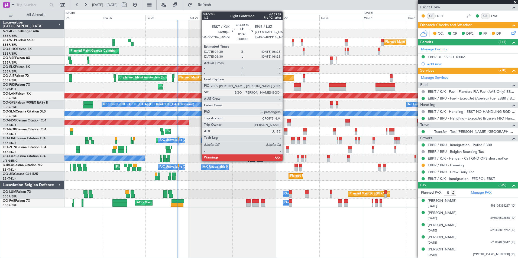
click at [285, 132] on div at bounding box center [286, 134] width 4 height 4
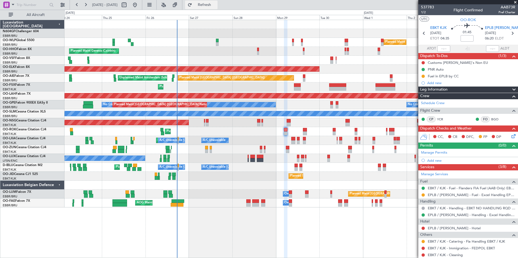
click at [216, 4] on span "Refresh" at bounding box center [204, 5] width 23 height 4
click at [423, 241] on button at bounding box center [423, 241] width 3 height 3
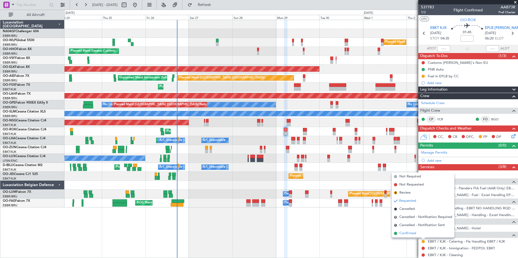
click at [409, 234] on span "Confirmed" at bounding box center [407, 233] width 17 height 5
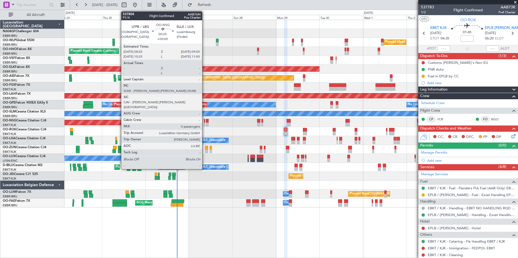
click at [205, 124] on div at bounding box center [204, 125] width 1 height 4
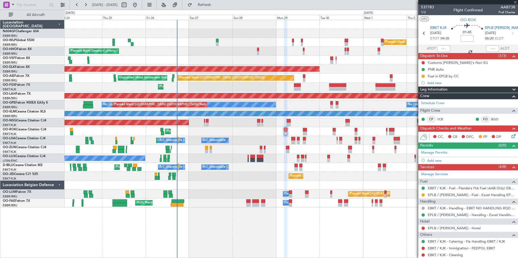
type input "0"
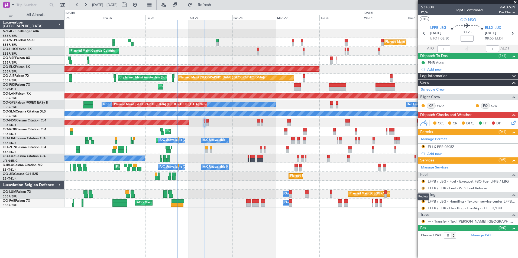
click at [423, 188] on button "R" at bounding box center [423, 188] width 3 height 3
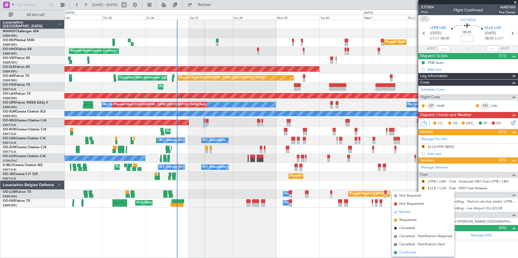
click at [411, 256] on li "Confirmed" at bounding box center [423, 253] width 63 height 8
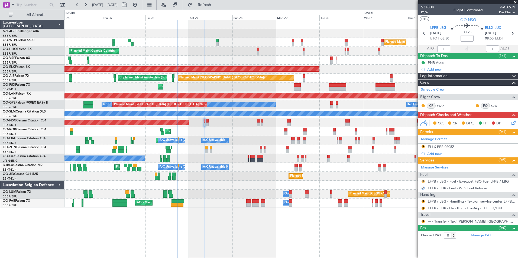
click at [423, 181] on button "R" at bounding box center [423, 181] width 3 height 3
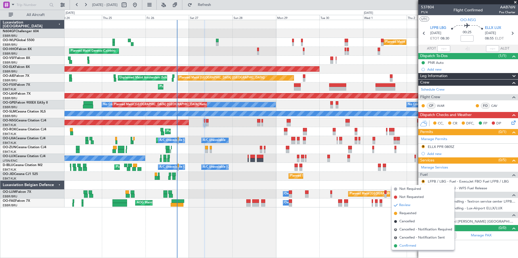
click at [413, 246] on span "Confirmed" at bounding box center [407, 246] width 17 height 5
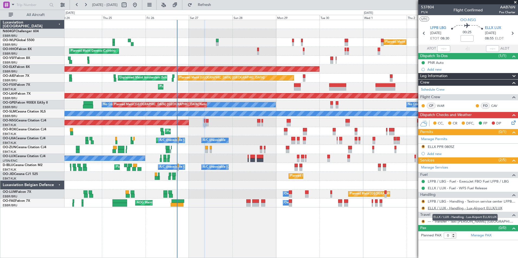
click at [447, 208] on link "ELLX / LUX - Handling - Lux-Airport ELLX/LUX" at bounding box center [465, 208] width 75 height 5
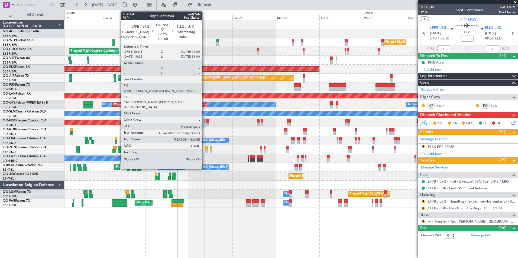
click at [205, 121] on div at bounding box center [204, 121] width 1 height 4
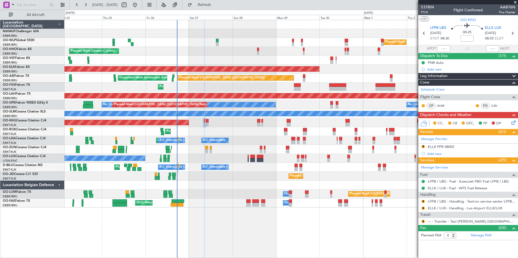
click at [205, 12] on div "0 0 Wed 24 Thu 25 Fri 26 Sat 27 Sun 28 Mon 29 [DATE] [DATE] Thu 2 Fri 3 Sat 4" at bounding box center [291, 15] width 453 height 10
click at [206, 11] on div "0 0 Wed 24 Thu 25 Fri 26 Sat 27 Sun 28 Mon 29 [DATE] [DATE] Thu 2 Fri 3 Sat 4" at bounding box center [291, 15] width 453 height 10
click at [212, 8] on button "Refresh" at bounding box center [201, 5] width 33 height 9
click at [450, 148] on div "ELLX PPR 0805Z" at bounding box center [441, 147] width 27 height 5
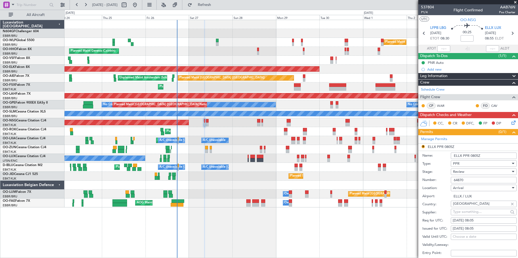
click at [491, 171] on div "Review" at bounding box center [482, 172] width 58 height 8
click at [484, 207] on span "Requested" at bounding box center [481, 207] width 57 height 8
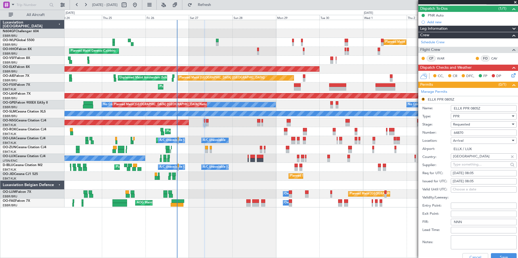
scroll to position [48, 0]
click at [486, 173] on div "[DATE] 08:05" at bounding box center [484, 173] width 62 height 5
select select "9"
select select "2025"
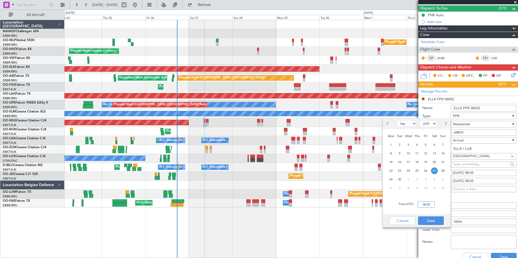
click at [421, 205] on input "08:05" at bounding box center [426, 205] width 17 height 7
type input "09:00"
click at [437, 222] on button "Save" at bounding box center [431, 221] width 26 height 9
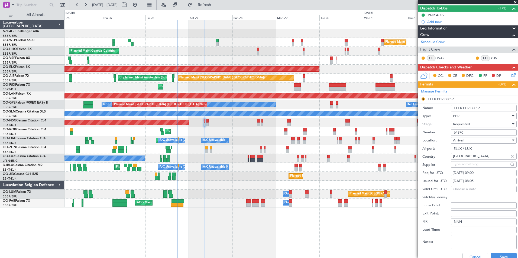
click at [487, 182] on div "[DATE] 08:05" at bounding box center [484, 181] width 62 height 5
select select "9"
select select "2025"
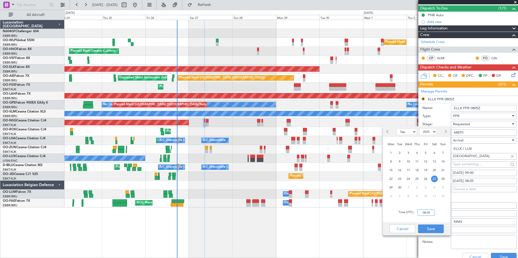
click at [428, 215] on input "08:05" at bounding box center [426, 213] width 17 height 7
type input "0900"
click at [433, 226] on button "Save" at bounding box center [431, 229] width 26 height 9
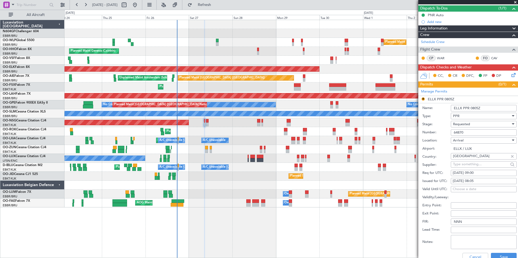
click at [488, 184] on div "27/09/2025 08:05" at bounding box center [484, 181] width 62 height 5
select select "9"
select select "2025"
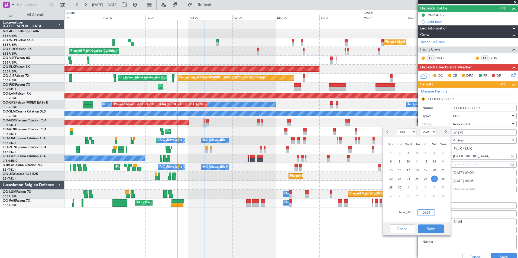
click at [433, 211] on input "08:05" at bounding box center [426, 213] width 17 height 7
type input "09:00"
click at [427, 230] on button "Save" at bounding box center [431, 229] width 26 height 9
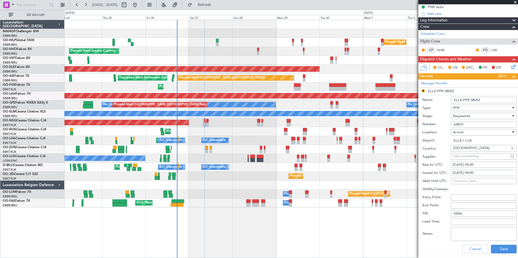
scroll to position [84, 0]
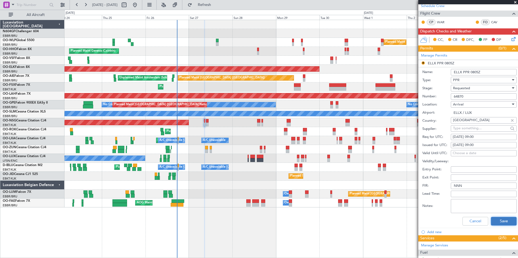
click at [500, 224] on button "Save" at bounding box center [504, 221] width 26 height 9
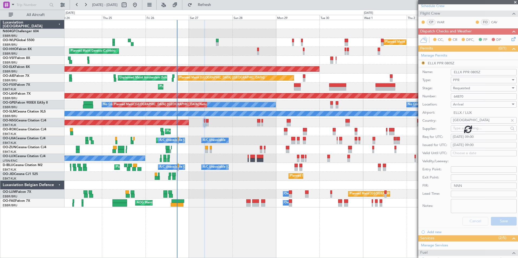
scroll to position [0, 0]
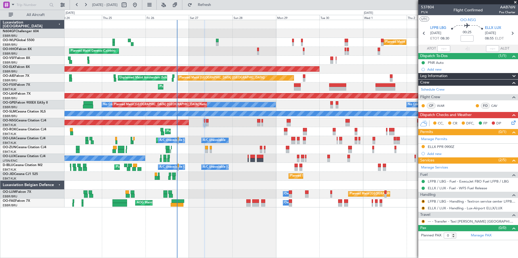
click at [424, 210] on div "R" at bounding box center [423, 208] width 4 height 4
click at [423, 208] on button "R" at bounding box center [423, 208] width 3 height 3
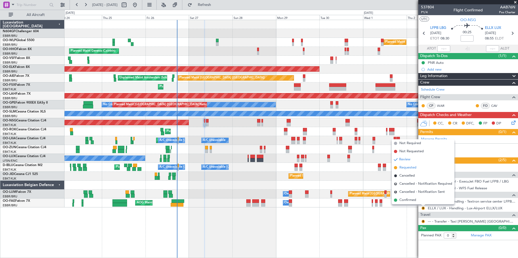
click at [411, 169] on span "Requested" at bounding box center [407, 167] width 17 height 5
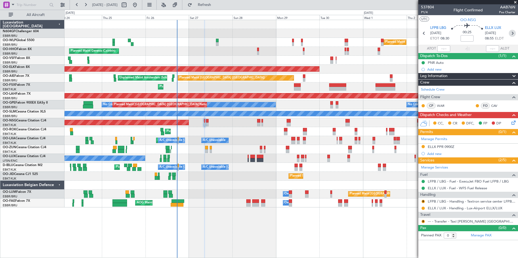
click at [514, 31] on icon at bounding box center [512, 33] width 7 height 7
type input "+00:10"
type input "1"
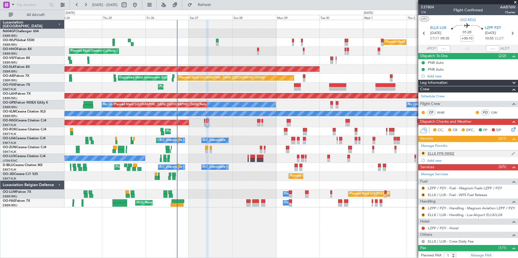
click at [451, 153] on div "ELLX PPR 0900Z" at bounding box center [441, 153] width 27 height 5
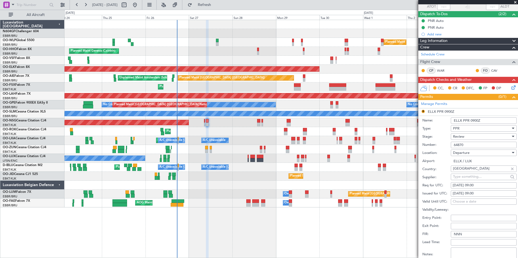
scroll to position [44, 0]
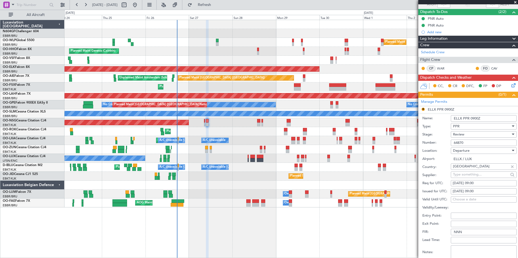
click at [484, 182] on div "[DATE] 09:00" at bounding box center [484, 183] width 62 height 5
select select "9"
select select "2025"
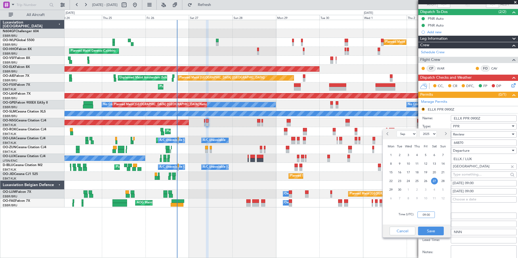
click at [433, 214] on input "09:00" at bounding box center [426, 215] width 17 height 7
type input "09:30"
click at [434, 231] on button "Save" at bounding box center [431, 231] width 26 height 9
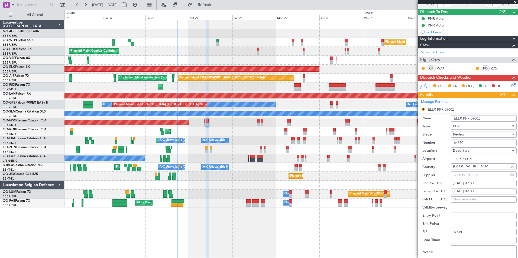
click at [481, 192] on div "[DATE] 09:00" at bounding box center [484, 191] width 62 height 5
select select "9"
select select "2025"
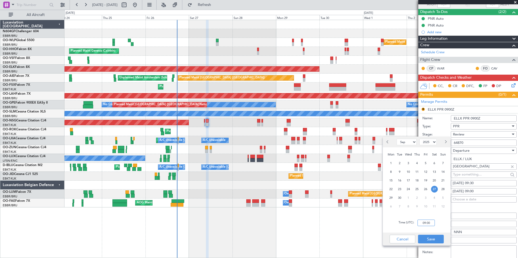
click at [435, 222] on input "09:00" at bounding box center [426, 223] width 17 height 7
type input "09:30"
click at [435, 243] on button "Save" at bounding box center [431, 239] width 26 height 9
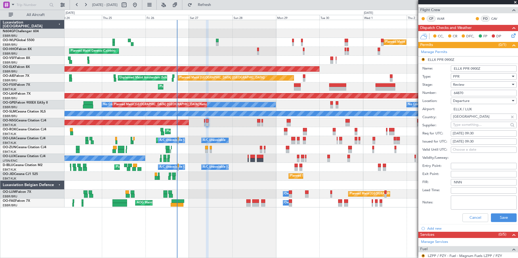
scroll to position [95, 0]
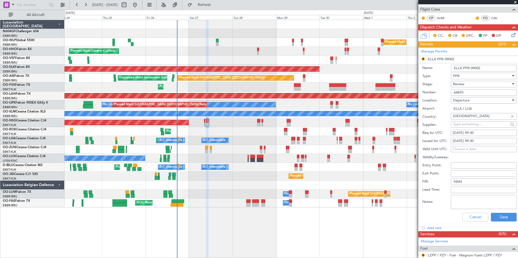
click at [479, 84] on div "Review" at bounding box center [482, 84] width 58 height 8
click at [465, 121] on span "Requested" at bounding box center [481, 119] width 57 height 8
click at [496, 221] on button "Save" at bounding box center [504, 217] width 26 height 9
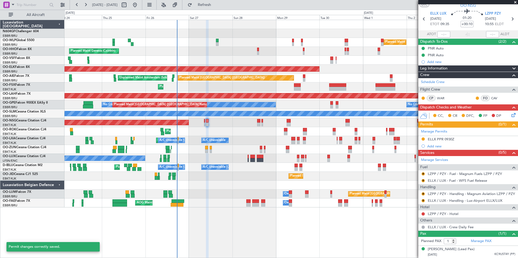
scroll to position [14, 0]
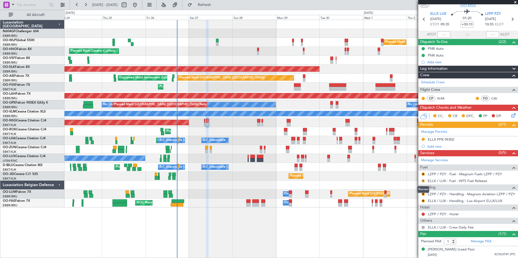
click at [422, 182] on button "R" at bounding box center [423, 181] width 3 height 3
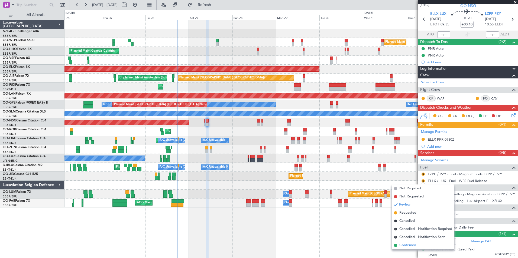
click at [403, 246] on span "Confirmed" at bounding box center [407, 245] width 17 height 5
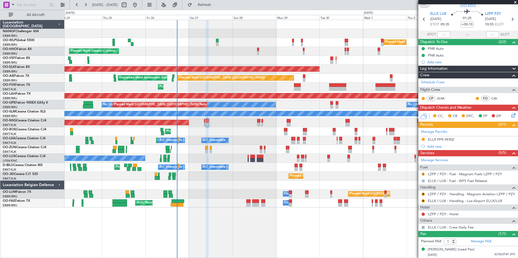
click at [424, 173] on button "R" at bounding box center [423, 174] width 3 height 3
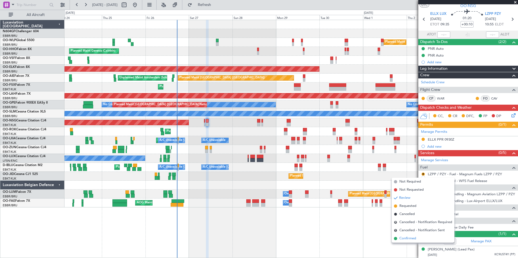
click at [410, 240] on span "Confirmed" at bounding box center [407, 238] width 17 height 5
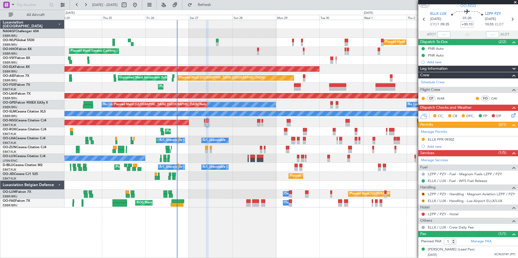
click at [423, 202] on button "R" at bounding box center [423, 201] width 3 height 3
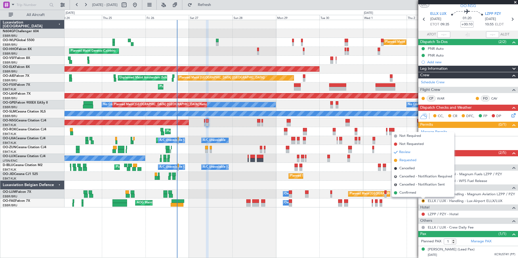
click at [411, 160] on span "Requested" at bounding box center [407, 160] width 17 height 5
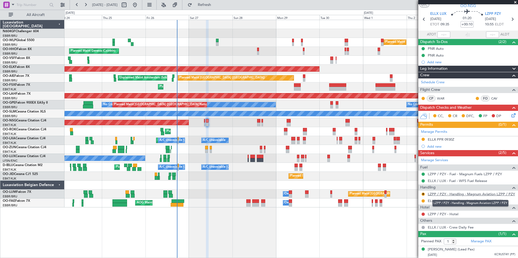
click at [450, 195] on link "LZPP / PZY - Handling - Magnum Aviation LZPP / PZY" at bounding box center [471, 194] width 87 height 5
click at [202, 2] on button "Refresh" at bounding box center [201, 5] width 33 height 9
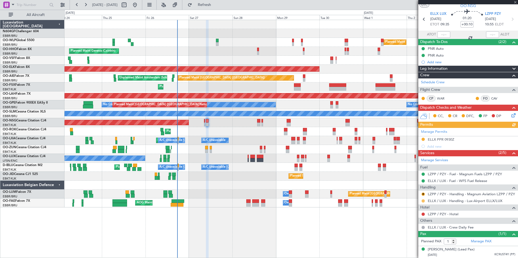
click at [423, 200] on button at bounding box center [423, 201] width 3 height 3
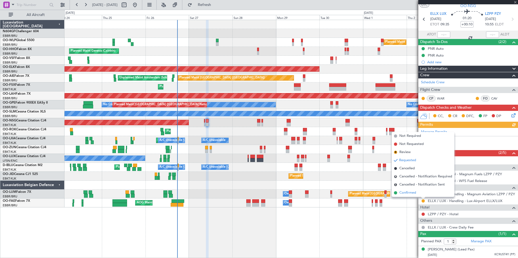
click at [416, 193] on span "Confirmed" at bounding box center [407, 192] width 17 height 5
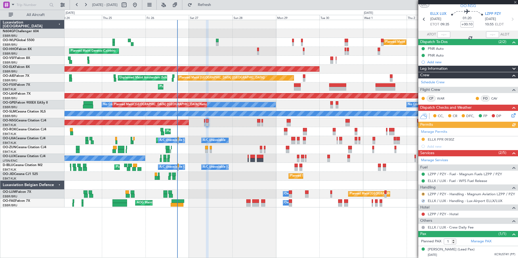
click at [423, 195] on button "R" at bounding box center [423, 194] width 3 height 3
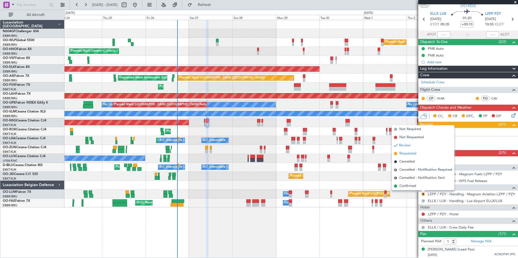
click at [409, 156] on span "Requested" at bounding box center [407, 153] width 17 height 5
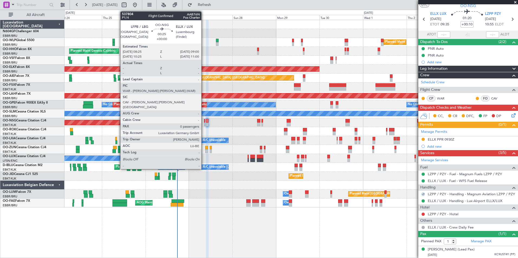
click at [204, 123] on div at bounding box center [204, 125] width 1 height 4
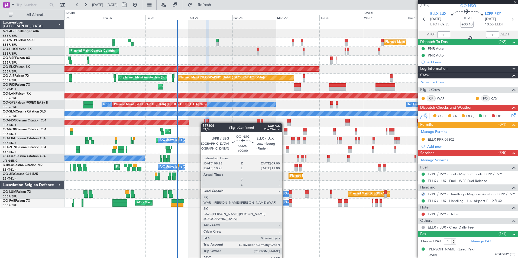
type input "0"
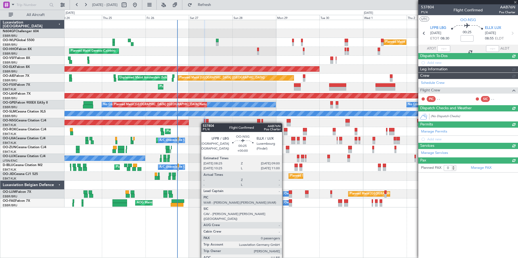
scroll to position [0, 0]
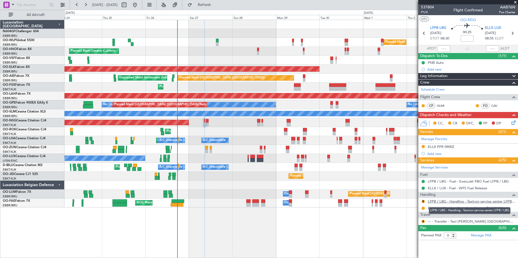
click at [443, 203] on link "LFPB / LBG - Handling - Textron service center LFPB / LBG" at bounding box center [472, 201] width 88 height 5
click at [210, 5] on button "Refresh" at bounding box center [201, 5] width 33 height 9
click at [423, 202] on button "R" at bounding box center [423, 201] width 3 height 3
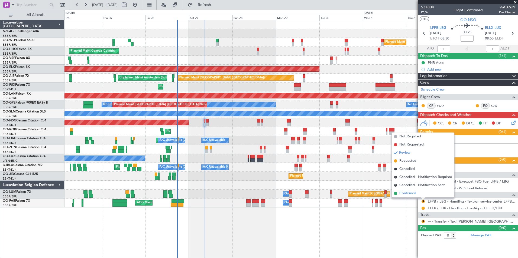
click at [406, 194] on span "Confirmed" at bounding box center [407, 193] width 17 height 5
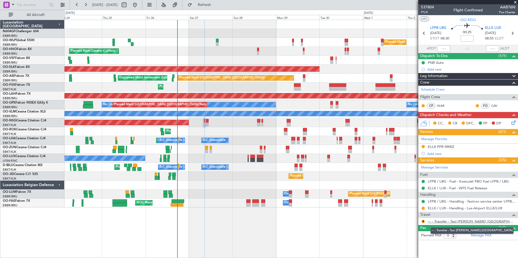
click at [454, 223] on link "--- - Transfer - Taxi [PERSON_NAME] [GEOGRAPHIC_DATA]" at bounding box center [472, 221] width 88 height 5
click at [216, 6] on span "Refresh" at bounding box center [204, 5] width 23 height 4
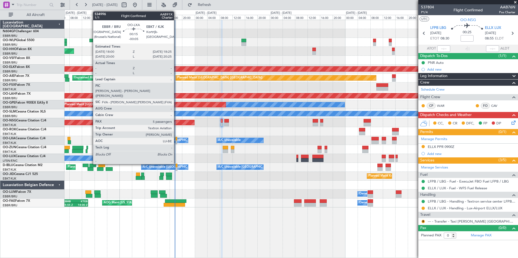
click at [176, 143] on div at bounding box center [176, 143] width 1 height 4
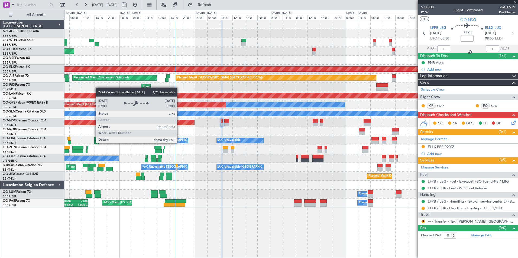
type input "-00:05"
type input "5"
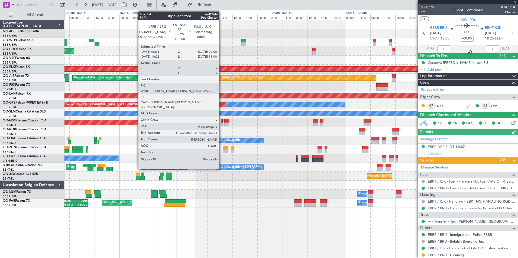
click at [222, 123] on div at bounding box center [222, 125] width 2 height 4
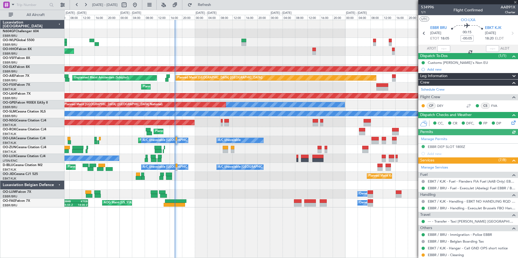
type input "0"
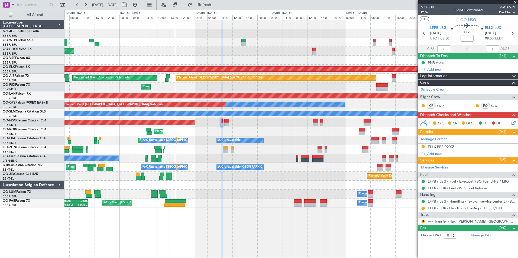
click at [515, 124] on icon at bounding box center [512, 122] width 4 height 4
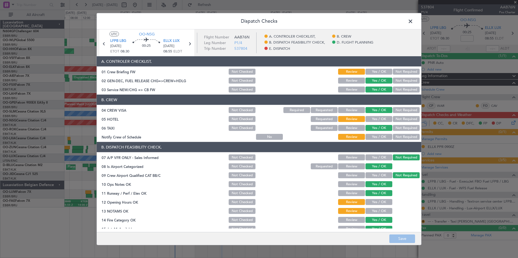
click at [377, 137] on button "Yes / OK" at bounding box center [379, 137] width 27 height 6
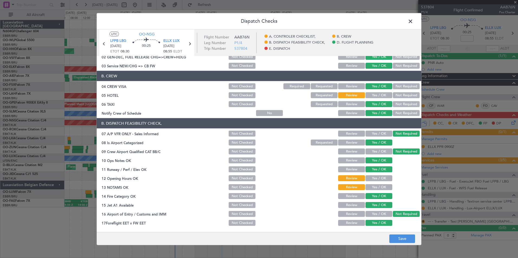
scroll to position [25, 0]
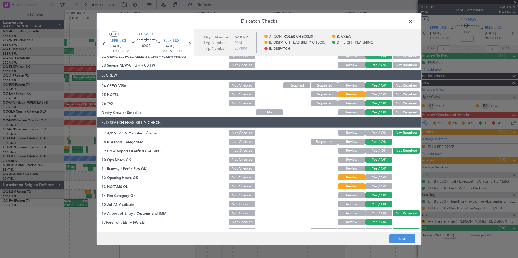
click at [373, 178] on button "Yes / OK" at bounding box center [379, 178] width 27 height 6
click at [373, 185] on button "Yes / OK" at bounding box center [379, 187] width 27 height 6
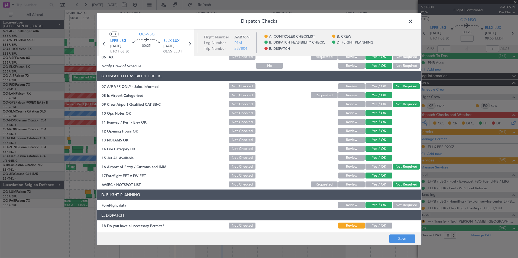
scroll to position [100, 0]
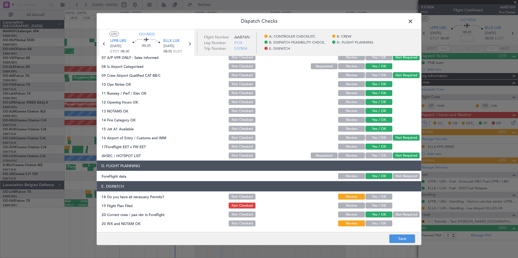
click at [376, 196] on button "Yes / OK" at bounding box center [379, 197] width 27 height 6
click at [376, 204] on button "Yes / OK" at bounding box center [379, 206] width 27 height 6
click at [372, 226] on button "Yes / OK" at bounding box center [379, 224] width 27 height 6
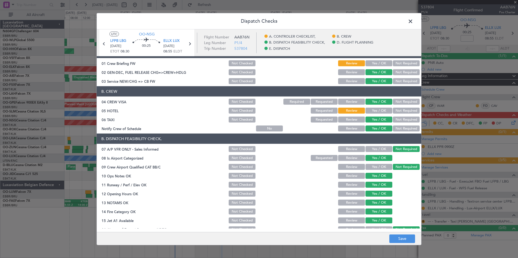
scroll to position [0, 0]
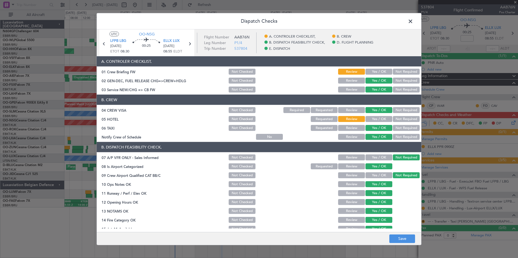
click at [400, 119] on button "Not Required" at bounding box center [406, 119] width 27 height 6
click at [352, 131] on div "Review" at bounding box center [350, 128] width 27 height 8
click at [353, 130] on button "Review" at bounding box center [351, 128] width 27 height 6
click at [407, 240] on button "Save" at bounding box center [402, 239] width 26 height 9
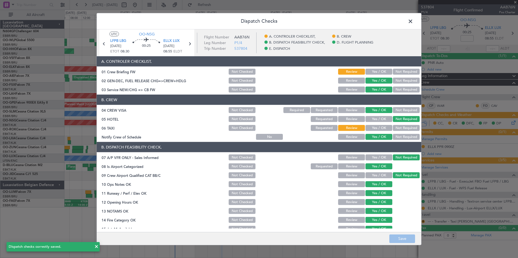
click at [413, 23] on span at bounding box center [413, 22] width 0 height 11
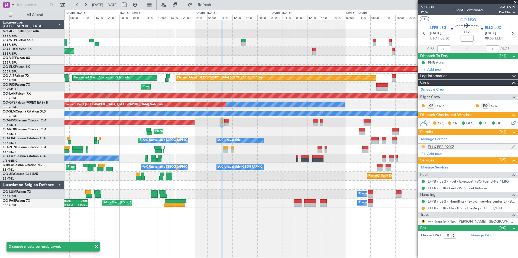
click at [422, 147] on button at bounding box center [423, 146] width 3 height 3
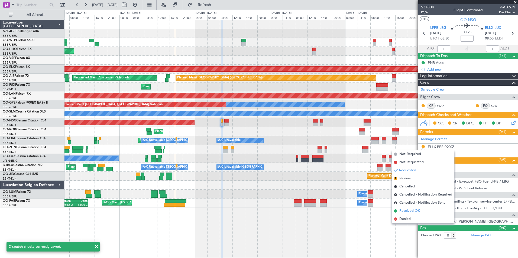
drag, startPoint x: 407, startPoint y: 214, endPoint x: 401, endPoint y: 213, distance: 6.6
click at [401, 213] on span "Received OK" at bounding box center [409, 211] width 21 height 5
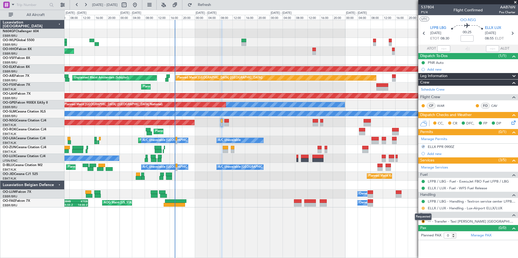
click at [423, 208] on button at bounding box center [423, 208] width 3 height 3
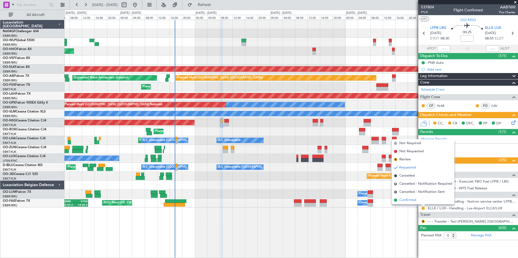
click at [419, 202] on li "Confirmed" at bounding box center [423, 200] width 63 height 8
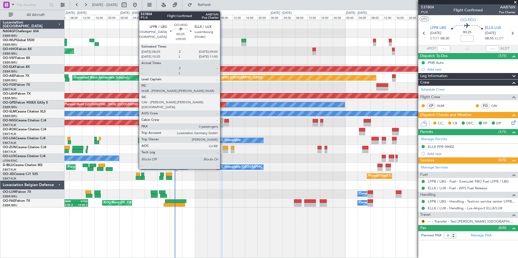
click at [222, 122] on div at bounding box center [222, 121] width 2 height 4
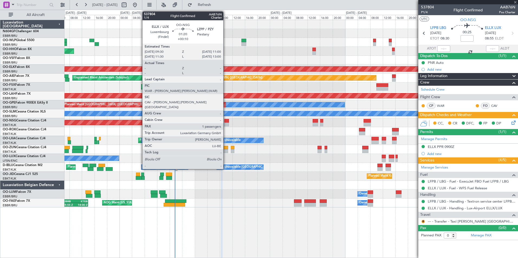
click at [226, 123] on div at bounding box center [226, 125] width 5 height 4
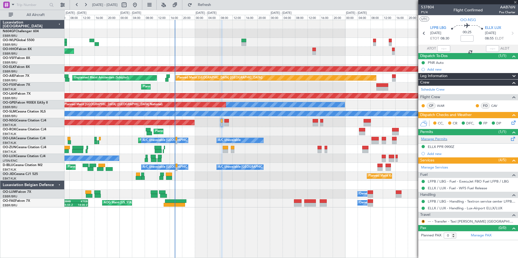
type input "+00:10"
type input "1"
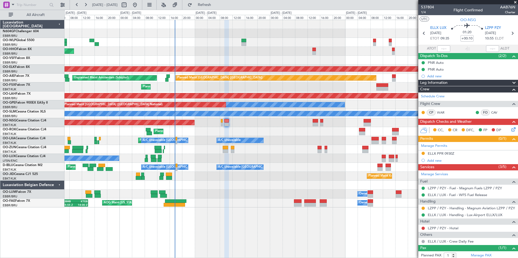
click at [510, 131] on icon at bounding box center [512, 129] width 4 height 4
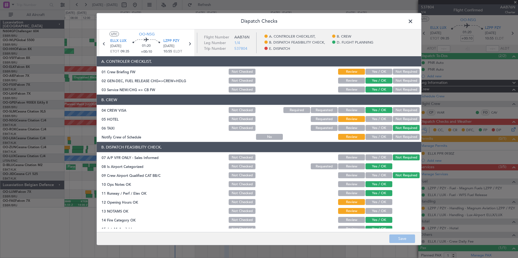
click at [381, 138] on button "Yes / OK" at bounding box center [379, 137] width 27 height 6
click at [395, 120] on button "Not Required" at bounding box center [406, 119] width 27 height 6
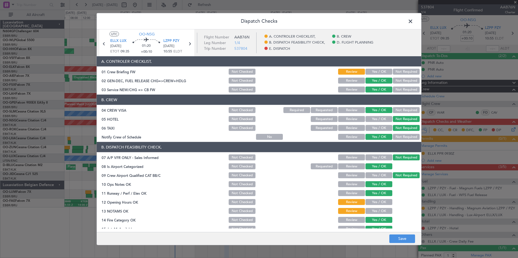
click at [375, 120] on button "Yes / OK" at bounding box center [379, 119] width 27 height 6
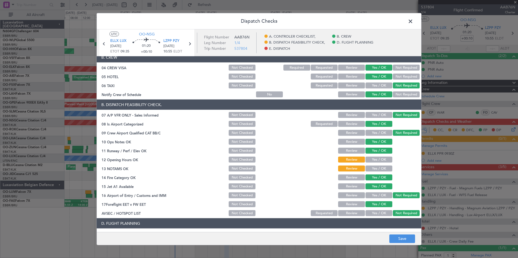
scroll to position [43, 0]
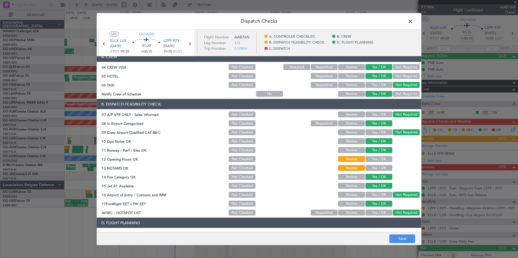
click at [379, 160] on button "Yes / OK" at bounding box center [379, 159] width 27 height 6
click at [381, 167] on button "Yes / OK" at bounding box center [379, 168] width 27 height 6
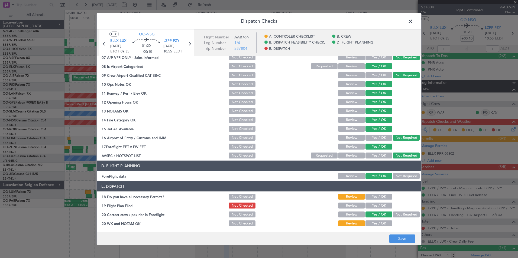
click at [374, 200] on div "Yes / OK" at bounding box center [378, 197] width 27 height 8
click at [374, 196] on button "Yes / OK" at bounding box center [379, 197] width 27 height 6
click at [375, 203] on button "Yes / OK" at bounding box center [379, 206] width 27 height 6
click at [374, 222] on button "Yes / OK" at bounding box center [379, 224] width 27 height 6
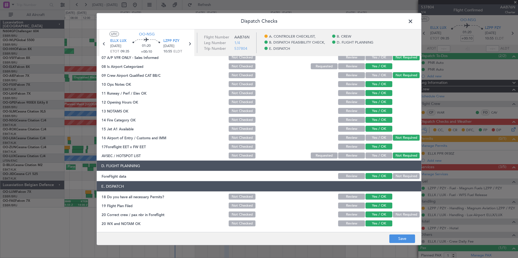
scroll to position [0, 0]
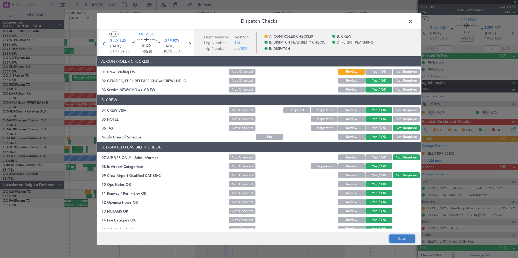
click at [411, 243] on button "Save" at bounding box center [402, 239] width 26 height 9
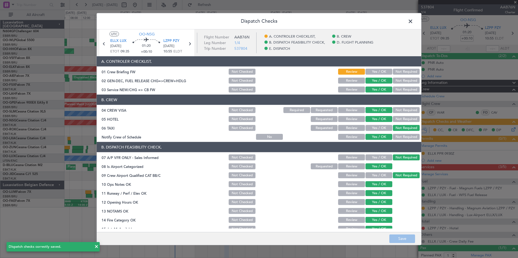
click at [413, 25] on span at bounding box center [413, 22] width 0 height 11
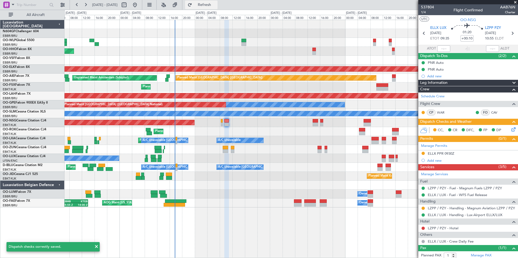
click at [216, 5] on span "Refresh" at bounding box center [204, 5] width 23 height 4
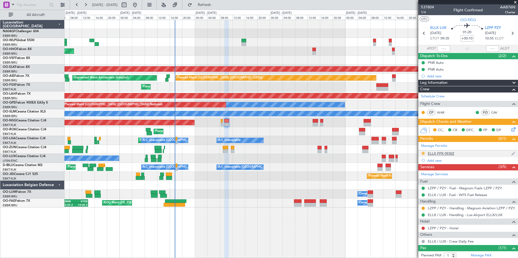
click at [424, 153] on button at bounding box center [423, 153] width 3 height 3
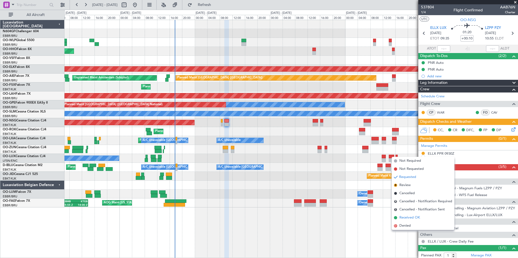
click at [412, 217] on span "Received OK" at bounding box center [409, 217] width 21 height 5
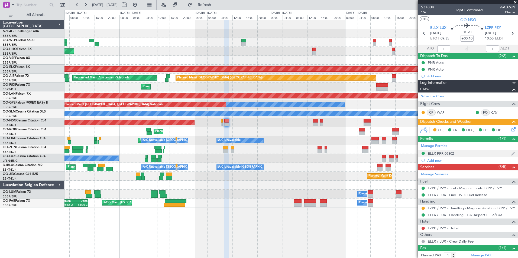
scroll to position [14, 0]
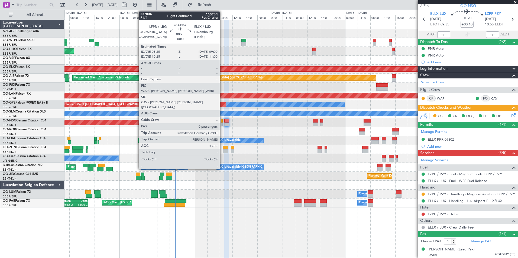
click at [222, 123] on div at bounding box center [222, 125] width 2 height 4
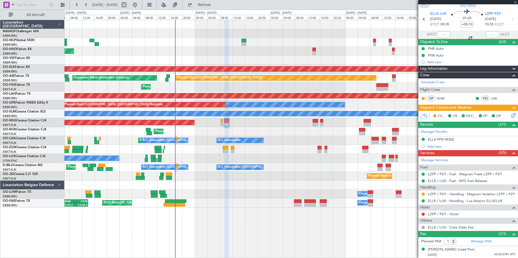
type input "0"
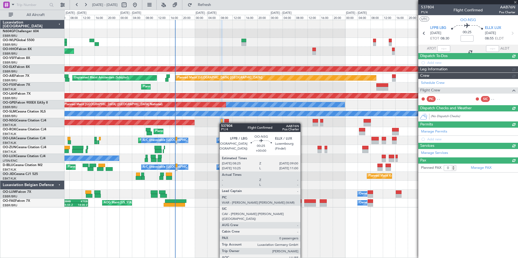
scroll to position [0, 0]
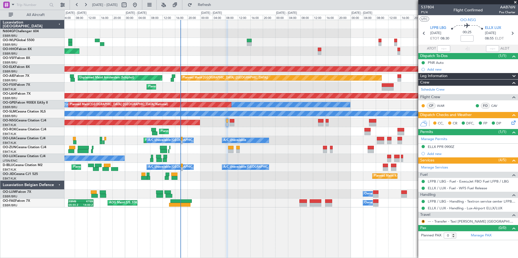
click at [232, 132] on div "Planned Maint Kortrijk-[GEOGRAPHIC_DATA]" at bounding box center [290, 131] width 453 height 9
click at [409, 224] on div "Planned Maint Milan (Linate) Planned Maint Geneva ([GEOGRAPHIC_DATA]) Planned M…" at bounding box center [291, 139] width 454 height 239
click at [466, 222] on link "--- - Transfer - Taxi [PERSON_NAME] [GEOGRAPHIC_DATA]" at bounding box center [472, 221] width 88 height 5
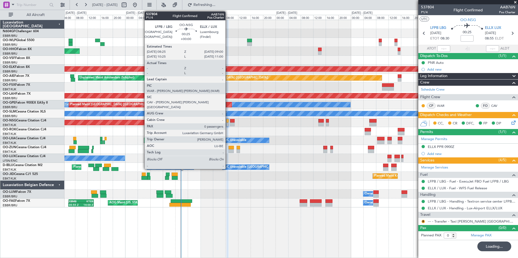
click at [228, 124] on div at bounding box center [228, 125] width 2 height 4
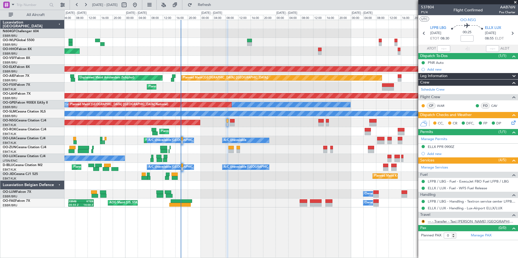
click at [448, 223] on link "--- - Transfer - Taxi [PERSON_NAME] [GEOGRAPHIC_DATA]" at bounding box center [472, 221] width 88 height 5
click at [205, 7] on button "Refresh" at bounding box center [201, 5] width 33 height 9
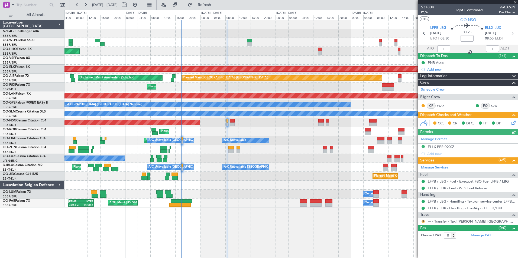
click at [424, 222] on button "R" at bounding box center [423, 221] width 3 height 3
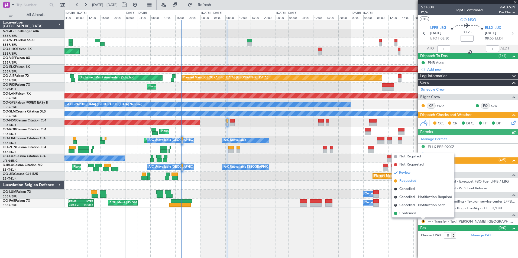
click at [411, 182] on span "Requested" at bounding box center [407, 181] width 17 height 5
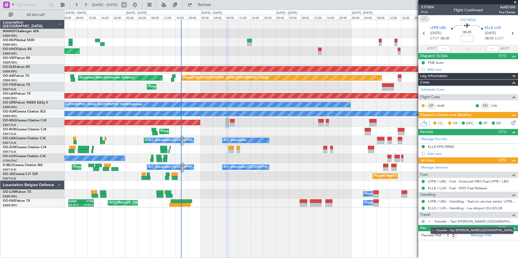
click at [455, 224] on mat-tooltip-component "--- - Transfer - Taxi [PERSON_NAME] [GEOGRAPHIC_DATA]" at bounding box center [472, 231] width 91 height 14
click at [460, 222] on link "--- - Transfer - Taxi [PERSON_NAME] [GEOGRAPHIC_DATA]" at bounding box center [472, 221] width 88 height 5
click at [216, 6] on span "Refresh" at bounding box center [204, 5] width 23 height 4
click at [425, 12] on span "P1/4" at bounding box center [427, 12] width 13 height 5
click at [216, 4] on span "Refresh" at bounding box center [204, 5] width 23 height 4
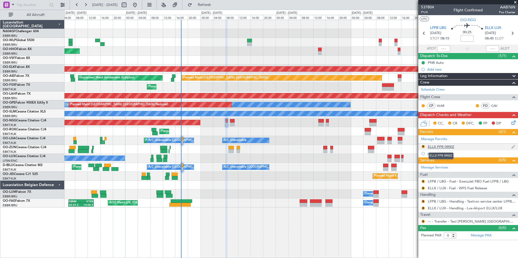
click at [448, 148] on div "ELLX PPR 0900Z" at bounding box center [441, 147] width 27 height 5
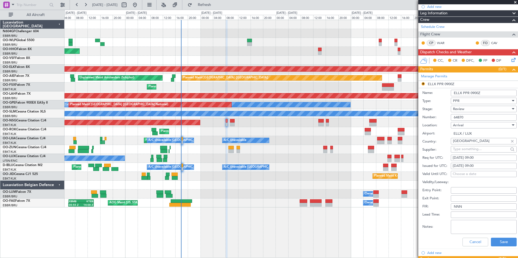
scroll to position [63, 0]
click at [486, 158] on div "[DATE] 09:00" at bounding box center [484, 157] width 62 height 5
select select "9"
select select "2025"
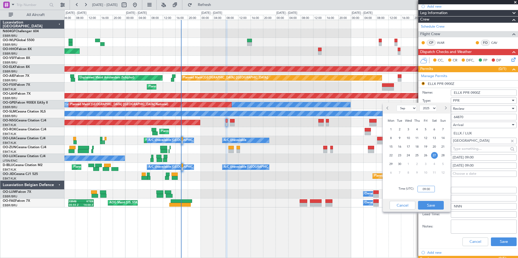
click at [428, 188] on input "09:00" at bounding box center [426, 189] width 17 height 7
type input "0"
type input "08:45"
click at [435, 204] on button "Save" at bounding box center [431, 205] width 26 height 9
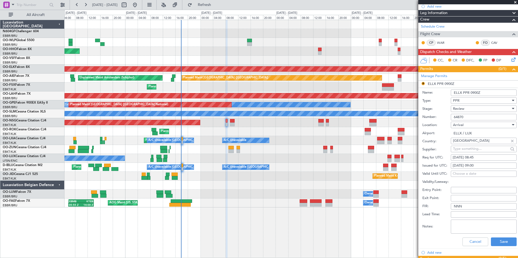
click at [482, 165] on div "[DATE] 09:00" at bounding box center [484, 165] width 62 height 5
select select "9"
select select "2025"
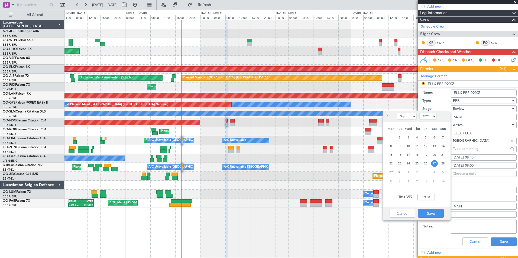
click at [428, 193] on div "Time (UTC): 09:00" at bounding box center [417, 198] width 68 height 20
click at [431, 198] on input "09:00" at bounding box center [426, 197] width 17 height 7
type input "08:45"
click at [437, 212] on button "Save" at bounding box center [431, 213] width 26 height 9
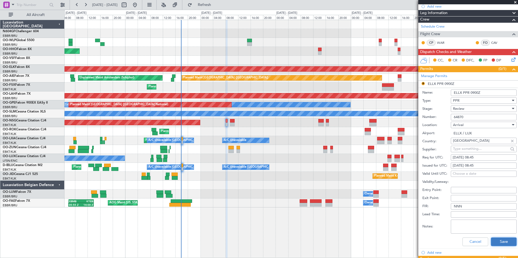
click at [498, 240] on button "Save" at bounding box center [504, 242] width 26 height 9
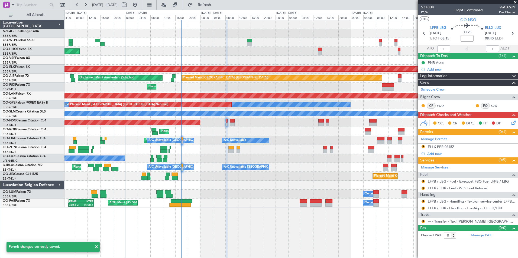
scroll to position [0, 0]
click at [423, 146] on button "R" at bounding box center [423, 146] width 3 height 3
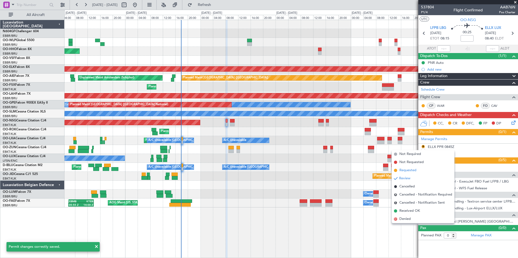
click at [413, 171] on span "Requested" at bounding box center [407, 170] width 17 height 5
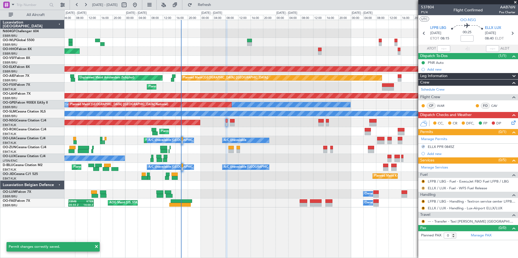
click at [424, 189] on button "R" at bounding box center [423, 188] width 3 height 3
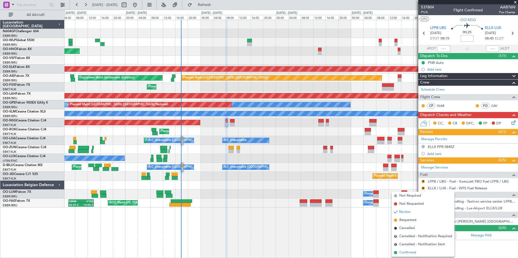
click at [410, 252] on span "Confirmed" at bounding box center [407, 252] width 17 height 5
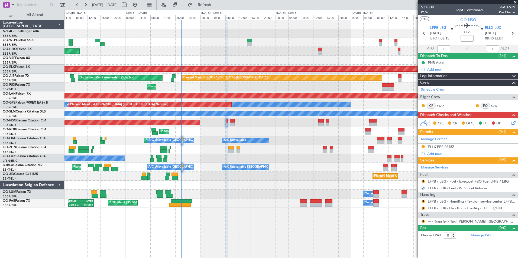
click at [424, 180] on nimbus-traffic-light "R" at bounding box center [423, 182] width 4 height 4
click at [424, 181] on button "R" at bounding box center [423, 181] width 3 height 3
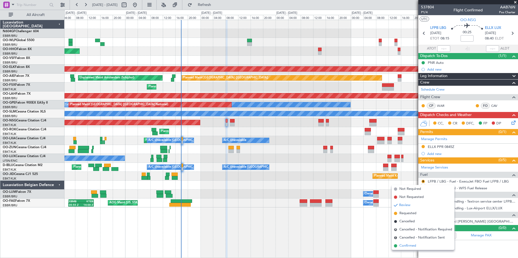
click at [409, 247] on span "Confirmed" at bounding box center [407, 246] width 17 height 5
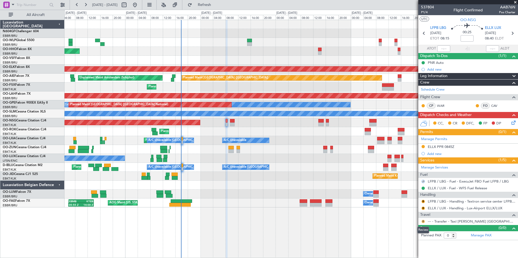
click at [424, 222] on button "R" at bounding box center [423, 221] width 3 height 3
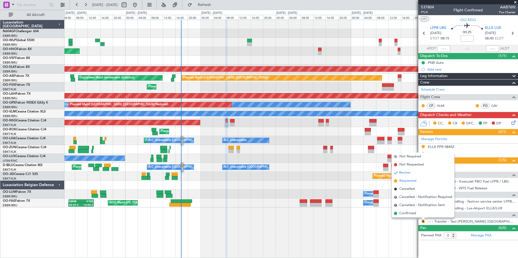
click at [414, 181] on span "Requested" at bounding box center [407, 181] width 17 height 5
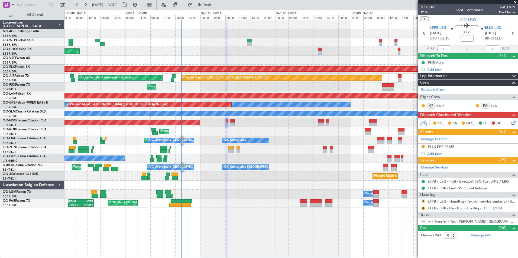
click at [423, 202] on button "R" at bounding box center [423, 201] width 3 height 3
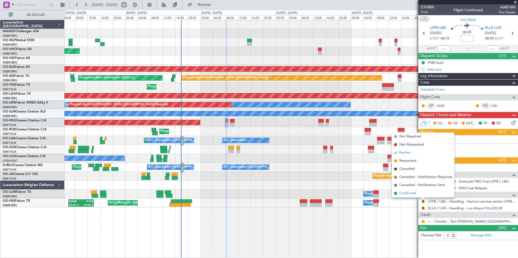
click at [415, 193] on span "Confirmed" at bounding box center [407, 193] width 17 height 5
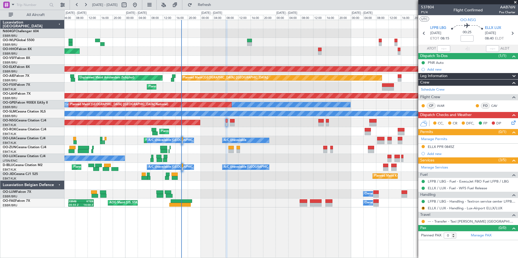
click at [422, 210] on mat-tooltip-component "Review" at bounding box center [423, 217] width 20 height 14
click at [423, 209] on button "R" at bounding box center [423, 208] width 3 height 3
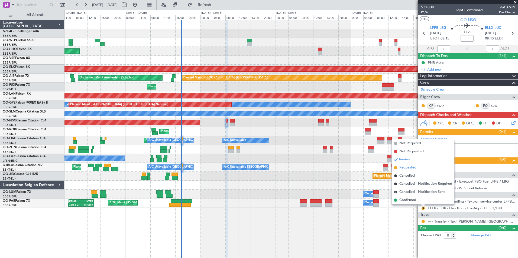
click at [411, 170] on span "Requested" at bounding box center [407, 167] width 17 height 5
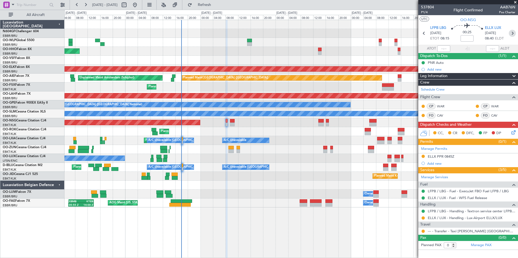
click at [512, 35] on icon at bounding box center [512, 33] width 7 height 7
type input "+00:10"
type input "1"
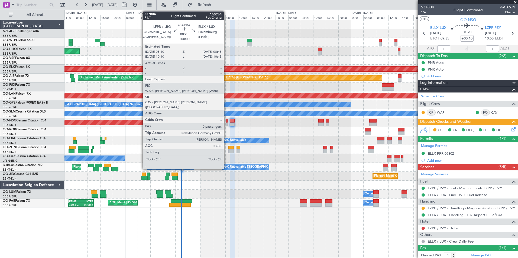
click at [226, 125] on div at bounding box center [227, 125] width 2 height 4
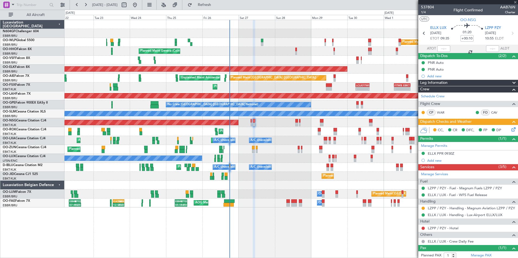
type input "0"
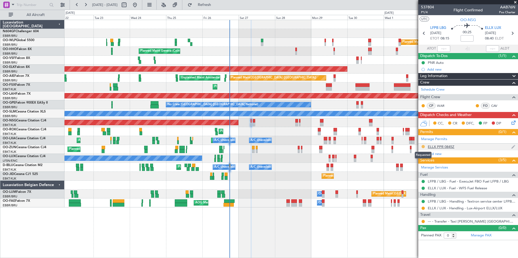
click at [424, 147] on button at bounding box center [423, 146] width 3 height 3
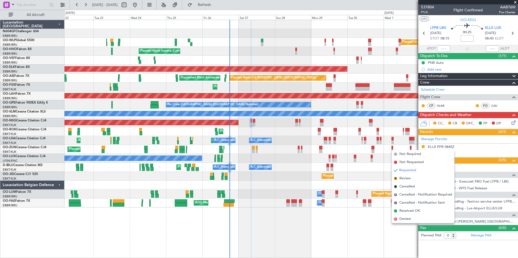
click at [403, 138] on div "Planned Maint Kortrijk-[GEOGRAPHIC_DATA] AOG Maint [GEOGRAPHIC_DATA]-[GEOGRAPHI…" at bounding box center [290, 140] width 453 height 9
click at [510, 124] on div "CC, CR DFC, FP DP" at bounding box center [471, 124] width 80 height 8
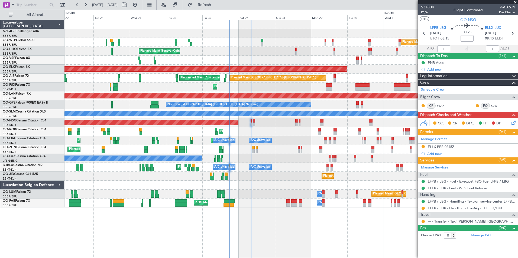
click at [511, 124] on icon at bounding box center [512, 122] width 4 height 4
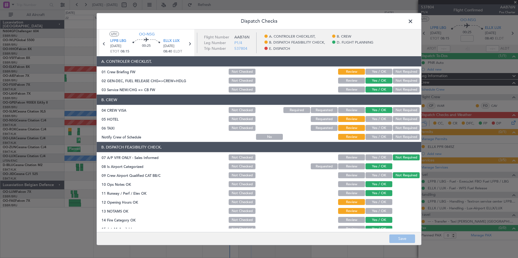
click at [370, 138] on button "Yes / OK" at bounding box center [379, 137] width 27 height 6
click at [367, 129] on button "Yes / OK" at bounding box center [379, 128] width 27 height 6
click at [399, 118] on button "Not Required" at bounding box center [406, 119] width 27 height 6
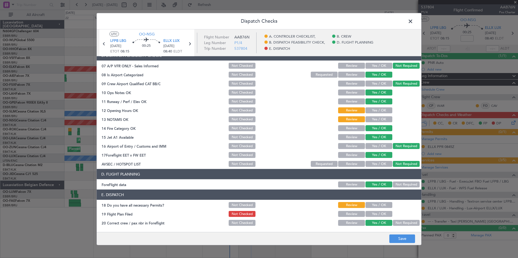
scroll to position [92, 0]
click at [380, 111] on button "Yes / OK" at bounding box center [379, 110] width 27 height 6
click at [381, 120] on button "Yes / OK" at bounding box center [379, 119] width 27 height 6
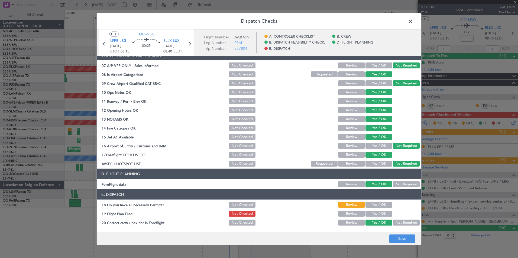
scroll to position [100, 0]
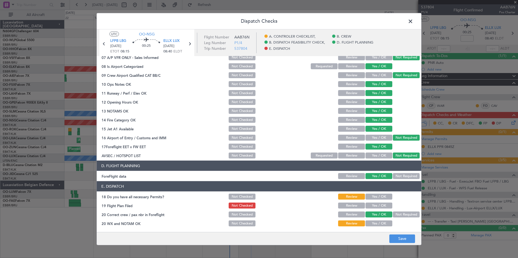
click at [387, 199] on button "Yes / OK" at bounding box center [379, 197] width 27 height 6
click at [378, 225] on button "Yes / OK" at bounding box center [379, 224] width 27 height 6
click at [380, 205] on button "Yes / OK" at bounding box center [379, 206] width 27 height 6
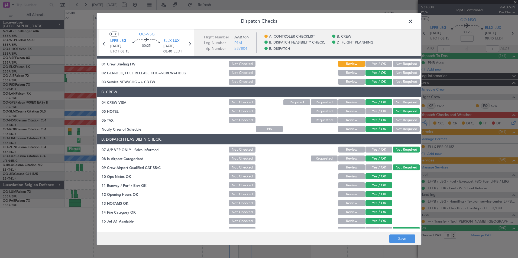
scroll to position [4, 0]
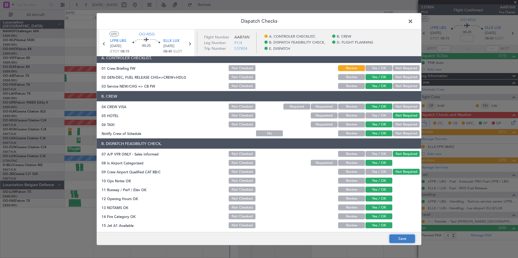
click at [401, 240] on button "Save" at bounding box center [402, 239] width 26 height 9
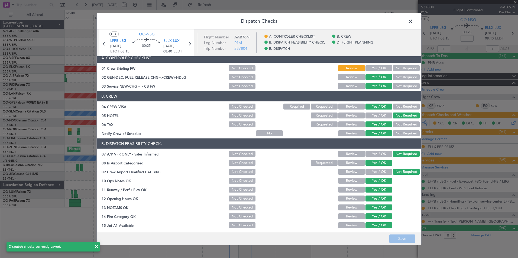
click at [413, 21] on span at bounding box center [413, 22] width 0 height 11
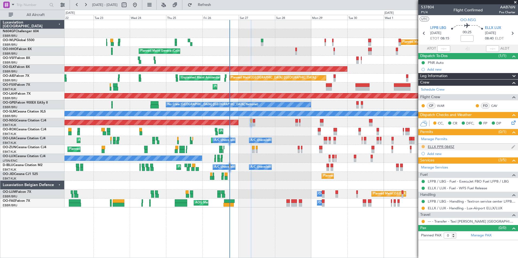
click at [423, 147] on button at bounding box center [423, 146] width 3 height 3
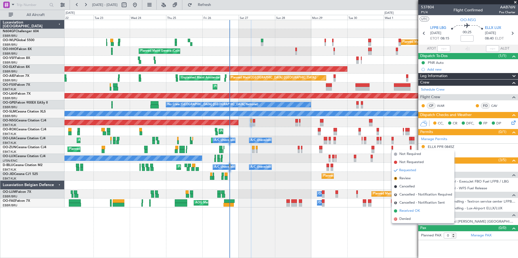
click at [417, 209] on span "Received OK" at bounding box center [409, 211] width 21 height 5
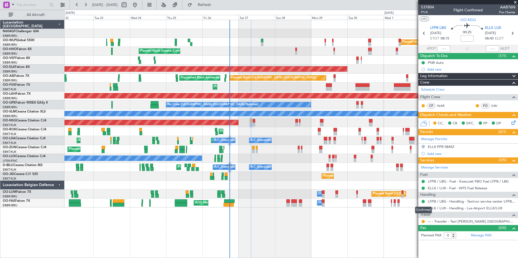
click at [423, 208] on div "Confirmed" at bounding box center [423, 210] width 17 height 7
click at [423, 209] on button at bounding box center [423, 208] width 3 height 3
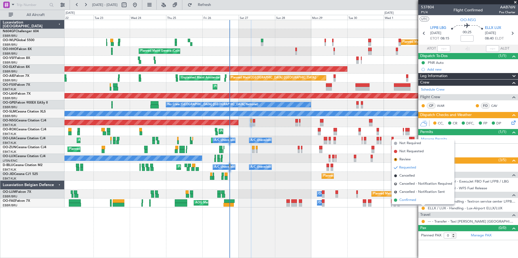
click at [415, 201] on span "Confirmed" at bounding box center [407, 200] width 17 height 5
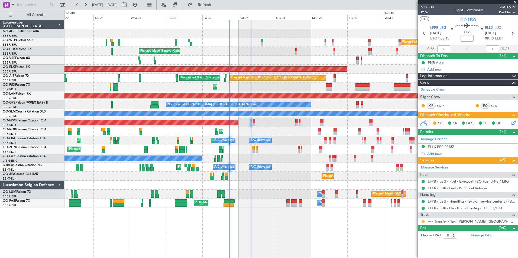
click at [423, 221] on button at bounding box center [423, 221] width 3 height 3
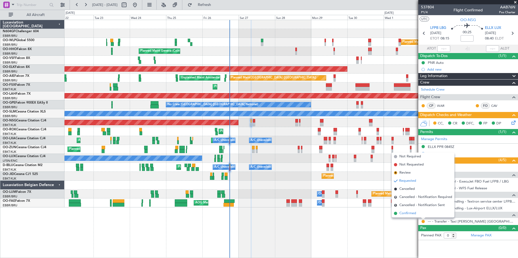
click at [423, 215] on li "Confirmed" at bounding box center [423, 214] width 63 height 8
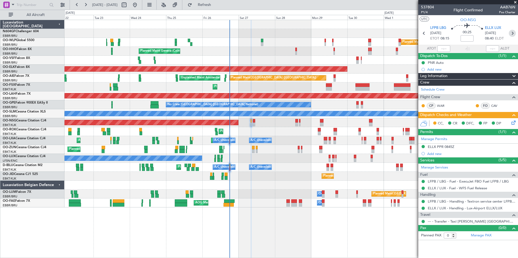
click at [511, 35] on icon at bounding box center [512, 33] width 7 height 7
type input "+00:10"
type input "1"
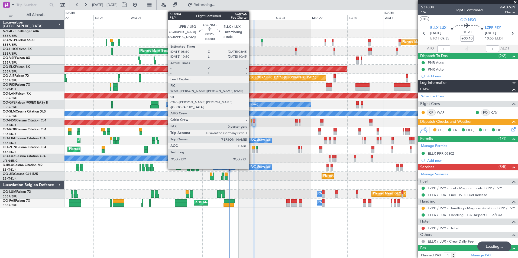
click at [251, 121] on div at bounding box center [251, 121] width 1 height 4
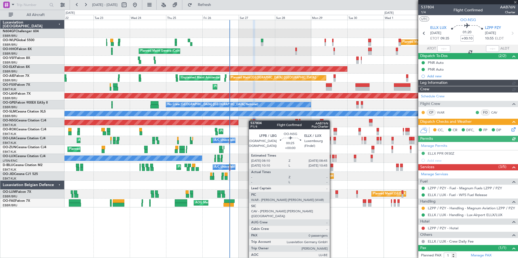
type input "0"
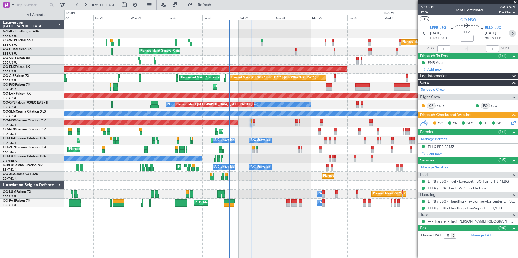
click at [512, 33] on icon at bounding box center [512, 33] width 7 height 7
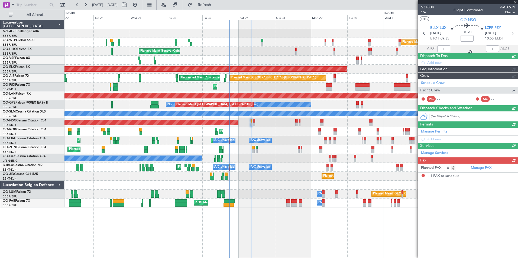
type input "+00:10"
type input "1"
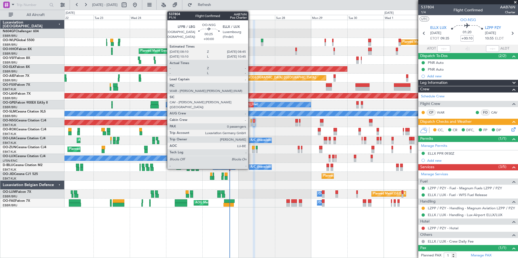
click at [251, 122] on div at bounding box center [251, 121] width 1 height 4
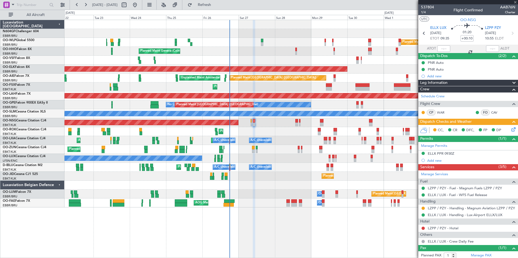
type input "0"
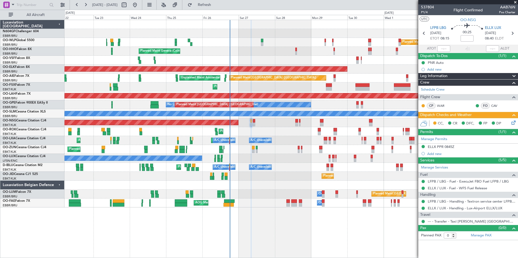
click at [267, 129] on div "Planned Maint Kortrijk-Wevelgem Planned Maint Kortrijk-Wevelgem" at bounding box center [290, 131] width 453 height 9
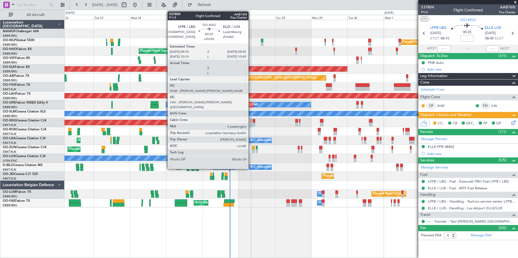
click at [251, 125] on div at bounding box center [251, 125] width 1 height 4
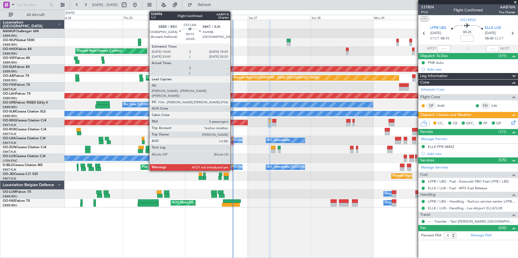
click at [233, 139] on div at bounding box center [232, 139] width 1 height 4
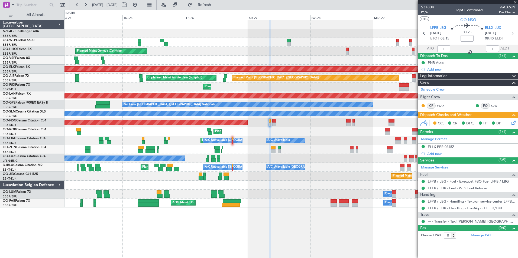
type input "-00:05"
type input "5"
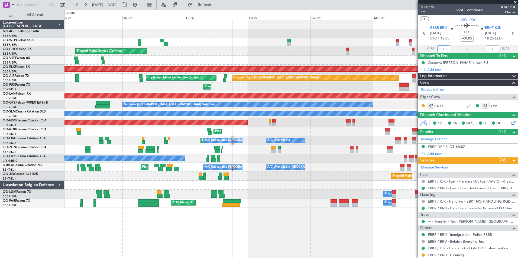
click at [440, 51] on input "text" at bounding box center [443, 49] width 13 height 7
click at [314, 55] on div "Planned Maint Geneva (Cointrin)" at bounding box center [290, 51] width 453 height 9
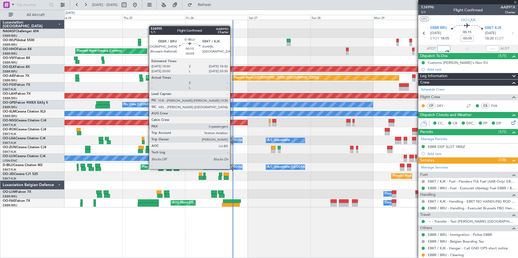
click at [232, 169] on div at bounding box center [232, 169] width 1 height 4
type input "18:11"
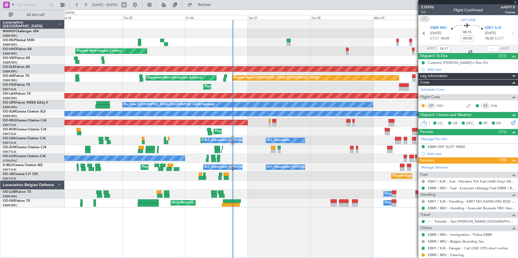
type input "0"
click at [443, 49] on input "text" at bounding box center [443, 49] width 13 height 7
click at [440, 49] on input "text" at bounding box center [443, 49] width 13 height 7
type input "1"
click at [335, 60] on div at bounding box center [290, 60] width 453 height 9
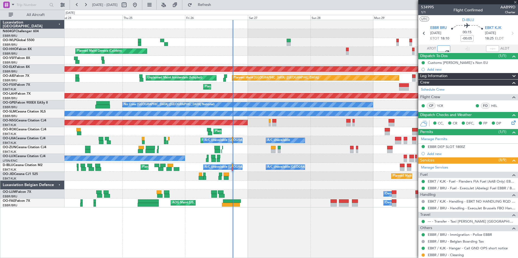
click at [256, 160] on div "No Crew Nancy (Essey)" at bounding box center [290, 158] width 453 height 9
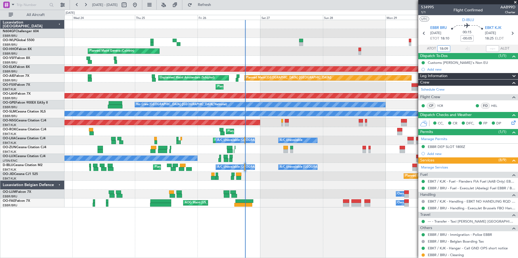
type input "18:09"
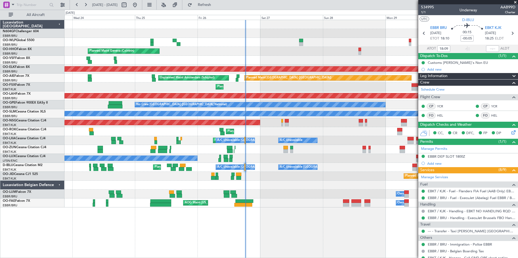
click at [321, 150] on div "Planned Maint Kortrijk-[GEOGRAPHIC_DATA]" at bounding box center [290, 149] width 453 height 9
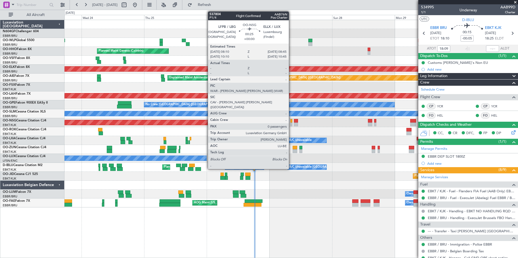
click at [291, 122] on div at bounding box center [291, 121] width 2 height 4
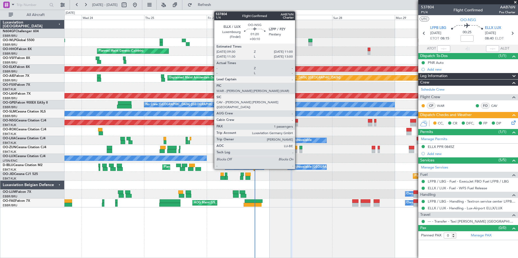
click at [298, 124] on div at bounding box center [296, 125] width 4 height 4
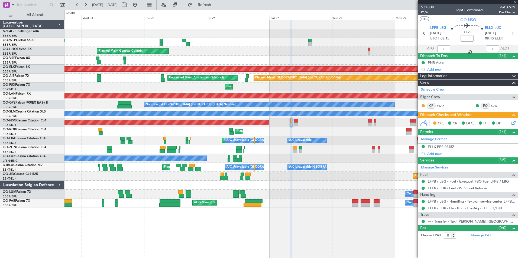
type input "+00:10"
type input "1"
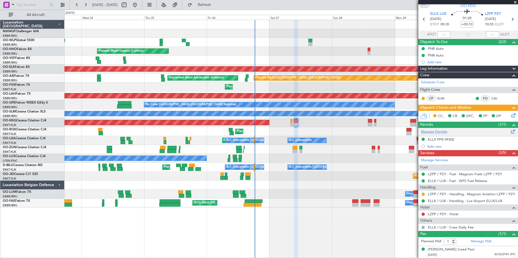
scroll to position [0, 0]
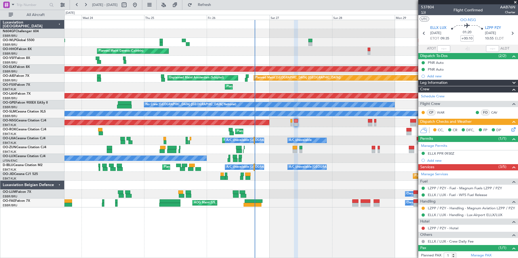
click at [427, 12] on span "1/4" at bounding box center [427, 12] width 13 height 5
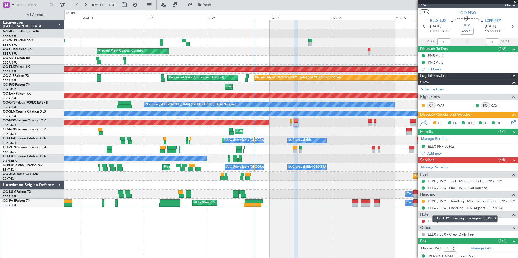
scroll to position [8, 0]
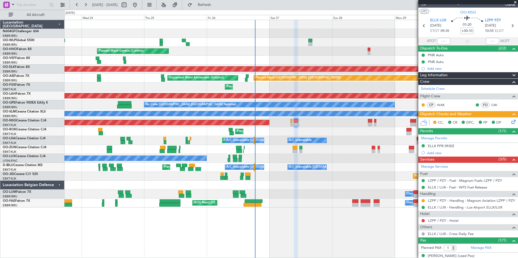
click at [510, 123] on icon at bounding box center [512, 121] width 4 height 4
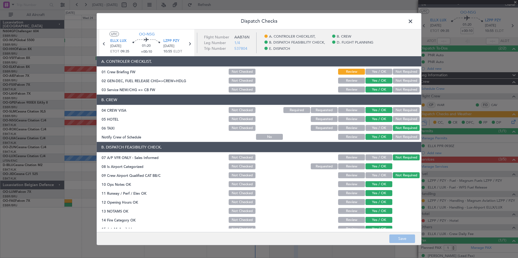
click at [371, 71] on button "Yes / OK" at bounding box center [379, 72] width 27 height 6
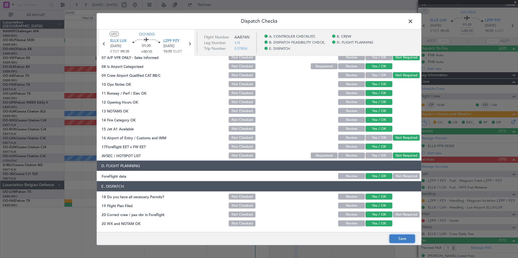
click at [401, 240] on button "Save" at bounding box center [402, 239] width 26 height 9
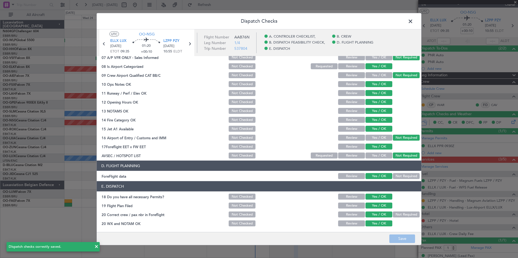
click at [413, 20] on span at bounding box center [413, 22] width 0 height 11
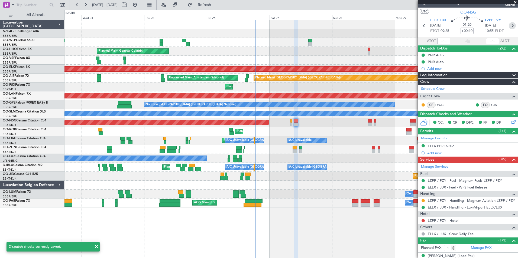
click at [511, 24] on icon at bounding box center [512, 25] width 7 height 7
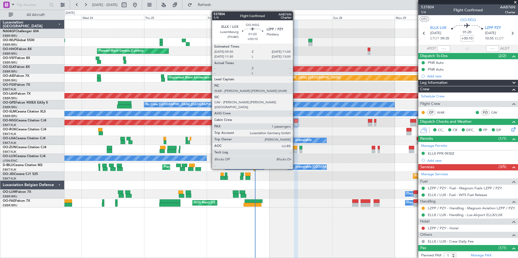
click at [295, 122] on div at bounding box center [296, 121] width 4 height 4
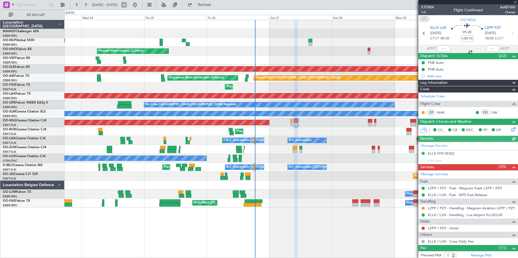
scroll to position [14, 0]
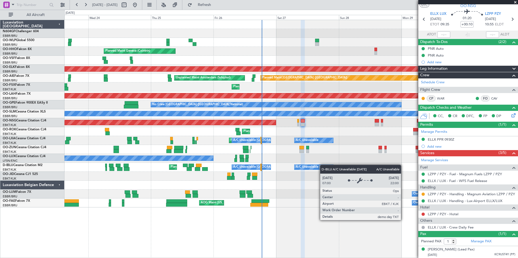
click at [325, 166] on div "Planned Maint Nice (Côte d'Azur Airport) A/C Unavailable Brussels (Brussels Nat…" at bounding box center [290, 167] width 453 height 9
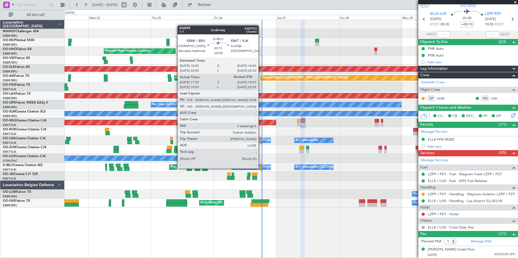
click at [261, 169] on div at bounding box center [260, 169] width 1 height 4
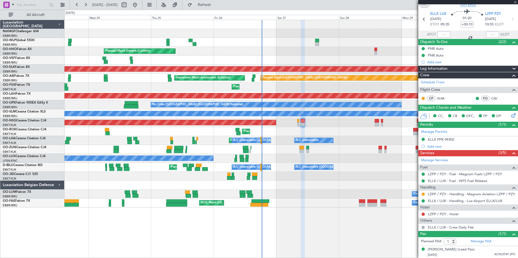
type input "-00:05"
type input "18:09"
type input "0"
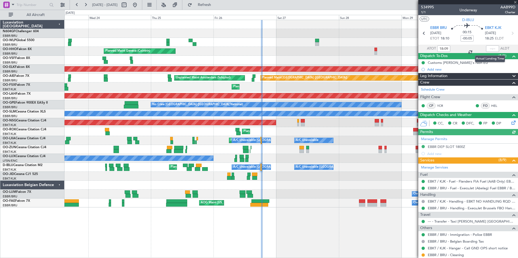
click at [488, 49] on div at bounding box center [492, 49] width 13 height 7
click at [488, 49] on input "text" at bounding box center [492, 49] width 13 height 7
click at [356, 137] on div "Planned Maint Kortrijk-Wevelgem A/C Unavailable Brussels (Brussels National) A/…" at bounding box center [290, 140] width 453 height 9
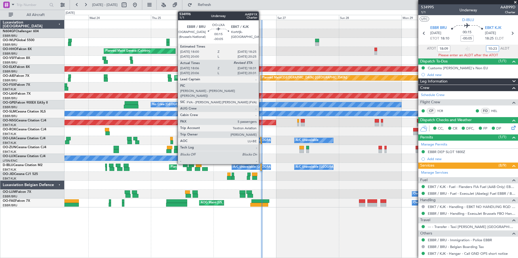
click at [261, 144] on div at bounding box center [261, 143] width 1 height 4
type input "10:23"
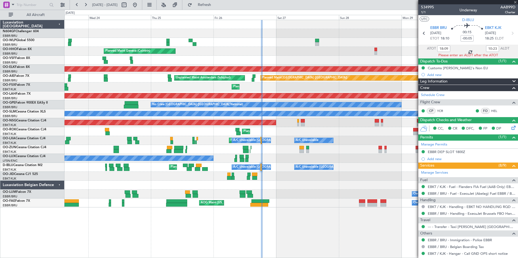
type input "18:11"
type input "5"
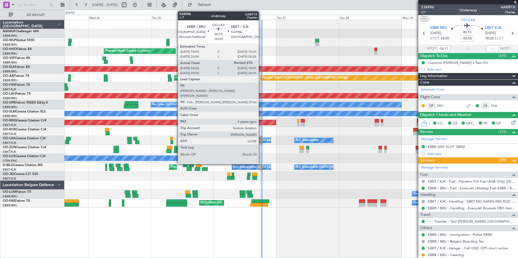
click at [261, 140] on div at bounding box center [260, 139] width 1 height 4
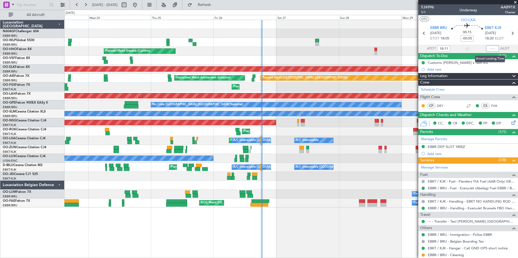
click at [489, 49] on input "text" at bounding box center [492, 49] width 13 height 7
click at [332, 147] on div "Planned Maint Kortrijk-Wevelgem Owner" at bounding box center [290, 149] width 453 height 9
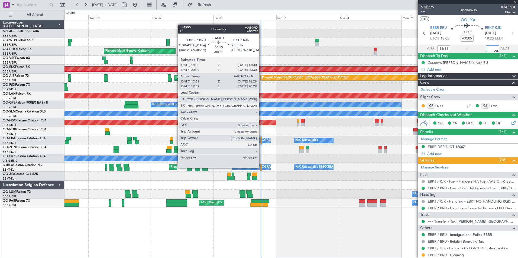
click at [261, 168] on div at bounding box center [260, 169] width 1 height 4
type input "18:28"
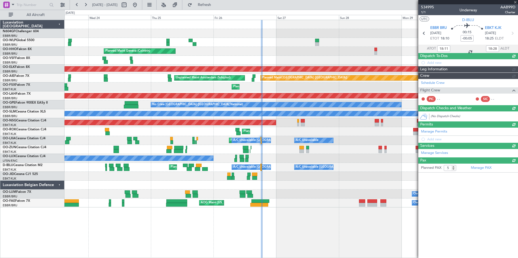
type input "18:09"
type input "0"
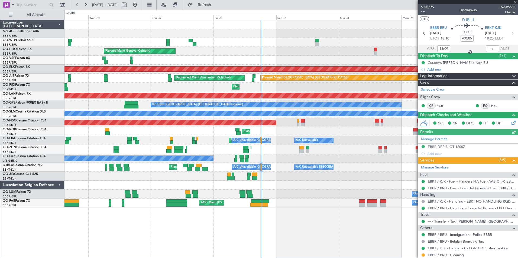
click at [487, 48] on div at bounding box center [492, 49] width 13 height 7
click at [490, 48] on input "text" at bounding box center [492, 49] width 13 height 7
click at [487, 48] on input "text" at bounding box center [492, 49] width 13 height 7
click at [347, 164] on div "Planned Maint Nice (Côte d'Azur Airport) A/C Unavailable Brussels (Brussels Nat…" at bounding box center [290, 167] width 453 height 9
type input "18:23"
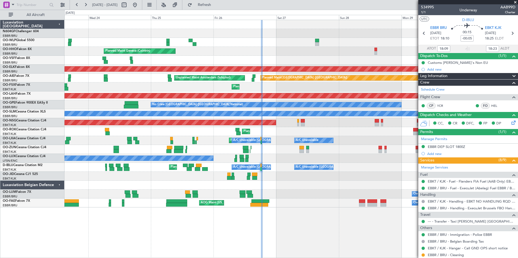
type input "18:23"
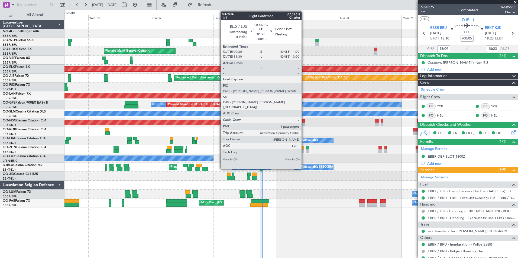
click at [304, 125] on div at bounding box center [303, 125] width 4 height 4
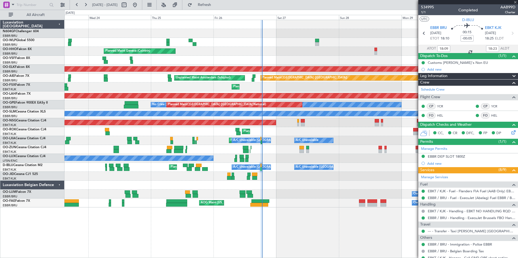
type input "+00:10"
type input "1"
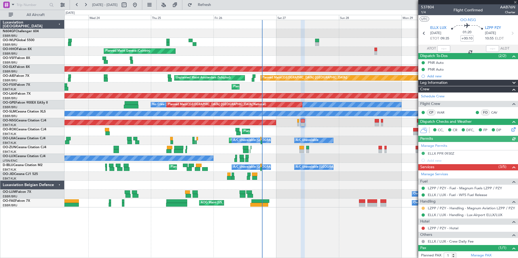
click at [424, 208] on button at bounding box center [423, 208] width 3 height 3
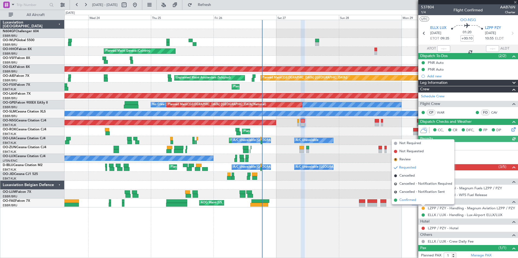
click at [416, 199] on span "Confirmed" at bounding box center [407, 200] width 17 height 5
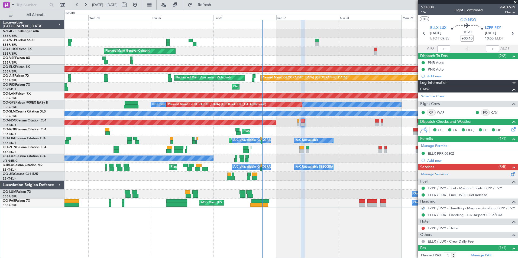
scroll to position [14, 0]
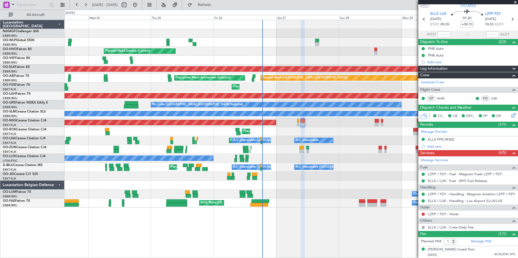
click at [302, 158] on div "No Crew Nancy (Essey)" at bounding box center [290, 158] width 453 height 9
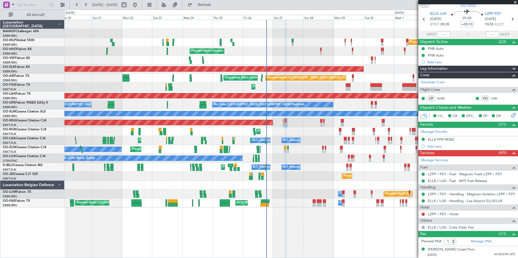
click at [261, 132] on div "Planned Maint Kortrijk-[GEOGRAPHIC_DATA] Planned Maint [GEOGRAPHIC_DATA]-[GEOGR…" at bounding box center [290, 131] width 453 height 9
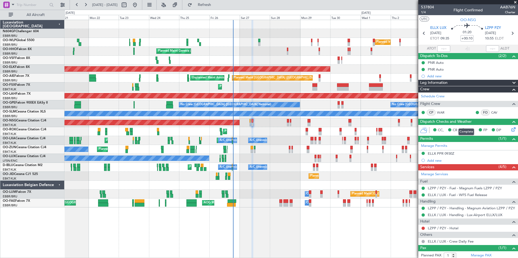
scroll to position [1, 0]
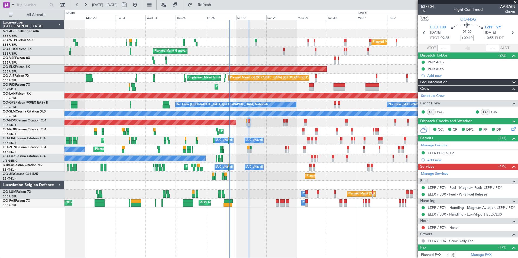
click at [343, 159] on div "No Crew Nancy (Essey)" at bounding box center [290, 158] width 453 height 9
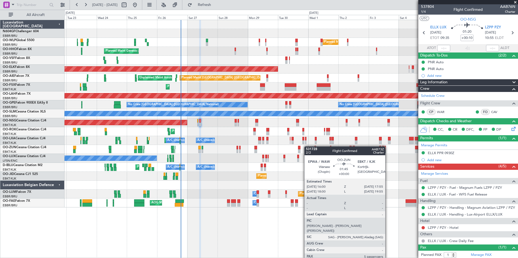
click at [301, 146] on div "Planned Maint Milan (Linate) Planned Maint Geneva ([GEOGRAPHIC_DATA]) AOG Maint…" at bounding box center [290, 114] width 453 height 188
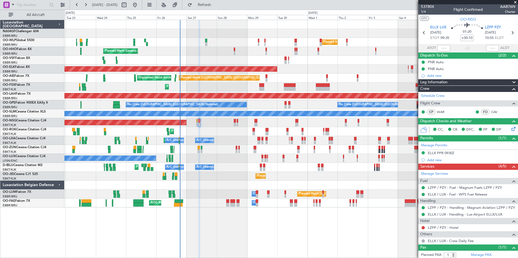
click at [320, 146] on div "Planned Maint Kortrijk-[GEOGRAPHIC_DATA] Owner" at bounding box center [290, 149] width 453 height 9
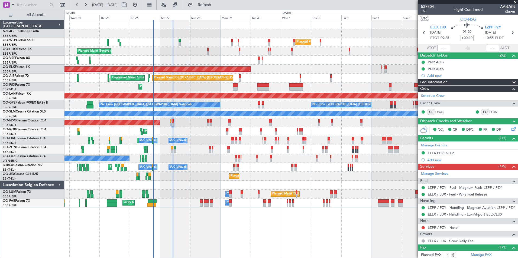
click at [270, 148] on div "Planned Maint Milan (Linate) Planned Maint Geneva ([GEOGRAPHIC_DATA]) Planned M…" at bounding box center [290, 114] width 453 height 188
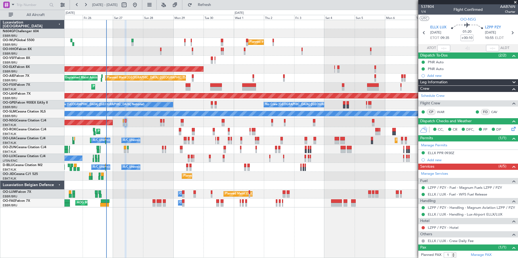
click at [241, 119] on div "Planned Maint Milan (Linate) Planned Maint Geneva ([GEOGRAPHIC_DATA]) Planned M…" at bounding box center [290, 114] width 453 height 188
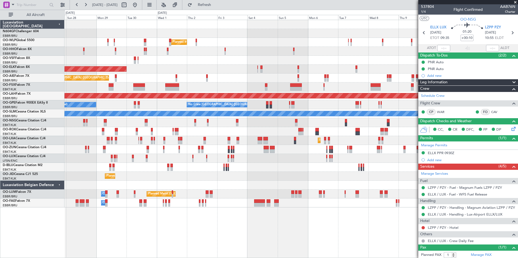
click at [245, 127] on div "Planned Maint Milan (Linate) Planned Maint Geneva ([GEOGRAPHIC_DATA]) Planned M…" at bounding box center [290, 114] width 453 height 188
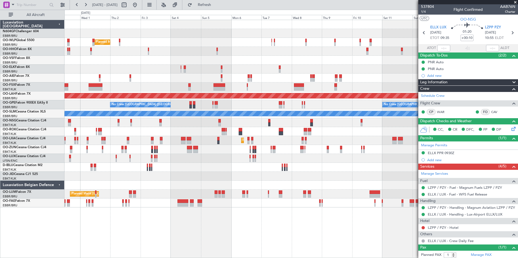
click at [203, 130] on div "Planned Maint Milan (Linate) Planned Maint [GEOGRAPHIC_DATA]-[GEOGRAPHIC_DATA] …" at bounding box center [290, 114] width 453 height 188
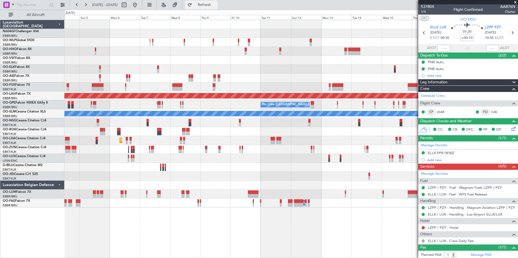
click at [216, 3] on span "Refresh" at bounding box center [204, 5] width 23 height 4
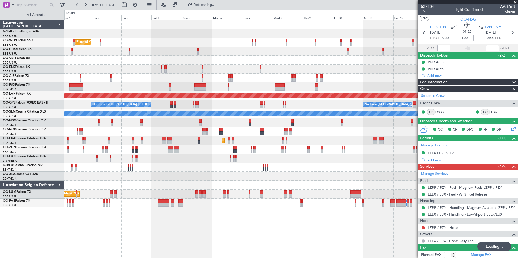
click at [283, 136] on div "Planned Maint Milan (Linate) Planned Maint [GEOGRAPHIC_DATA]-[GEOGRAPHIC_DATA] …" at bounding box center [290, 114] width 453 height 188
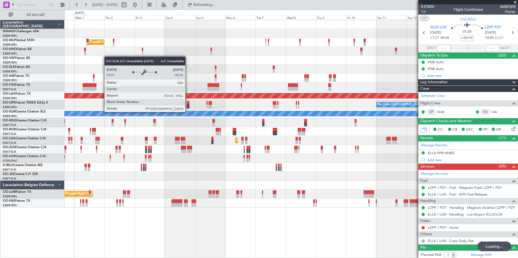
click at [256, 127] on div "Planned Maint Milan (Linate) Planned Maint [GEOGRAPHIC_DATA]-[GEOGRAPHIC_DATA] …" at bounding box center [290, 114] width 453 height 188
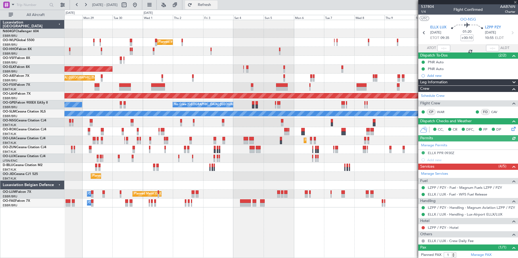
click at [217, 8] on button "Refresh" at bounding box center [201, 5] width 33 height 9
click at [139, 5] on button at bounding box center [135, 5] width 9 height 9
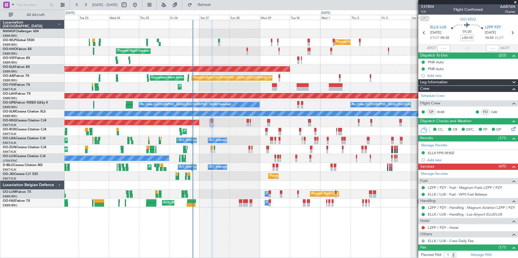
click at [188, 26] on div "Planned Maint Milan (Linate) Planned Maint Geneva ([GEOGRAPHIC_DATA]) AOG Maint…" at bounding box center [290, 114] width 453 height 188
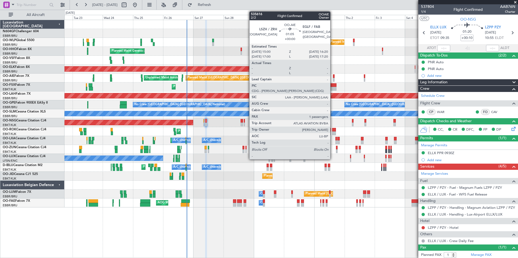
click at [333, 79] on div at bounding box center [334, 80] width 2 height 4
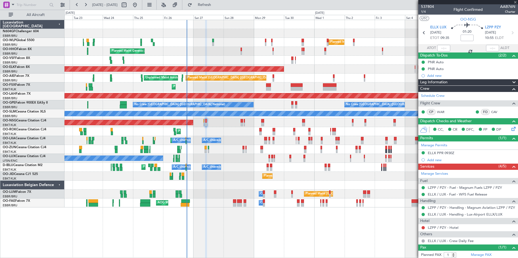
scroll to position [0, 0]
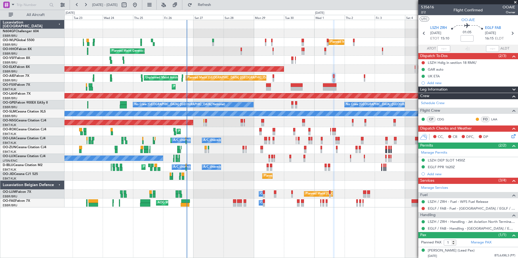
click at [351, 160] on div "No Crew Nancy (Essey)" at bounding box center [290, 158] width 453 height 9
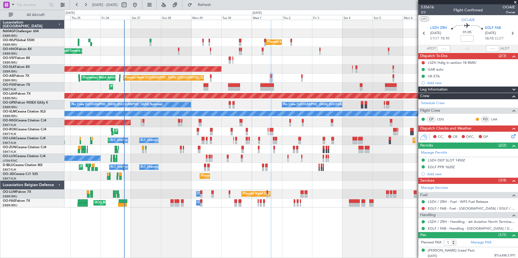
click at [259, 161] on div "No Crew Nancy (Essey)" at bounding box center [290, 158] width 453 height 9
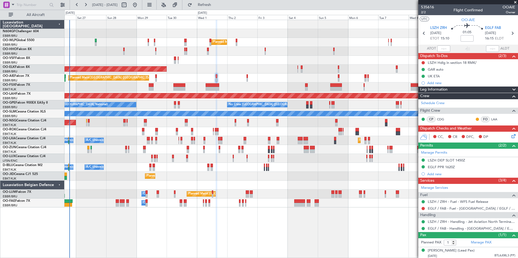
click at [222, 105] on div "Planned Maint [GEOGRAPHIC_DATA] ([GEOGRAPHIC_DATA] National) No Crew [GEOGRAPHI…" at bounding box center [290, 105] width 453 height 9
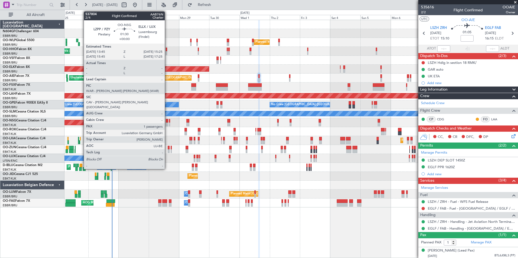
click at [167, 122] on div at bounding box center [167, 121] width 2 height 4
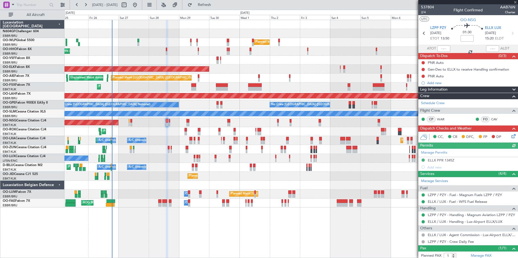
scroll to position [14, 0]
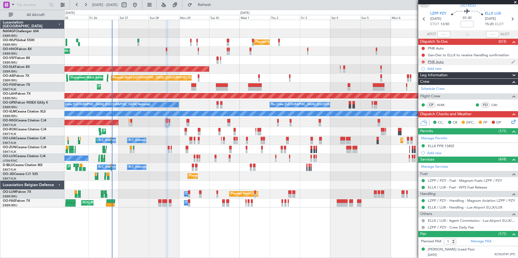
click at [422, 61] on button at bounding box center [423, 61] width 3 height 3
click at [421, 85] on span "Completed" at bounding box center [426, 85] width 18 height 5
click at [423, 47] on button at bounding box center [423, 48] width 3 height 3
click at [424, 74] on span "Completed" at bounding box center [426, 72] width 18 height 5
click at [481, 56] on div "Gen-Dec to ELLX to receive Handling confirmation" at bounding box center [468, 55] width 81 height 5
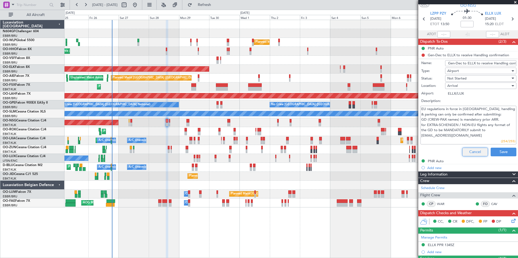
click at [471, 151] on button "Cancel" at bounding box center [475, 152] width 26 height 9
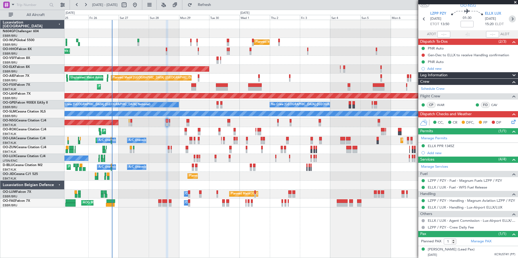
click at [509, 22] on icon at bounding box center [512, 18] width 7 height 7
type input "0"
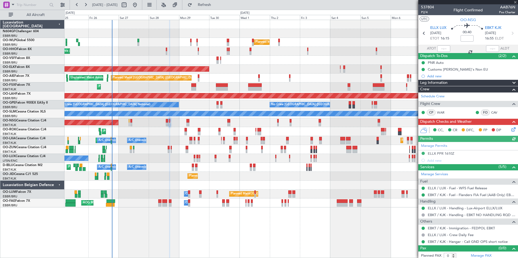
scroll to position [2, 0]
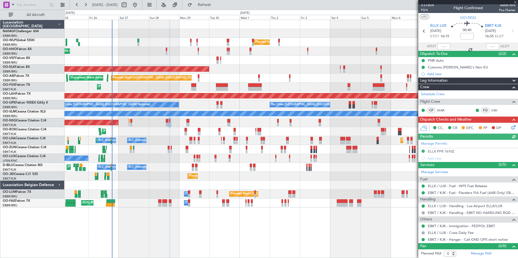
click at [364, 252] on div "Planned Maint Milan (Linate) Planned Maint Geneva ([GEOGRAPHIC_DATA]) Planned M…" at bounding box center [291, 139] width 454 height 239
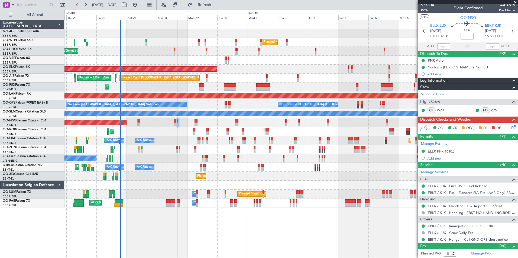
click at [172, 143] on div "Planned Maint Kortrijk-[GEOGRAPHIC_DATA] A/C Unavailable [GEOGRAPHIC_DATA] ([GE…" at bounding box center [290, 140] width 453 height 9
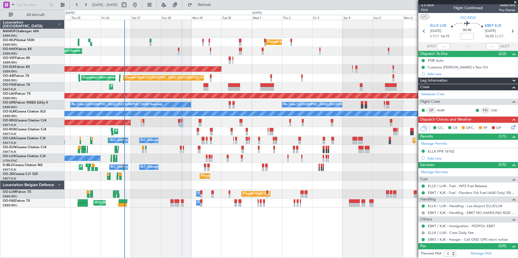
click at [159, 124] on div "Planned Maint [GEOGRAPHIC_DATA] ([GEOGRAPHIC_DATA])" at bounding box center [290, 122] width 453 height 9
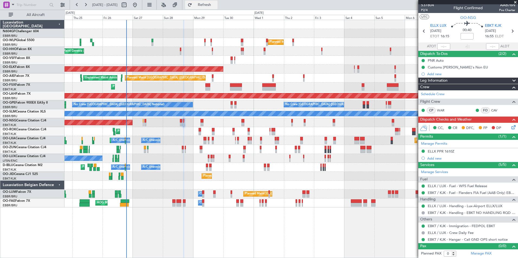
click at [216, 6] on span "Refresh" at bounding box center [204, 5] width 23 height 4
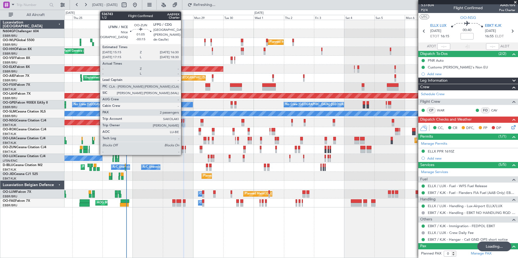
click at [183, 147] on div at bounding box center [183, 148] width 2 height 4
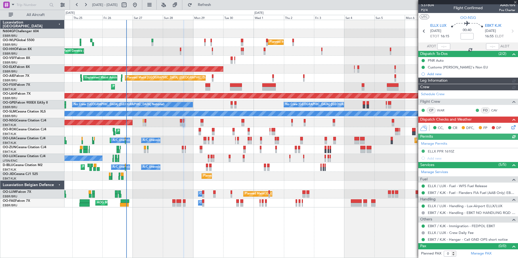
click at [182, 164] on div "Planned Maint Nice ([GEOGRAPHIC_DATA]) A/C Unavailable [GEOGRAPHIC_DATA] ([GEOG…" at bounding box center [290, 167] width 453 height 9
click at [163, 125] on div "Planned Maint [GEOGRAPHIC_DATA] ([GEOGRAPHIC_DATA])" at bounding box center [290, 122] width 453 height 9
type input "-00:15"
type input "2"
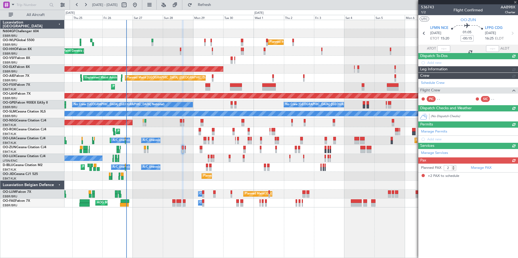
scroll to position [0, 0]
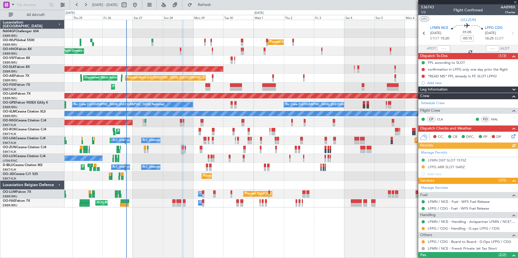
drag, startPoint x: 163, startPoint y: 125, endPoint x: 166, endPoint y: 126, distance: 3.8
click at [330, 73] on div "Planned Maint Kortrijk-[GEOGRAPHIC_DATA]" at bounding box center [290, 69] width 453 height 9
click at [218, 8] on button "Refresh" at bounding box center [201, 5] width 33 height 9
click at [176, 188] on div at bounding box center [290, 185] width 453 height 9
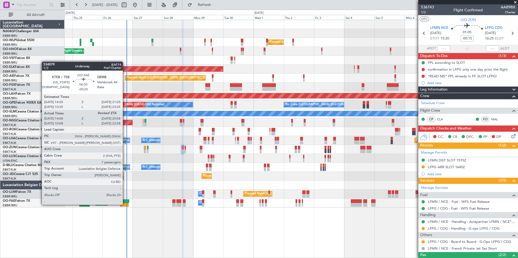
click at [125, 205] on div at bounding box center [124, 205] width 9 height 4
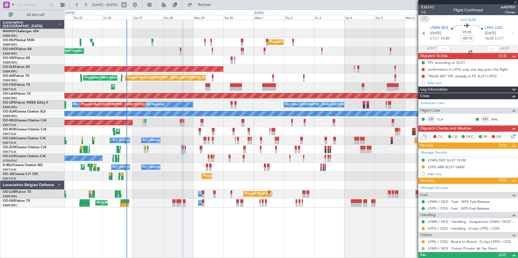
type input "-00:25"
type input "14:18"
type input "7"
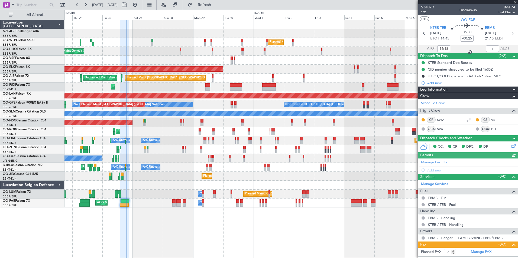
click at [232, 164] on div "Planned Maint Milan (Linate) Planned Maint Geneva ([GEOGRAPHIC_DATA]) Planned M…" at bounding box center [290, 114] width 453 height 188
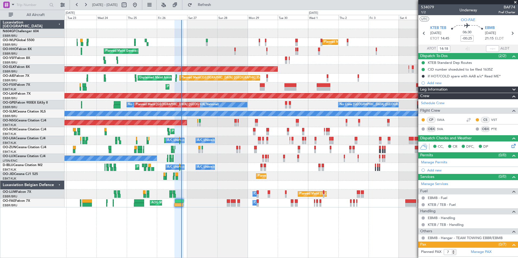
click at [324, 93] on div "Planned Maint Milan (Linate) Planned Maint Geneva ([GEOGRAPHIC_DATA]) AOG Maint…" at bounding box center [290, 114] width 453 height 188
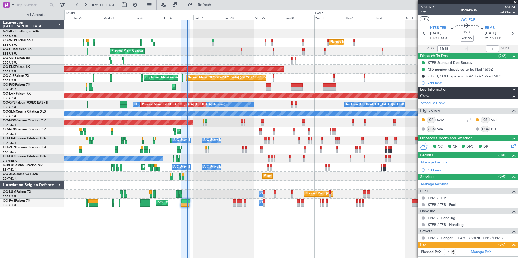
click at [377, 129] on div "Planned Maint Kortrijk-[GEOGRAPHIC_DATA] Planned Maint [GEOGRAPHIC_DATA]-[GEOGR…" at bounding box center [290, 131] width 453 height 9
click at [216, 5] on span "Refresh" at bounding box center [204, 5] width 23 height 4
